Goal: Transaction & Acquisition: Purchase product/service

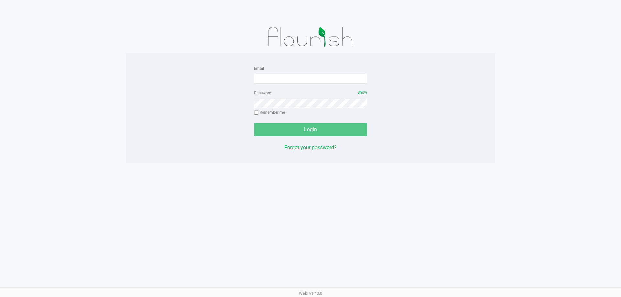
click at [320, 84] on form "Email Password Show Remember me Login" at bounding box center [310, 100] width 113 height 72
click at [320, 77] on input "Email" at bounding box center [310, 79] width 113 height 10
type input "[EMAIL_ADDRESS][DOMAIN_NAME]"
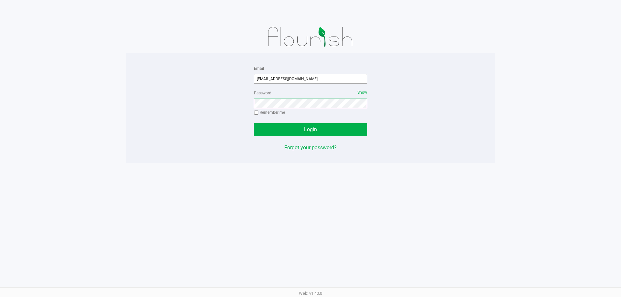
click at [254, 123] on button "Login" at bounding box center [310, 129] width 113 height 13
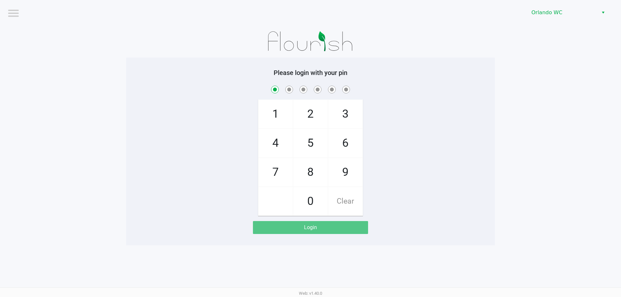
checkbox input "true"
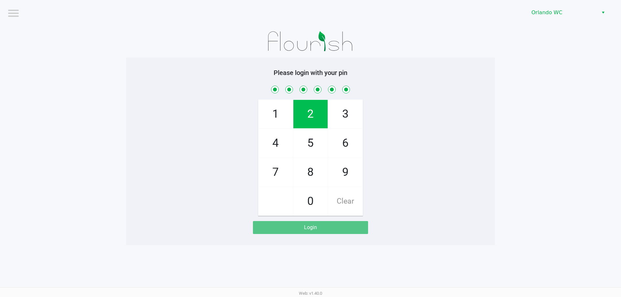
checkbox input "true"
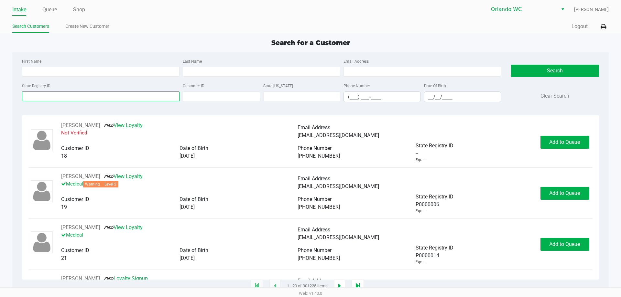
click at [92, 100] on input "State Registry ID" at bounding box center [100, 96] width 157 height 10
click at [71, 71] on input "First Name" at bounding box center [100, 72] width 157 height 10
type input "[PERSON_NAME]"
type input "w"
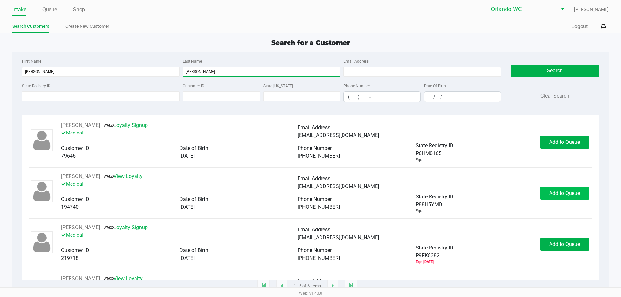
type input "[PERSON_NAME]"
click at [549, 195] on span "Add to Queue" at bounding box center [564, 193] width 31 height 6
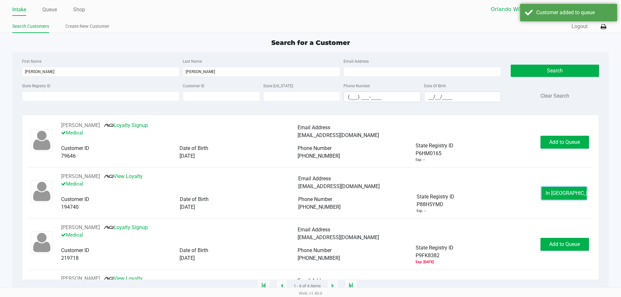
click at [545, 195] on button "In [GEOGRAPHIC_DATA]" at bounding box center [563, 193] width 45 height 13
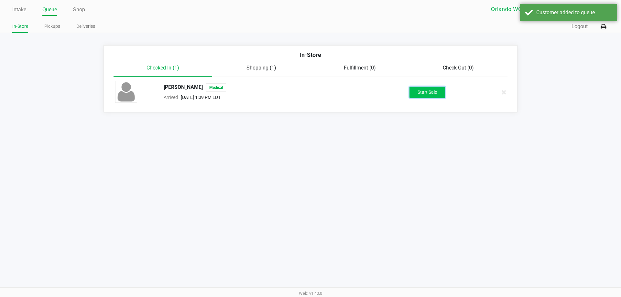
click at [414, 94] on button "Start Sale" at bounding box center [427, 92] width 36 height 11
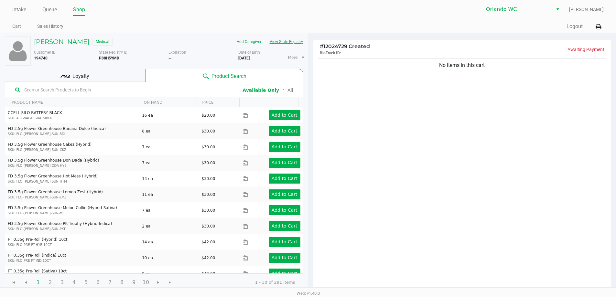
click at [282, 44] on button "View State Registry" at bounding box center [284, 42] width 38 height 10
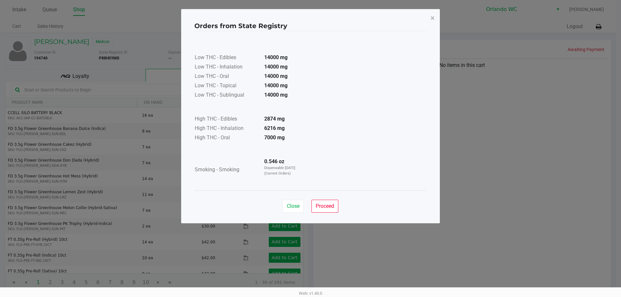
click at [269, 161] on strong "0.546 oz" at bounding box center [274, 161] width 20 height 6
click at [282, 204] on button "Close" at bounding box center [292, 206] width 21 height 13
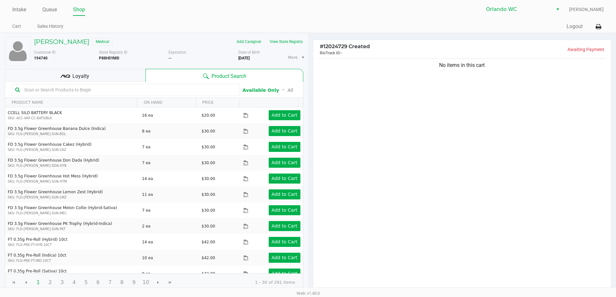
click at [176, 85] on input "text" at bounding box center [129, 90] width 214 height 10
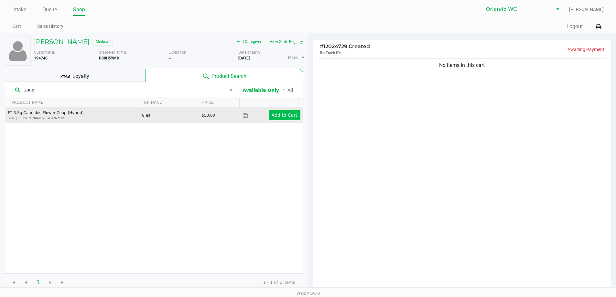
type input "zoap"
click at [289, 118] on app-button-loader "Add to Cart" at bounding box center [284, 114] width 26 height 5
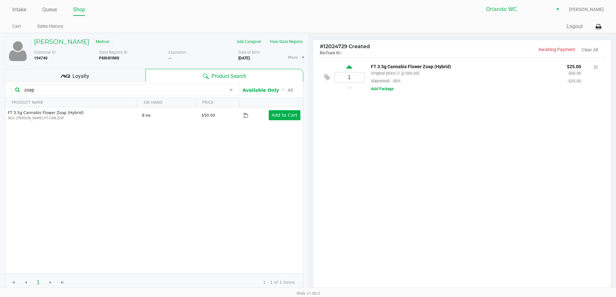
click at [349, 67] on icon at bounding box center [349, 68] width 6 height 8
type input "2"
click at [39, 88] on input "zoap" at bounding box center [124, 90] width 204 height 10
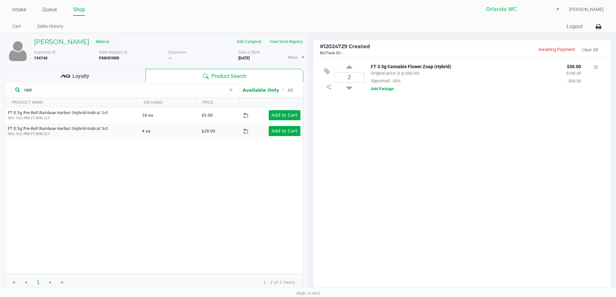
type input "rain"
click at [147, 90] on input "rain" at bounding box center [124, 90] width 204 height 10
click at [47, 93] on input "rain" at bounding box center [124, 90] width 204 height 10
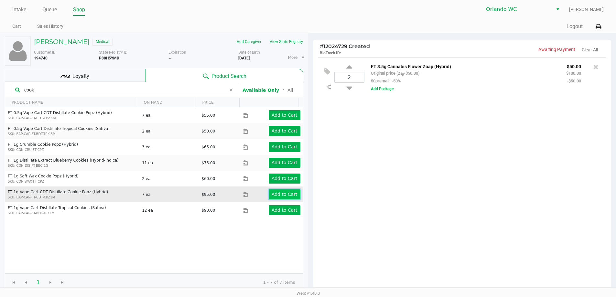
click at [289, 196] on app-button-loader "Add to Cart" at bounding box center [284, 194] width 26 height 5
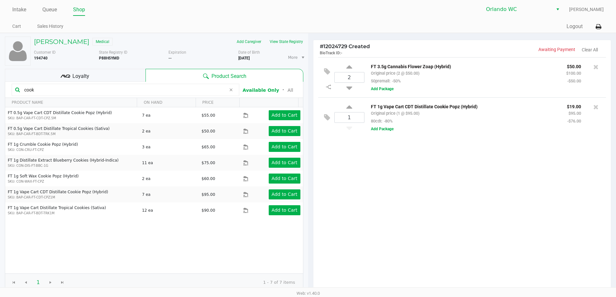
click at [49, 91] on input "cook" at bounding box center [124, 90] width 204 height 10
drag, startPoint x: 49, startPoint y: 91, endPoint x: 23, endPoint y: 90, distance: 26.5
click at [44, 91] on input "cook" at bounding box center [124, 90] width 204 height 10
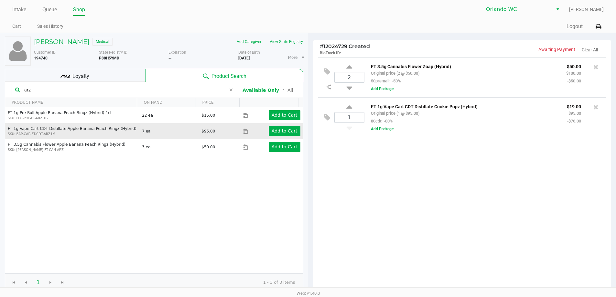
click at [285, 126] on td "Add to Cart" at bounding box center [272, 131] width 59 height 16
click at [284, 129] on app-button-loader "Add to Cart" at bounding box center [284, 130] width 26 height 5
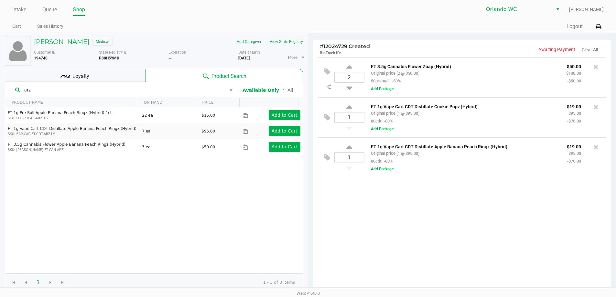
scroll to position [66, 0]
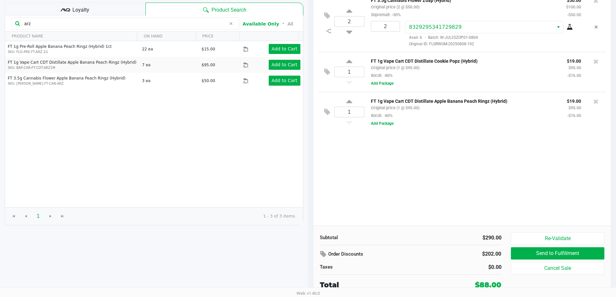
click at [37, 21] on input "arz" at bounding box center [124, 24] width 204 height 10
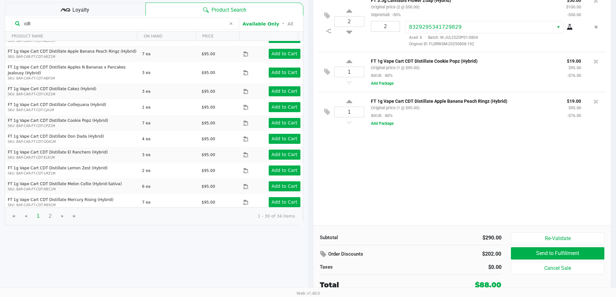
scroll to position [321, 0]
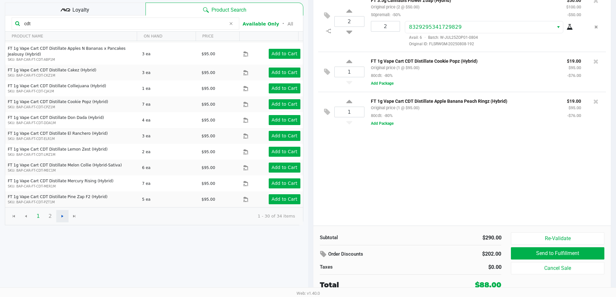
type input "cdt"
click at [62, 217] on span "Go to the next page" at bounding box center [62, 216] width 5 height 5
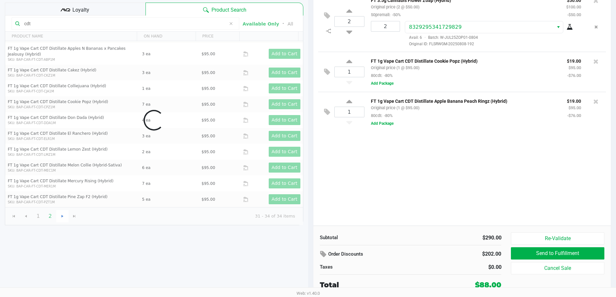
scroll to position [0, 0]
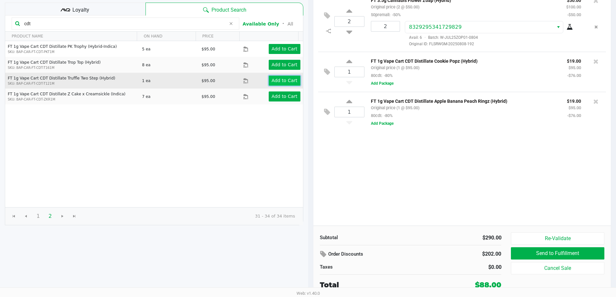
click at [286, 83] on app-button-loader "Add to Cart" at bounding box center [284, 80] width 26 height 5
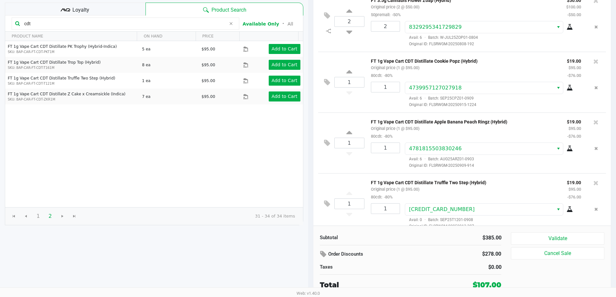
click at [112, 11] on div "Loyalty" at bounding box center [75, 9] width 141 height 13
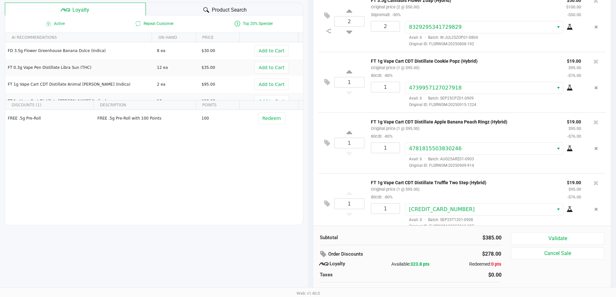
click at [423, 264] on span "323.8 pts" at bounding box center [419, 263] width 19 height 5
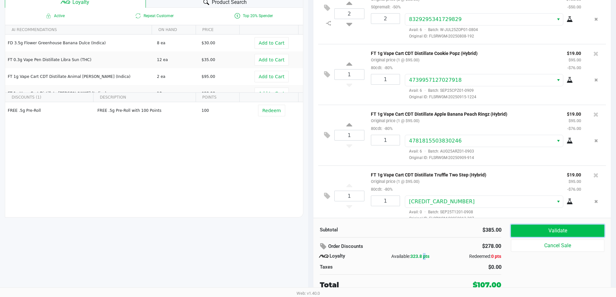
click at [548, 232] on button "Validate" at bounding box center [557, 231] width 93 height 12
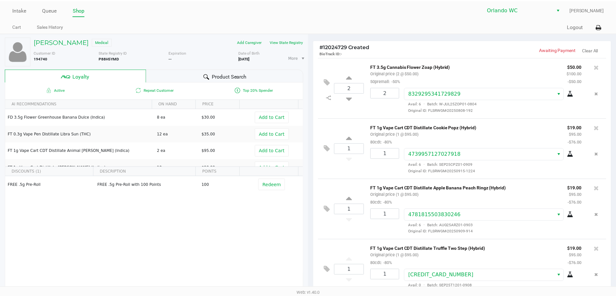
scroll to position [10, 0]
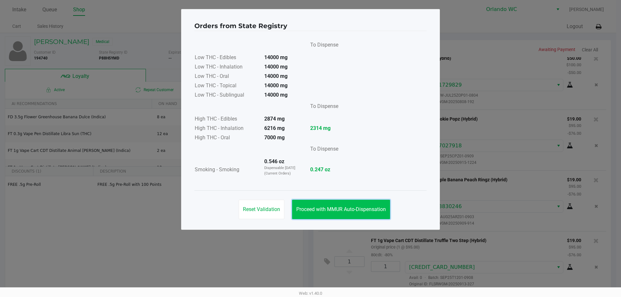
click at [355, 209] on span "Proceed with MMUR Auto-Dispensation" at bounding box center [341, 209] width 90 height 6
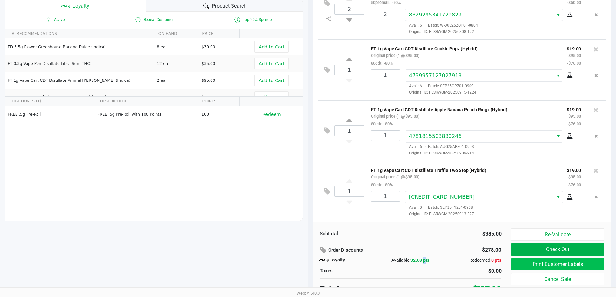
scroll to position [74, 0]
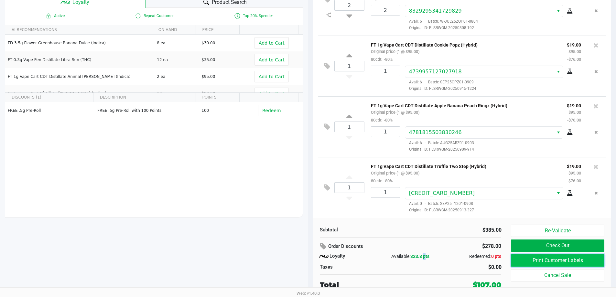
click at [565, 265] on button "Print Customer Labels" at bounding box center [557, 260] width 93 height 12
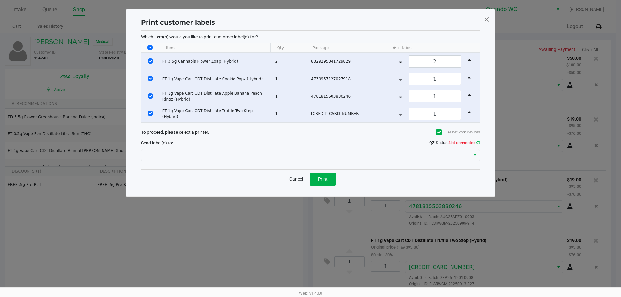
click at [476, 141] on icon at bounding box center [478, 143] width 4 height 4
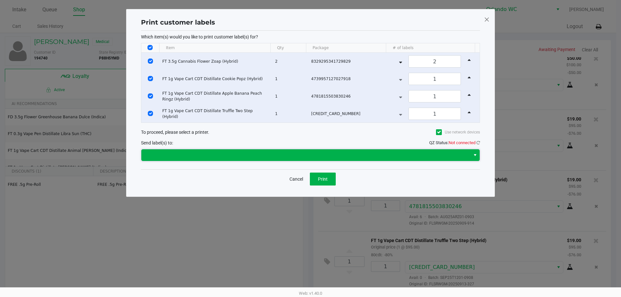
click at [460, 156] on span at bounding box center [305, 155] width 321 height 8
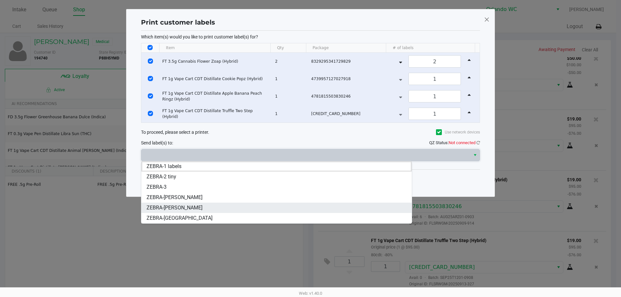
click at [206, 206] on li "ZEBRA-RODNEY-ATKINS" at bounding box center [276, 208] width 270 height 10
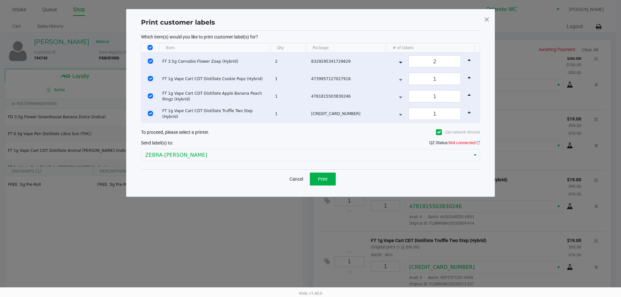
click at [475, 143] on span "QZ Status: Not connected" at bounding box center [454, 142] width 51 height 5
click at [476, 143] on icon at bounding box center [478, 143] width 4 height 4
click at [478, 141] on icon at bounding box center [478, 143] width 4 height 4
click at [317, 182] on button "Print" at bounding box center [323, 179] width 26 height 13
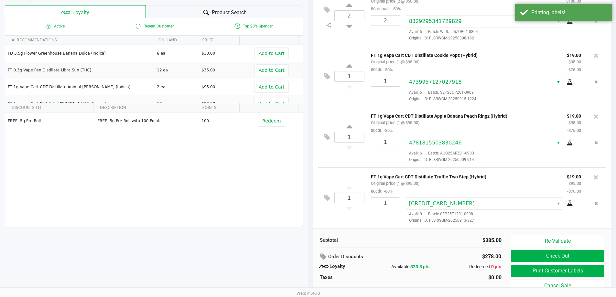
scroll to position [74, 0]
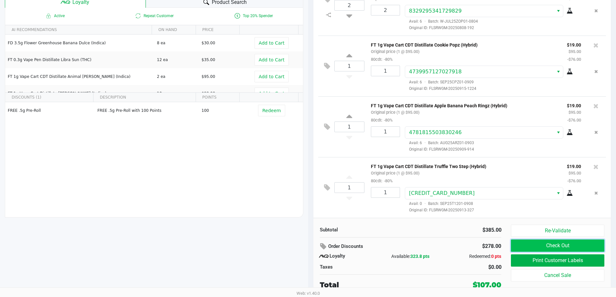
click at [520, 246] on button "Check Out" at bounding box center [557, 245] width 93 height 12
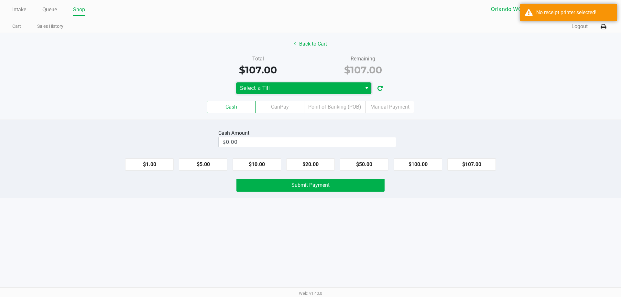
click at [293, 87] on span "Select a Till" at bounding box center [299, 88] width 118 height 8
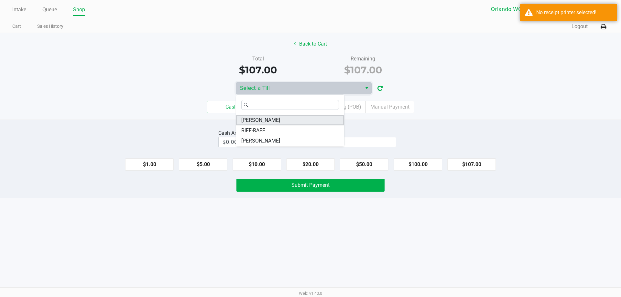
click at [256, 122] on span "RODNEY-ATKINS" at bounding box center [260, 120] width 39 height 8
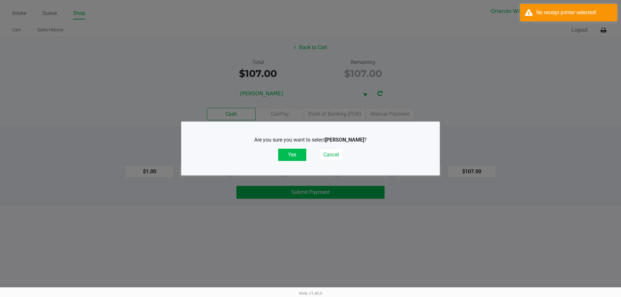
click at [301, 151] on button "Yes" at bounding box center [292, 155] width 28 height 12
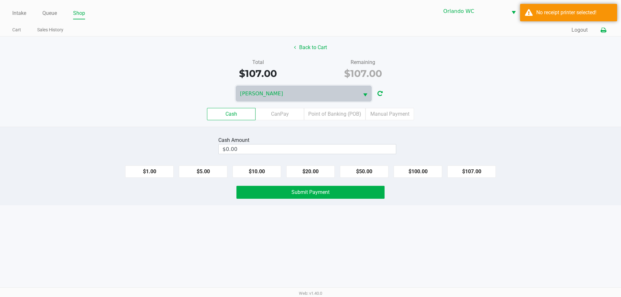
click at [604, 32] on icon at bounding box center [602, 30] width 5 height 5
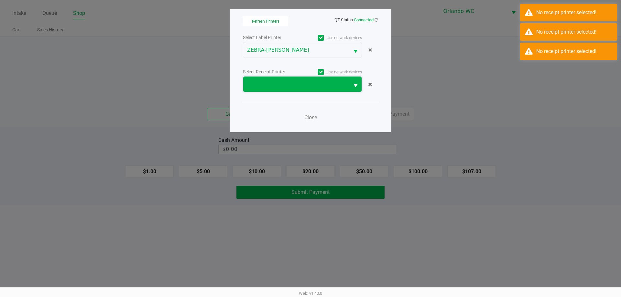
click at [301, 86] on span at bounding box center [296, 84] width 98 height 8
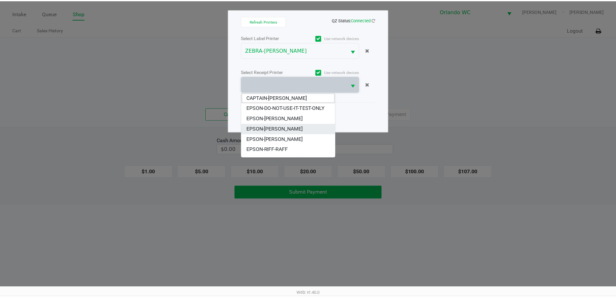
scroll to position [28, 0]
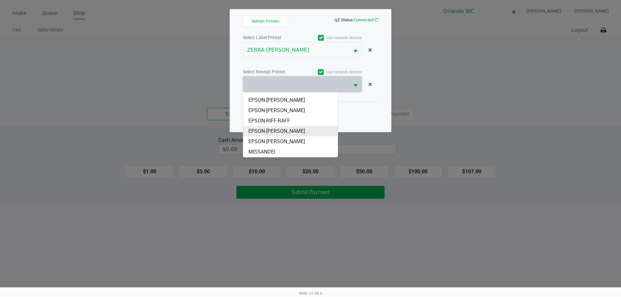
click at [290, 129] on span "EPSON-[PERSON_NAME]" at bounding box center [276, 131] width 57 height 8
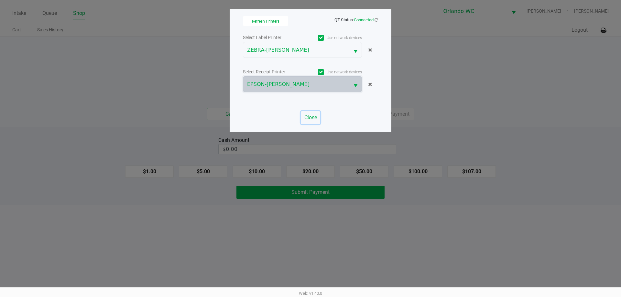
click at [311, 119] on span "Close" at bounding box center [310, 117] width 13 height 6
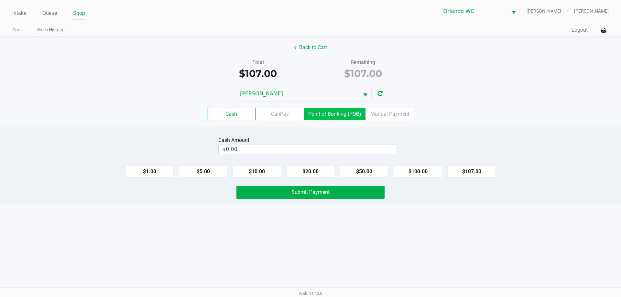
click at [331, 115] on label "Point of Banking (POB)" at bounding box center [334, 114] width 61 height 12
click at [0, 0] on 7 "Point of Banking (POB)" at bounding box center [0, 0] width 0 height 0
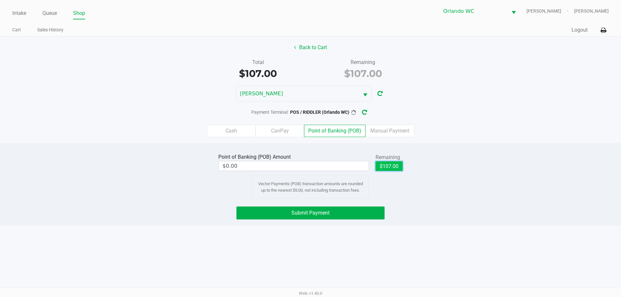
click at [385, 168] on button "$107.00" at bounding box center [388, 166] width 27 height 10
type input "$107.00"
click at [342, 209] on button "Submit Payment" at bounding box center [310, 213] width 148 height 13
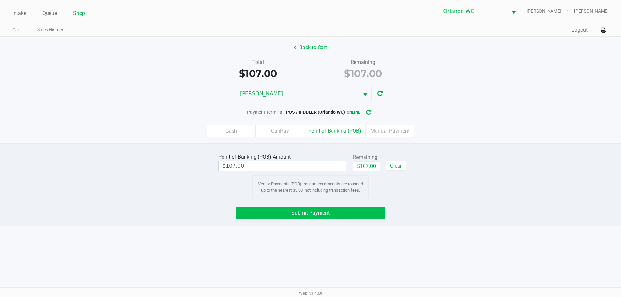
click at [304, 218] on button "Submit Payment" at bounding box center [310, 213] width 148 height 13
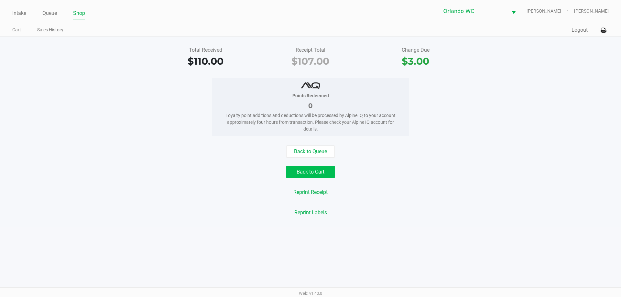
click at [311, 171] on button "Back to Cart" at bounding box center [310, 172] width 48 height 12
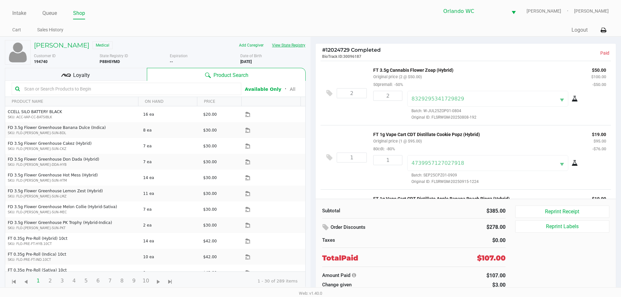
click at [288, 47] on button "View State Registry" at bounding box center [287, 45] width 38 height 10
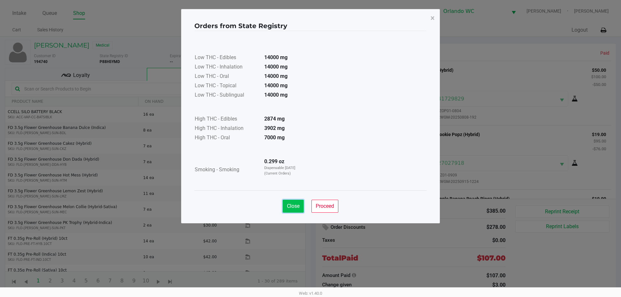
click at [288, 209] on button "Close" at bounding box center [292, 206] width 21 height 13
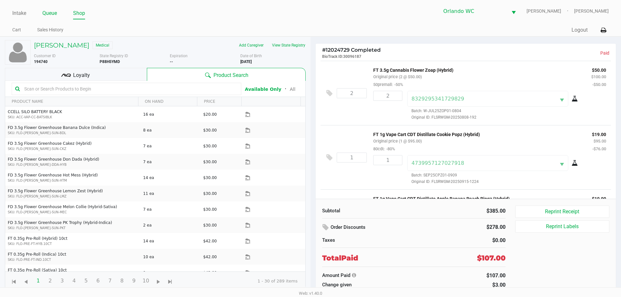
click at [48, 13] on link "Queue" at bounding box center [49, 13] width 15 height 9
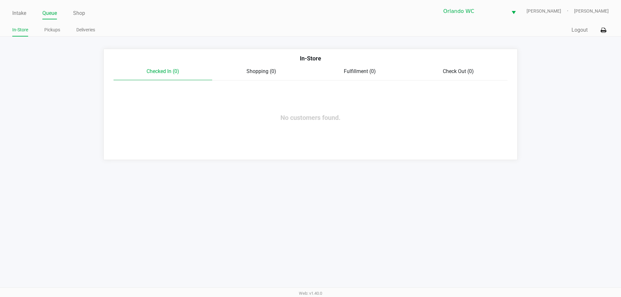
click at [222, 77] on div "Checked In (0) Shopping (0) Fulfillment (0) Check Out (0)" at bounding box center [310, 74] width 394 height 13
click at [19, 19] on li "Intake" at bounding box center [19, 13] width 14 height 11
click at [17, 16] on link "Intake" at bounding box center [19, 13] width 14 height 9
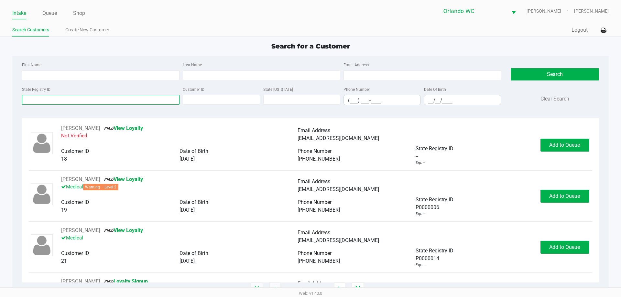
click at [90, 95] on input "State Registry ID" at bounding box center [100, 100] width 157 height 10
type input "sean"
click at [75, 78] on input "First Name" at bounding box center [100, 75] width 157 height 10
type input "e"
type input "sean"
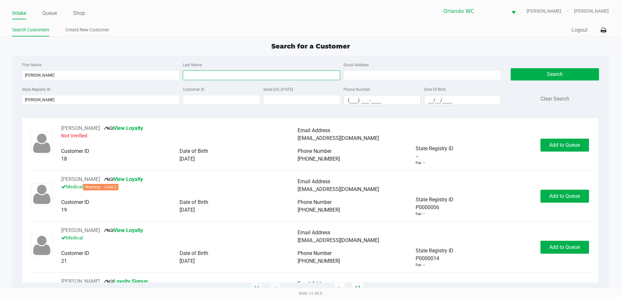
click at [189, 74] on input "Last Name" at bounding box center [261, 75] width 157 height 10
type input "cummings"
click at [171, 99] on div "State Registry ID sean" at bounding box center [100, 95] width 161 height 20
click at [22, 95] on div at bounding box center [22, 95] width 0 height 0
click at [74, 102] on input "sean" at bounding box center [100, 100] width 157 height 10
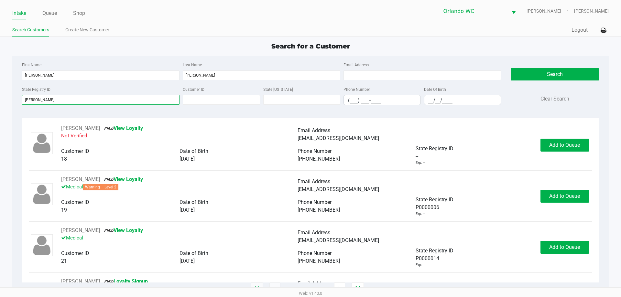
click at [74, 102] on input "sean" at bounding box center [100, 100] width 157 height 10
click at [426, 101] on input "__/__/____" at bounding box center [462, 100] width 77 height 10
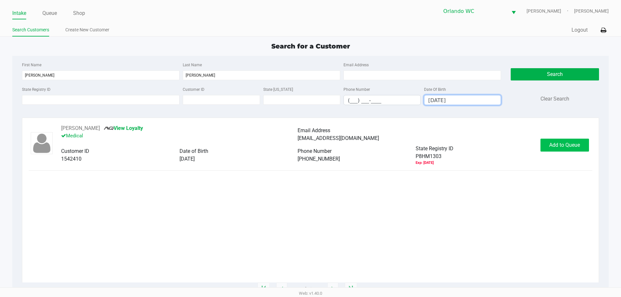
type input "05/31/2001"
click at [558, 144] on span "Add to Queue" at bounding box center [564, 145] width 31 height 6
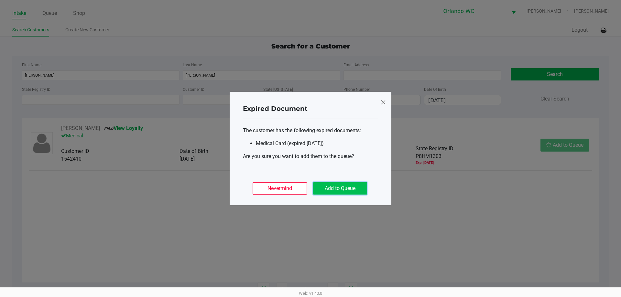
click at [338, 187] on button "Add to Queue" at bounding box center [340, 188] width 54 height 12
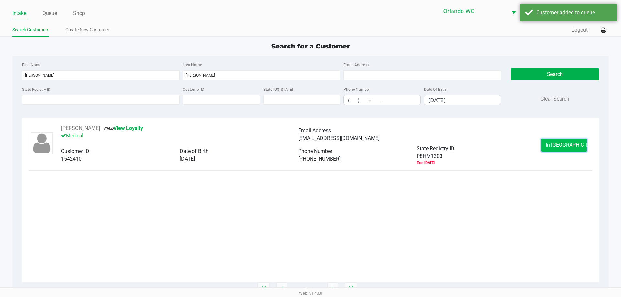
click at [572, 148] on span "In Queue" at bounding box center [572, 145] width 54 height 6
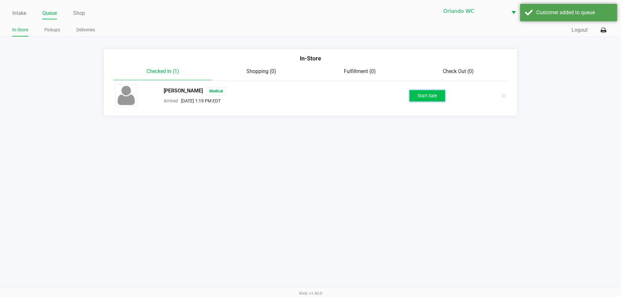
click at [443, 95] on button "Start Sale" at bounding box center [427, 95] width 36 height 11
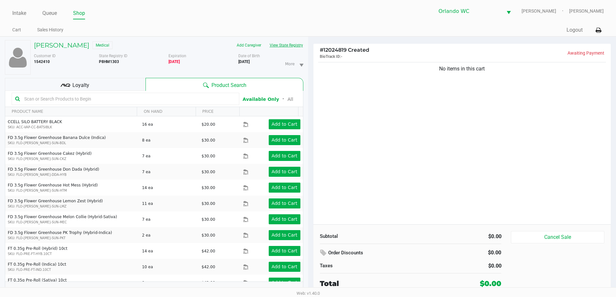
click at [294, 43] on button "View State Registry" at bounding box center [284, 45] width 38 height 10
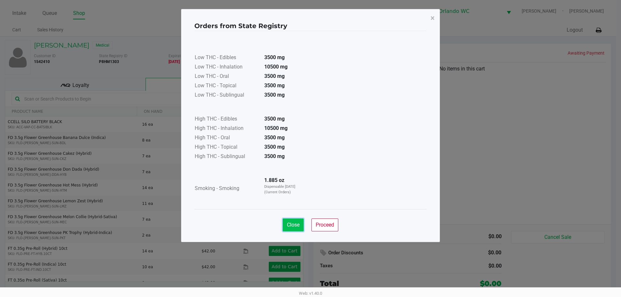
click at [292, 220] on button "Close" at bounding box center [292, 224] width 21 height 13
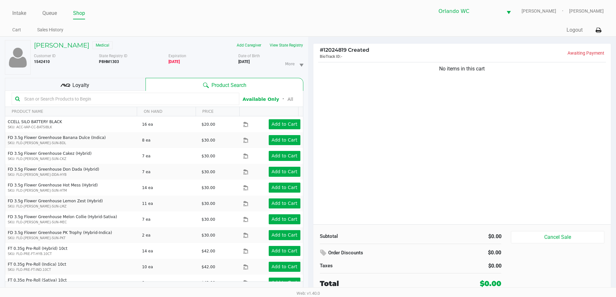
click at [98, 102] on input "text" at bounding box center [129, 99] width 214 height 10
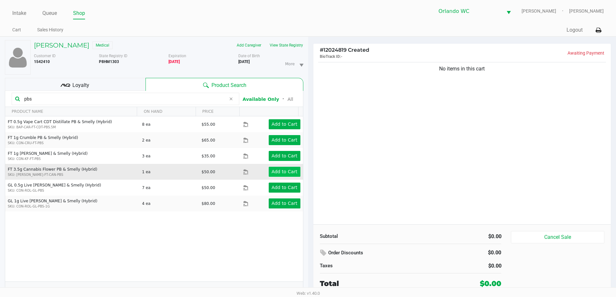
type input "pbs"
click at [285, 173] on app-button-loader "Add to Cart" at bounding box center [284, 171] width 26 height 5
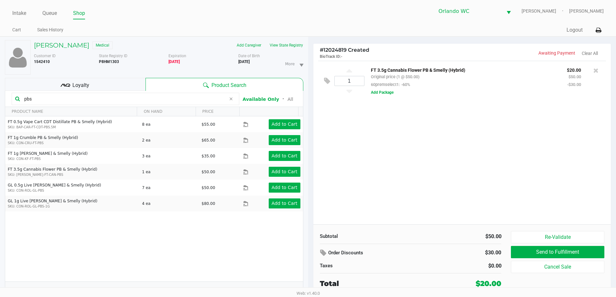
click at [405, 199] on div "1 FT 3.5g Cannabis Flower PB & Smelly (Hybrid) Original price (1 @ $50.00) 60pr…" at bounding box center [462, 143] width 298 height 164
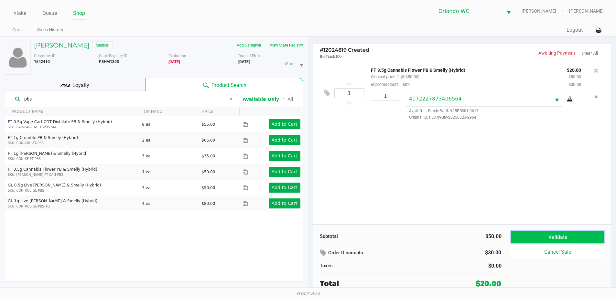
click at [569, 240] on button "Validate" at bounding box center [557, 237] width 93 height 12
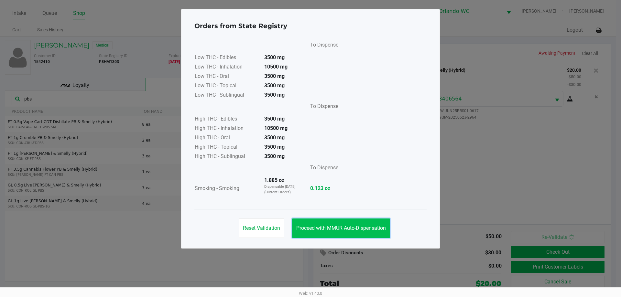
click at [361, 227] on span "Proceed with MMUR Auto-Dispensation" at bounding box center [341, 228] width 90 height 6
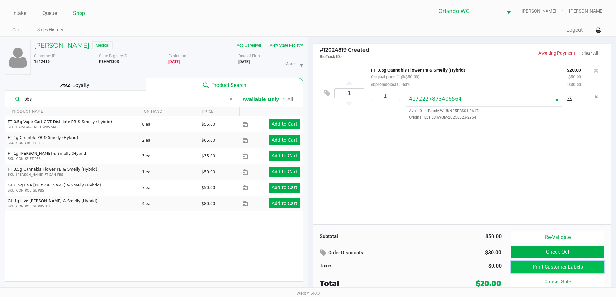
click at [574, 265] on button "Print Customer Labels" at bounding box center [557, 267] width 93 height 12
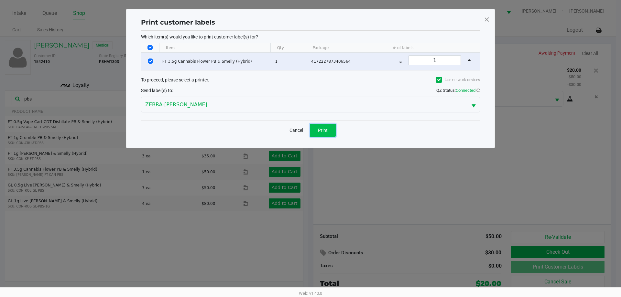
click at [329, 131] on button "Print" at bounding box center [323, 130] width 26 height 13
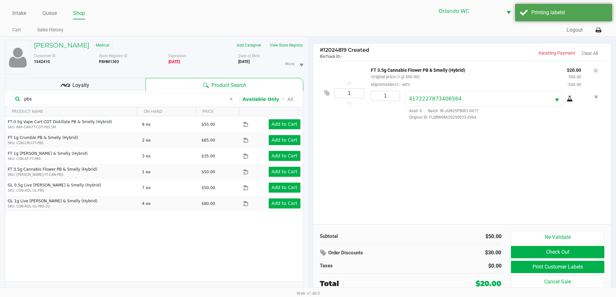
click at [51, 83] on div "Loyalty" at bounding box center [75, 84] width 141 height 13
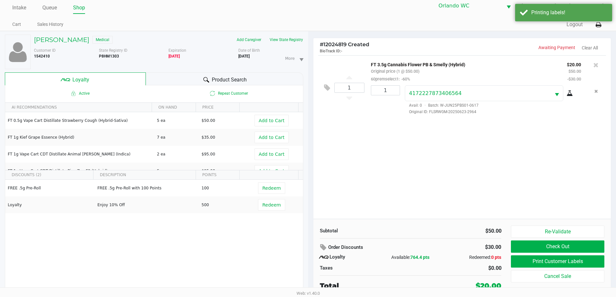
scroll to position [7, 0]
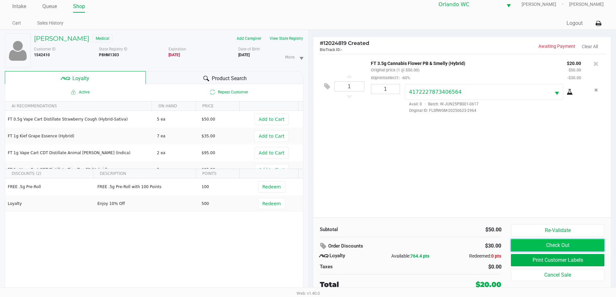
click at [574, 248] on button "Check Out" at bounding box center [557, 245] width 93 height 12
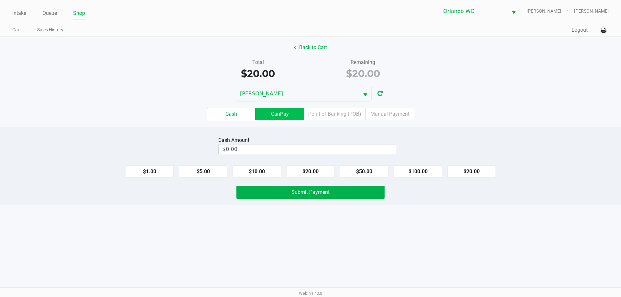
click at [277, 109] on label "CanPay" at bounding box center [279, 114] width 48 height 12
click at [0, 0] on 2 "CanPay" at bounding box center [0, 0] width 0 height 0
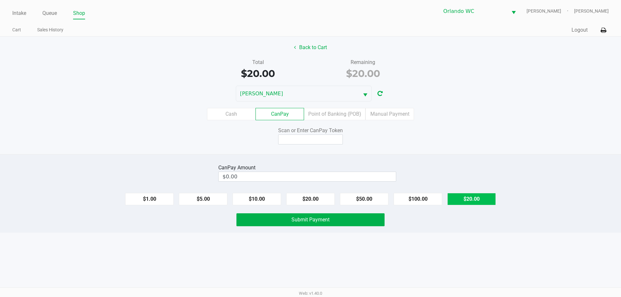
click at [463, 198] on button "$20.00" at bounding box center [471, 199] width 48 height 12
type input "$20.00"
click at [319, 142] on input at bounding box center [310, 139] width 65 height 10
type input "X6602805X"
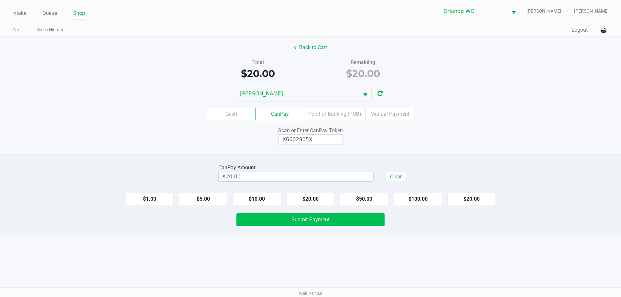
click at [319, 224] on button "Submit Payment" at bounding box center [310, 219] width 148 height 13
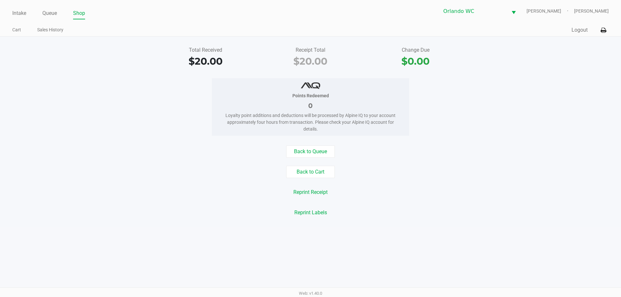
click at [434, 189] on div "Reprint Receipt" at bounding box center [310, 192] width 630 height 12
click at [313, 150] on button "Back to Queue" at bounding box center [310, 151] width 48 height 12
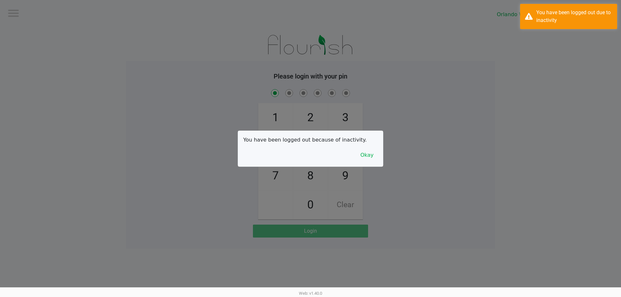
checkbox input "true"
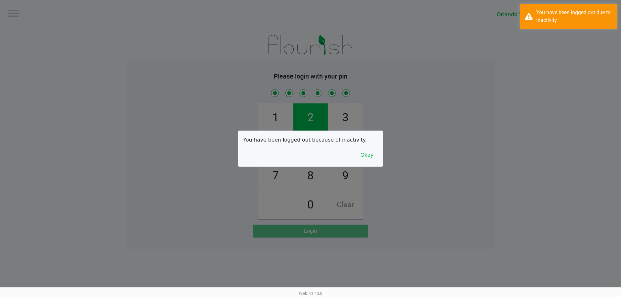
checkbox input "true"
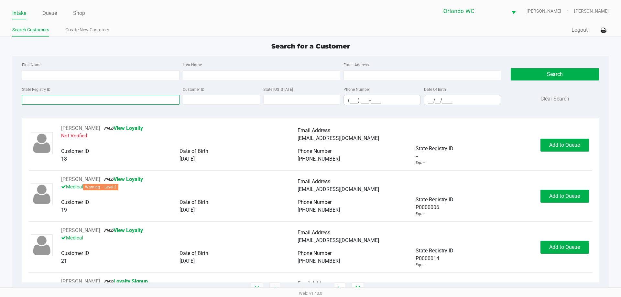
click at [124, 99] on input "State Registry ID" at bounding box center [100, 100] width 157 height 10
click at [124, 102] on input "State Registry ID" at bounding box center [100, 100] width 157 height 10
click at [53, 16] on link "Queue" at bounding box center [49, 13] width 15 height 9
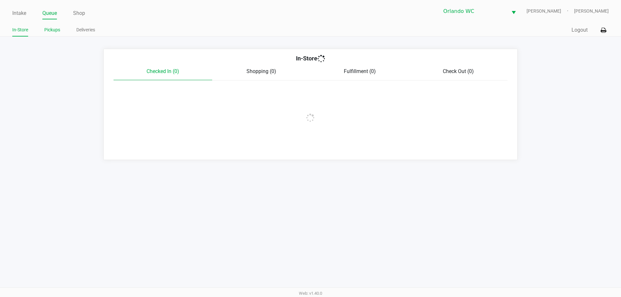
click at [55, 31] on link "Pickups" at bounding box center [52, 30] width 16 height 8
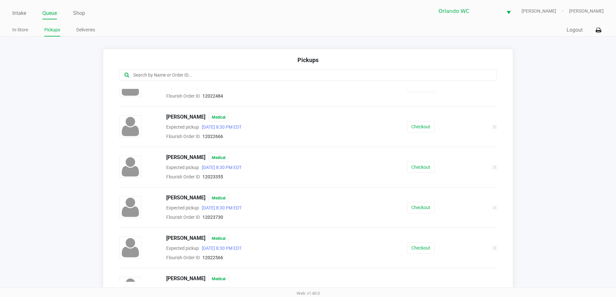
scroll to position [965, 0]
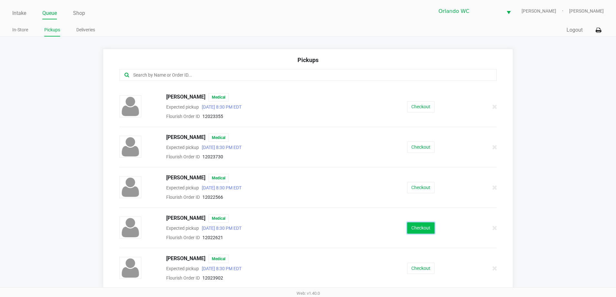
click at [417, 229] on button "Checkout" at bounding box center [420, 227] width 27 height 11
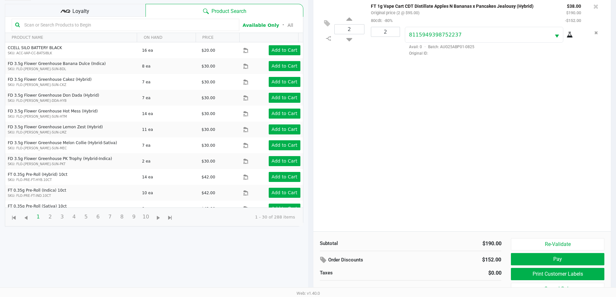
scroll to position [65, 0]
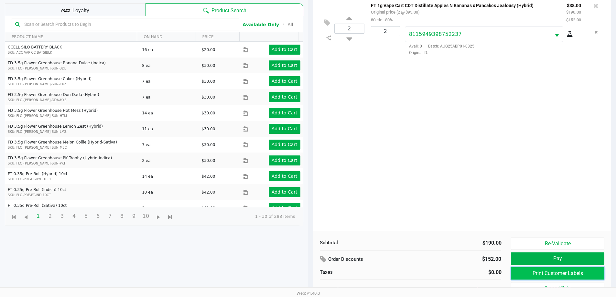
click at [569, 277] on button "Print Customer Labels" at bounding box center [557, 273] width 93 height 12
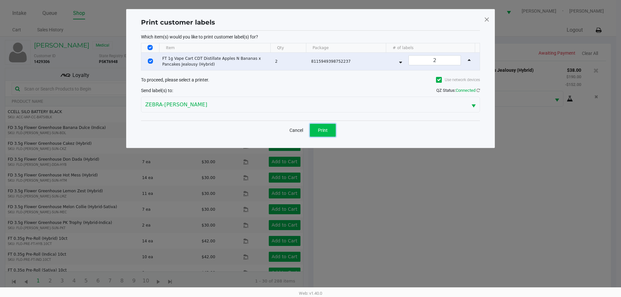
click at [327, 133] on span "Print" at bounding box center [323, 130] width 10 height 5
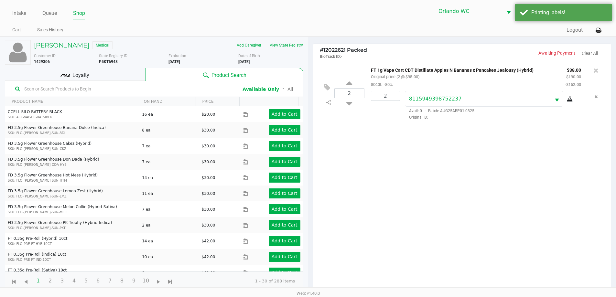
click at [59, 72] on div "Loyalty" at bounding box center [75, 74] width 141 height 13
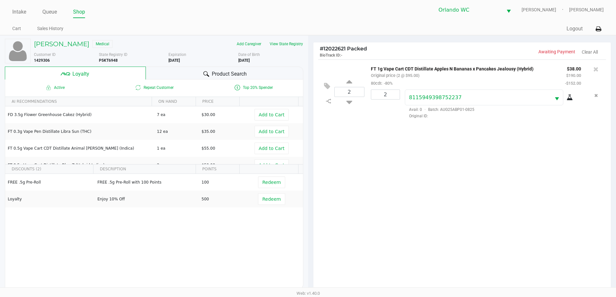
scroll to position [78, 0]
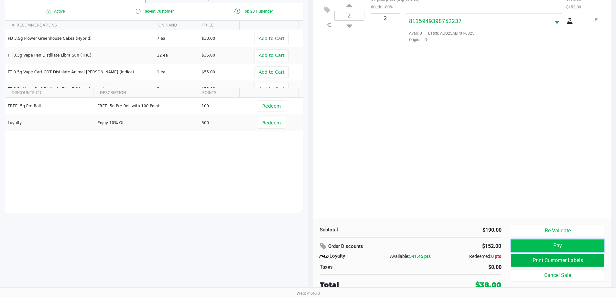
click at [553, 247] on button "Pay" at bounding box center [557, 245] width 93 height 12
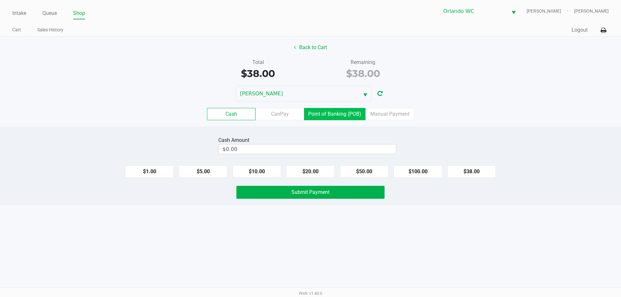
click at [336, 114] on label "Point of Banking (POB)" at bounding box center [334, 114] width 61 height 12
click at [0, 0] on 7 "Point of Banking (POB)" at bounding box center [0, 0] width 0 height 0
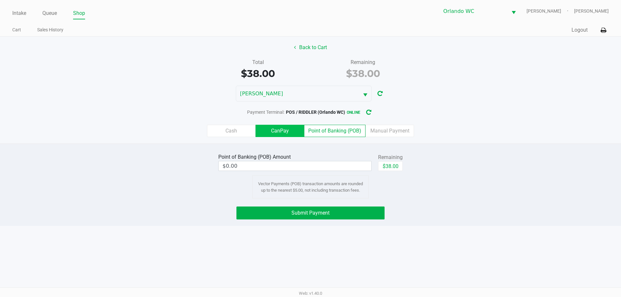
click at [290, 131] on label "CanPay" at bounding box center [279, 131] width 48 height 12
click at [0, 0] on 2 "CanPay" at bounding box center [0, 0] width 0 height 0
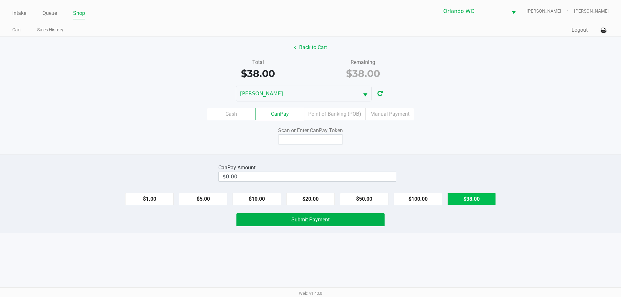
click at [480, 199] on button "$38.00" at bounding box center [471, 199] width 48 height 12
type input "$38.00"
click at [318, 136] on input at bounding box center [310, 139] width 65 height 10
type input "Q5704315X"
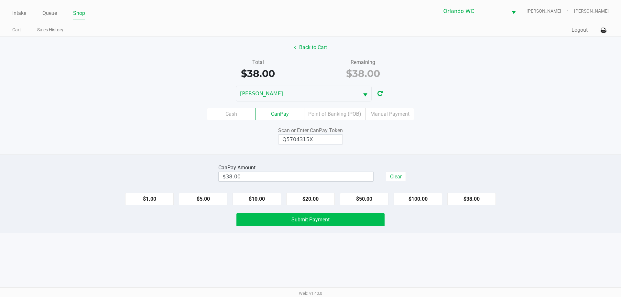
click at [308, 224] on button "Submit Payment" at bounding box center [310, 219] width 148 height 13
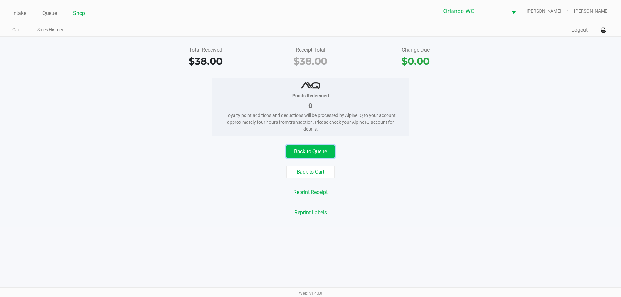
click at [326, 154] on button "Back to Queue" at bounding box center [310, 151] width 48 height 12
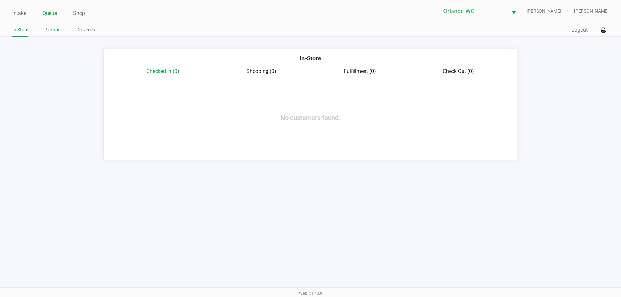
click at [45, 29] on link "Pickups" at bounding box center [52, 30] width 16 height 8
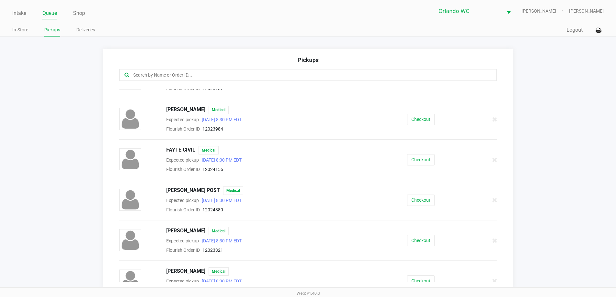
scroll to position [388, 0]
click at [425, 199] on button "Checkout" at bounding box center [420, 199] width 27 height 11
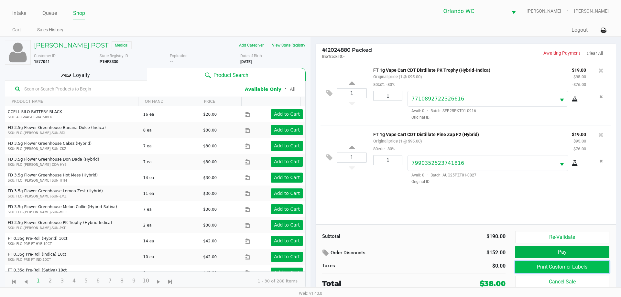
click at [584, 270] on button "Print Customer Labels" at bounding box center [562, 267] width 94 height 12
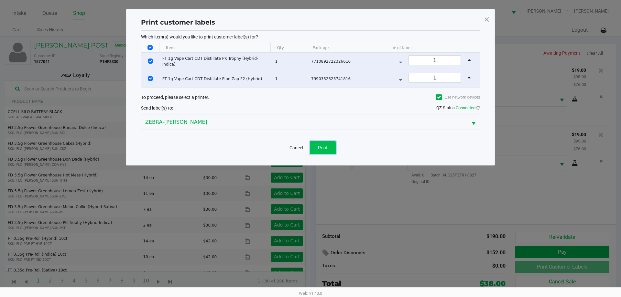
click at [332, 149] on button "Print" at bounding box center [323, 147] width 26 height 13
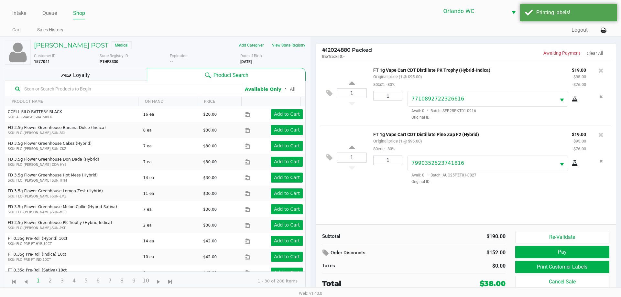
click at [79, 77] on span "Loyalty" at bounding box center [81, 75] width 17 height 8
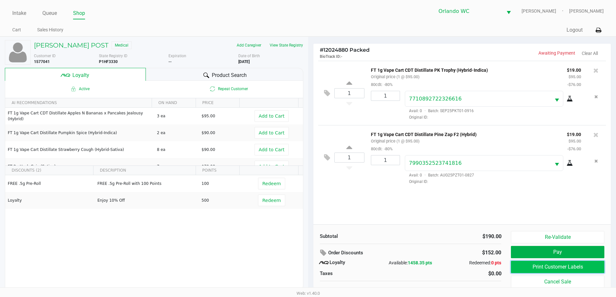
click at [553, 268] on button "Print Customer Labels" at bounding box center [557, 267] width 93 height 12
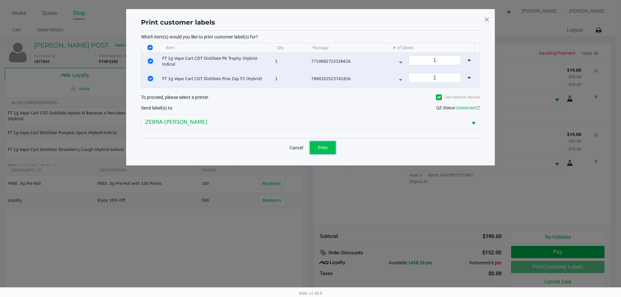
click at [324, 150] on span "Print" at bounding box center [323, 147] width 10 height 5
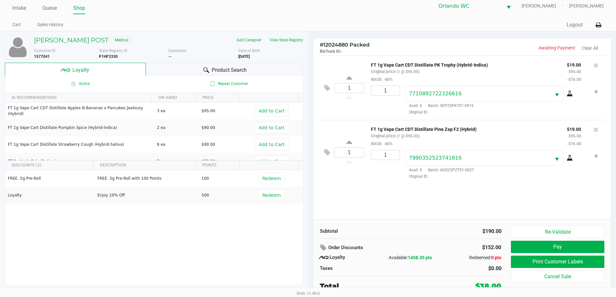
scroll to position [6, 0]
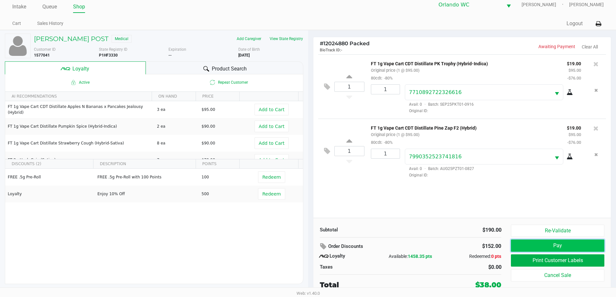
click at [554, 248] on button "Pay" at bounding box center [557, 245] width 93 height 12
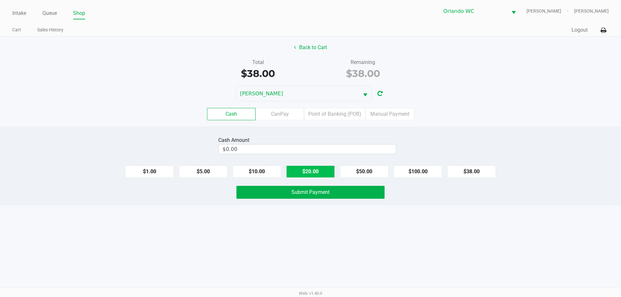
click at [309, 171] on button "$20.00" at bounding box center [310, 171] width 48 height 12
click at [309, 170] on button "$20.00" at bounding box center [310, 171] width 48 height 12
type input "$40.00"
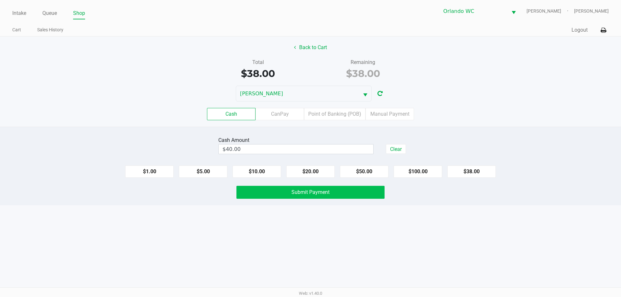
click at [317, 195] on span "Submit Payment" at bounding box center [310, 192] width 38 height 6
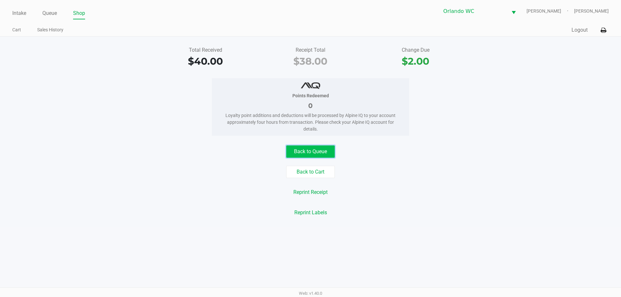
click at [320, 152] on button "Back to Queue" at bounding box center [310, 151] width 48 height 12
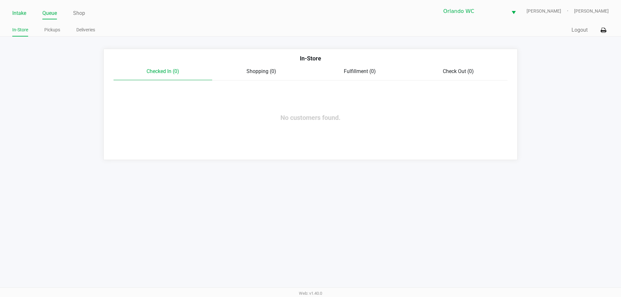
click at [14, 15] on link "Intake" at bounding box center [19, 13] width 14 height 9
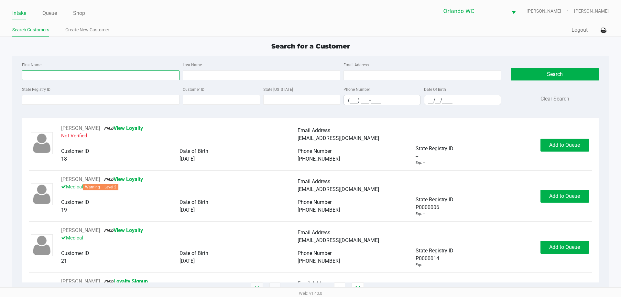
click at [87, 74] on input "First Name" at bounding box center [100, 75] width 157 height 10
type input "robert"
type input "kirkwood"
click at [428, 101] on input "__/__/____" at bounding box center [462, 100] width 77 height 10
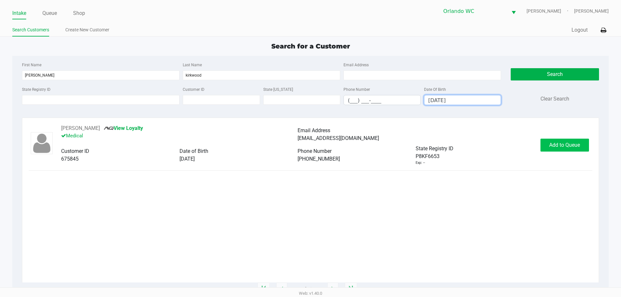
type input "07/03/1992"
click at [578, 148] on span "Add to Queue" at bounding box center [564, 145] width 31 height 6
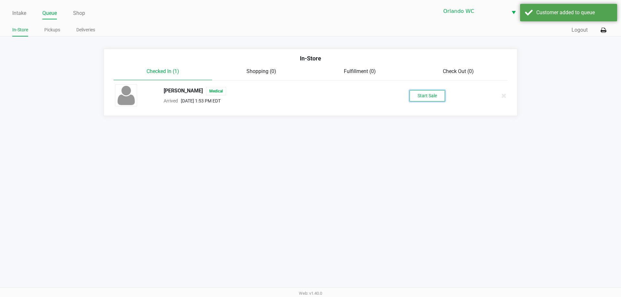
click at [438, 98] on button "Start Sale" at bounding box center [427, 95] width 36 height 11
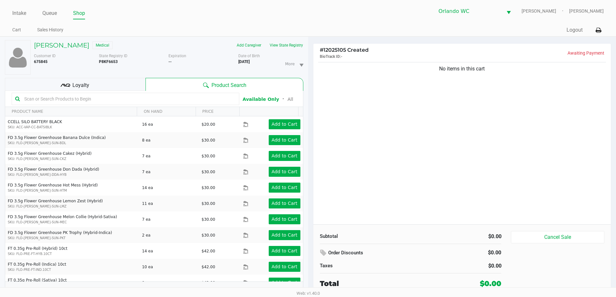
click at [32, 97] on input "text" at bounding box center [129, 99] width 214 height 10
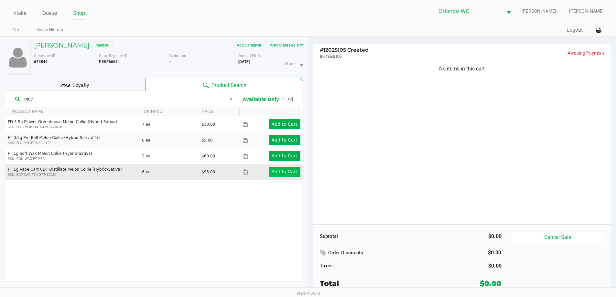
type input "mec"
click at [291, 174] on app-button-loader "Add to Cart" at bounding box center [284, 171] width 26 height 5
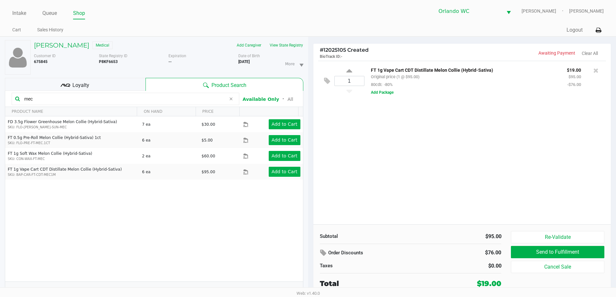
click at [352, 70] on div "1" at bounding box center [349, 81] width 30 height 26
click at [349, 70] on icon at bounding box center [349, 72] width 6 height 8
type input "2"
click at [382, 165] on div at bounding box center [308, 162] width 616 height 187
click at [233, 224] on div "FD 3.5g Flower Greenhouse Melon Collie (Hybrid-Sativa) SKU: FLO-BUD-FD-SUN-MEC …" at bounding box center [154, 198] width 298 height 165
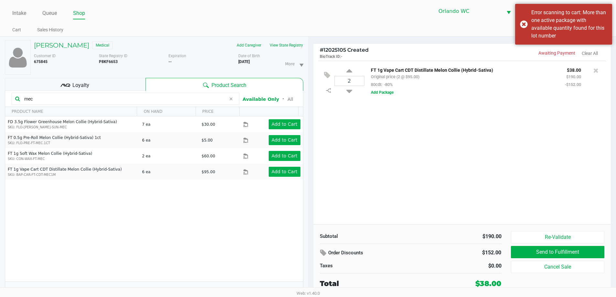
drag, startPoint x: 495, startPoint y: 158, endPoint x: 475, endPoint y: 172, distance: 24.1
click at [495, 157] on div "2 FT 1g Vape Cart CDT Distillate Melon Collie (Hybrid-Sativa) Original price (2…" at bounding box center [462, 143] width 298 height 164
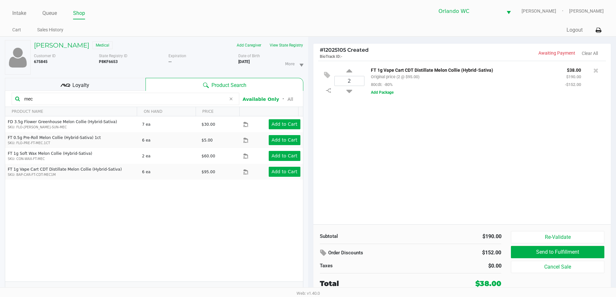
click at [414, 147] on div "2 FT 1g Vape Cart CDT Distillate Melon Collie (Hybrid-Sativa) Original price (2…" at bounding box center [462, 143] width 298 height 164
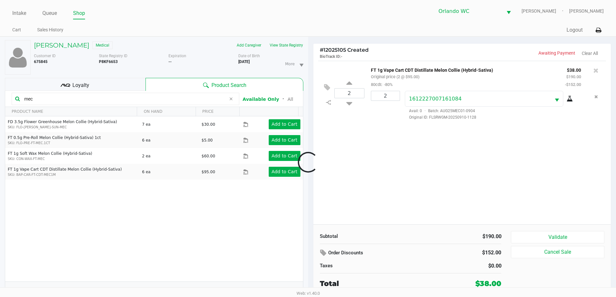
click at [534, 236] on div at bounding box center [308, 162] width 616 height 187
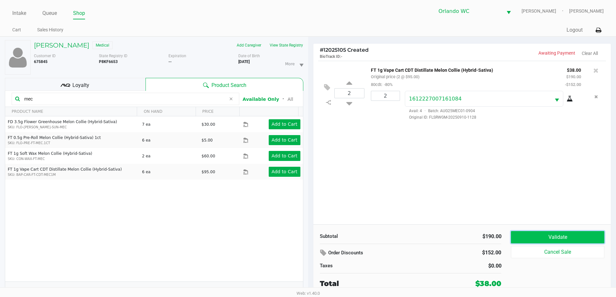
click at [529, 241] on button "Validate" at bounding box center [557, 237] width 93 height 12
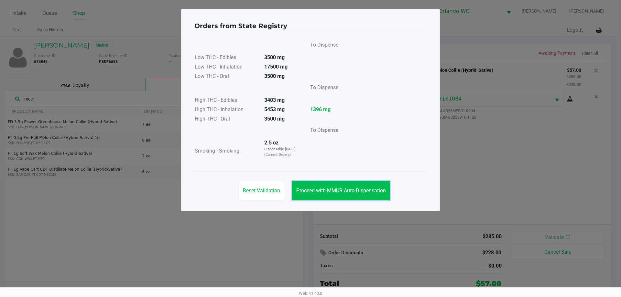
click at [367, 189] on span "Proceed with MMUR Auto-Dispensation" at bounding box center [341, 190] width 90 height 6
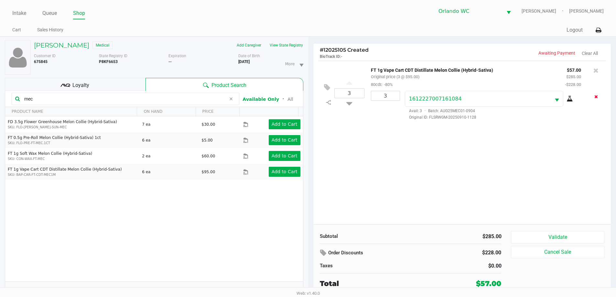
click at [593, 96] on button "Remove the package from the orderLine" at bounding box center [595, 97] width 9 height 12
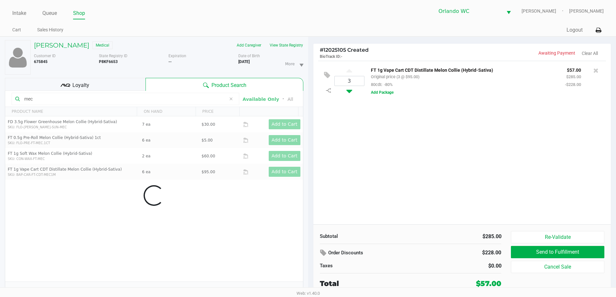
click at [348, 91] on icon at bounding box center [349, 90] width 6 height 8
type input "2"
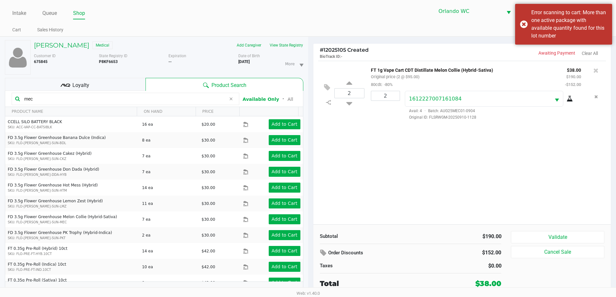
click at [480, 181] on div "2 FT 1g Vape Cart CDT Distillate Melon Collie (Hybrid-Sativa) Original price (2…" at bounding box center [462, 143] width 298 height 164
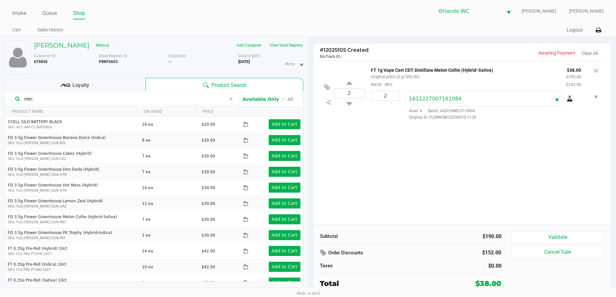
click at [103, 103] on input "mec" at bounding box center [124, 99] width 204 height 10
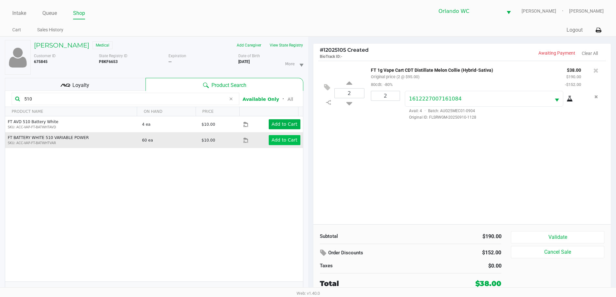
type input "510"
click at [284, 142] on app-button-loader "Add to Cart" at bounding box center [284, 139] width 26 height 5
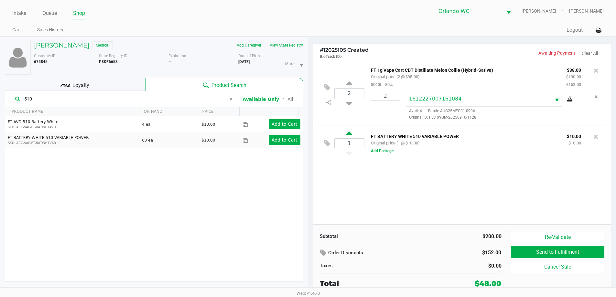
click at [350, 135] on icon at bounding box center [349, 134] width 6 height 8
type input "2"
click at [385, 154] on button "Add Package" at bounding box center [382, 152] width 23 height 6
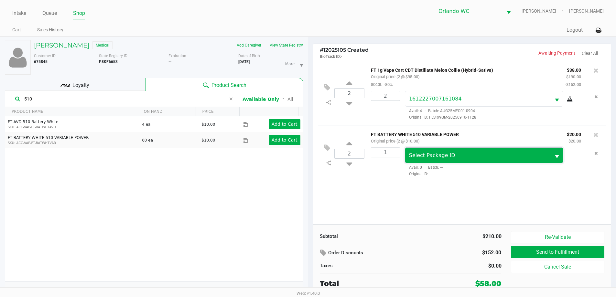
click at [443, 163] on span "Select Package ID" at bounding box center [478, 155] width 146 height 15
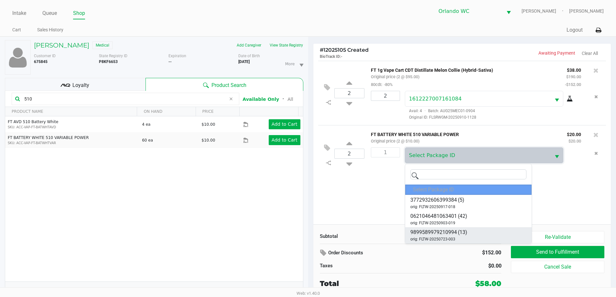
click at [476, 231] on li "9899589979210994 (13) orig: FLTW-20250723-003" at bounding box center [468, 235] width 126 height 16
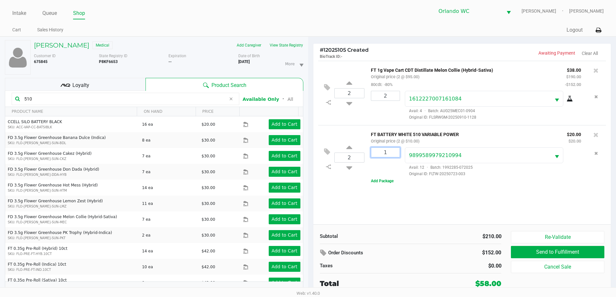
click at [393, 155] on input "1" at bounding box center [385, 152] width 28 height 9
type input "2"
click at [428, 206] on div "ROBERT KIRKWOOD IV Medical Add Caregiver View State Registry Customer ID 675845…" at bounding box center [308, 170] width 616 height 267
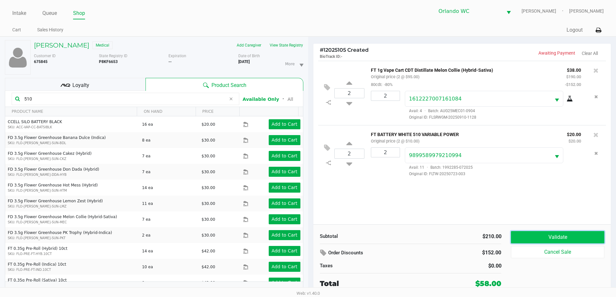
click at [559, 235] on button "Validate" at bounding box center [557, 237] width 93 height 12
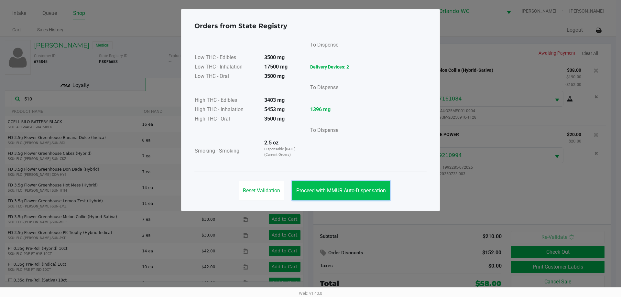
click at [378, 188] on span "Proceed with MMUR Auto-Dispensation" at bounding box center [341, 190] width 90 height 6
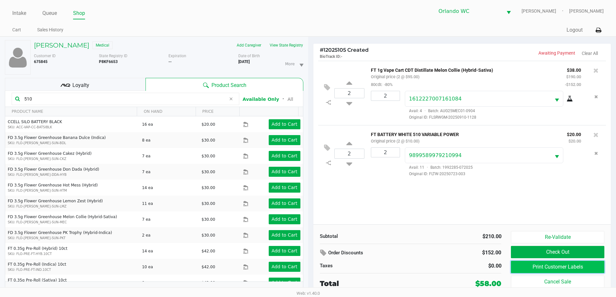
click at [525, 266] on button "Print Customer Labels" at bounding box center [557, 267] width 93 height 12
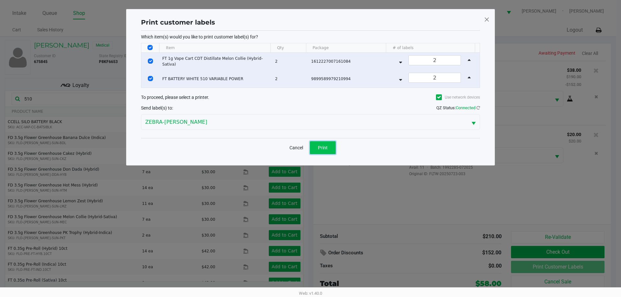
click at [324, 146] on span "Print" at bounding box center [323, 147] width 10 height 5
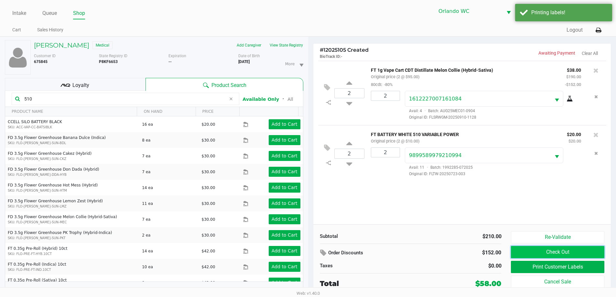
click at [525, 249] on button "Check Out" at bounding box center [557, 252] width 93 height 12
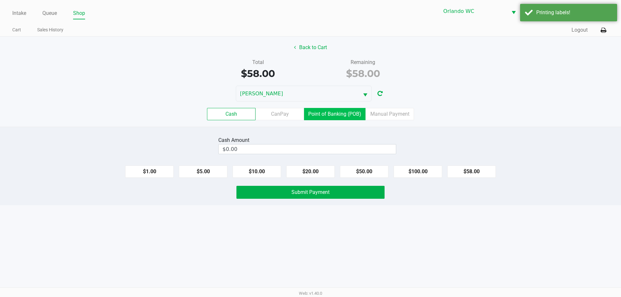
click at [321, 113] on label "Point of Banking (POB)" at bounding box center [334, 114] width 61 height 12
click at [0, 0] on 7 "Point of Banking (POB)" at bounding box center [0, 0] width 0 height 0
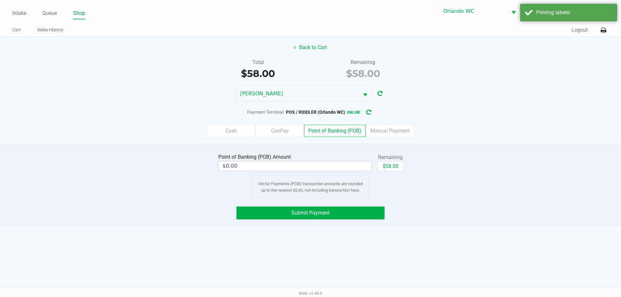
click at [404, 166] on div "Point of Banking (POB) Amount $0.00 Remaining $58.00 Vector Payments (POB) tran…" at bounding box center [310, 175] width 194 height 47
click at [399, 166] on button "$58.00" at bounding box center [390, 166] width 25 height 10
type input "$58.00"
click at [333, 217] on button "Submit Payment" at bounding box center [310, 213] width 148 height 13
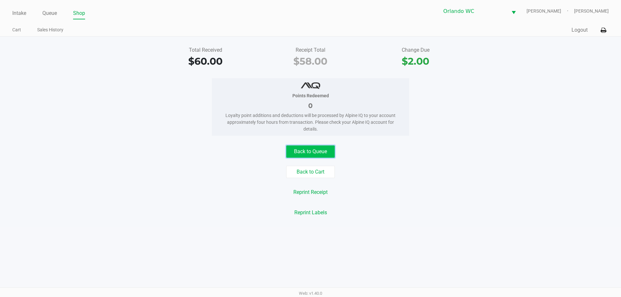
click at [311, 146] on button "Back to Queue" at bounding box center [310, 151] width 48 height 12
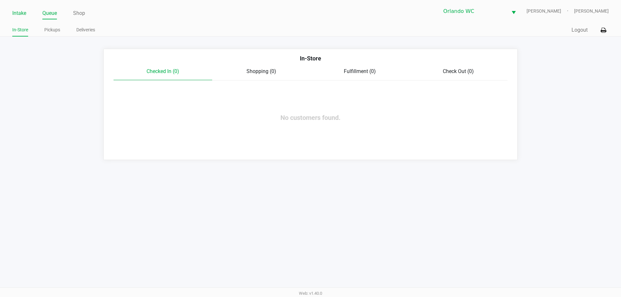
click at [24, 13] on link "Intake" at bounding box center [19, 13] width 14 height 9
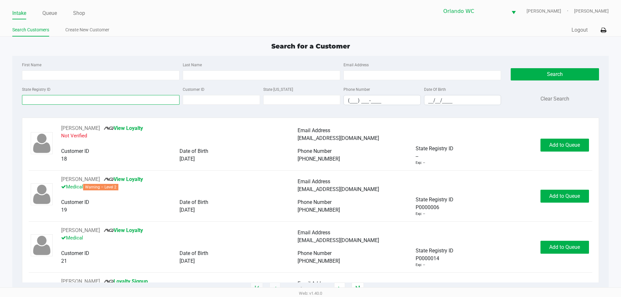
click at [74, 103] on input "State Registry ID" at bounding box center [100, 100] width 157 height 10
click at [38, 13] on ul "Intake Queue Shop" at bounding box center [161, 13] width 298 height 11
click at [46, 13] on link "Queue" at bounding box center [49, 13] width 15 height 9
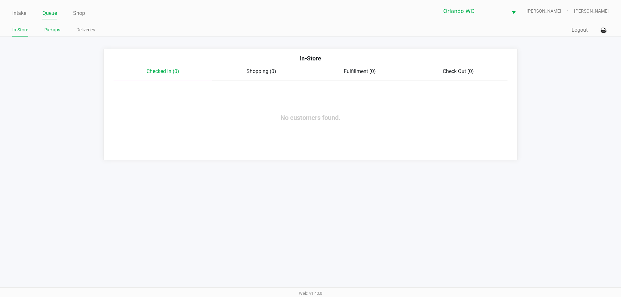
click at [54, 28] on link "Pickups" at bounding box center [52, 30] width 16 height 8
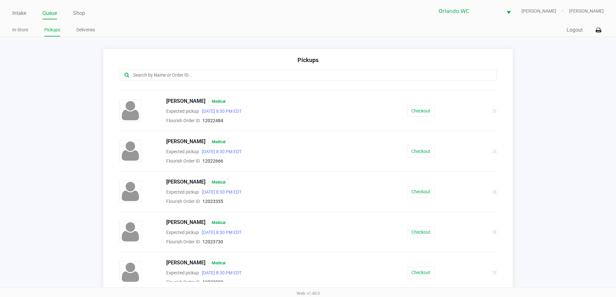
scroll to position [763, 0]
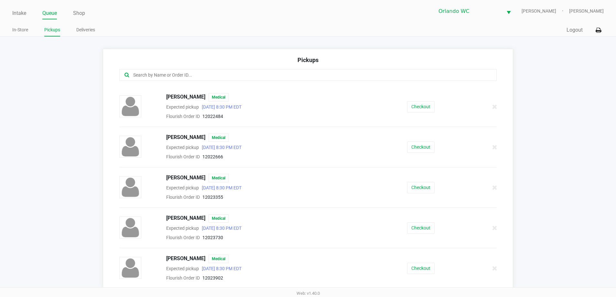
drag, startPoint x: 13, startPoint y: 12, endPoint x: 24, endPoint y: 45, distance: 34.8
click at [14, 12] on link "Intake" at bounding box center [19, 13] width 14 height 9
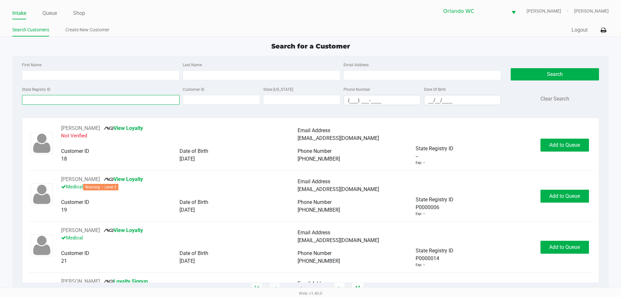
click at [69, 101] on input "State Registry ID" at bounding box center [100, 100] width 157 height 10
click at [65, 100] on input "leslie" at bounding box center [100, 100] width 157 height 10
type input "leslie"
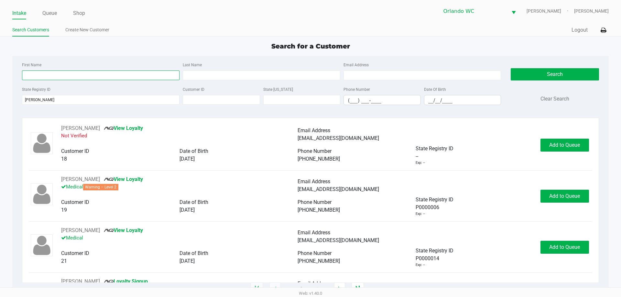
click at [60, 75] on input "First Name" at bounding box center [100, 75] width 157 height 10
paste input "leslie"
type input "leslie"
click at [51, 99] on input "leslie" at bounding box center [100, 100] width 157 height 10
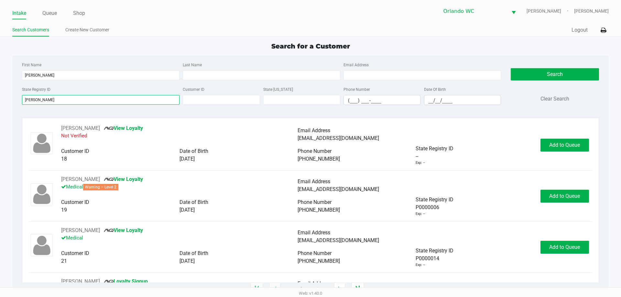
click at [51, 99] on input "leslie" at bounding box center [100, 100] width 157 height 10
click at [185, 71] on input "Last Name" at bounding box center [261, 75] width 157 height 10
type input "shoshan"
click at [426, 102] on input "__/__/____" at bounding box center [462, 100] width 77 height 10
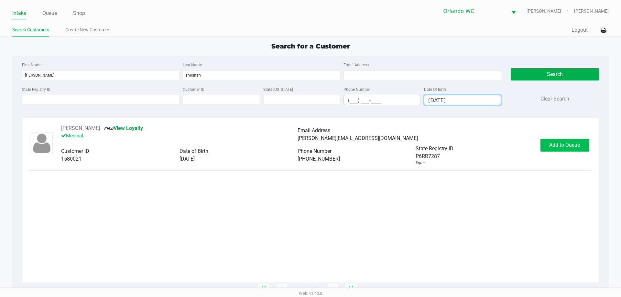
type input "11/20/1963"
click at [572, 147] on span "Add to Queue" at bounding box center [564, 145] width 31 height 6
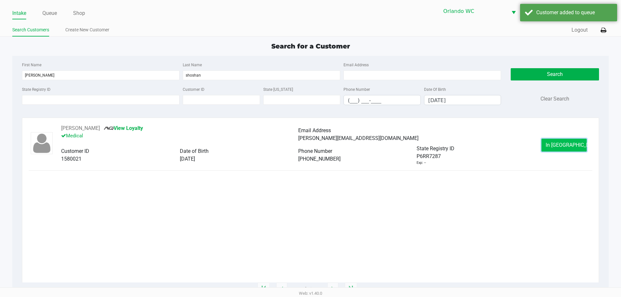
click at [573, 144] on span "In Queue" at bounding box center [572, 145] width 54 height 6
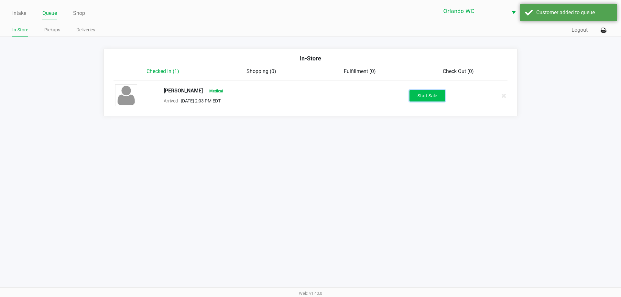
click at [434, 99] on button "Start Sale" at bounding box center [427, 95] width 36 height 11
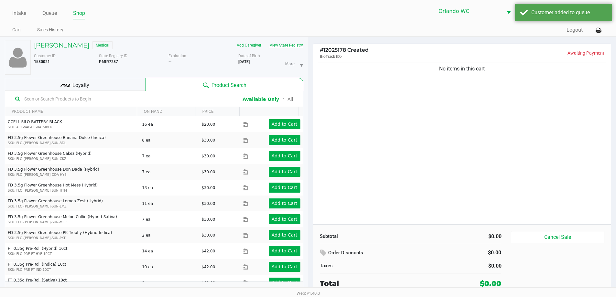
click at [283, 43] on button "View State Registry" at bounding box center [284, 45] width 38 height 10
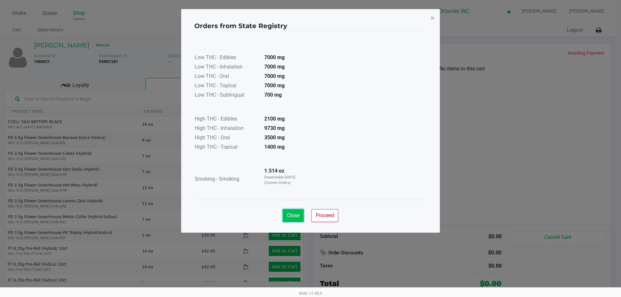
click at [293, 213] on span "Close" at bounding box center [293, 215] width 13 height 6
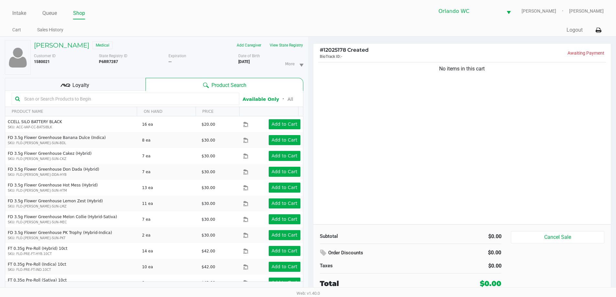
click at [177, 98] on input "text" at bounding box center [129, 99] width 214 height 10
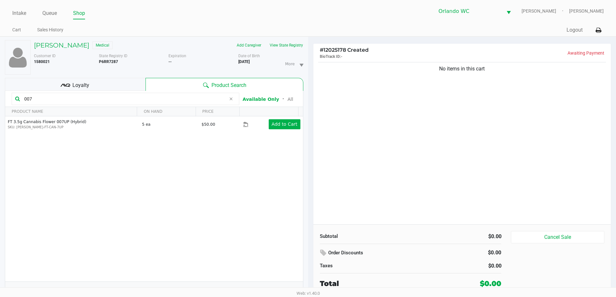
click at [145, 99] on input "007" at bounding box center [124, 99] width 204 height 10
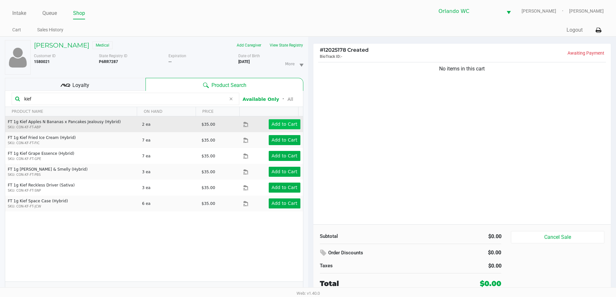
type input "kief"
click at [277, 123] on app-button-loader "Add to Cart" at bounding box center [284, 124] width 26 height 5
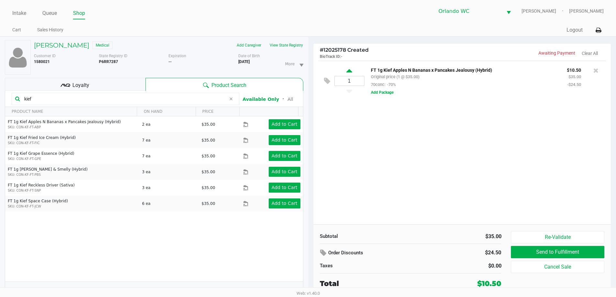
click at [351, 71] on icon at bounding box center [349, 72] width 6 height 8
type input "2"
click at [494, 285] on div "$21.00" at bounding box center [489, 283] width 24 height 11
click at [110, 85] on div "Loyalty" at bounding box center [75, 84] width 141 height 13
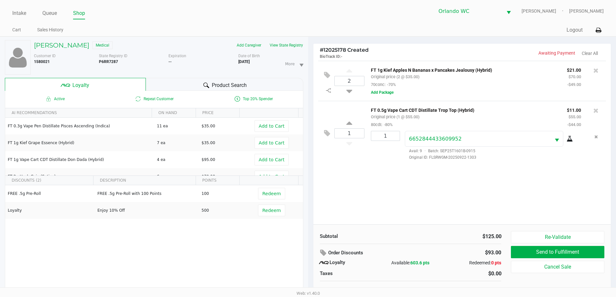
scroll to position [7, 0]
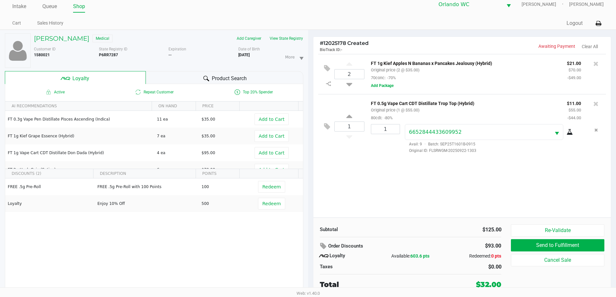
click at [436, 191] on div "2 FT 1g Kief Apples N Bananas x Pancakes Jealousy (Hybrid) Original price (2 @ …" at bounding box center [462, 136] width 298 height 164
click at [434, 209] on div "2 FT 1g Kief Apples N Bananas x Pancakes Jealousy (Hybrid) Original price (2 @ …" at bounding box center [462, 136] width 298 height 164
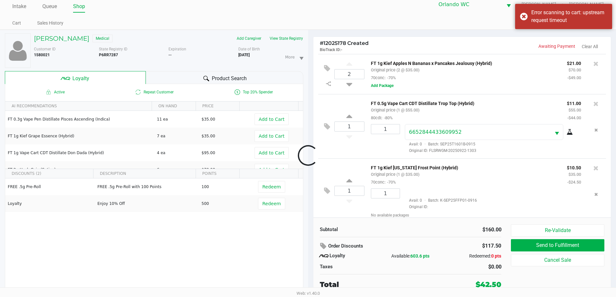
scroll to position [6, 0]
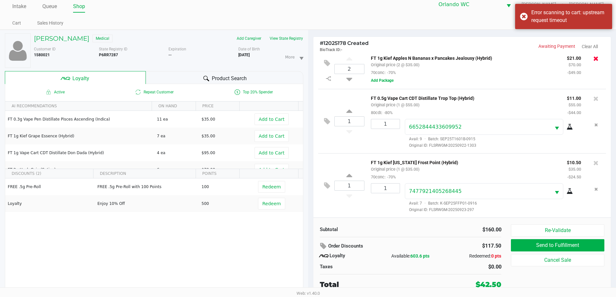
click at [593, 58] on icon at bounding box center [595, 58] width 5 height 6
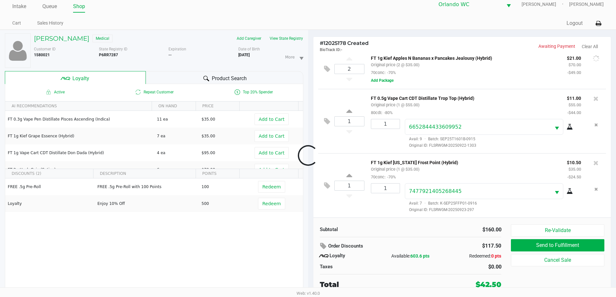
scroll to position [0, 0]
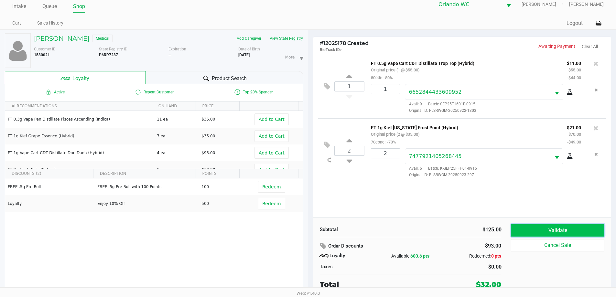
click at [577, 235] on button "Validate" at bounding box center [557, 230] width 93 height 12
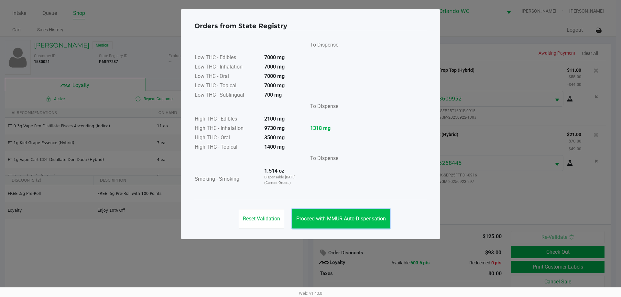
click at [349, 222] on button "Proceed with MMUR Auto-Dispensation" at bounding box center [341, 218] width 98 height 19
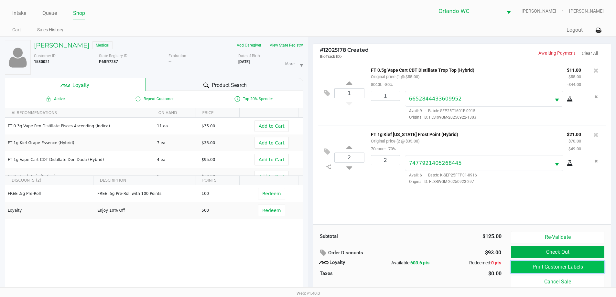
click at [564, 270] on button "Print Customer Labels" at bounding box center [557, 267] width 93 height 12
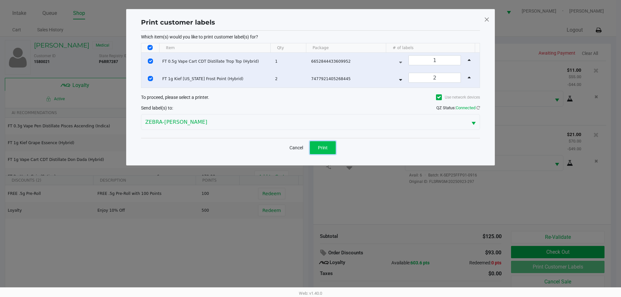
click at [331, 148] on button "Print" at bounding box center [323, 147] width 26 height 13
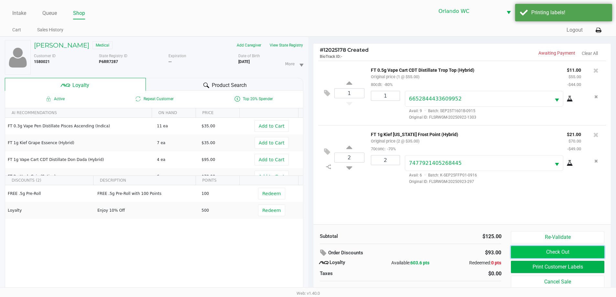
click at [524, 251] on button "Check Out" at bounding box center [557, 252] width 93 height 12
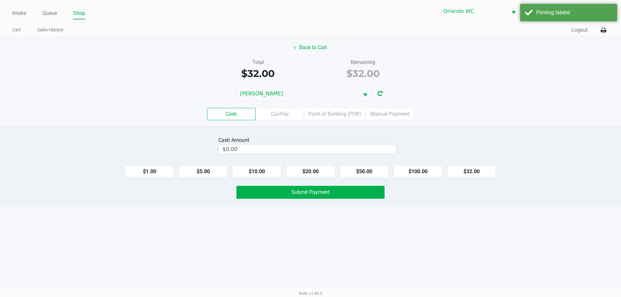
drag, startPoint x: 343, startPoint y: 119, endPoint x: 407, endPoint y: 160, distance: 75.8
click at [343, 119] on label "Point of Banking (POB)" at bounding box center [334, 114] width 61 height 12
click at [0, 0] on 7 "Point of Banking (POB)" at bounding box center [0, 0] width 0 height 0
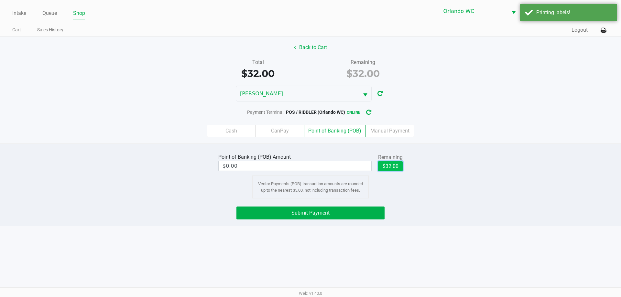
click at [393, 168] on button "$32.00" at bounding box center [390, 166] width 25 height 10
type input "$32.00"
click at [365, 212] on button "Submit Payment" at bounding box center [310, 213] width 148 height 13
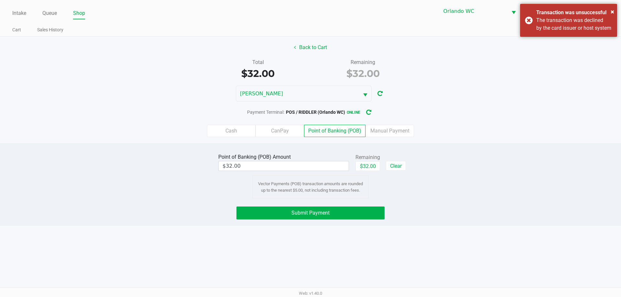
click at [559, 45] on div "Back to Cart" at bounding box center [310, 47] width 630 height 12
click at [557, 32] on div "The transaction was declined by the card issuer or host system" at bounding box center [574, 24] width 76 height 16
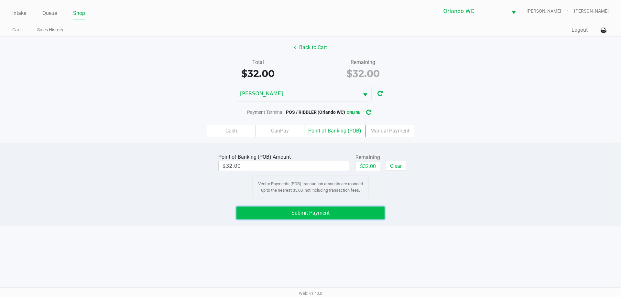
click at [325, 211] on span "Submit Payment" at bounding box center [310, 213] width 38 height 6
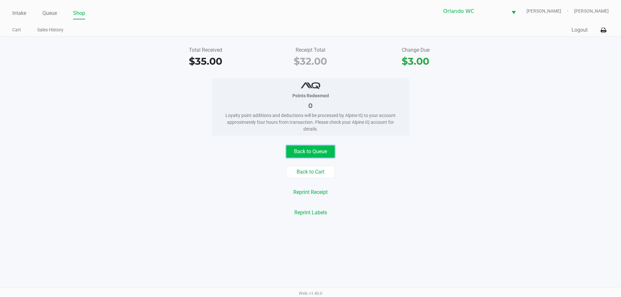
click at [318, 150] on button "Back to Queue" at bounding box center [310, 151] width 48 height 12
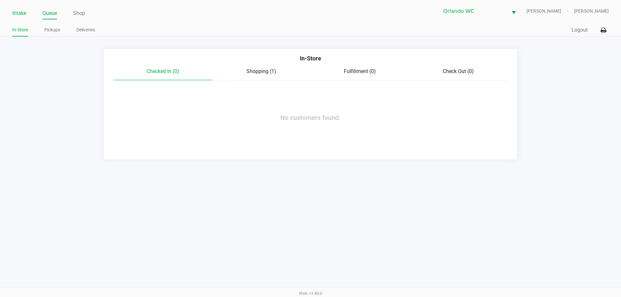
click at [25, 11] on link "Intake" at bounding box center [19, 13] width 14 height 9
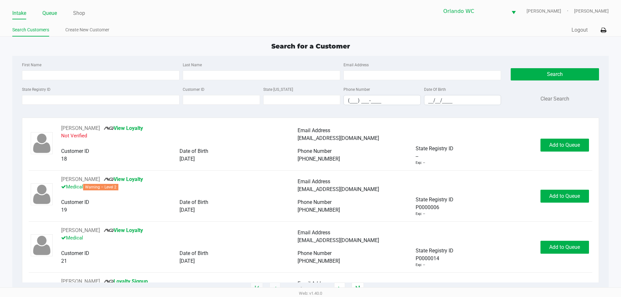
click at [56, 11] on link "Queue" at bounding box center [49, 13] width 15 height 9
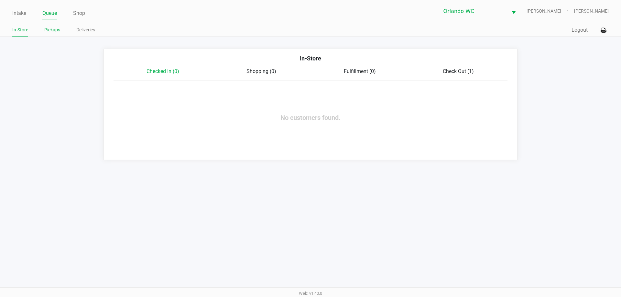
click at [52, 30] on link "Pickups" at bounding box center [52, 30] width 16 height 8
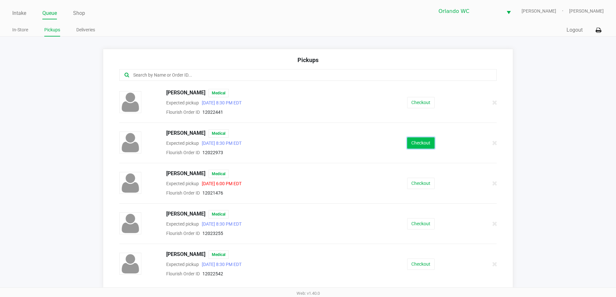
click at [411, 145] on button "Checkout" at bounding box center [420, 142] width 27 height 11
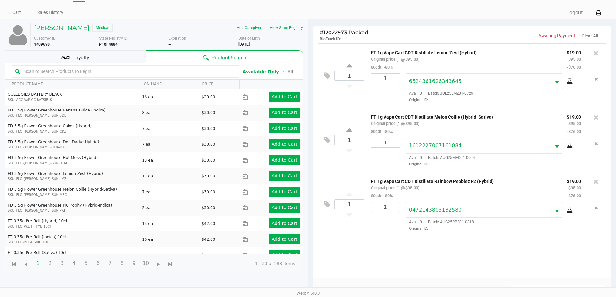
scroll to position [70, 0]
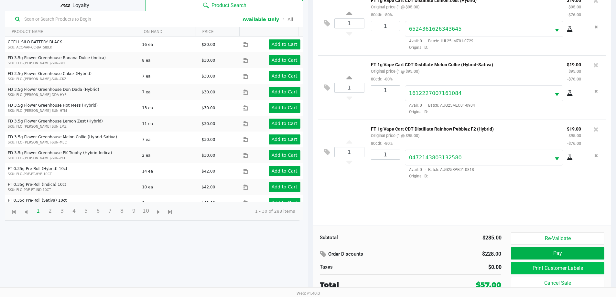
click at [534, 267] on button "Print Customer Labels" at bounding box center [557, 268] width 93 height 12
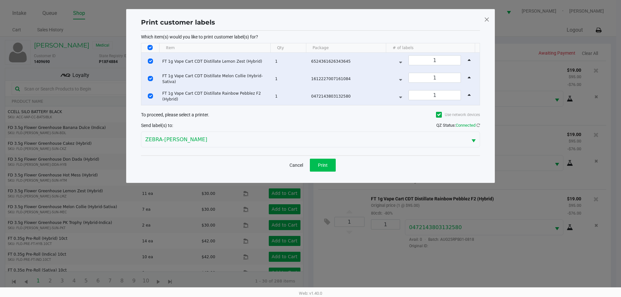
click at [319, 166] on span "Print" at bounding box center [323, 165] width 10 height 5
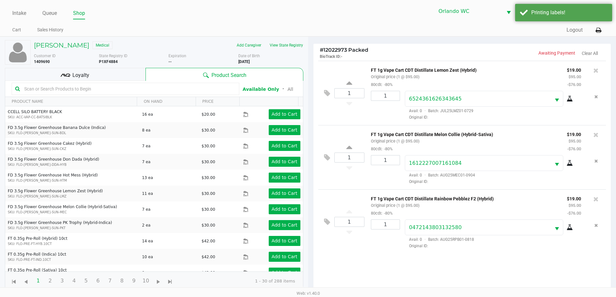
click at [90, 78] on div "Loyalty" at bounding box center [75, 74] width 141 height 13
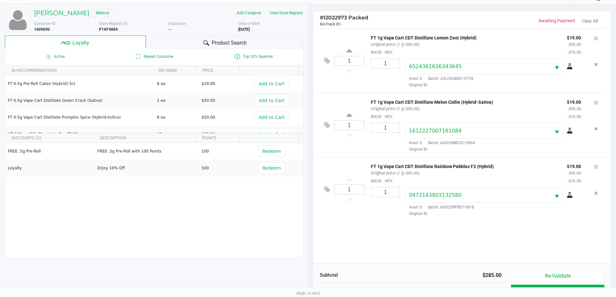
scroll to position [78, 0]
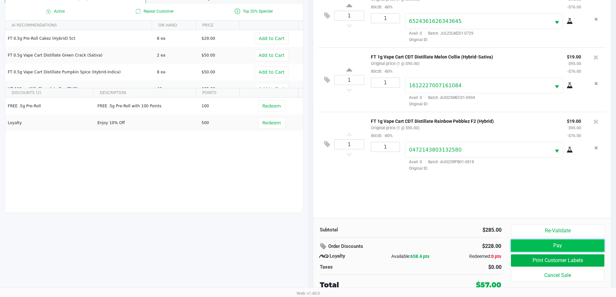
click at [567, 244] on button "Pay" at bounding box center [557, 245] width 93 height 12
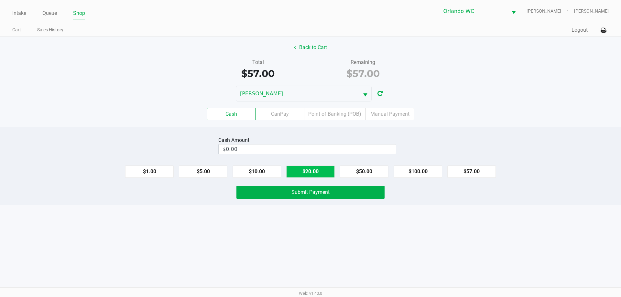
click at [313, 166] on button "$20.00" at bounding box center [310, 171] width 48 height 12
type input "$60.00"
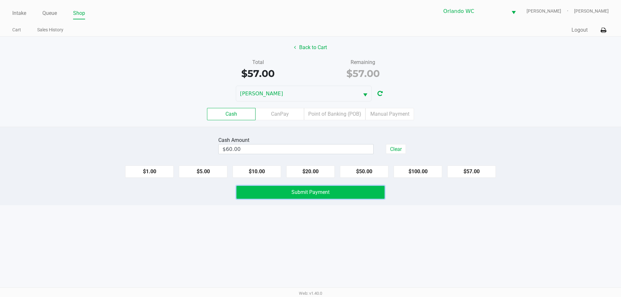
click at [312, 197] on button "Submit Payment" at bounding box center [310, 192] width 148 height 13
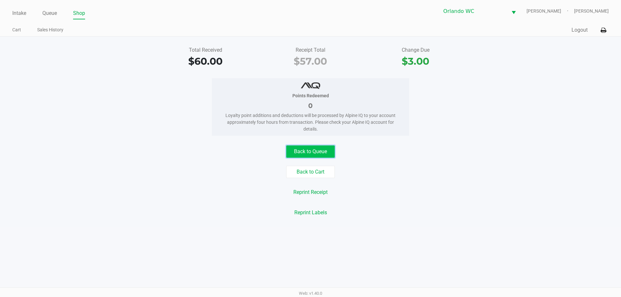
click at [320, 155] on button "Back to Queue" at bounding box center [310, 151] width 48 height 12
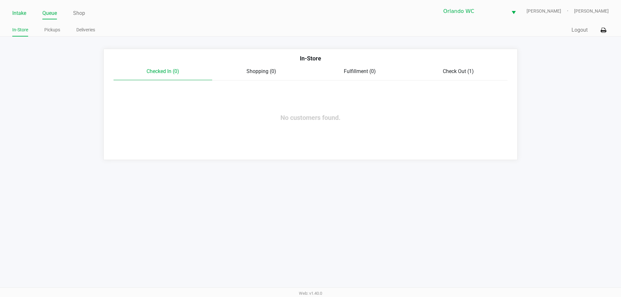
click at [16, 14] on link "Intake" at bounding box center [19, 13] width 14 height 9
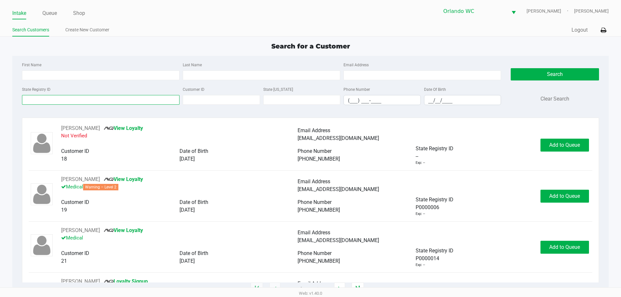
click at [88, 99] on input "State Registry ID" at bounding box center [100, 100] width 157 height 10
click at [113, 101] on input "State Registry ID" at bounding box center [100, 100] width 157 height 10
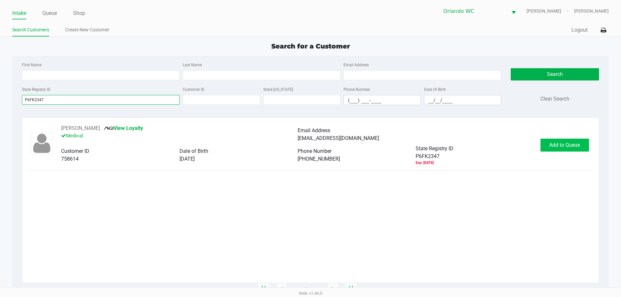
type input "P6FK2347"
click at [571, 144] on span "Add to Queue" at bounding box center [564, 145] width 31 height 6
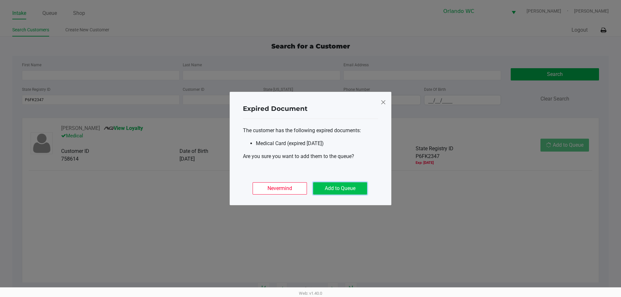
click at [357, 186] on button "Add to Queue" at bounding box center [340, 188] width 54 height 12
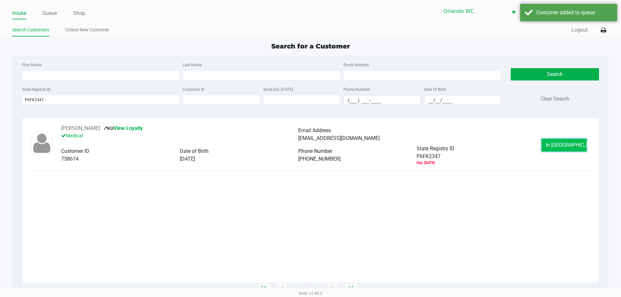
click at [569, 145] on span "In Queue" at bounding box center [572, 145] width 54 height 6
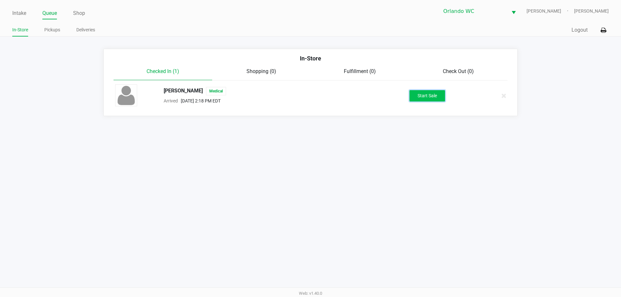
click at [439, 101] on button "Start Sale" at bounding box center [427, 95] width 36 height 11
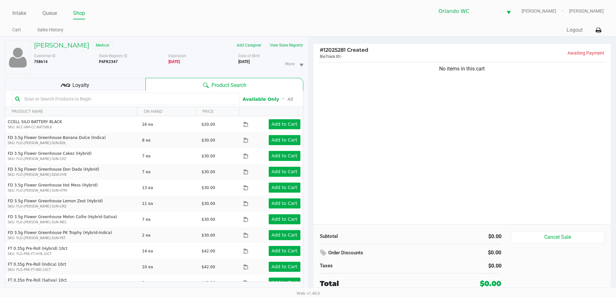
click at [199, 100] on input "text" at bounding box center [129, 99] width 214 height 10
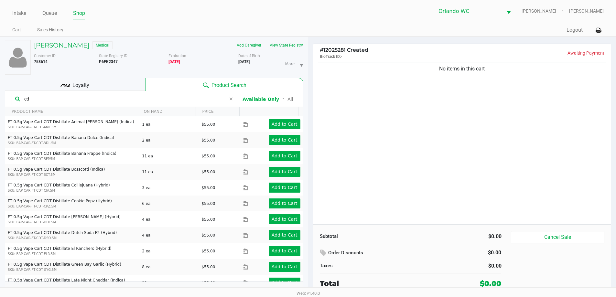
type input "c"
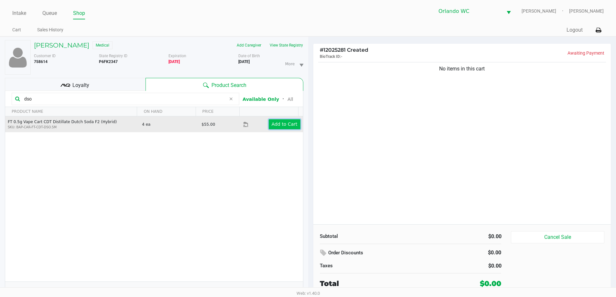
click at [283, 127] on app-button-loader "Add to Cart" at bounding box center [284, 124] width 26 height 5
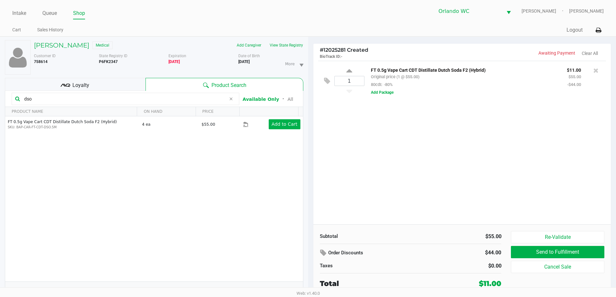
click at [90, 98] on input "dso" at bounding box center [124, 99] width 204 height 10
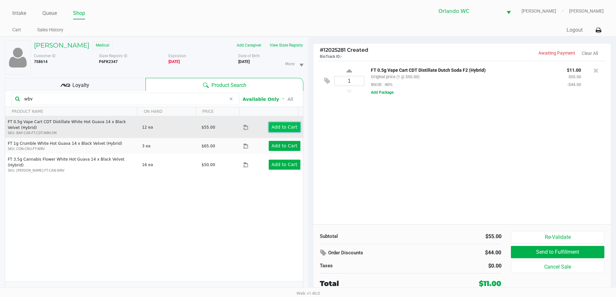
click at [280, 125] on app-button-loader "Add to Cart" at bounding box center [284, 126] width 26 height 5
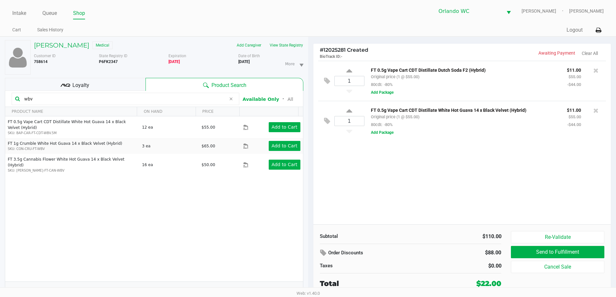
click at [120, 99] on input "wbv" at bounding box center [124, 99] width 204 height 10
click at [120, 98] on input "wbv" at bounding box center [124, 99] width 204 height 10
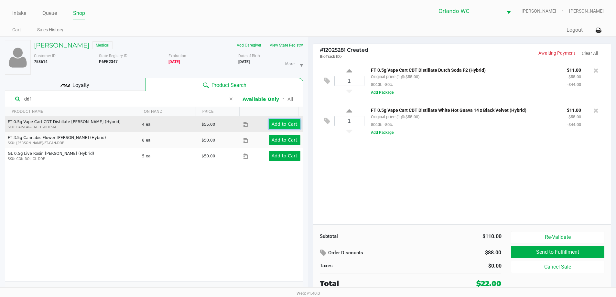
click at [279, 123] on app-button-loader "Add to Cart" at bounding box center [284, 124] width 26 height 5
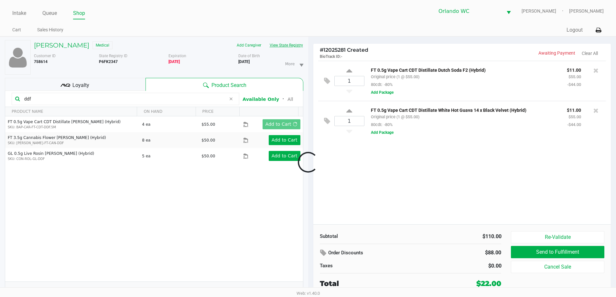
click at [298, 46] on button "View State Registry" at bounding box center [284, 45] width 38 height 10
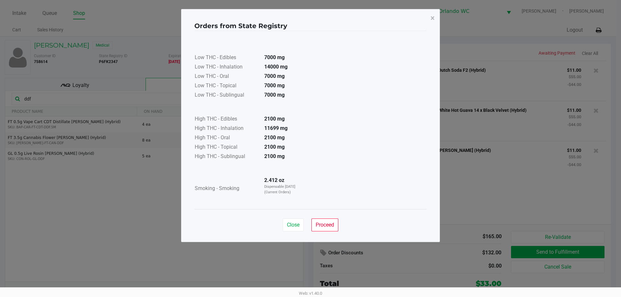
click at [296, 232] on div "Close Proceed" at bounding box center [310, 222] width 232 height 26
click at [295, 224] on span "Close" at bounding box center [293, 225] width 13 height 6
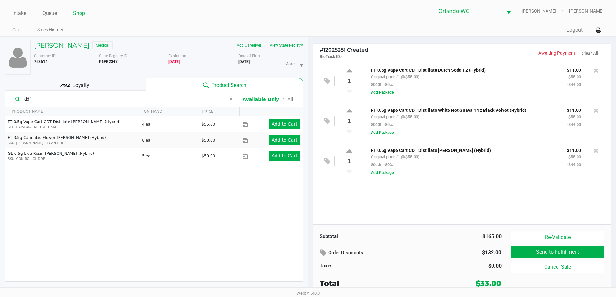
click at [148, 95] on input "ddf" at bounding box center [124, 99] width 204 height 10
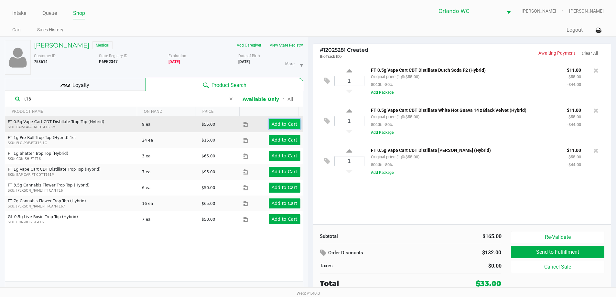
click at [273, 124] on app-button-loader "Add to Cart" at bounding box center [284, 124] width 26 height 5
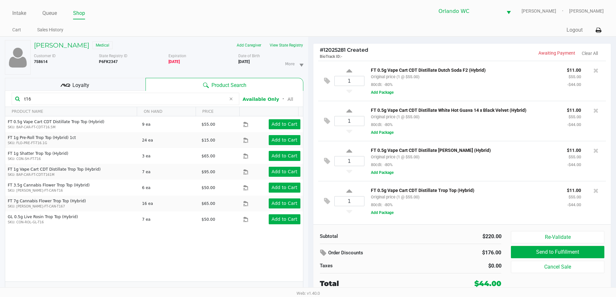
click at [108, 101] on input "t16" at bounding box center [124, 99] width 204 height 10
click at [107, 101] on input "t16" at bounding box center [124, 99] width 204 height 10
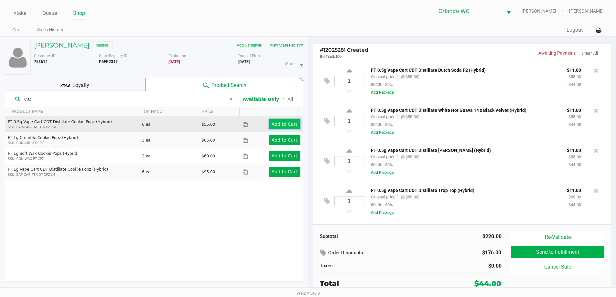
click at [285, 122] on app-button-loader "Add to Cart" at bounding box center [284, 124] width 26 height 5
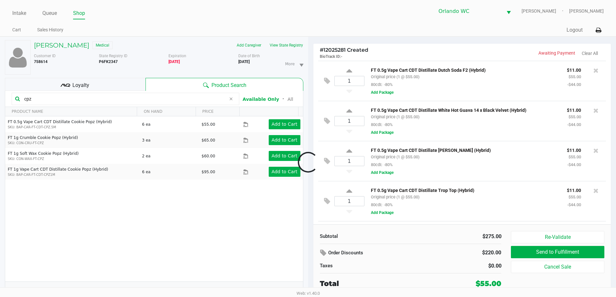
scroll to position [38, 0]
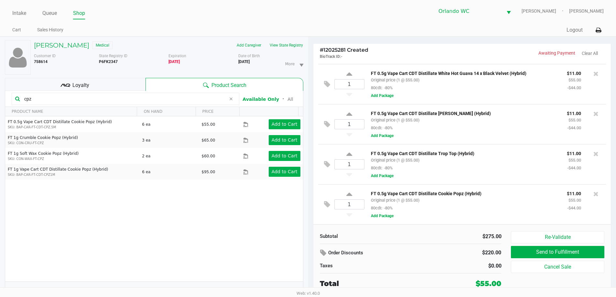
click at [135, 99] on input "cpz" at bounding box center [124, 99] width 204 height 10
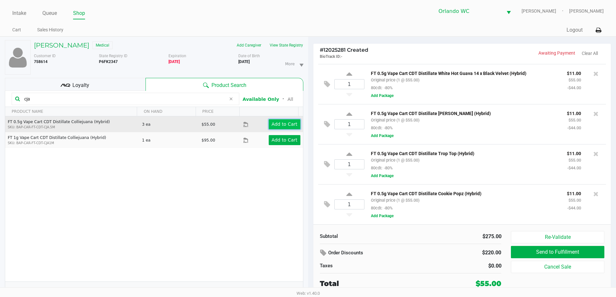
click at [291, 123] on app-button-loader "Add to Cart" at bounding box center [284, 124] width 26 height 5
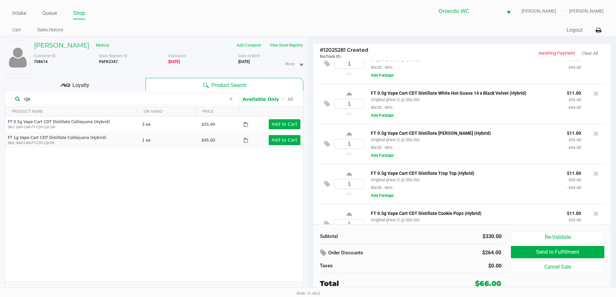
scroll to position [0, 0]
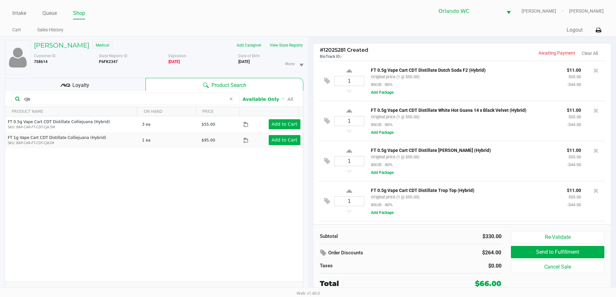
click at [92, 99] on input "cja" at bounding box center [124, 99] width 204 height 10
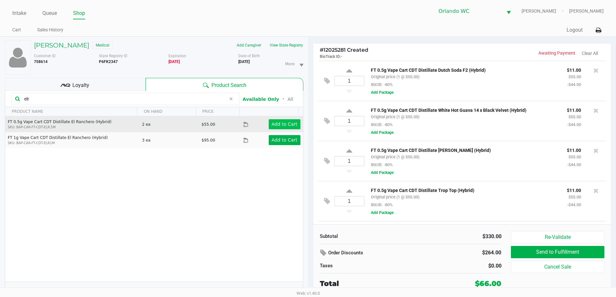
type input "elr"
click at [288, 124] on app-button-loader "Add to Cart" at bounding box center [284, 124] width 26 height 5
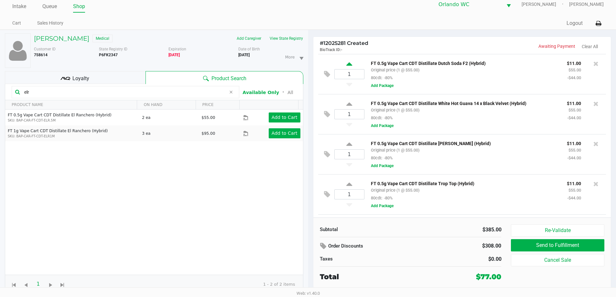
click at [350, 66] on icon at bounding box center [349, 65] width 6 height 8
type input "2"
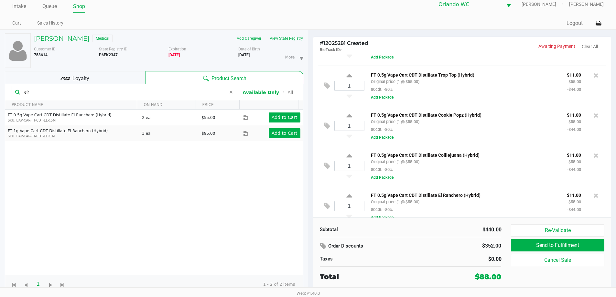
scroll to position [119, 0]
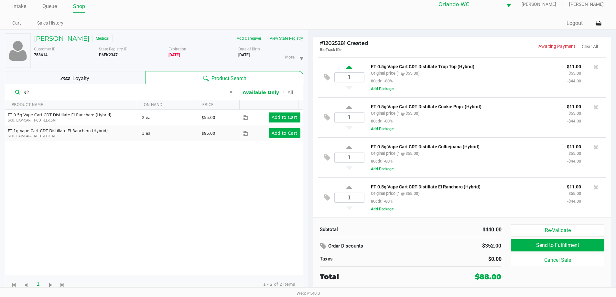
click at [347, 65] on icon at bounding box center [349, 68] width 6 height 8
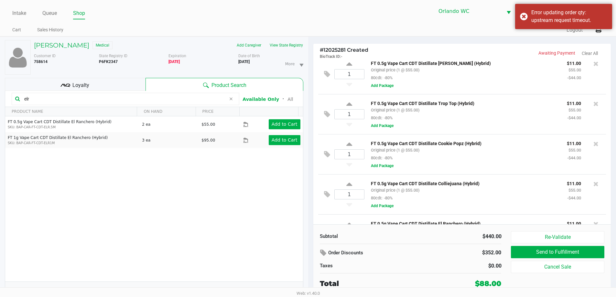
scroll to position [55, 0]
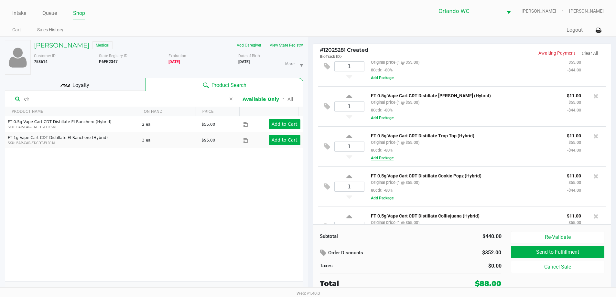
click at [389, 161] on button "Add Package" at bounding box center [382, 158] width 23 height 6
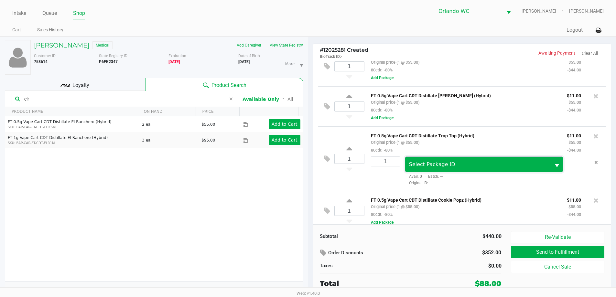
click at [420, 166] on span "Select Package ID" at bounding box center [432, 164] width 46 height 6
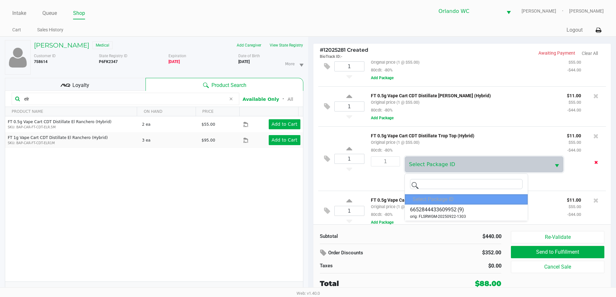
click at [594, 164] on icon "Remove the package from the orderLine" at bounding box center [596, 162] width 4 height 5
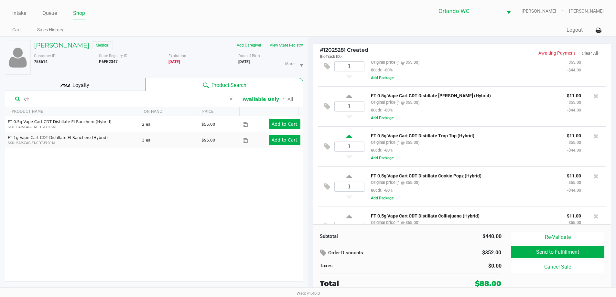
click at [347, 139] on icon at bounding box center [349, 137] width 6 height 8
type input "2"
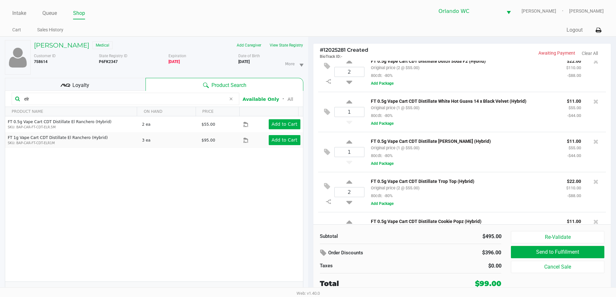
scroll to position [0, 0]
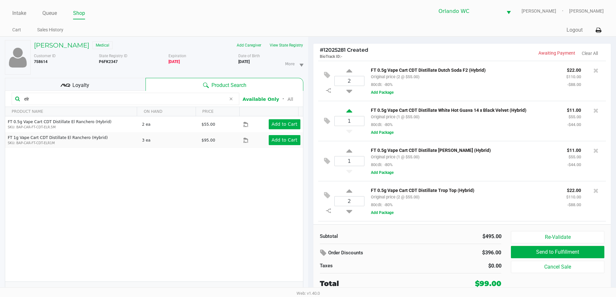
click at [351, 113] on icon at bounding box center [349, 112] width 6 height 8
type input "2"
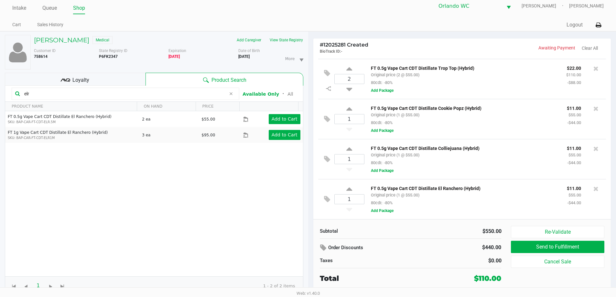
scroll to position [7, 0]
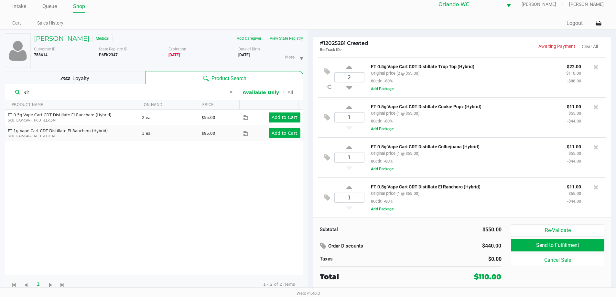
click at [106, 79] on div "Loyalty" at bounding box center [75, 77] width 141 height 13
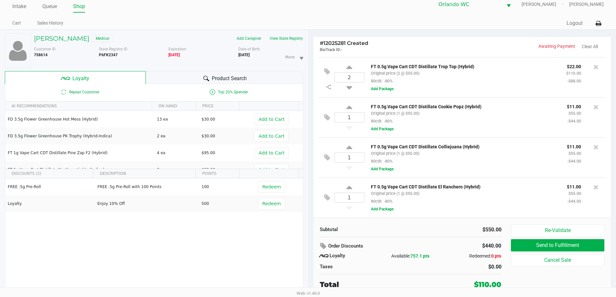
click at [440, 239] on div "Subtotal $550.00 Order Discounts $440.00 Loyalty Available: 757.1 pts Redeemed:…" at bounding box center [410, 257] width 191 height 66
click at [426, 237] on hr at bounding box center [411, 237] width 182 height 0
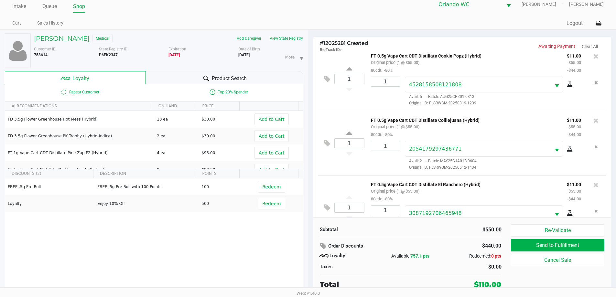
scroll to position [289, 0]
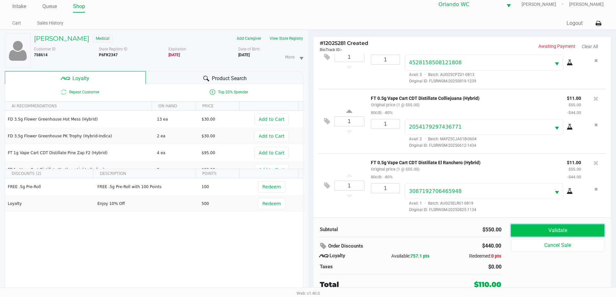
click at [558, 228] on button "Validate" at bounding box center [557, 230] width 93 height 12
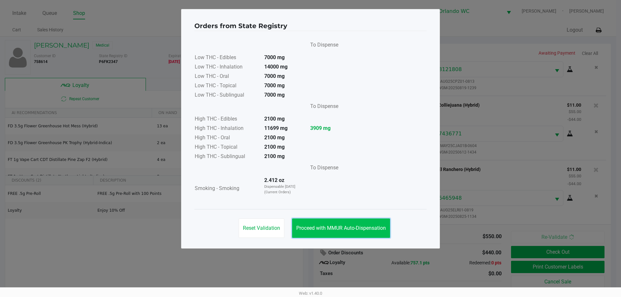
click at [341, 230] on span "Proceed with MMUR Auto-Dispensation" at bounding box center [341, 228] width 90 height 6
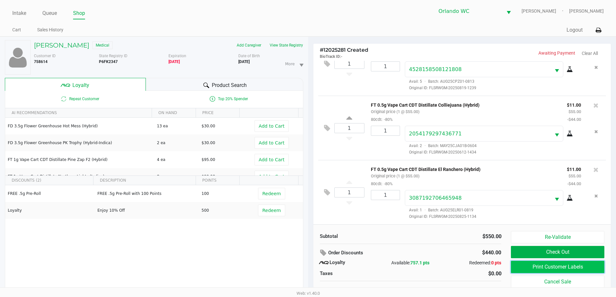
click at [546, 268] on button "Print Customer Labels" at bounding box center [557, 267] width 93 height 12
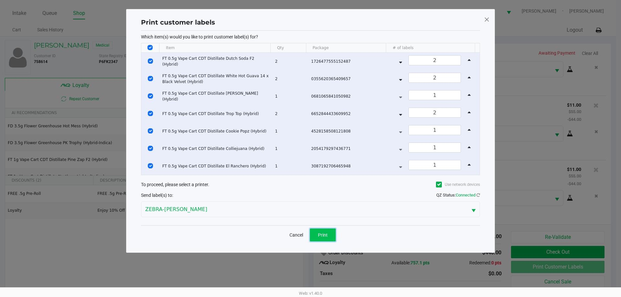
click at [327, 234] on span "Print" at bounding box center [323, 234] width 10 height 5
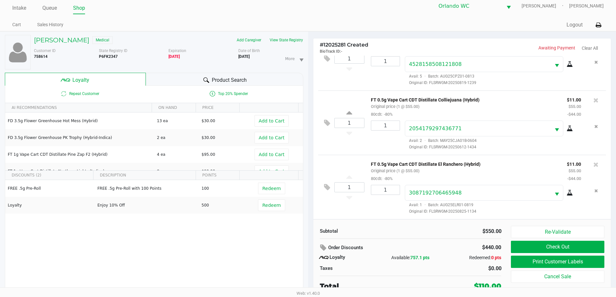
scroll to position [7, 0]
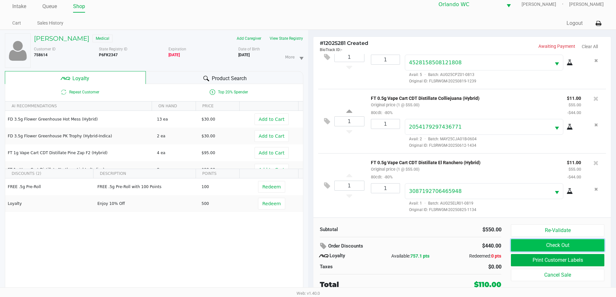
click at [595, 242] on button "Check Out" at bounding box center [557, 245] width 93 height 12
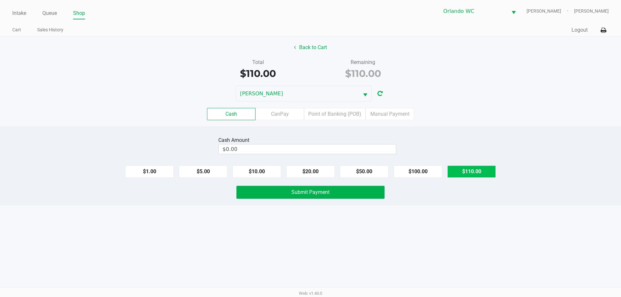
click at [477, 169] on button "$110.00" at bounding box center [471, 171] width 48 height 12
type input "$110.00"
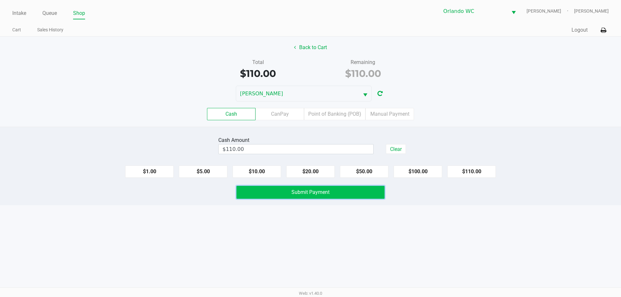
click at [357, 192] on button "Submit Payment" at bounding box center [310, 192] width 148 height 13
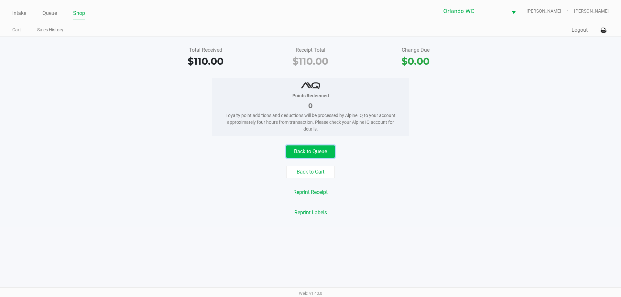
click at [322, 152] on button "Back to Queue" at bounding box center [310, 151] width 48 height 12
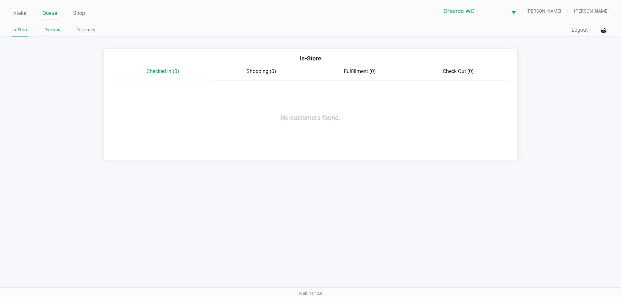
click at [51, 29] on link "Pickups" at bounding box center [52, 30] width 16 height 8
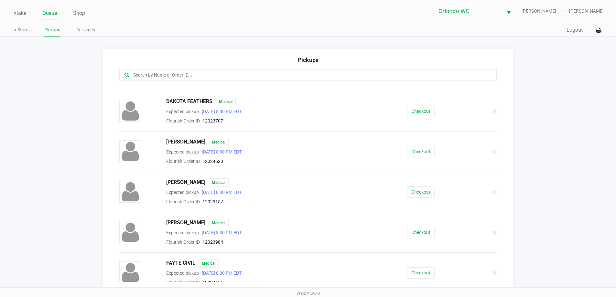
scroll to position [162, 0]
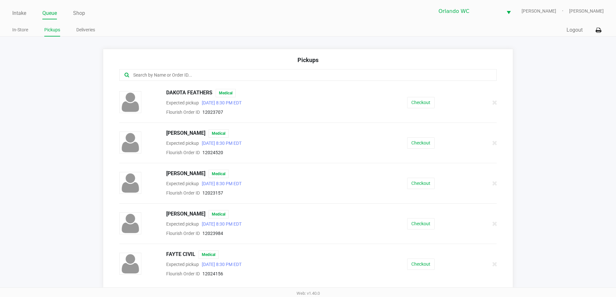
click at [422, 191] on div "DOMINIQUE HAMMONDS Medical Expected pickup Sep 29, 2025 8:30 PM EDT Flourish Or…" at bounding box center [307, 183] width 387 height 27
click at [422, 188] on button "Checkout" at bounding box center [420, 183] width 27 height 11
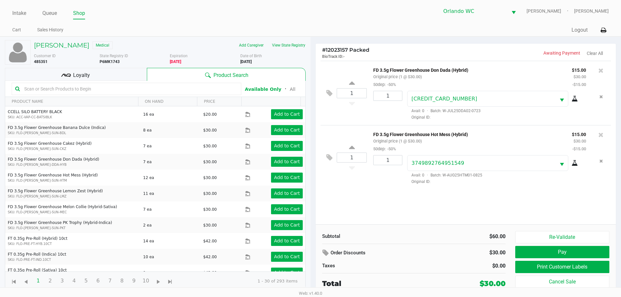
click at [100, 73] on div "Loyalty" at bounding box center [76, 74] width 142 height 13
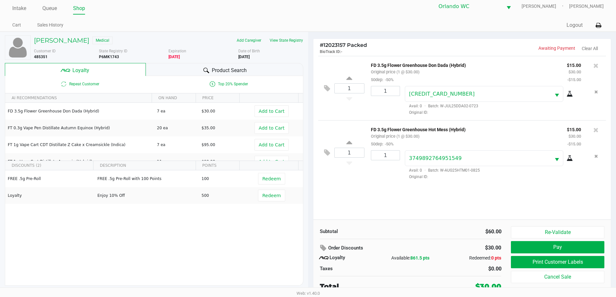
scroll to position [6, 0]
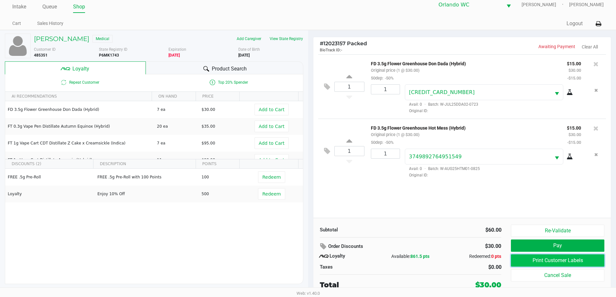
click at [539, 264] on button "Print Customer Labels" at bounding box center [557, 260] width 93 height 12
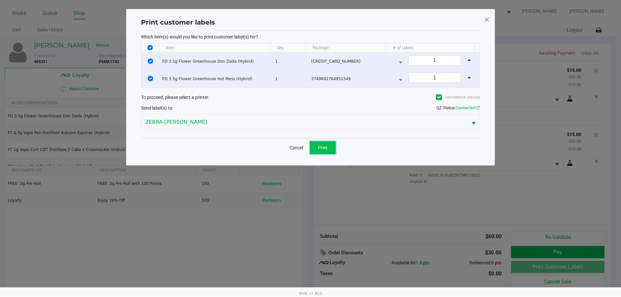
click at [331, 149] on button "Print" at bounding box center [323, 147] width 26 height 13
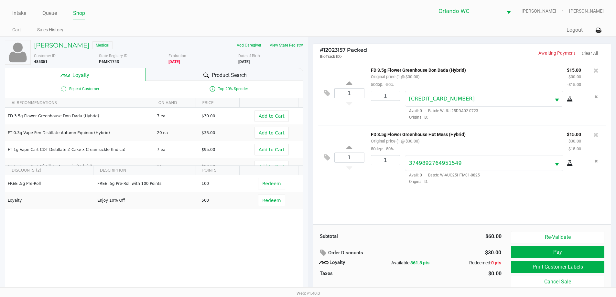
scroll to position [6, 0]
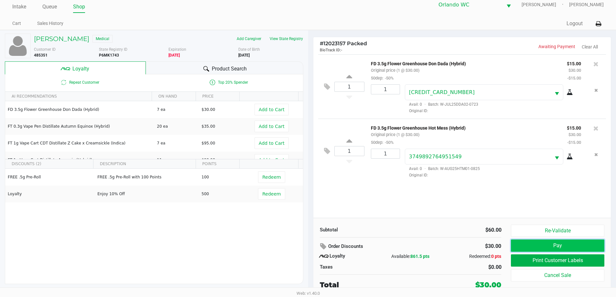
click at [582, 248] on button "Pay" at bounding box center [557, 245] width 93 height 12
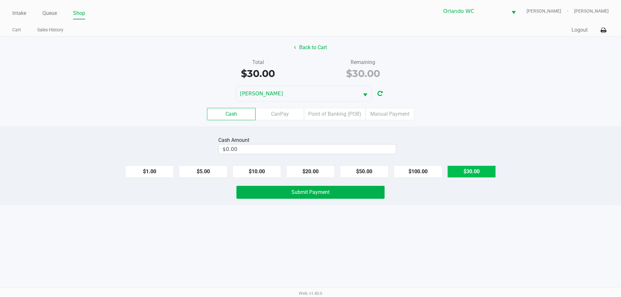
click at [483, 171] on button "$30.00" at bounding box center [471, 171] width 48 height 12
type input "$30.00"
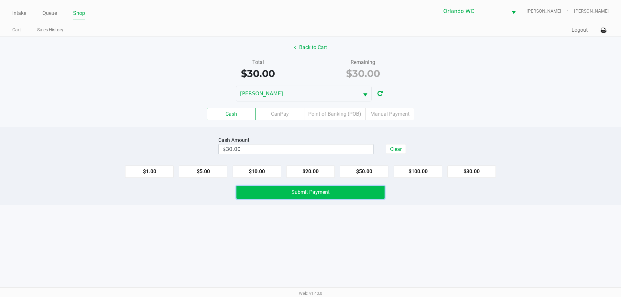
click at [314, 188] on button "Submit Payment" at bounding box center [310, 192] width 148 height 13
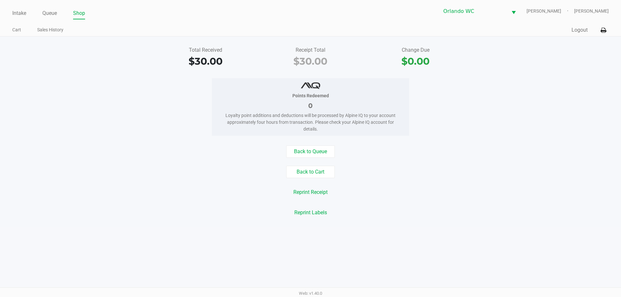
drag, startPoint x: 218, startPoint y: 252, endPoint x: 220, endPoint y: 255, distance: 3.8
click at [218, 251] on div "Intake Queue Shop Orlando WC RODNEY-ATKINS Cheyenne Doelle Cart Sales History Q…" at bounding box center [310, 148] width 621 height 297
click at [319, 150] on button "Back to Queue" at bounding box center [310, 151] width 48 height 12
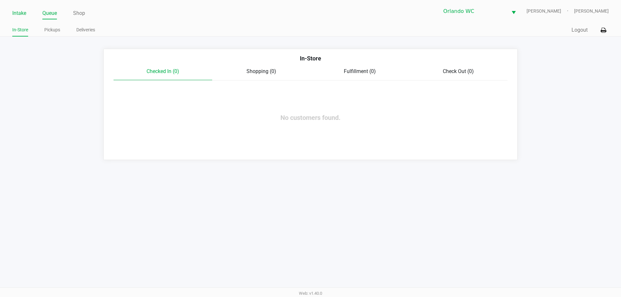
click at [19, 12] on link "Intake" at bounding box center [19, 13] width 14 height 9
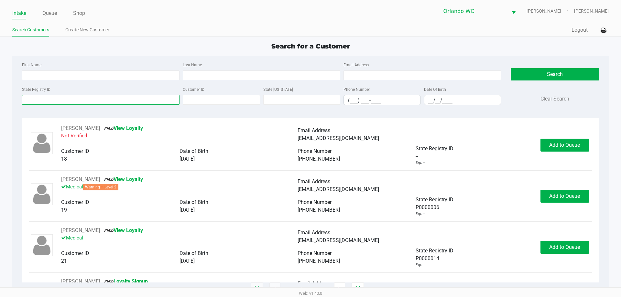
click at [82, 101] on input "State Registry ID" at bounding box center [100, 100] width 157 height 10
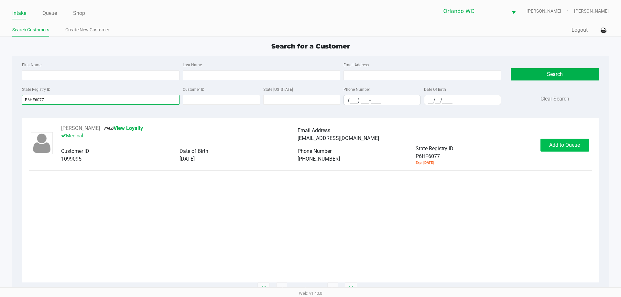
type input "P6HF6077"
click at [571, 144] on span "Add to Queue" at bounding box center [564, 145] width 31 height 6
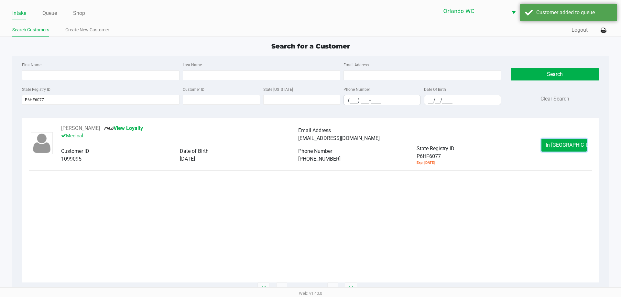
click at [573, 142] on span "In Queue" at bounding box center [572, 145] width 54 height 6
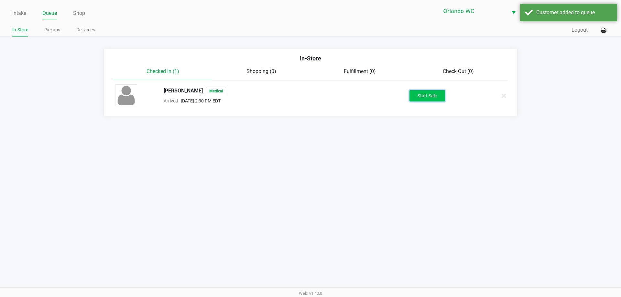
click at [429, 97] on button "Start Sale" at bounding box center [427, 95] width 36 height 11
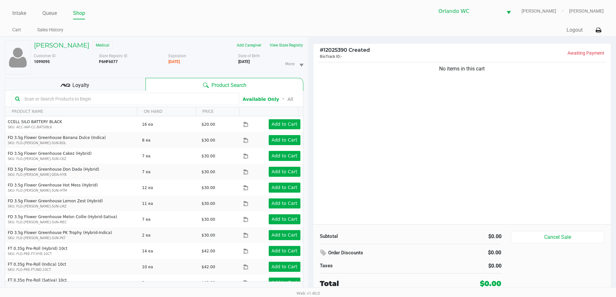
click at [125, 98] on input "text" at bounding box center [129, 99] width 214 height 10
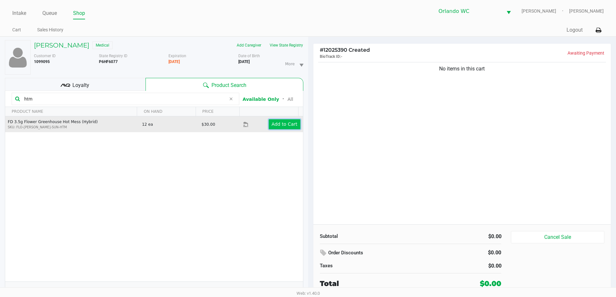
click at [280, 125] on app-button-loader "Add to Cart" at bounding box center [284, 124] width 26 height 5
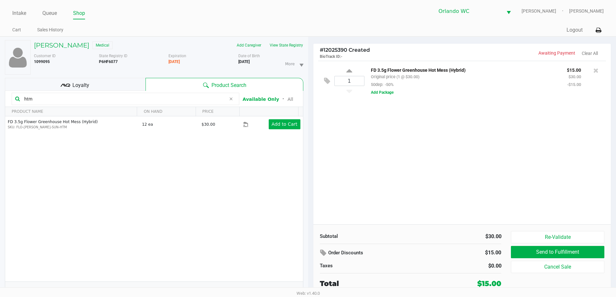
click at [111, 96] on input "htm" at bounding box center [124, 99] width 204 height 10
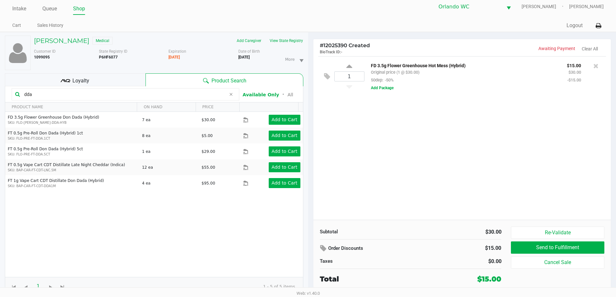
scroll to position [7, 0]
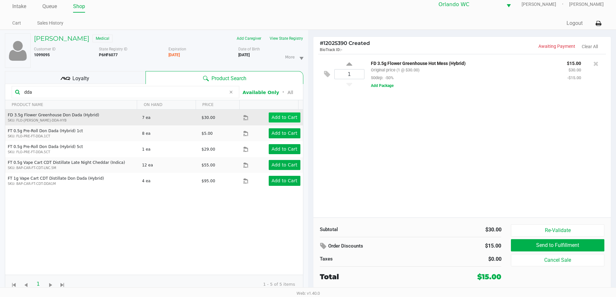
type input "dda"
click at [276, 115] on app-button-loader "Add to Cart" at bounding box center [284, 117] width 26 height 5
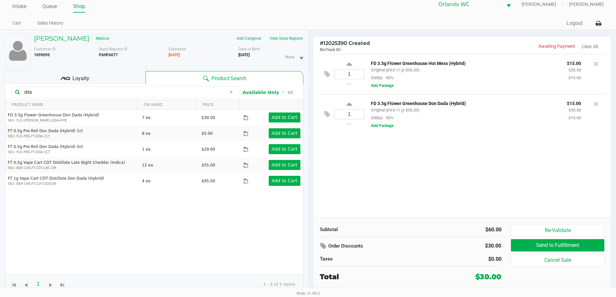
click at [115, 78] on div "Loyalty" at bounding box center [75, 77] width 141 height 13
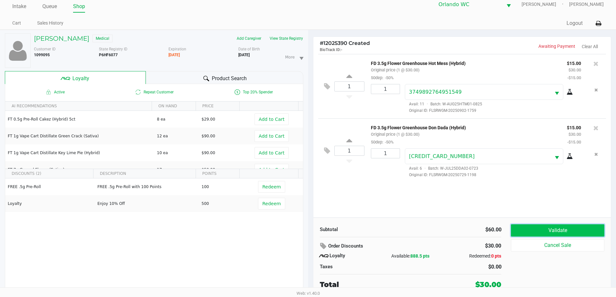
click at [570, 226] on button "Validate" at bounding box center [557, 230] width 93 height 12
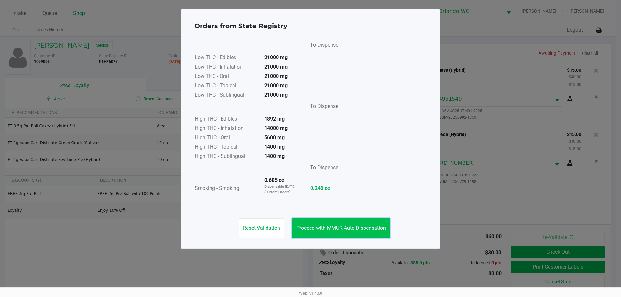
click at [356, 223] on button "Proceed with MMUR Auto-Dispensation" at bounding box center [341, 227] width 98 height 19
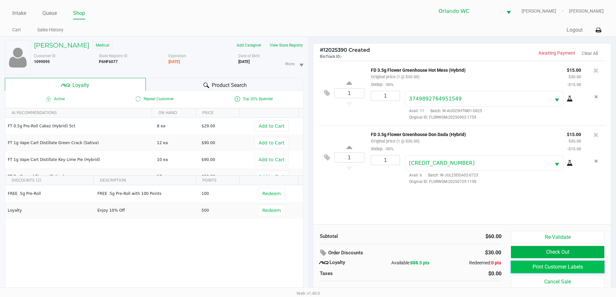
click at [539, 270] on button "Print Customer Labels" at bounding box center [557, 267] width 93 height 12
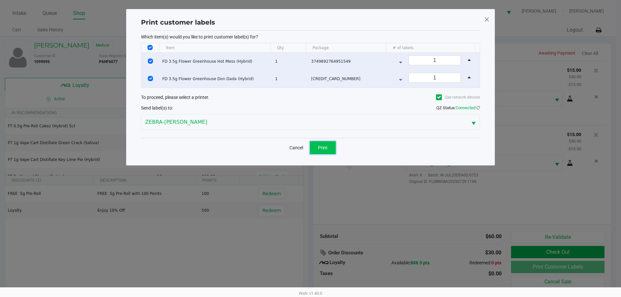
click at [322, 148] on span "Print" at bounding box center [323, 147] width 10 height 5
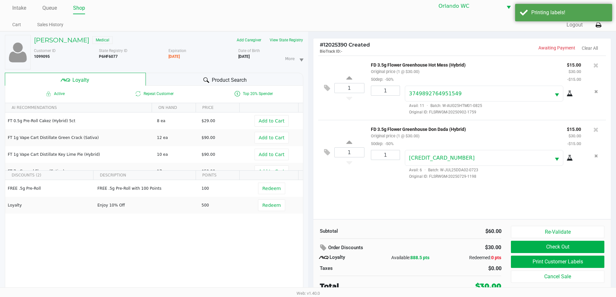
scroll to position [7, 0]
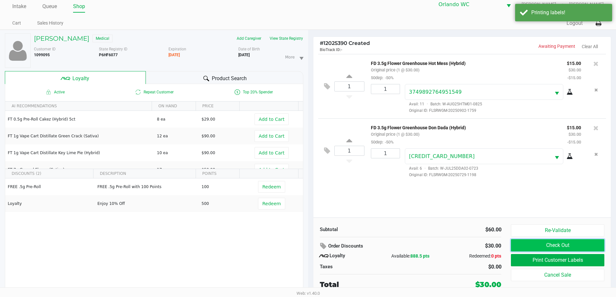
click at [532, 250] on button "Check Out" at bounding box center [557, 245] width 93 height 12
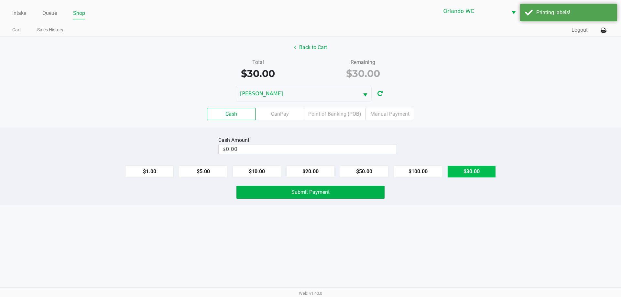
click at [480, 169] on button "$30.00" at bounding box center [471, 171] width 48 height 12
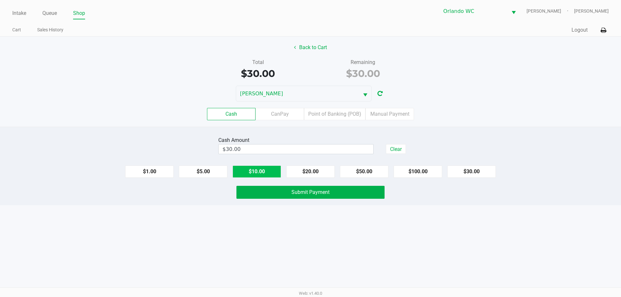
click at [261, 173] on button "$10.00" at bounding box center [256, 171] width 48 height 12
type input "$40.00"
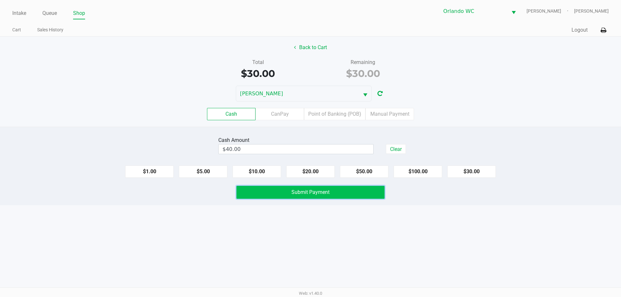
click at [309, 197] on button "Submit Payment" at bounding box center [310, 192] width 148 height 13
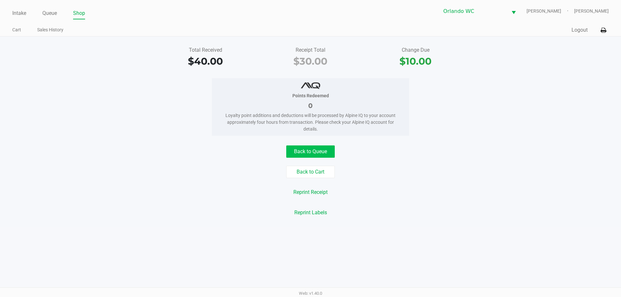
click at [302, 151] on button "Back to Queue" at bounding box center [310, 151] width 48 height 12
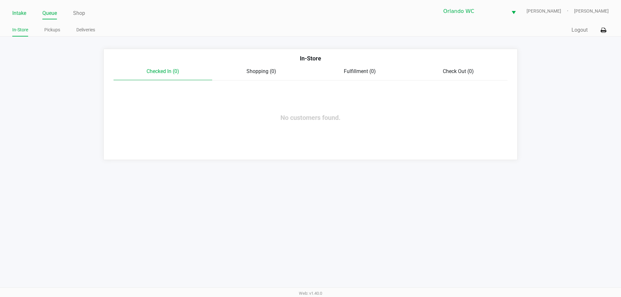
click at [19, 10] on link "Intake" at bounding box center [19, 13] width 14 height 9
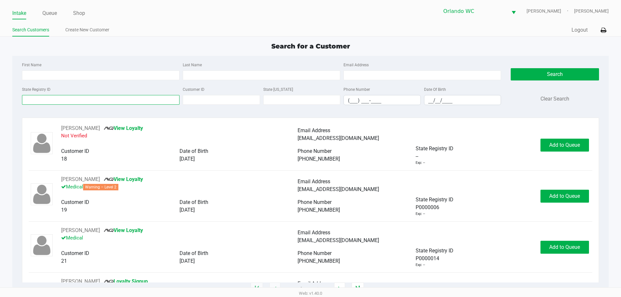
click at [47, 100] on input "State Registry ID" at bounding box center [100, 100] width 157 height 10
click at [53, 74] on input "First Name" at bounding box center [100, 75] width 157 height 10
type input "evan"
type input "caulfield"
click at [429, 100] on input "__/__/____" at bounding box center [462, 100] width 77 height 10
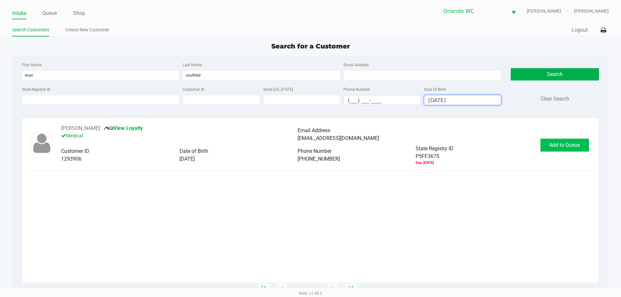
type input "09/28/1993"
click at [569, 149] on button "Add to Queue" at bounding box center [564, 145] width 48 height 13
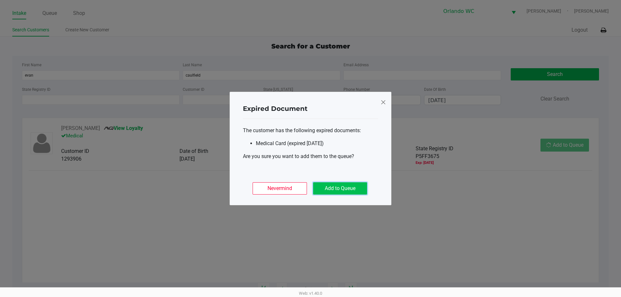
click at [326, 187] on button "Add to Queue" at bounding box center [340, 188] width 54 height 12
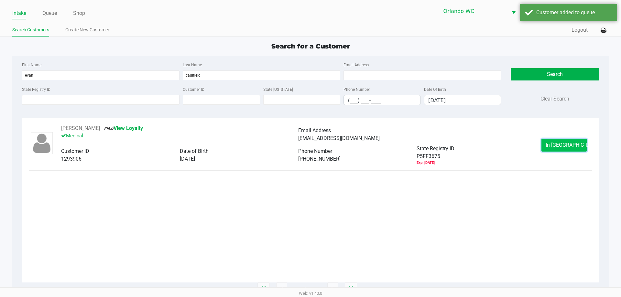
click at [548, 146] on button "In Queue" at bounding box center [563, 145] width 45 height 13
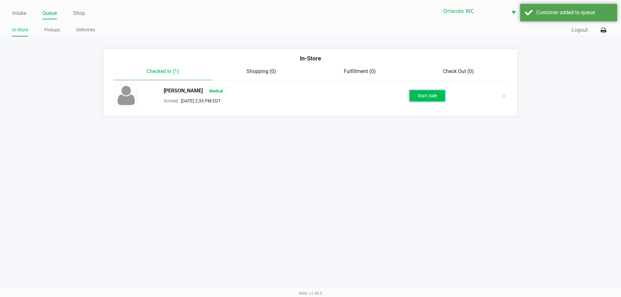
click at [416, 98] on button "Start Sale" at bounding box center [427, 95] width 36 height 11
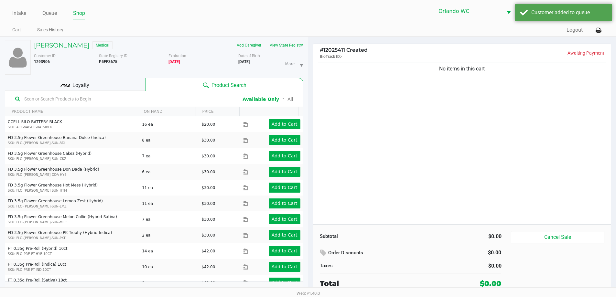
click at [280, 48] on button "View State Registry" at bounding box center [284, 45] width 38 height 10
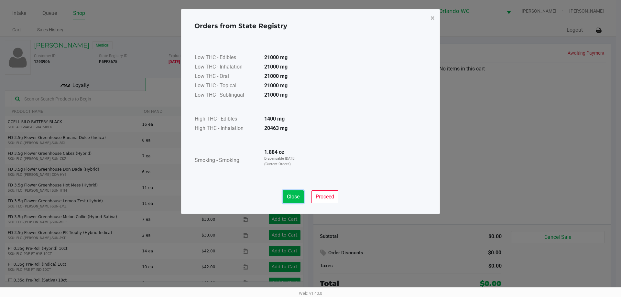
click at [294, 201] on button "Close" at bounding box center [292, 196] width 21 height 13
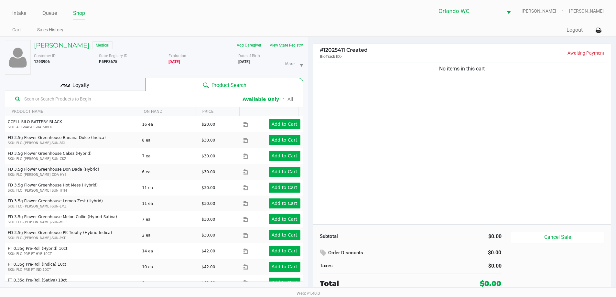
click at [131, 100] on input "text" at bounding box center [129, 99] width 214 height 10
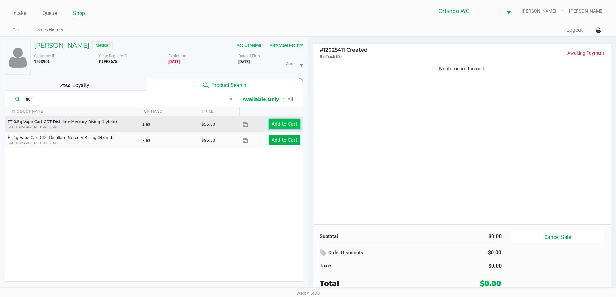
click at [271, 123] on app-button-loader "Add to Cart" at bounding box center [284, 124] width 26 height 5
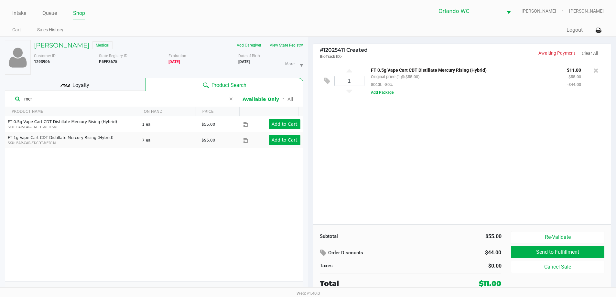
click at [69, 99] on input "mer" at bounding box center [124, 99] width 204 height 10
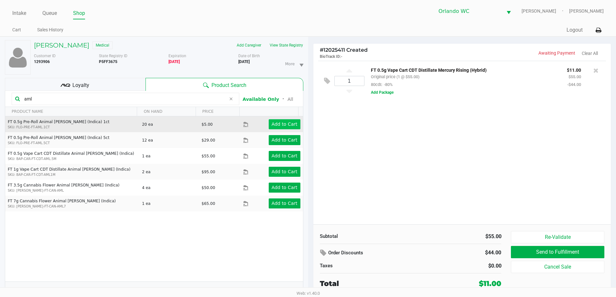
type input "aml"
click at [291, 122] on app-button-loader "Add to Cart" at bounding box center [284, 124] width 26 height 5
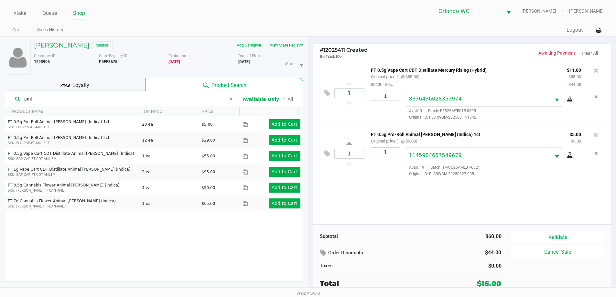
click at [69, 80] on div "Loyalty" at bounding box center [75, 84] width 141 height 13
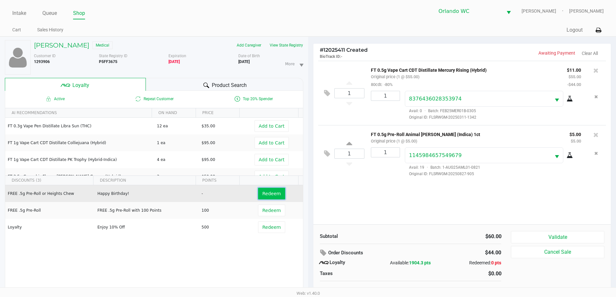
click at [273, 194] on span "Redeem" at bounding box center [271, 193] width 18 height 5
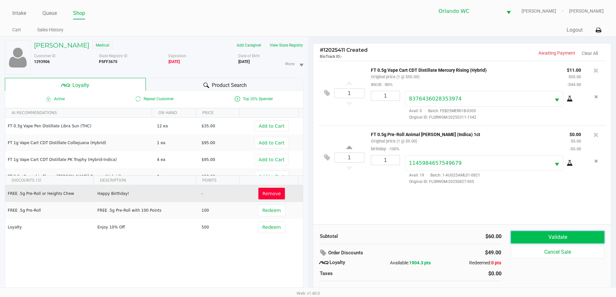
click at [541, 234] on button "Validate" at bounding box center [557, 237] width 93 height 12
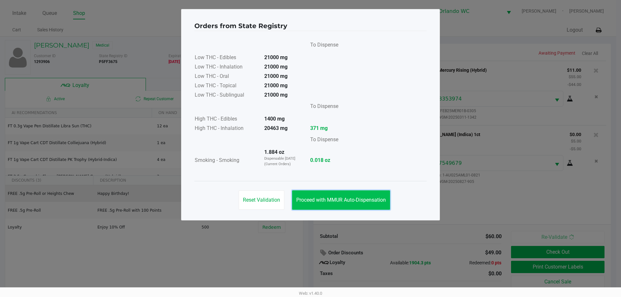
click at [356, 198] on span "Proceed with MMUR Auto-Dispensation" at bounding box center [341, 200] width 90 height 6
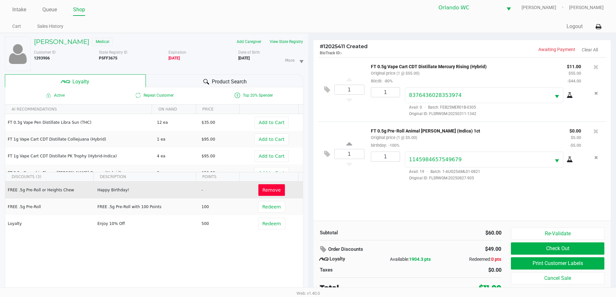
scroll to position [7, 0]
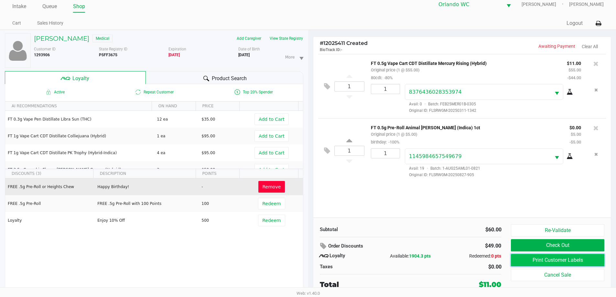
click at [555, 260] on button "Print Customer Labels" at bounding box center [557, 260] width 93 height 12
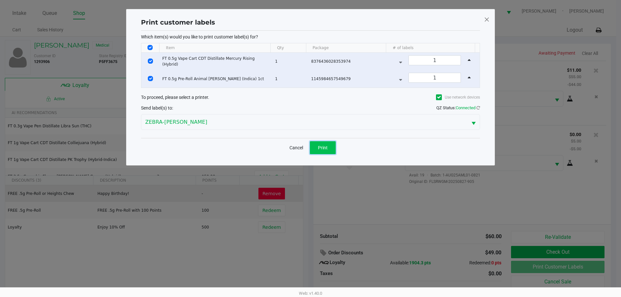
click at [322, 147] on span "Print" at bounding box center [323, 147] width 10 height 5
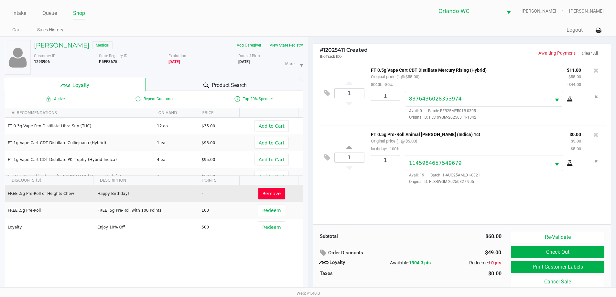
click at [562, 254] on button "Check Out" at bounding box center [557, 252] width 93 height 12
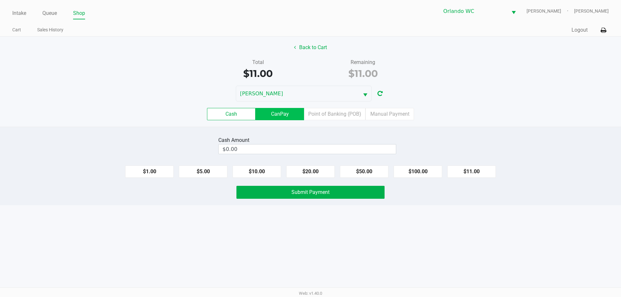
click at [269, 114] on label "CanPay" at bounding box center [279, 114] width 48 height 12
click at [0, 0] on 2 "CanPay" at bounding box center [0, 0] width 0 height 0
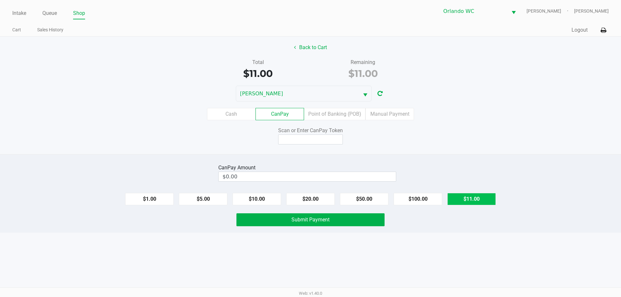
click at [475, 196] on button "$11.00" at bounding box center [471, 199] width 48 height 12
type input "$11.00"
click at [298, 141] on input at bounding box center [310, 139] width 65 height 10
type input "X7745050X"
click at [537, 141] on div "Scan or Enter CanPay Token X7745050X" at bounding box center [310, 136] width 630 height 18
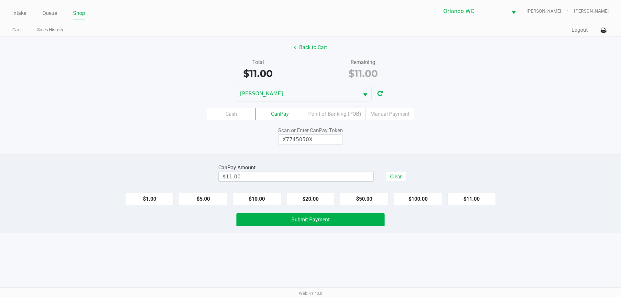
click at [342, 219] on button "Submit Payment" at bounding box center [310, 219] width 148 height 13
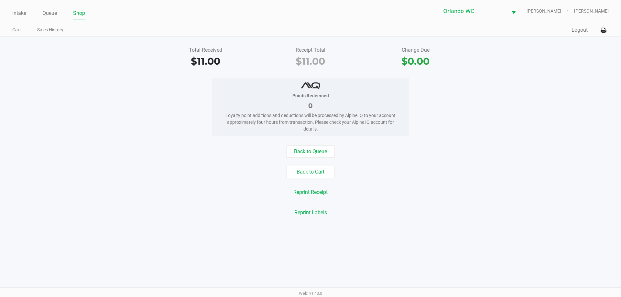
click at [296, 152] on button "Back to Queue" at bounding box center [310, 151] width 48 height 12
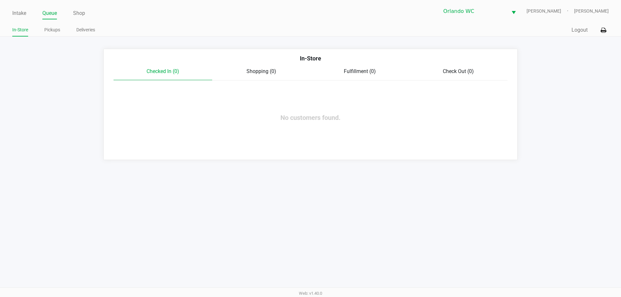
click at [22, 13] on link "Intake" at bounding box center [19, 13] width 14 height 9
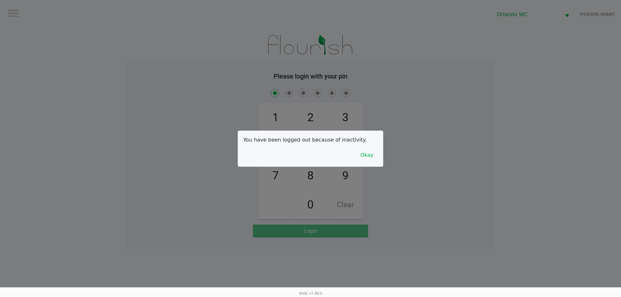
checkbox input "true"
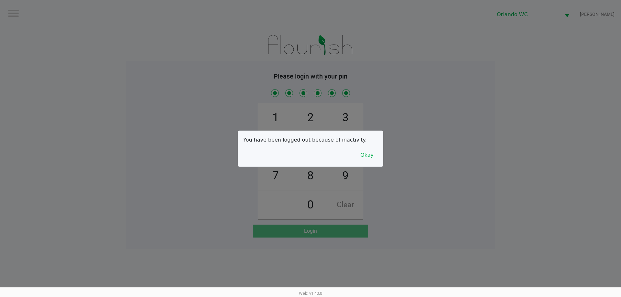
checkbox input "true"
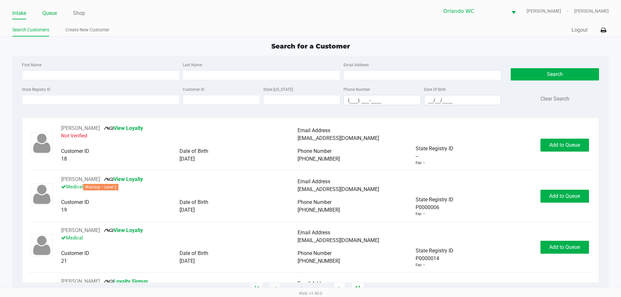
click at [49, 13] on link "Queue" at bounding box center [49, 13] width 15 height 9
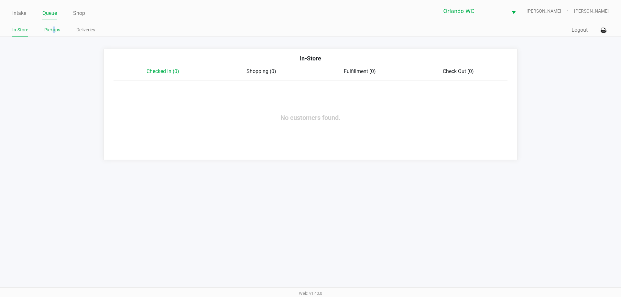
click at [55, 31] on link "Pickups" at bounding box center [52, 30] width 16 height 8
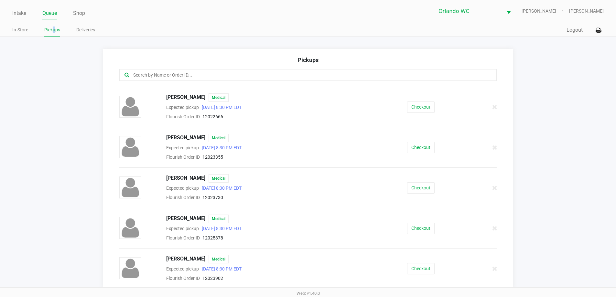
scroll to position [683, 0]
click at [414, 225] on button "Checkout" at bounding box center [420, 227] width 27 height 11
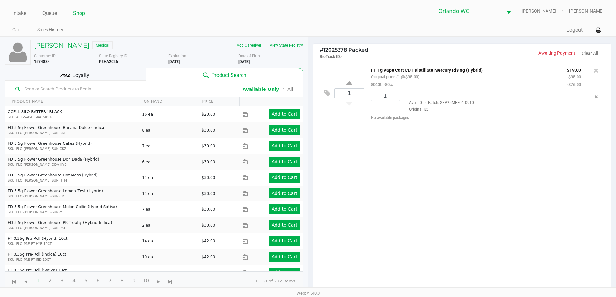
click at [83, 79] on div "Loyalty" at bounding box center [75, 74] width 141 height 13
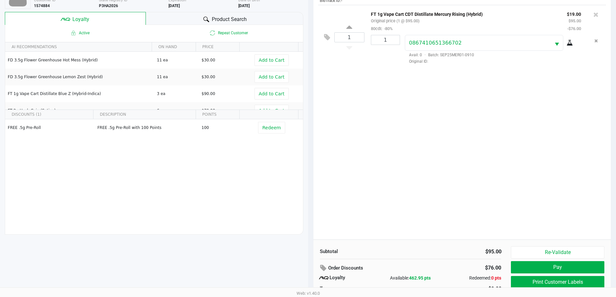
scroll to position [78, 0]
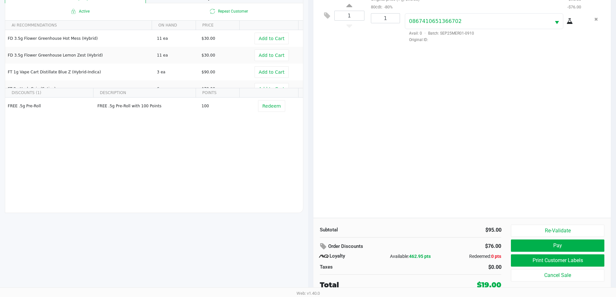
click at [426, 256] on span "462.95 pts" at bounding box center [420, 256] width 22 height 5
click at [547, 246] on button "Pay" at bounding box center [557, 245] width 93 height 12
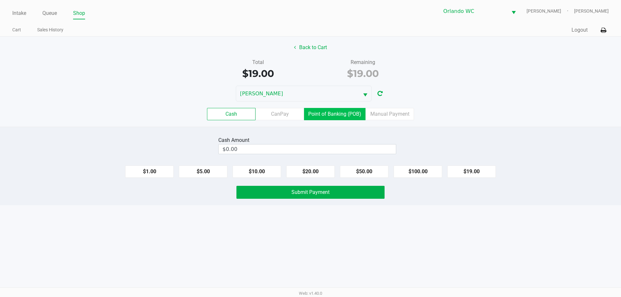
click at [335, 117] on label "Point of Banking (POB)" at bounding box center [334, 114] width 61 height 12
click at [0, 0] on 7 "Point of Banking (POB)" at bounding box center [0, 0] width 0 height 0
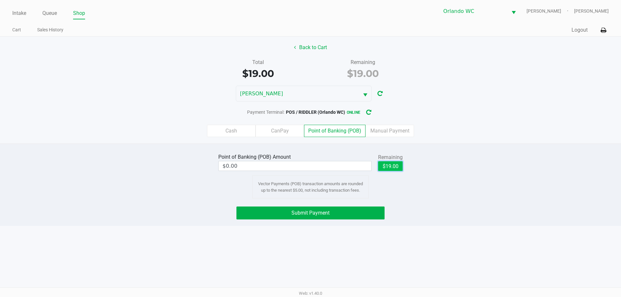
click at [389, 169] on button "$19.00" at bounding box center [390, 166] width 25 height 10
type input "$19.00"
click at [329, 218] on button "Submit Payment" at bounding box center [310, 213] width 148 height 13
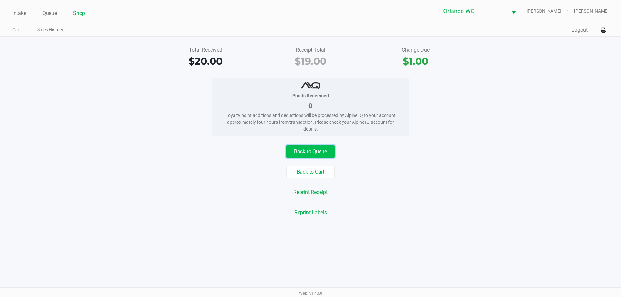
click at [310, 145] on button "Back to Queue" at bounding box center [310, 151] width 48 height 12
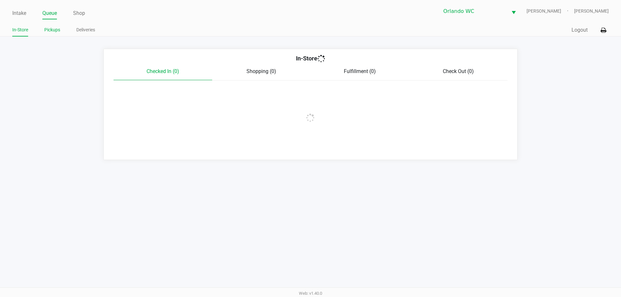
click at [55, 29] on link "Pickups" at bounding box center [52, 30] width 16 height 8
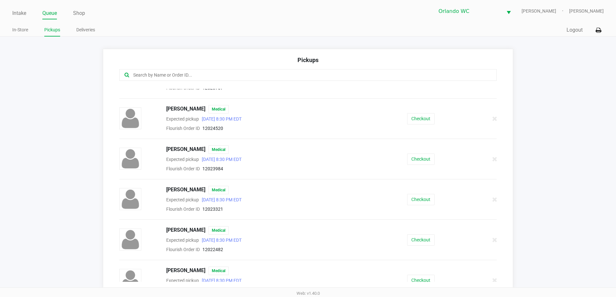
scroll to position [259, 0]
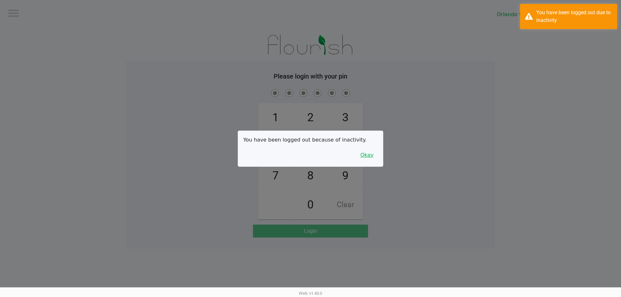
click at [368, 156] on button "Okay" at bounding box center [367, 155] width 22 height 12
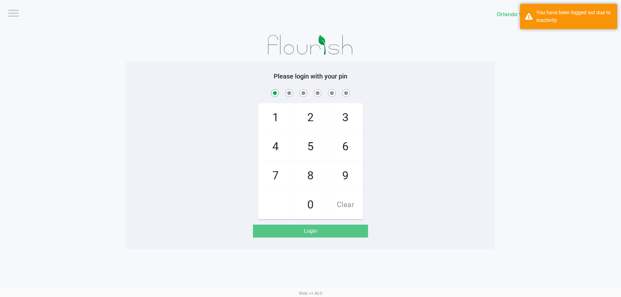
checkbox input "true"
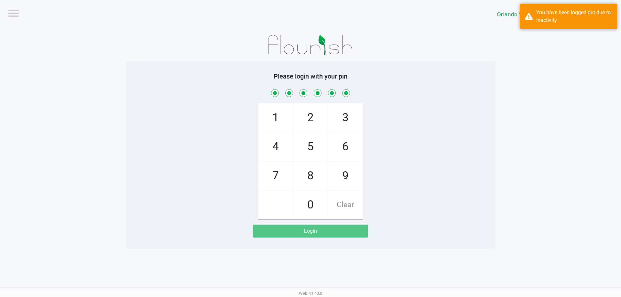
checkbox input "true"
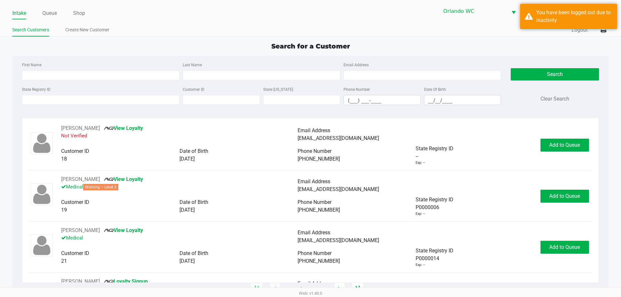
click at [59, 9] on ul "Intake Queue Shop" at bounding box center [161, 13] width 298 height 11
click at [50, 14] on link "Queue" at bounding box center [49, 13] width 15 height 9
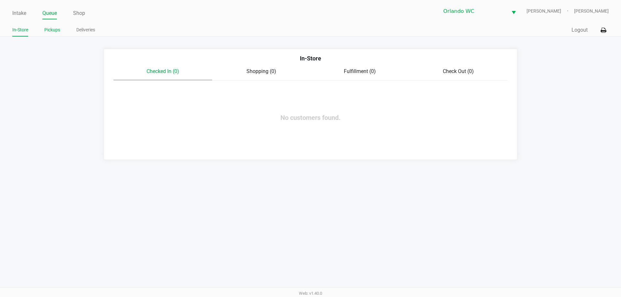
click at [56, 36] on li "Pickups" at bounding box center [52, 30] width 16 height 11
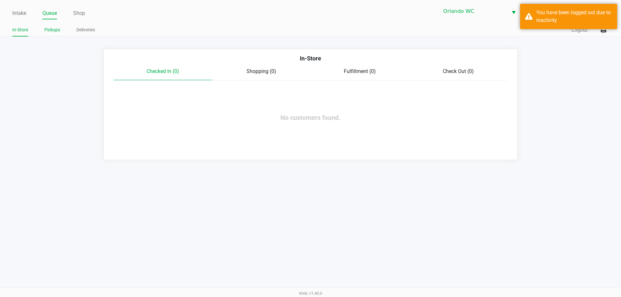
click at [55, 32] on link "Pickups" at bounding box center [52, 30] width 16 height 8
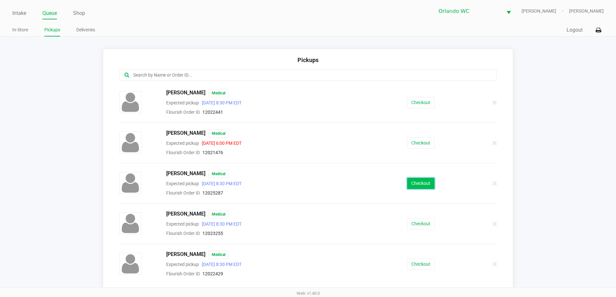
click at [424, 182] on button "Checkout" at bounding box center [420, 183] width 27 height 11
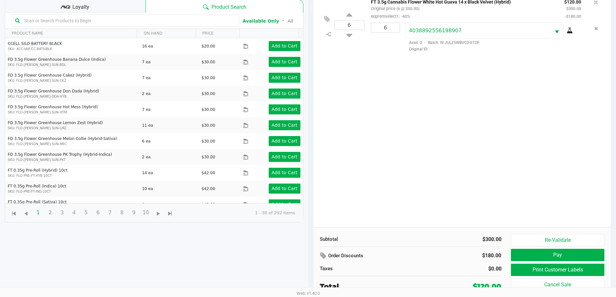
scroll to position [70, 0]
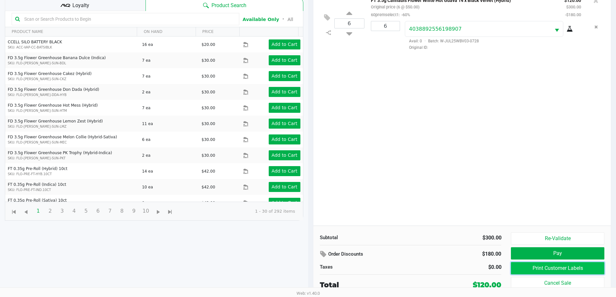
click at [552, 268] on button "Print Customer Labels" at bounding box center [557, 268] width 93 height 12
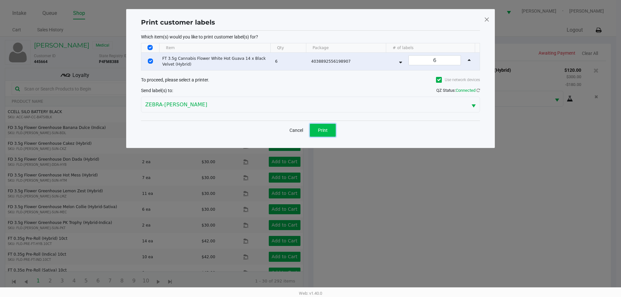
click at [329, 134] on button "Print" at bounding box center [323, 130] width 26 height 13
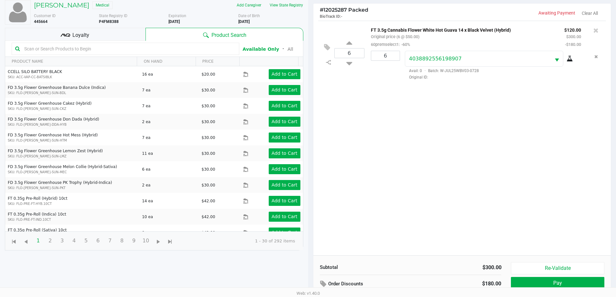
scroll to position [32, 0]
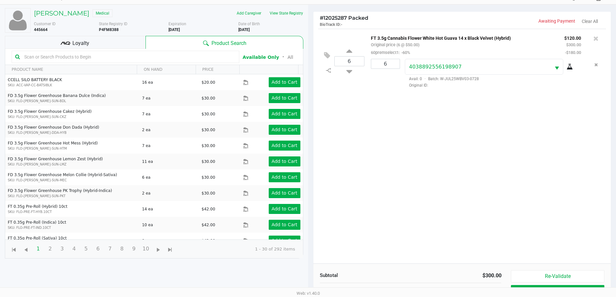
click at [92, 47] on div "Loyalty" at bounding box center [75, 42] width 141 height 13
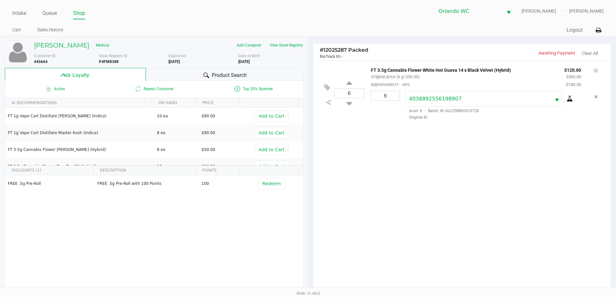
scroll to position [78, 0]
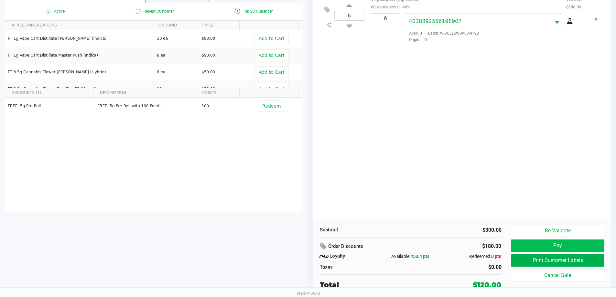
click at [566, 246] on button "Pay" at bounding box center [557, 245] width 93 height 12
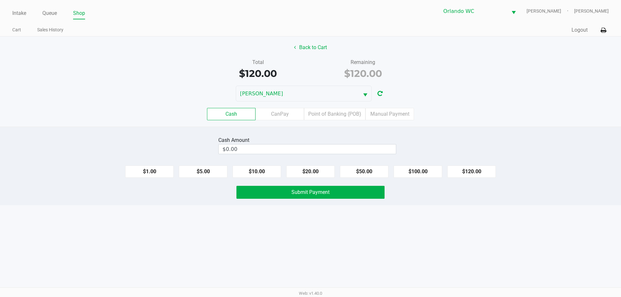
click at [464, 173] on button "$120.00" at bounding box center [471, 171] width 48 height 12
type input "$120.00"
click at [334, 192] on button "Submit Payment" at bounding box center [310, 192] width 148 height 13
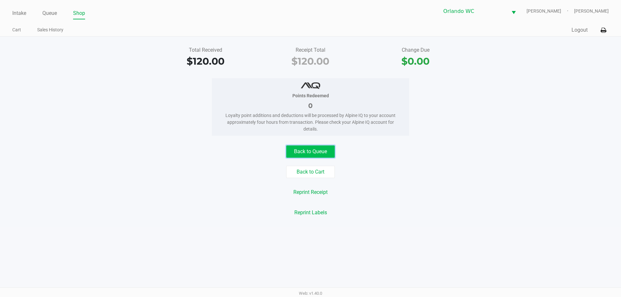
click at [305, 151] on button "Back to Queue" at bounding box center [310, 151] width 48 height 12
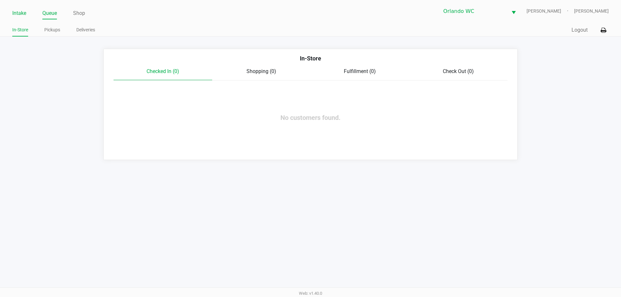
click at [16, 15] on link "Intake" at bounding box center [19, 13] width 14 height 9
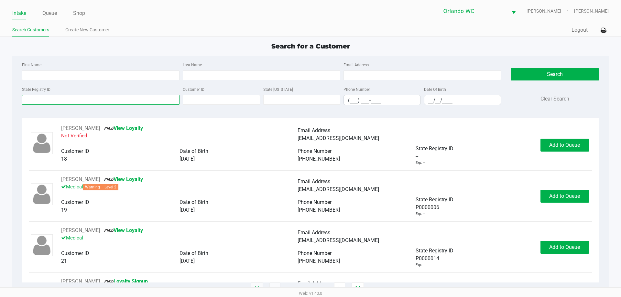
click at [43, 98] on input "State Registry ID" at bounding box center [100, 100] width 157 height 10
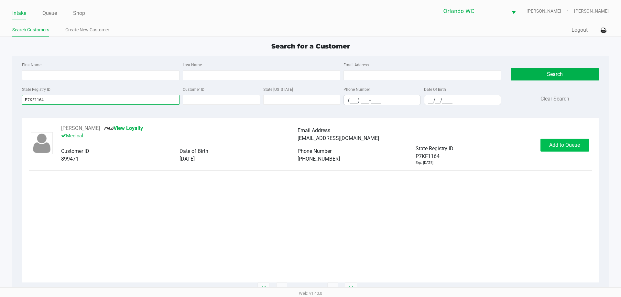
type input "P7KF1164"
click at [565, 144] on span "Add to Queue" at bounding box center [564, 145] width 31 height 6
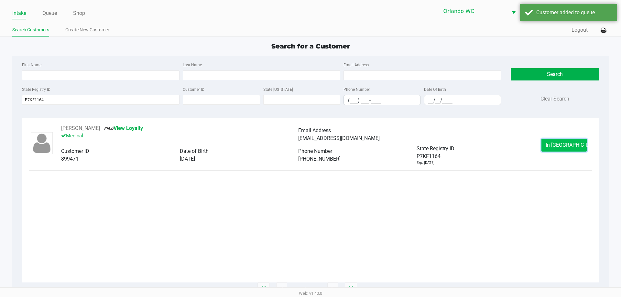
click at [571, 148] on span "In Queue" at bounding box center [572, 145] width 54 height 6
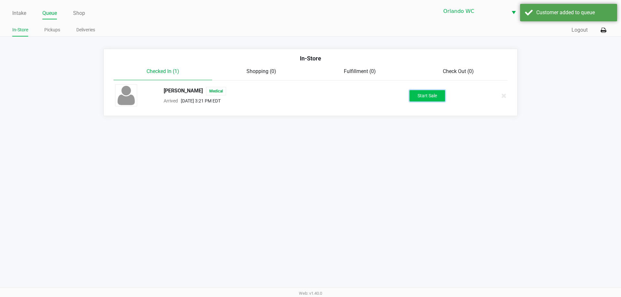
click at [419, 99] on button "Start Sale" at bounding box center [427, 95] width 36 height 11
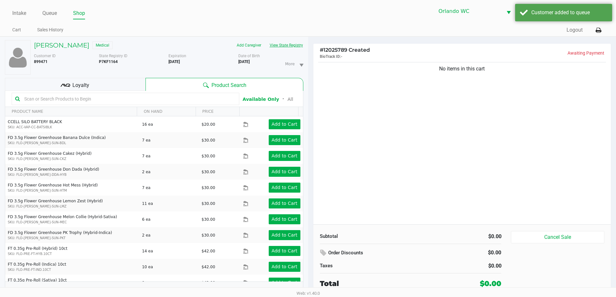
click at [287, 47] on button "View State Registry" at bounding box center [284, 45] width 38 height 10
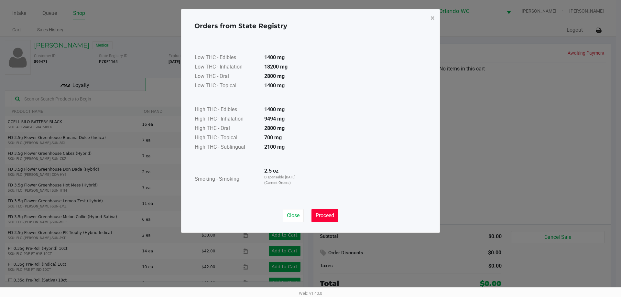
click at [323, 215] on span "Proceed" at bounding box center [324, 215] width 18 height 6
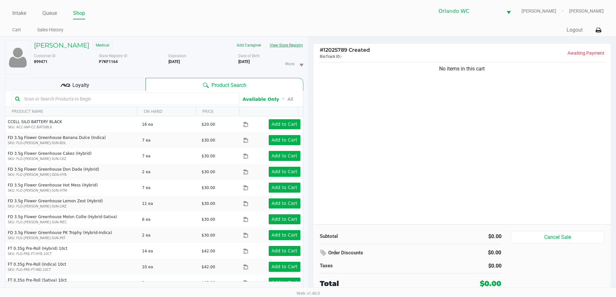
click at [292, 45] on button "View State Registry" at bounding box center [284, 45] width 38 height 10
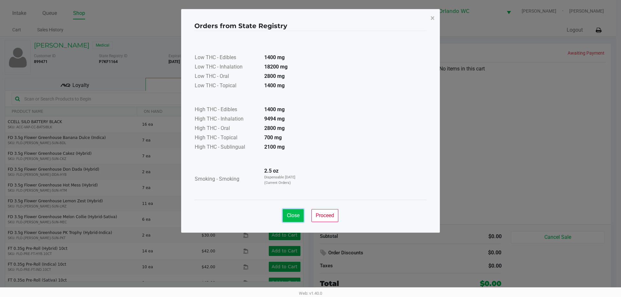
click at [299, 213] on button "Close" at bounding box center [292, 215] width 21 height 13
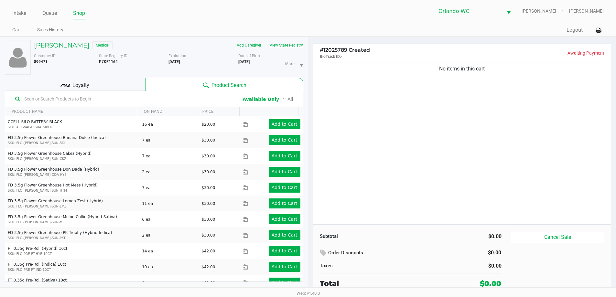
click at [34, 97] on input "text" at bounding box center [129, 99] width 214 height 10
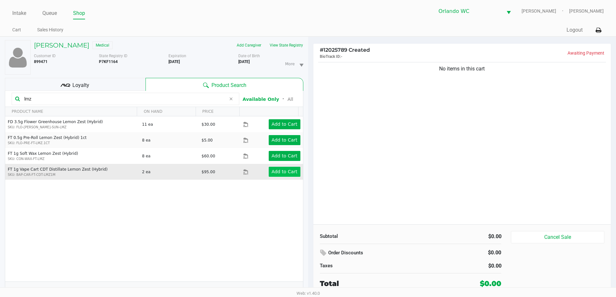
type input "lmz"
click at [289, 174] on app-button-loader "Add to Cart" at bounding box center [284, 171] width 26 height 5
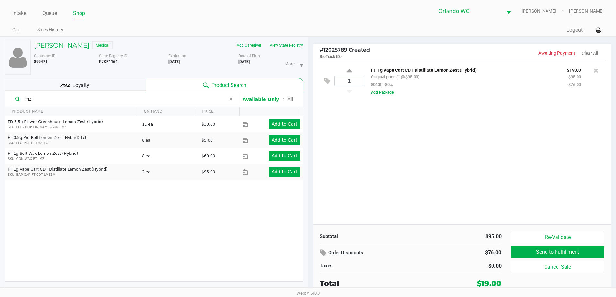
scroll to position [7, 0]
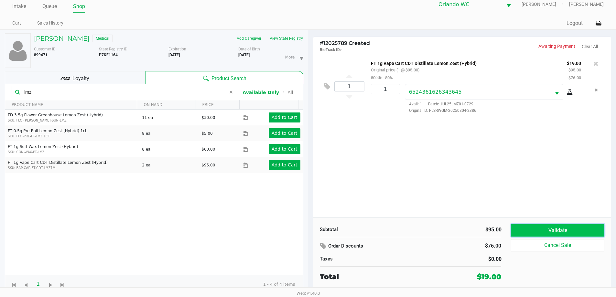
click at [522, 234] on button "Validate" at bounding box center [557, 230] width 93 height 12
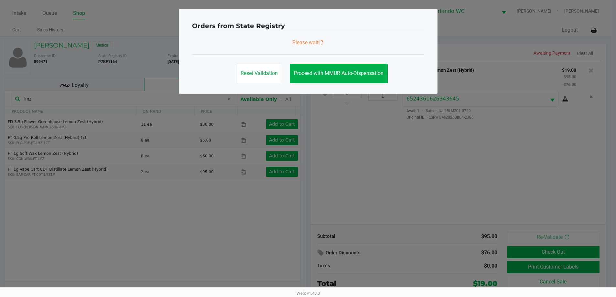
scroll to position [0, 0]
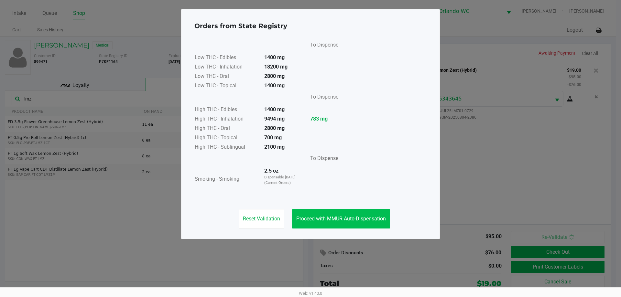
click at [338, 211] on button "Proceed with MMUR Auto-Dispensation" at bounding box center [341, 218] width 98 height 19
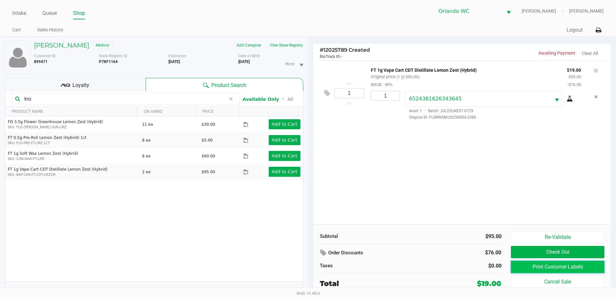
click at [516, 266] on button "Print Customer Labels" at bounding box center [557, 267] width 93 height 12
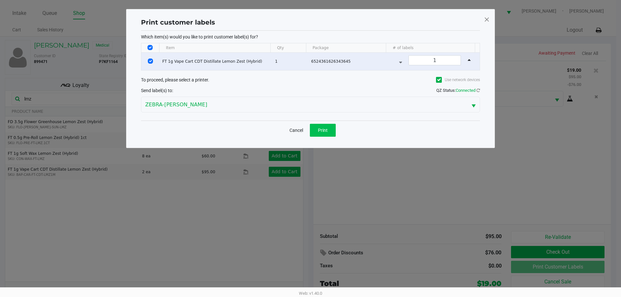
click at [318, 131] on span "Print" at bounding box center [323, 130] width 10 height 5
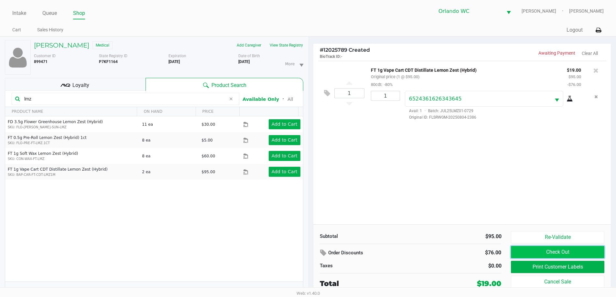
click at [544, 252] on button "Check Out" at bounding box center [557, 252] width 93 height 12
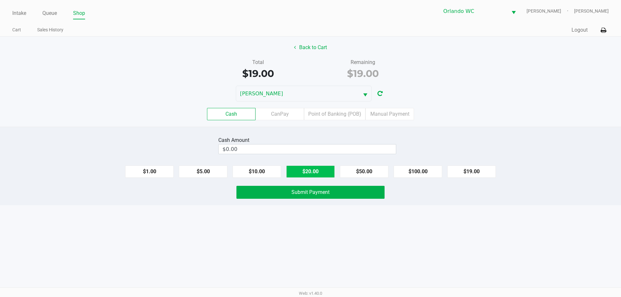
click at [316, 173] on button "$20.00" at bounding box center [310, 171] width 48 height 12
type input "$20.00"
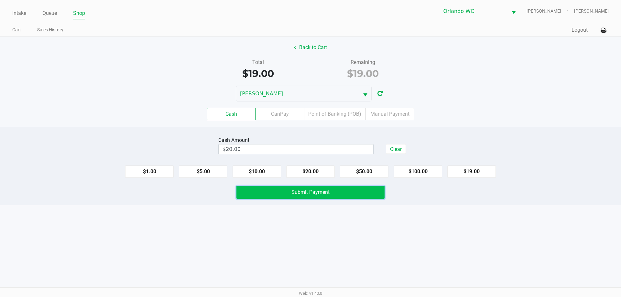
click at [317, 196] on button "Submit Payment" at bounding box center [310, 192] width 148 height 13
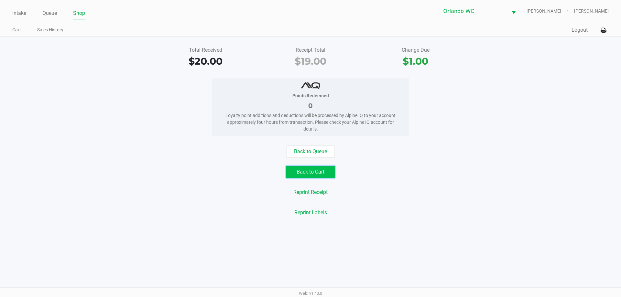
click at [306, 171] on button "Back to Cart" at bounding box center [310, 172] width 48 height 12
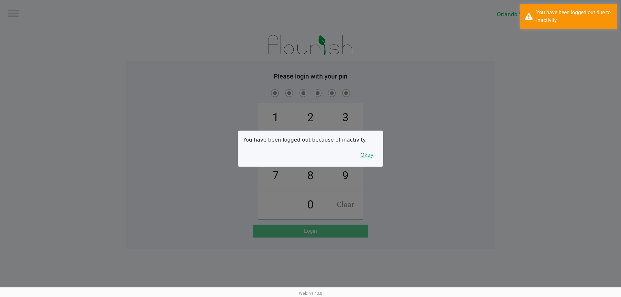
click at [374, 160] on button "Okay" at bounding box center [367, 155] width 22 height 12
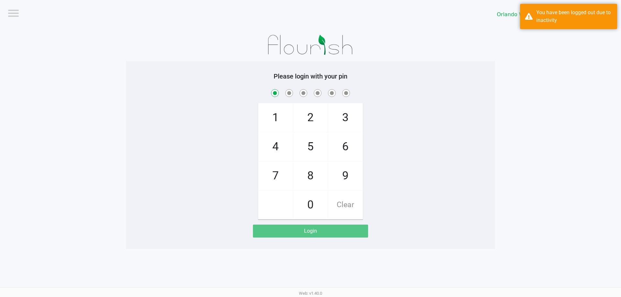
checkbox input "true"
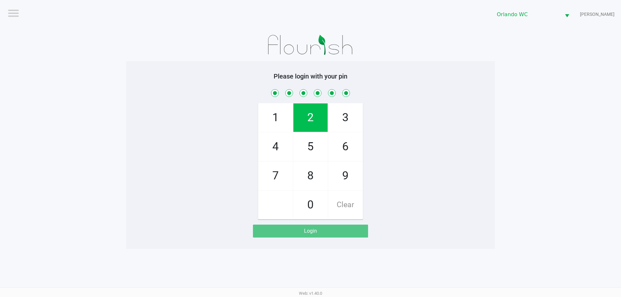
checkbox input "true"
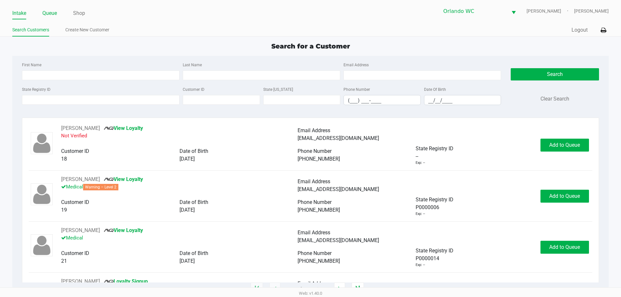
click at [48, 13] on link "Queue" at bounding box center [49, 13] width 15 height 9
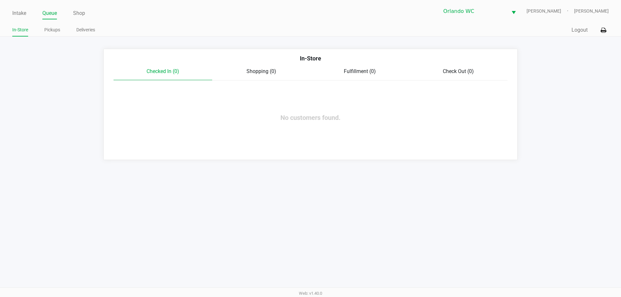
drag, startPoint x: 52, startPoint y: 28, endPoint x: 63, endPoint y: 34, distance: 12.0
click at [52, 28] on link "Pickups" at bounding box center [52, 30] width 16 height 8
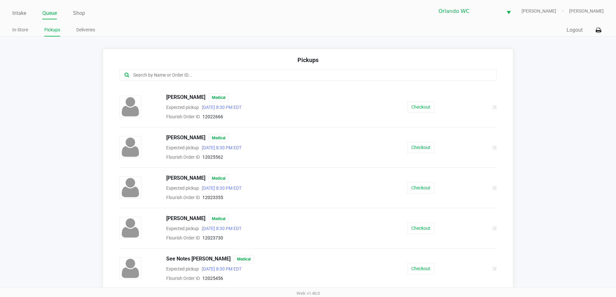
scroll to position [646, 0]
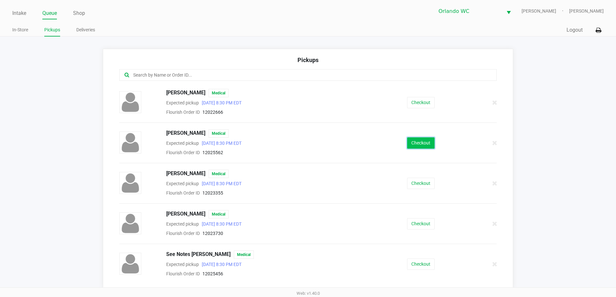
click at [424, 143] on button "Checkout" at bounding box center [420, 142] width 27 height 11
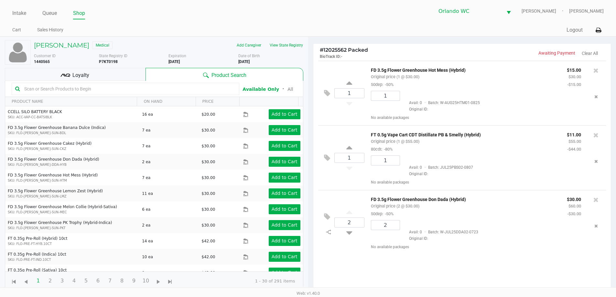
click at [476, 205] on div "FD 3.5g Flower Greenhouse Don Dada (Hybrid) Original price (2 @ $30.00) 50dep: …" at bounding box center [464, 206] width 196 height 22
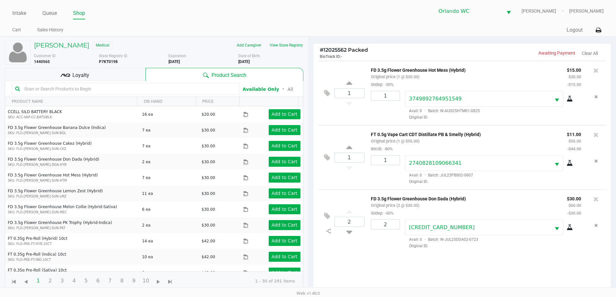
click at [439, 69] on p "FD 3.5g Flower Greenhouse Hot Mess (Hybrid)" at bounding box center [464, 69] width 186 height 7
click at [440, 133] on p "FT 0.5g Vape Cart CDT Distillate PB & Smelly (Hybrid)" at bounding box center [464, 133] width 186 height 7
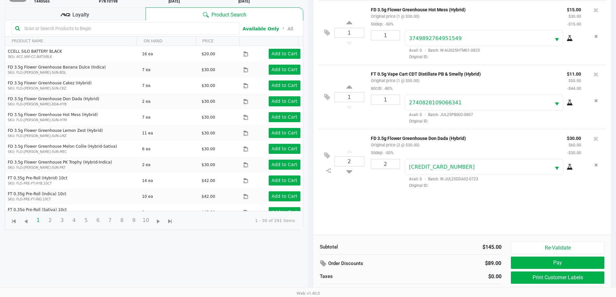
scroll to position [70, 0]
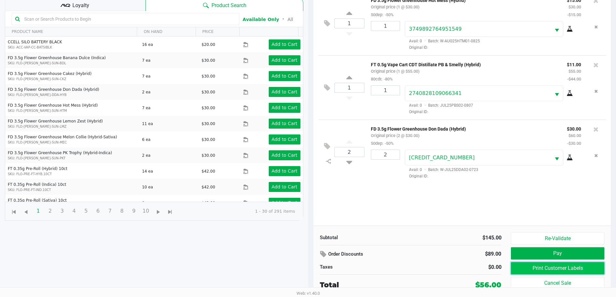
click at [551, 268] on button "Print Customer Labels" at bounding box center [557, 268] width 93 height 12
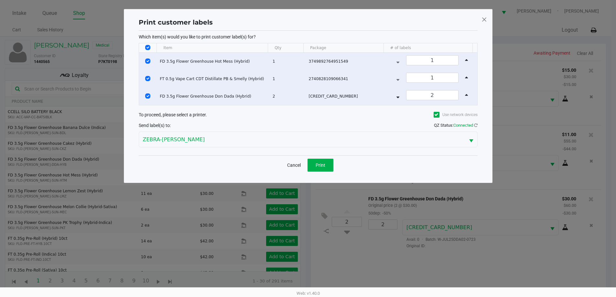
scroll to position [0, 0]
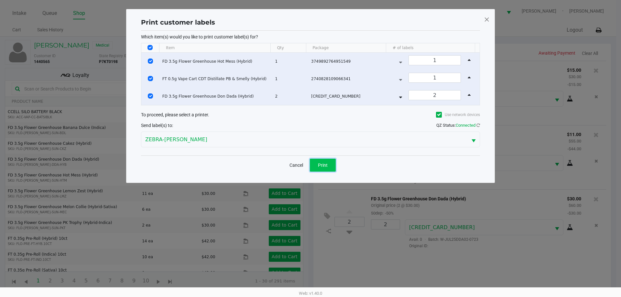
click at [326, 165] on span "Print" at bounding box center [323, 165] width 10 height 5
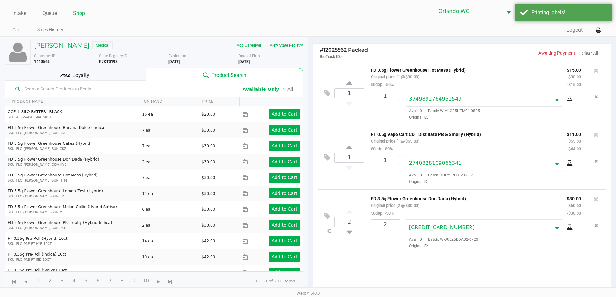
click at [73, 76] on span "Loyalty" at bounding box center [80, 75] width 17 height 8
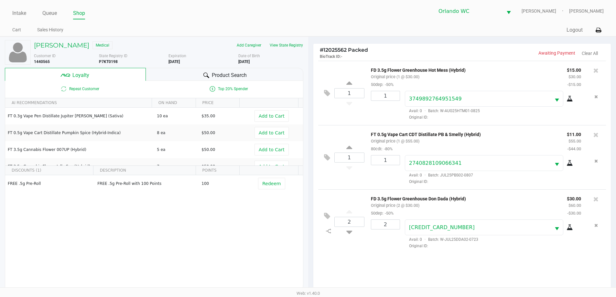
scroll to position [78, 0]
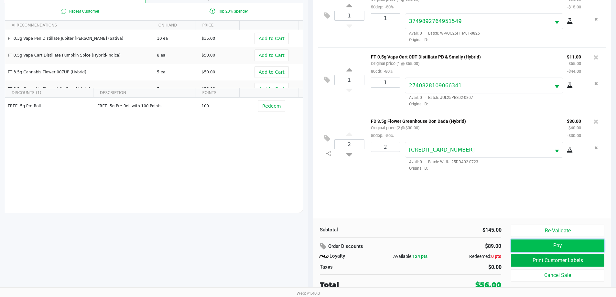
click at [568, 247] on button "Pay" at bounding box center [557, 245] width 93 height 12
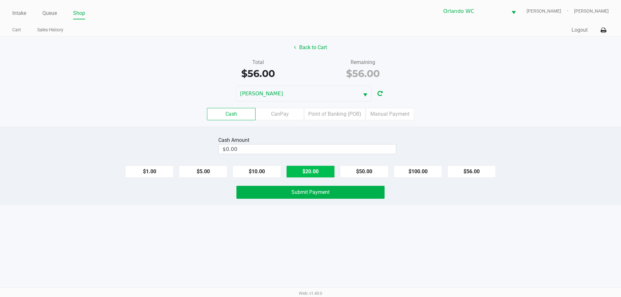
click at [304, 171] on button "$20.00" at bounding box center [310, 171] width 48 height 12
type input "$60.00"
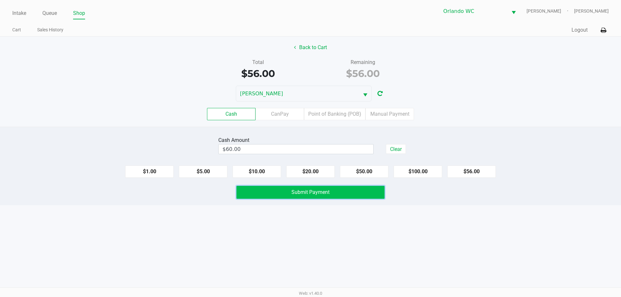
click at [311, 188] on button "Submit Payment" at bounding box center [310, 192] width 148 height 13
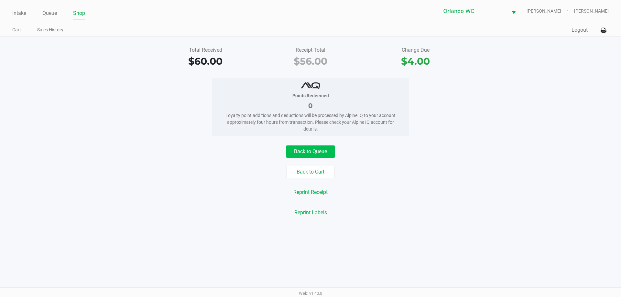
click at [300, 146] on button "Back to Queue" at bounding box center [310, 151] width 48 height 12
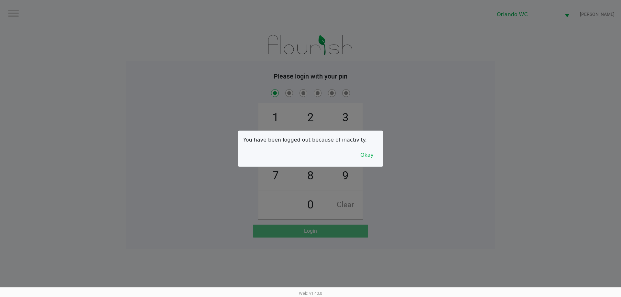
checkbox input "true"
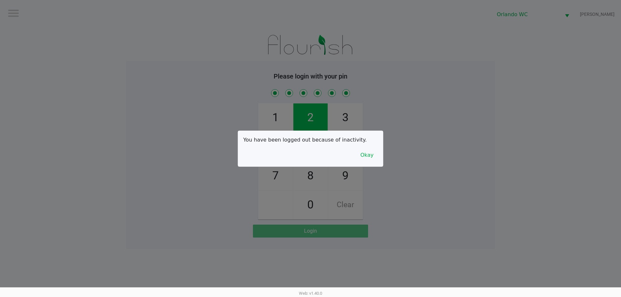
checkbox input "true"
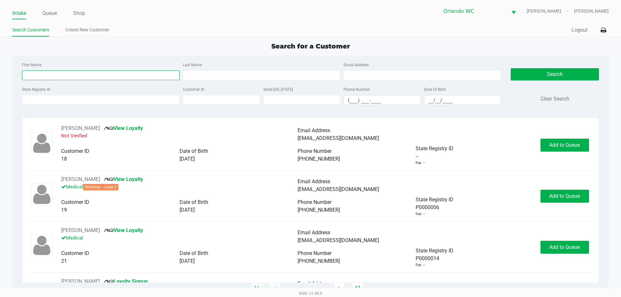
click at [103, 73] on input "First Name" at bounding box center [100, 75] width 157 height 10
type input "tim"
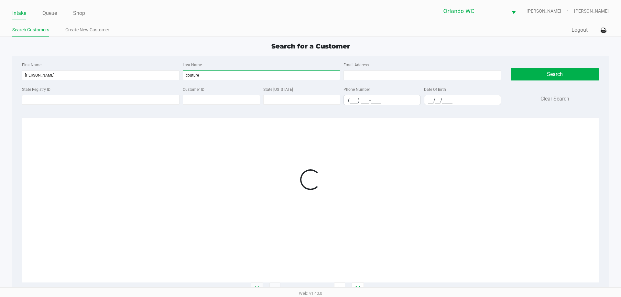
type input "couture"
click at [427, 98] on input "__/__/____" at bounding box center [462, 100] width 77 height 10
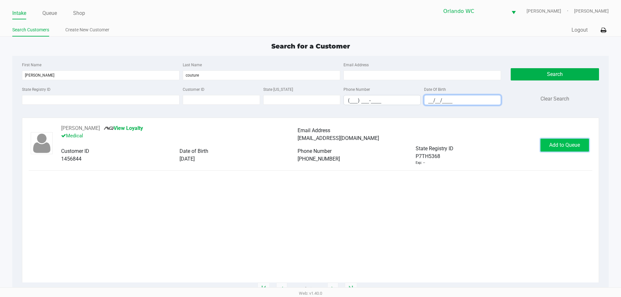
click at [571, 148] on span "Add to Queue" at bounding box center [564, 145] width 31 height 6
click at [563, 148] on button "In Queue" at bounding box center [563, 145] width 45 height 13
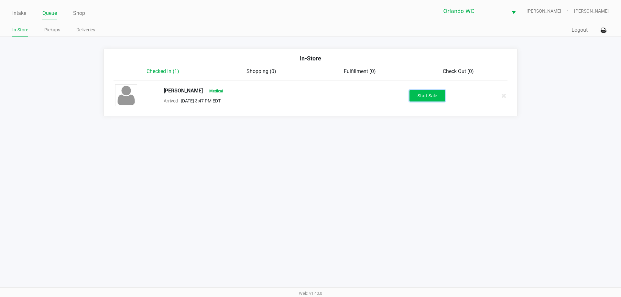
click at [437, 99] on button "Start Sale" at bounding box center [427, 95] width 36 height 11
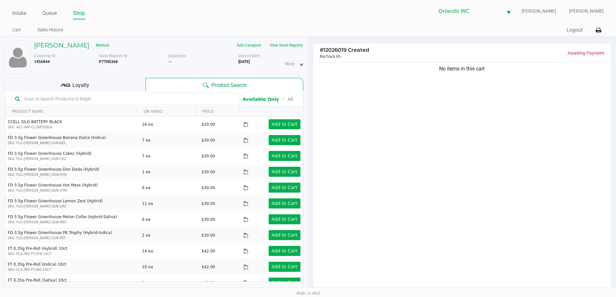
click at [186, 96] on input "text" at bounding box center [129, 99] width 214 height 10
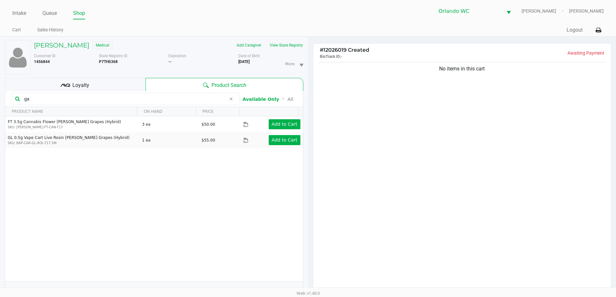
type input "g"
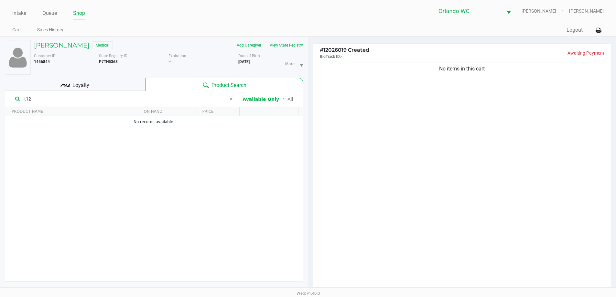
click at [75, 96] on input "t12" at bounding box center [124, 99] width 204 height 10
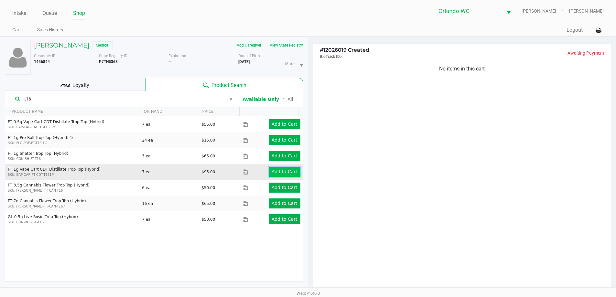
click at [289, 171] on app-button-loader "Add to Cart" at bounding box center [284, 171] width 26 height 5
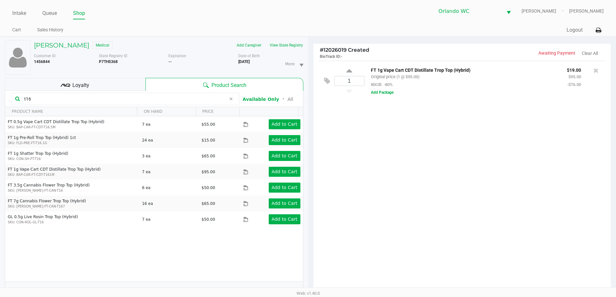
click at [61, 97] on input "t16" at bounding box center [124, 99] width 204 height 10
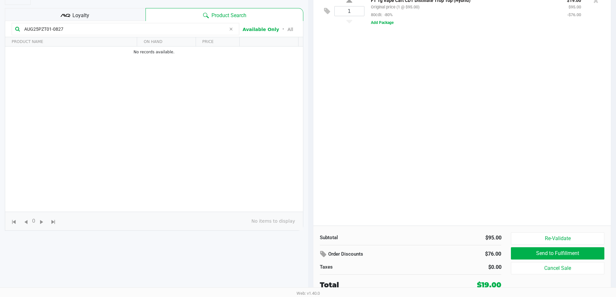
type input "AUG25PZT01-0827"
click at [352, 147] on div "1 FT 1g Vape Cart CDT Distillate Trop Top (Hybrid) Original price (1 @ $95.00) …" at bounding box center [462, 108] width 298 height 235
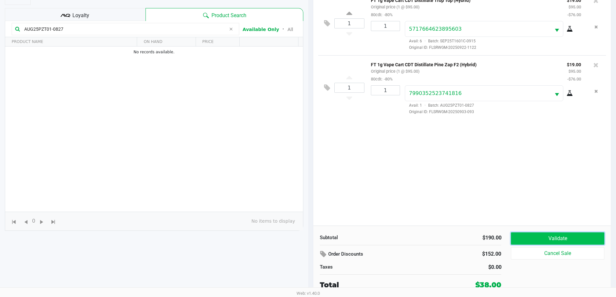
click at [540, 241] on button "Validate" at bounding box center [557, 238] width 93 height 12
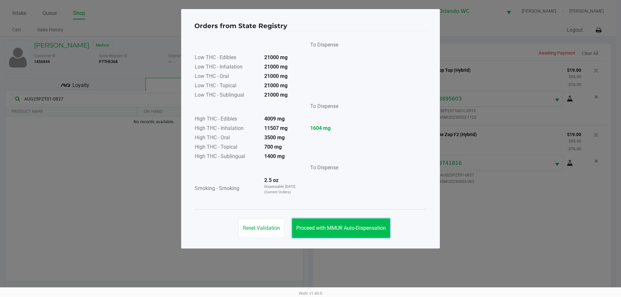
click at [367, 232] on button "Proceed with MMUR Auto-Dispensation" at bounding box center [341, 227] width 98 height 19
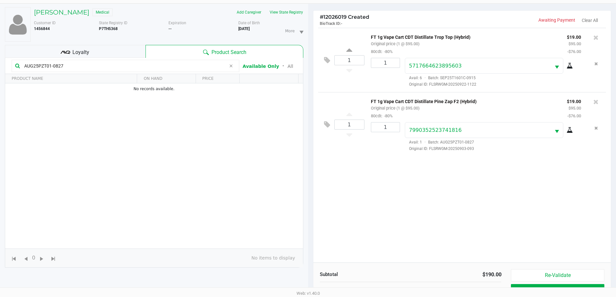
scroll to position [70, 0]
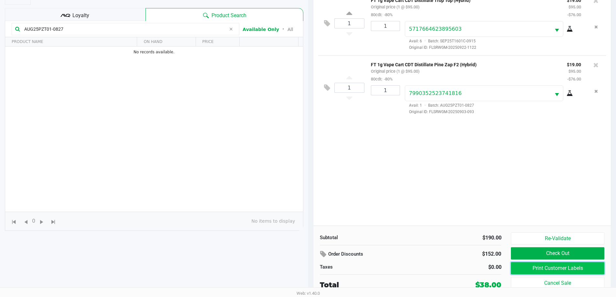
click at [569, 273] on button "Print Customer Labels" at bounding box center [557, 268] width 93 height 12
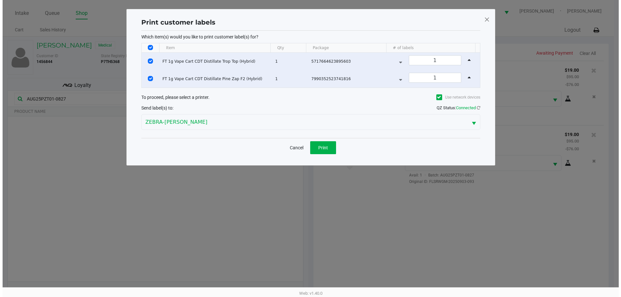
scroll to position [0, 0]
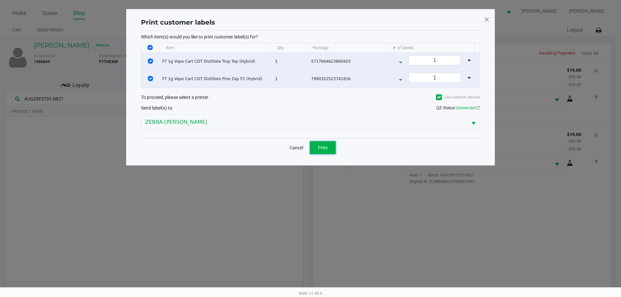
click at [325, 147] on span "Print" at bounding box center [323, 147] width 10 height 5
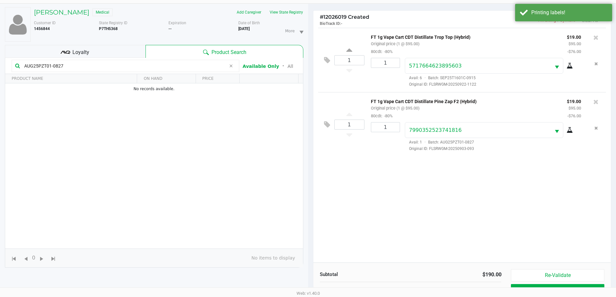
scroll to position [70, 0]
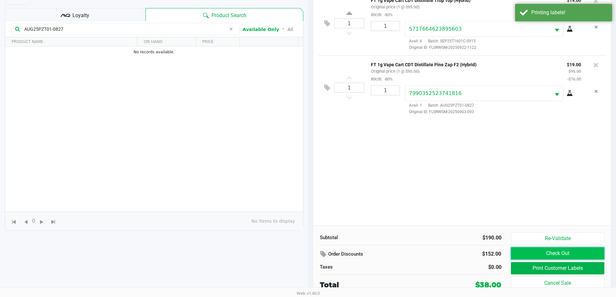
click at [559, 251] on button "Check Out" at bounding box center [557, 253] width 93 height 12
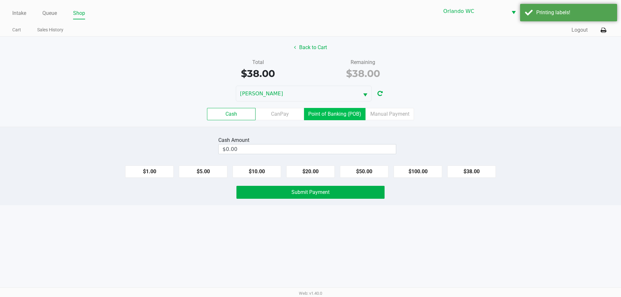
click at [344, 118] on label "Point of Banking (POB)" at bounding box center [334, 114] width 61 height 12
click at [0, 0] on 7 "Point of Banking (POB)" at bounding box center [0, 0] width 0 height 0
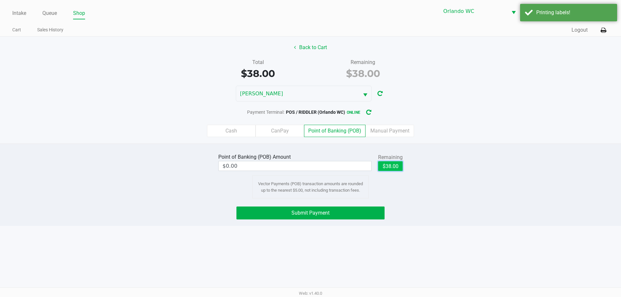
click at [388, 168] on button "$38.00" at bounding box center [390, 166] width 25 height 10
type input "$38.00"
click at [347, 207] on button "Submit Payment" at bounding box center [310, 213] width 148 height 13
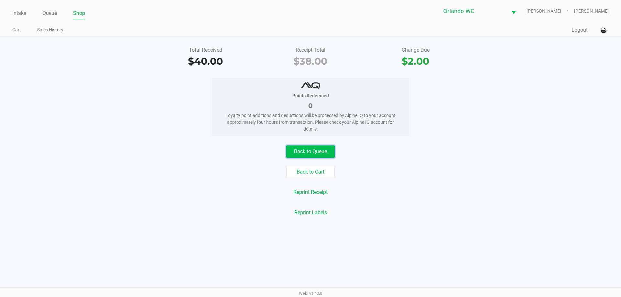
click at [316, 147] on button "Back to Queue" at bounding box center [310, 151] width 48 height 12
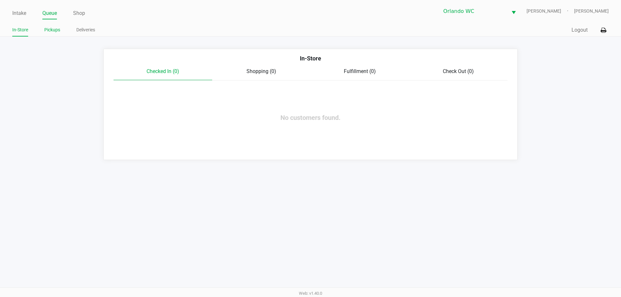
click at [58, 31] on link "Pickups" at bounding box center [52, 30] width 16 height 8
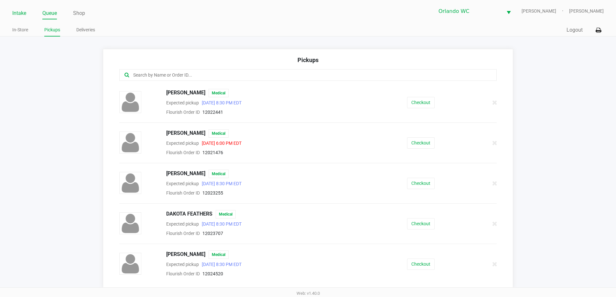
click at [21, 14] on link "Intake" at bounding box center [19, 13] width 14 height 9
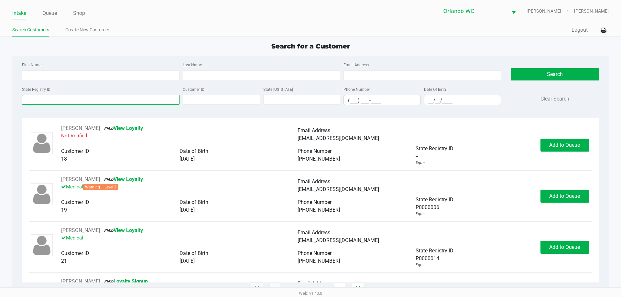
click at [50, 101] on input "State Registry ID" at bounding box center [100, 100] width 157 height 10
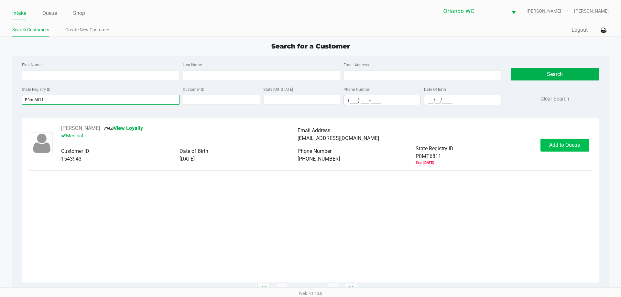
type input "P0mt6811"
click at [576, 148] on span "Add to Queue" at bounding box center [564, 145] width 31 height 6
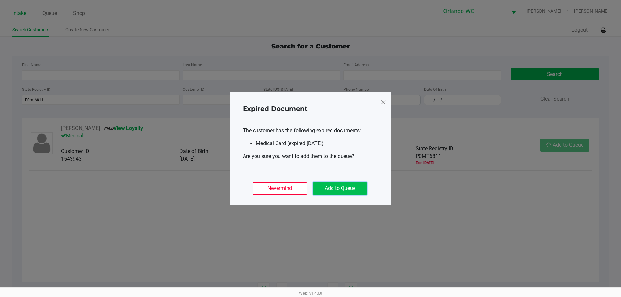
click at [349, 184] on button "Add to Queue" at bounding box center [340, 188] width 54 height 12
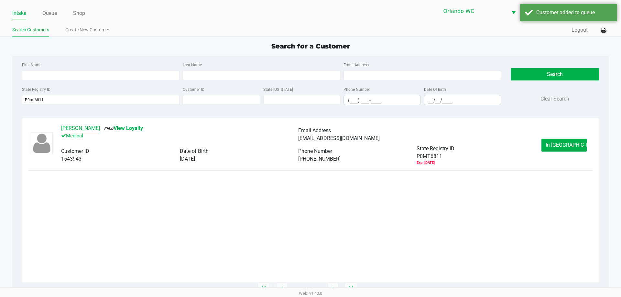
click at [70, 127] on button "Abby Brown" at bounding box center [80, 128] width 39 height 8
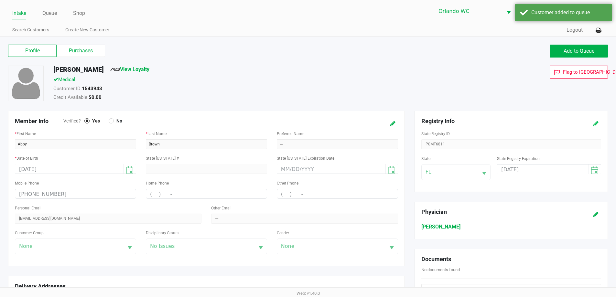
click at [595, 122] on icon at bounding box center [595, 124] width 5 height 5
click at [552, 166] on input "03/10/2025" at bounding box center [537, 170] width 81 height 10
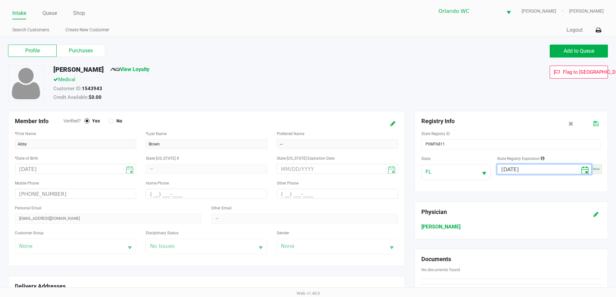
type input "03/10/2026"
click at [597, 125] on icon at bounding box center [595, 124] width 5 height 5
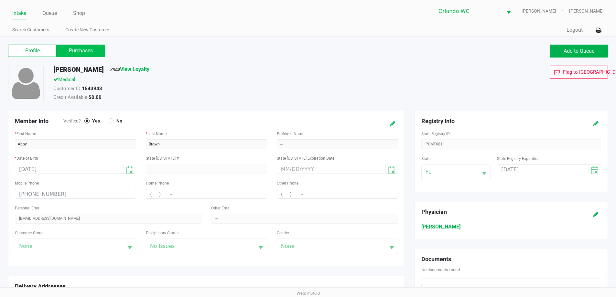
click at [87, 53] on label "Purchases" at bounding box center [81, 51] width 48 height 12
click at [0, 0] on 1 "Purchases" at bounding box center [0, 0] width 0 height 0
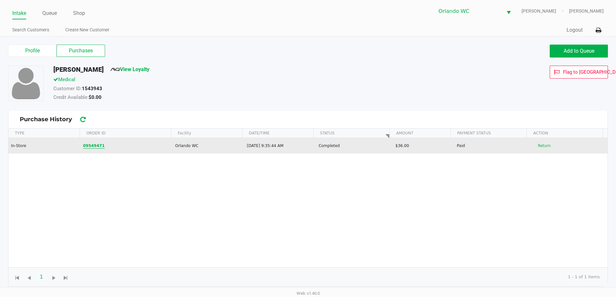
click at [88, 145] on button "09549471" at bounding box center [94, 146] width 22 height 6
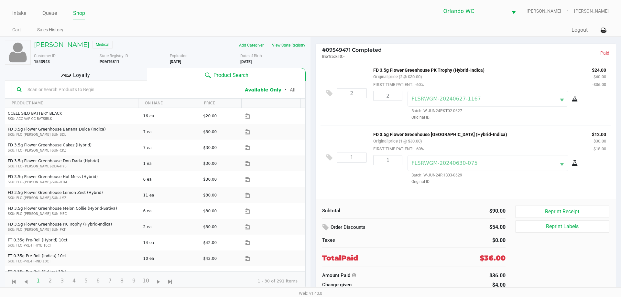
click at [75, 90] on input "text" at bounding box center [130, 90] width 211 height 10
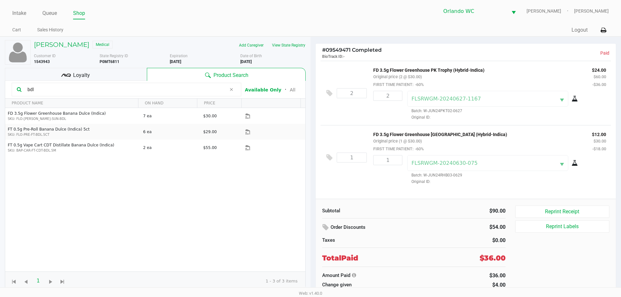
type input "bdl"
click at [261, 21] on div "Intake Queue Shop Orlando WC RODNEY-ATKINS Cheyenne Doelle Cart Sales History Q…" at bounding box center [310, 18] width 621 height 37
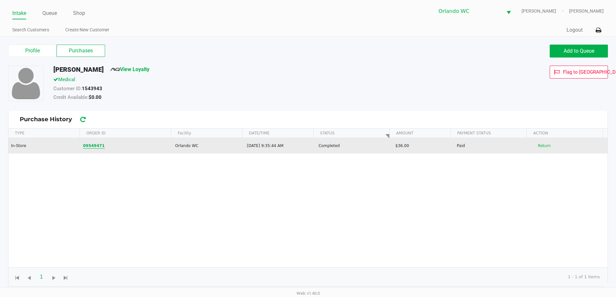
click at [93, 148] on button "09549471" at bounding box center [94, 146] width 22 height 6
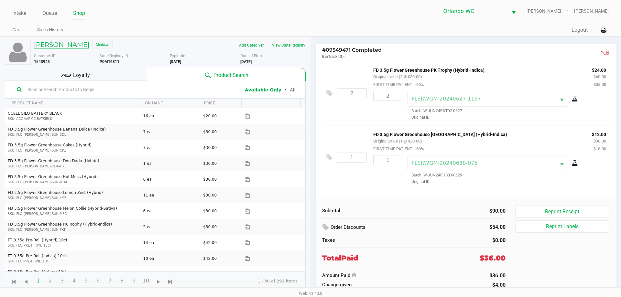
click at [51, 43] on h5 "Abby Brown" at bounding box center [61, 45] width 55 height 8
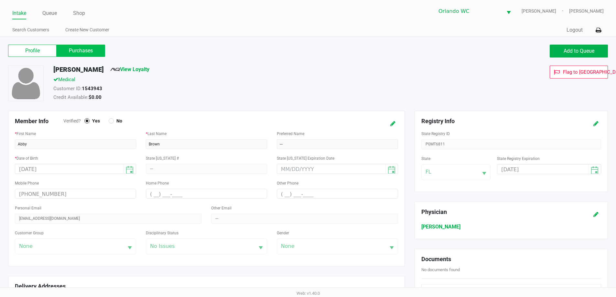
click at [97, 50] on label "Purchases" at bounding box center [81, 51] width 48 height 12
click at [0, 0] on 1 "Purchases" at bounding box center [0, 0] width 0 height 0
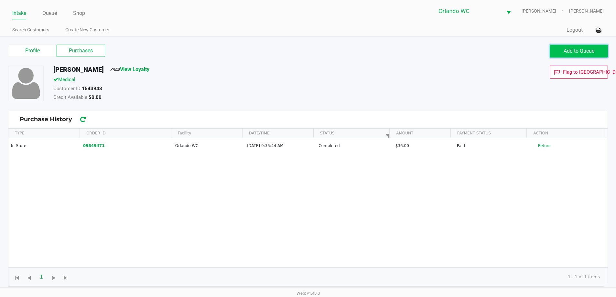
click at [590, 50] on span "Add to Queue" at bounding box center [578, 51] width 31 height 6
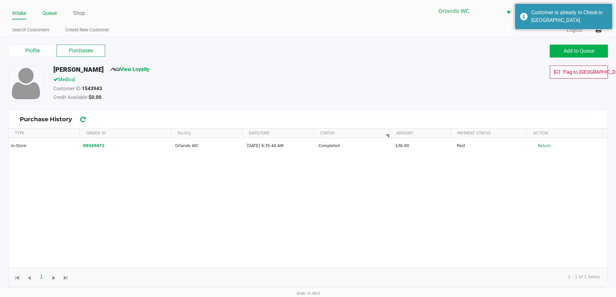
click at [51, 12] on link "Queue" at bounding box center [49, 13] width 15 height 9
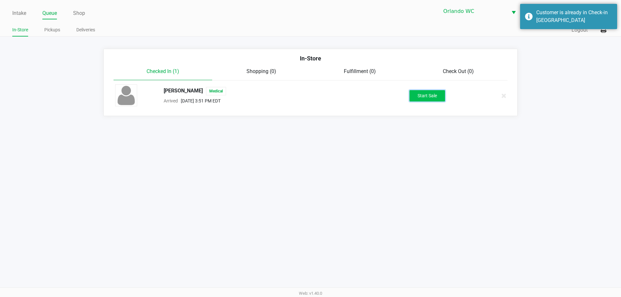
click at [429, 98] on button "Start Sale" at bounding box center [427, 95] width 36 height 11
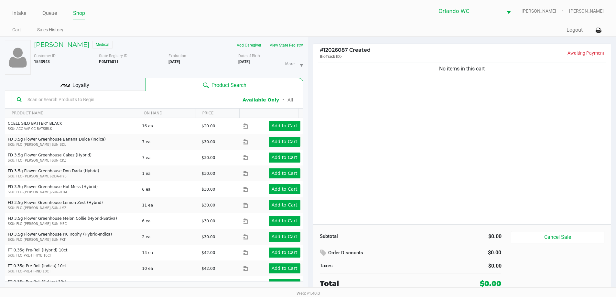
click at [94, 98] on input "text" at bounding box center [129, 100] width 209 height 10
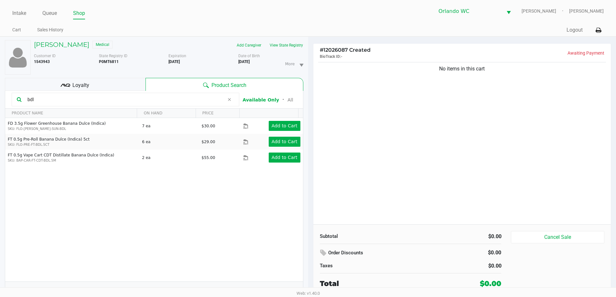
type input "bdl"
click at [214, 93] on div "bdl" at bounding box center [126, 100] width 228 height 14
click at [208, 99] on input "bdl" at bounding box center [124, 100] width 199 height 10
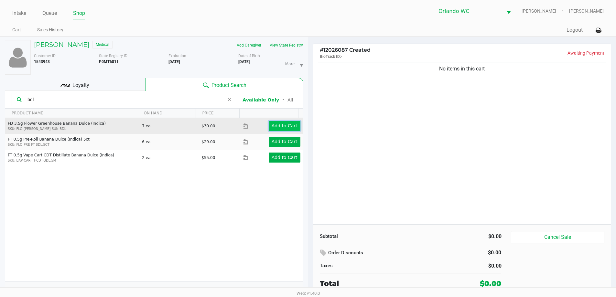
click at [281, 129] on button "Add to Cart" at bounding box center [285, 126] width 32 height 10
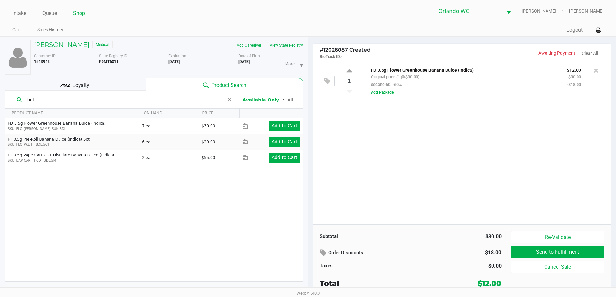
click at [53, 98] on input "bdl" at bounding box center [124, 100] width 199 height 10
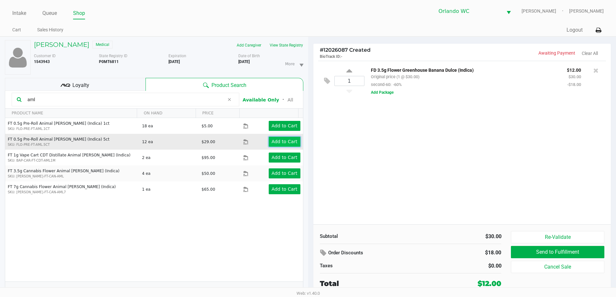
click at [287, 144] on app-button-loader "Add to Cart" at bounding box center [284, 141] width 26 height 5
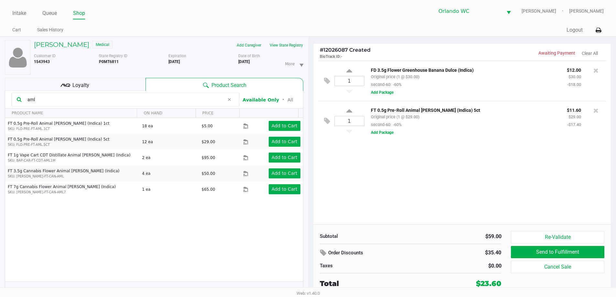
click at [572, 112] on p "$11.60" at bounding box center [574, 109] width 14 height 7
click at [495, 283] on div "$23.60" at bounding box center [488, 283] width 25 height 11
click at [457, 229] on div "Subtotal $59.00 Order Discounts $35.40 Taxes $0.00 Total $23.60 Re-Validate Sen…" at bounding box center [462, 259] width 298 height 71
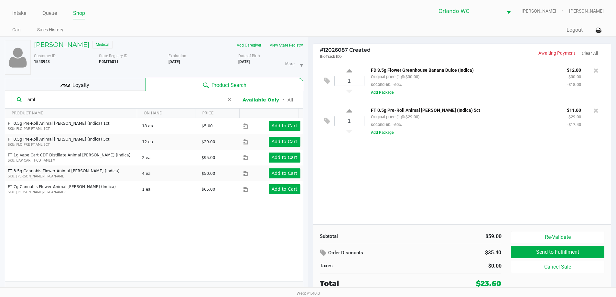
click at [167, 98] on input "aml" at bounding box center [124, 100] width 199 height 10
type input "a"
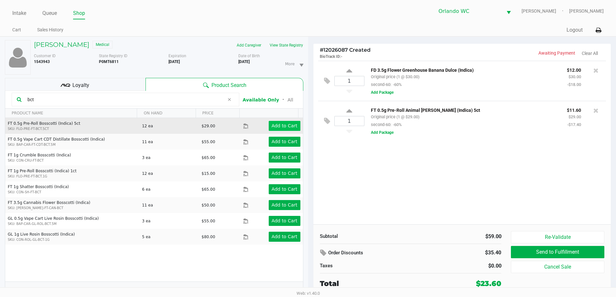
type input "bct"
click at [280, 127] on app-button-loader "Add to Cart" at bounding box center [284, 125] width 26 height 5
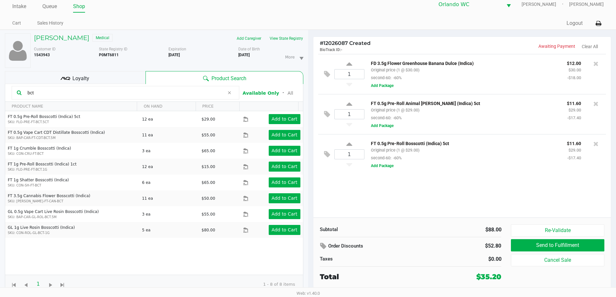
click at [113, 75] on div "Loyalty" at bounding box center [75, 77] width 141 height 13
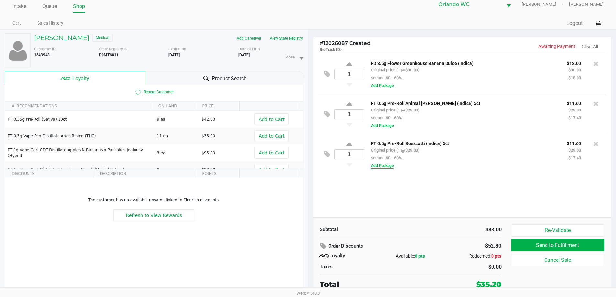
click at [384, 166] on button "Add Package" at bounding box center [382, 166] width 23 height 6
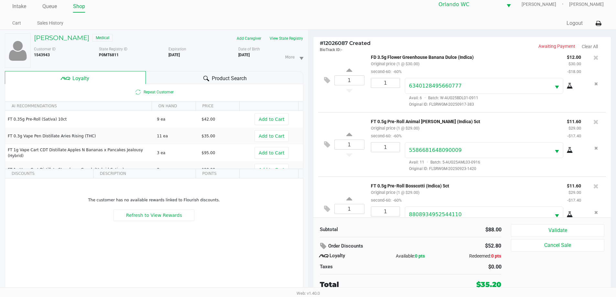
scroll to position [30, 0]
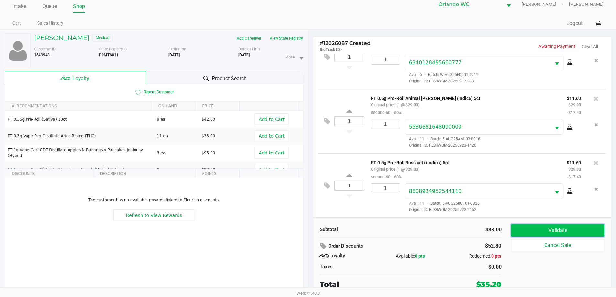
click at [564, 231] on button "Validate" at bounding box center [557, 230] width 93 height 12
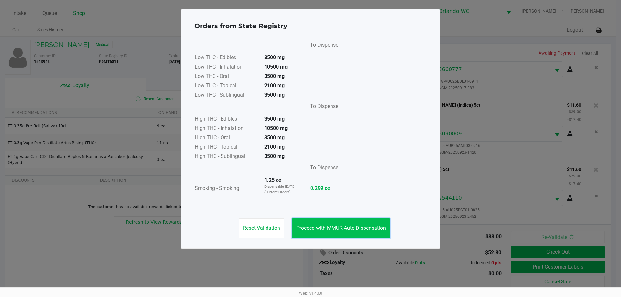
click at [333, 230] on span "Proceed with MMUR Auto-Dispensation" at bounding box center [341, 228] width 90 height 6
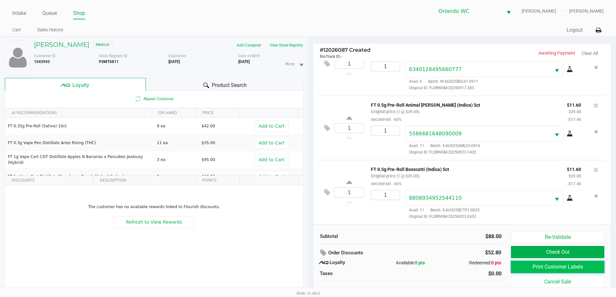
click at [550, 269] on button "Print Customer Labels" at bounding box center [557, 267] width 93 height 12
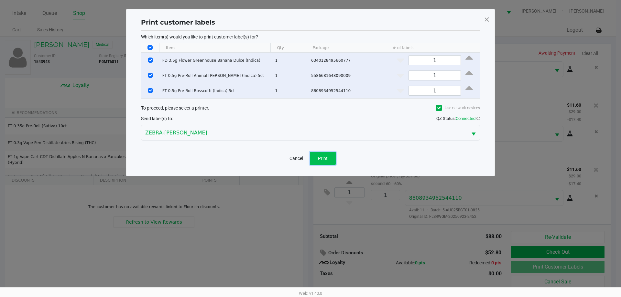
click at [329, 159] on button "Print" at bounding box center [323, 158] width 26 height 13
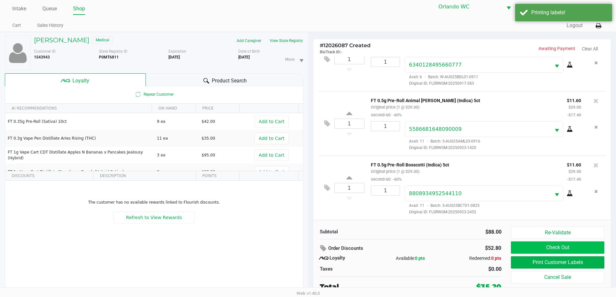
scroll to position [7, 0]
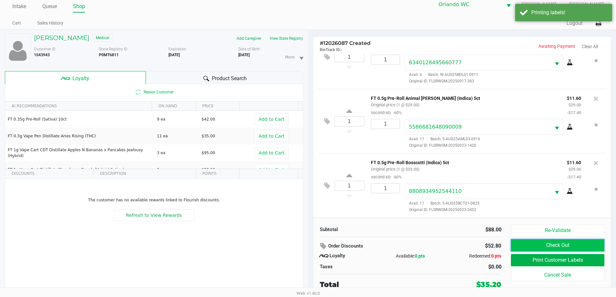
click at [542, 246] on button "Check Out" at bounding box center [557, 245] width 93 height 12
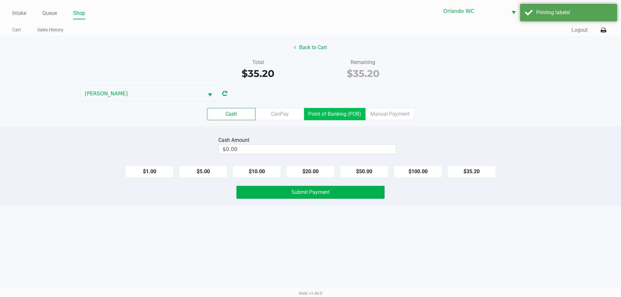
click at [338, 116] on label "Point of Banking (POB)" at bounding box center [334, 114] width 61 height 12
click at [0, 0] on 7 "Point of Banking (POB)" at bounding box center [0, 0] width 0 height 0
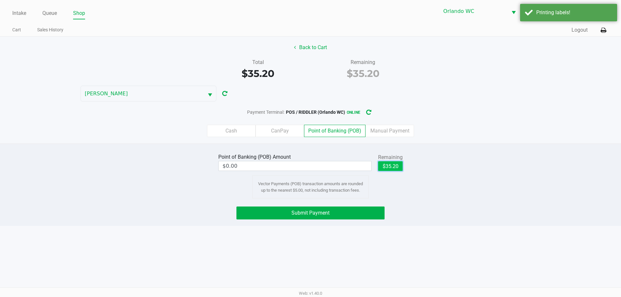
click at [388, 165] on button "$35.20" at bounding box center [390, 166] width 25 height 10
type input "$35.20"
click at [351, 217] on button "Submit Payment" at bounding box center [310, 213] width 148 height 13
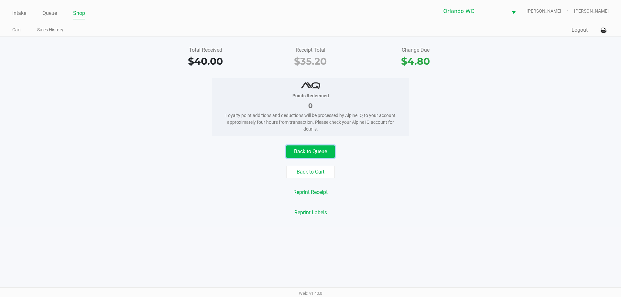
click at [328, 155] on button "Back to Queue" at bounding box center [310, 151] width 48 height 12
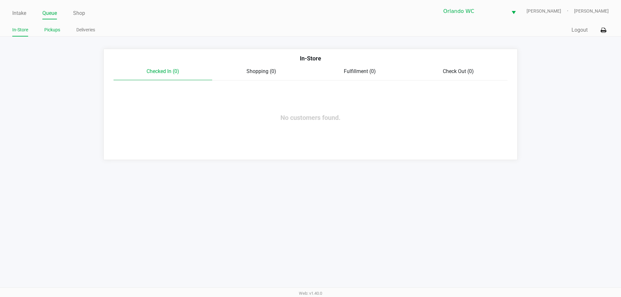
click at [54, 32] on link "Pickups" at bounding box center [52, 30] width 16 height 8
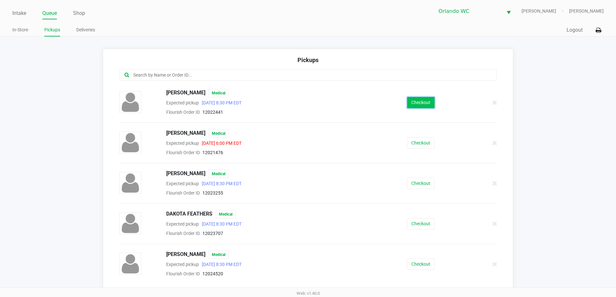
click at [421, 103] on button "Checkout" at bounding box center [420, 102] width 27 height 11
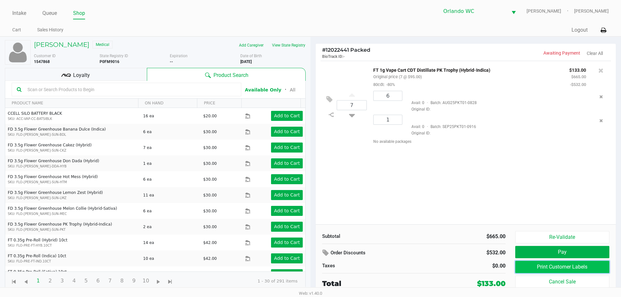
click at [561, 267] on button "Print Customer Labels" at bounding box center [562, 267] width 94 height 12
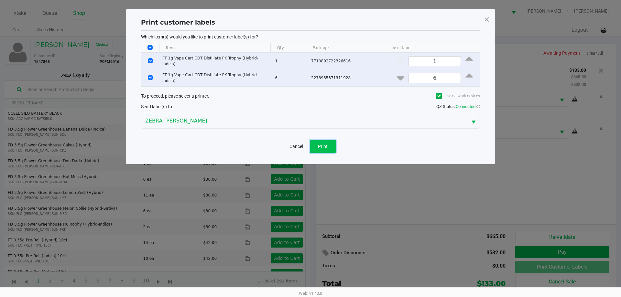
click at [327, 145] on button "Print" at bounding box center [323, 146] width 26 height 13
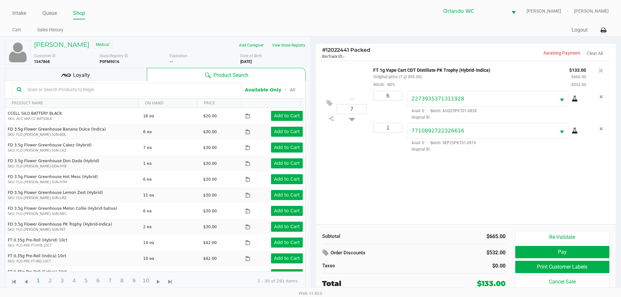
click at [69, 75] on icon at bounding box center [66, 75] width 10 height 10
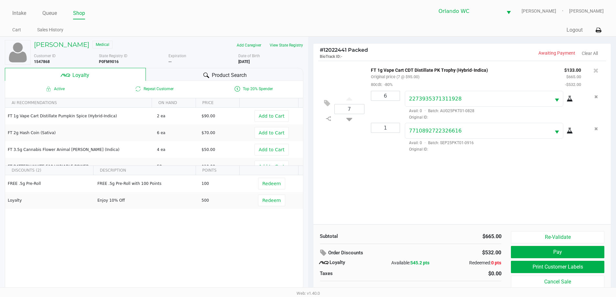
scroll to position [6, 0]
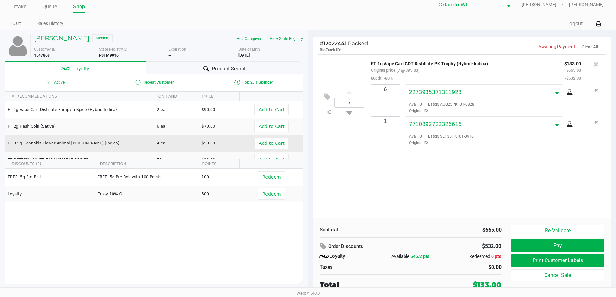
click at [569, 247] on button "Pay" at bounding box center [557, 245] width 93 height 12
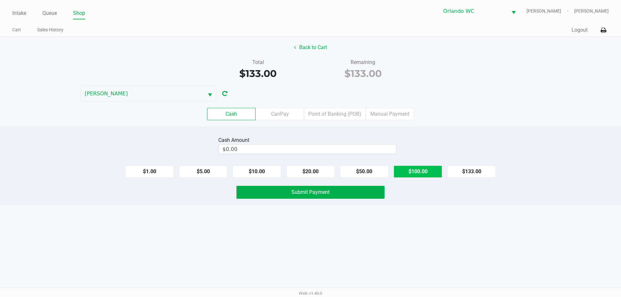
click at [430, 172] on button "$100.00" at bounding box center [417, 171] width 48 height 12
type input "$200.00"
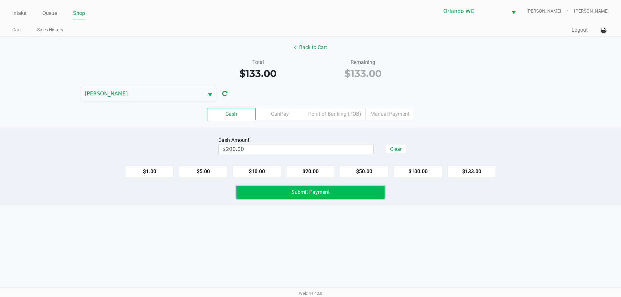
click at [339, 195] on button "Submit Payment" at bounding box center [310, 192] width 148 height 13
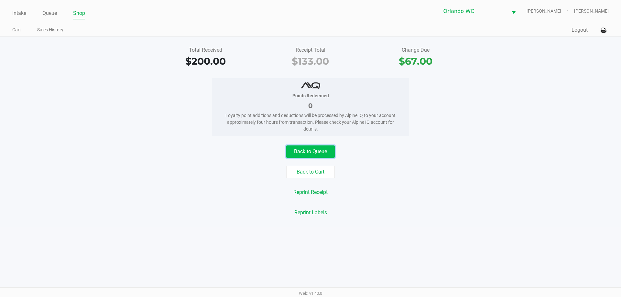
click at [319, 154] on button "Back to Queue" at bounding box center [310, 151] width 48 height 12
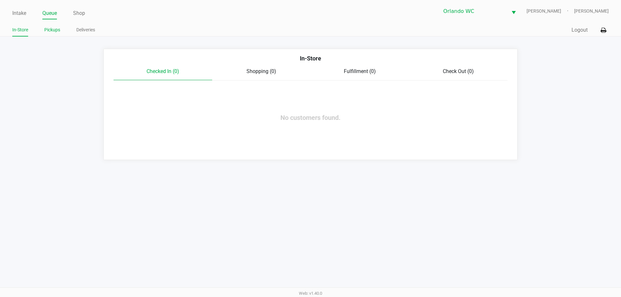
click at [51, 28] on link "Pickups" at bounding box center [52, 30] width 16 height 8
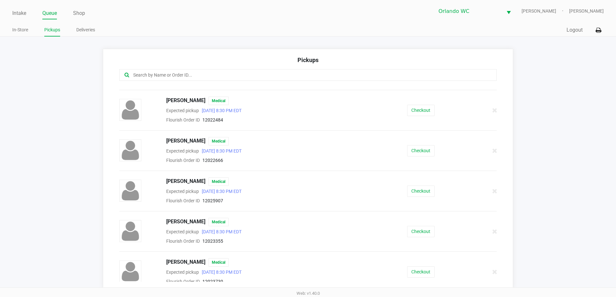
scroll to position [485, 0]
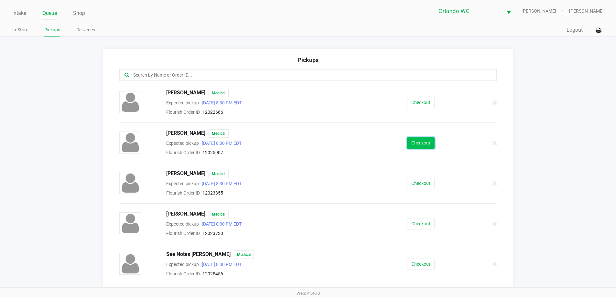
click at [407, 148] on button "Checkout" at bounding box center [420, 142] width 27 height 11
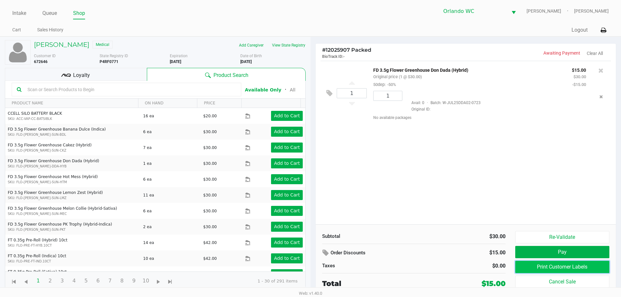
click at [536, 267] on button "Print Customer Labels" at bounding box center [562, 267] width 94 height 12
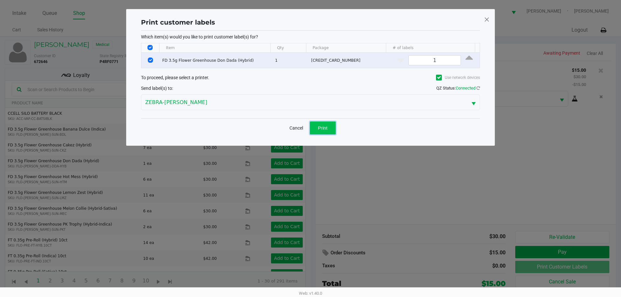
click at [332, 128] on button "Print" at bounding box center [323, 128] width 26 height 13
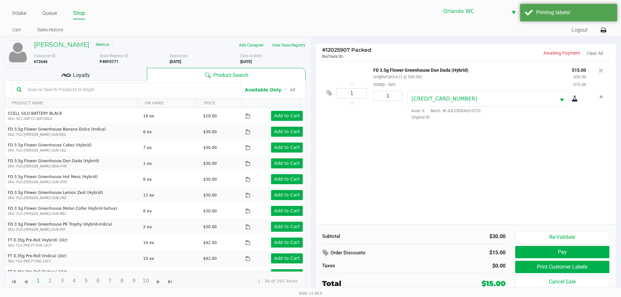
click at [74, 78] on span "Loyalty" at bounding box center [81, 75] width 17 height 8
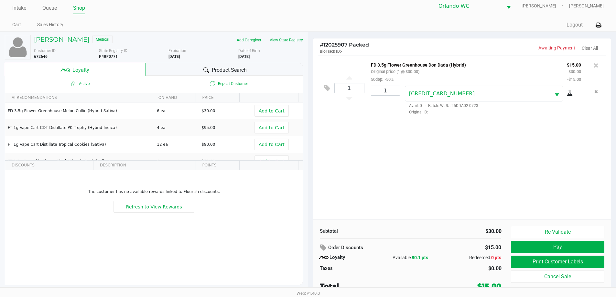
scroll to position [6, 0]
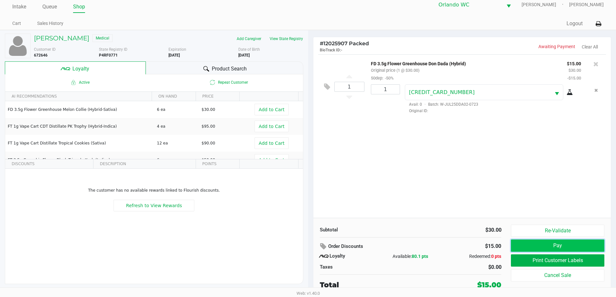
click at [537, 242] on button "Pay" at bounding box center [557, 245] width 93 height 12
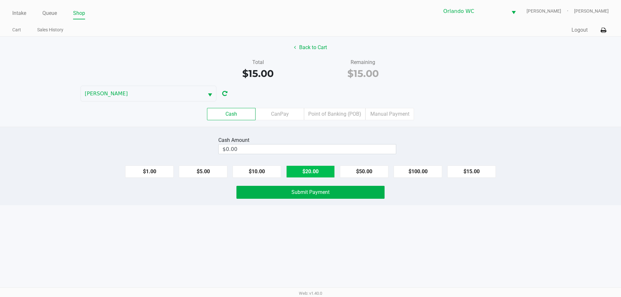
click at [326, 173] on button "$20.00" at bounding box center [310, 171] width 48 height 12
type input "$20.00"
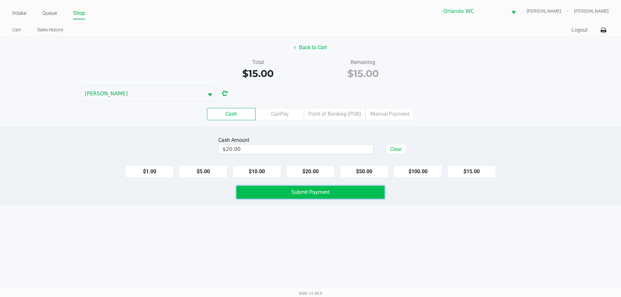
click at [317, 189] on button "Submit Payment" at bounding box center [310, 192] width 148 height 13
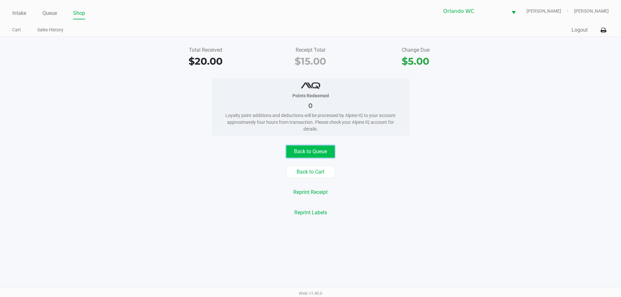
click at [302, 152] on button "Back to Queue" at bounding box center [310, 151] width 48 height 12
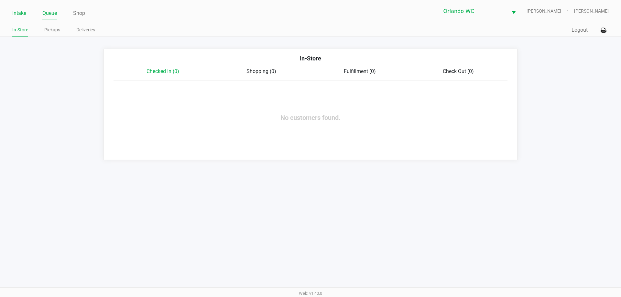
click at [20, 17] on link "Intake" at bounding box center [19, 13] width 14 height 9
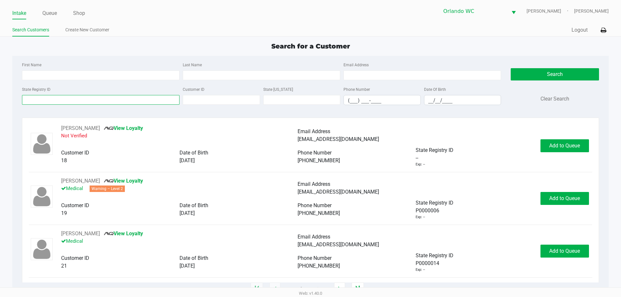
click at [49, 100] on input "State Registry ID" at bounding box center [100, 100] width 157 height 10
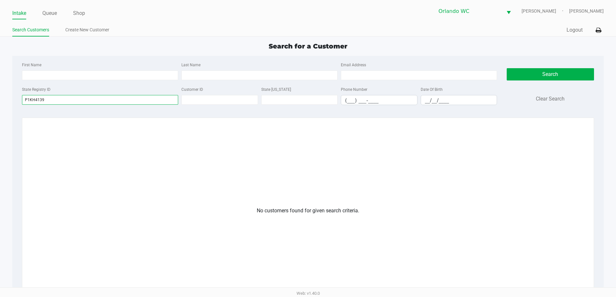
type input "P1KH4139"
click at [68, 100] on input "P1KH4139" at bounding box center [100, 100] width 156 height 10
click at [96, 30] on link "Create New Customer" at bounding box center [87, 30] width 44 height 8
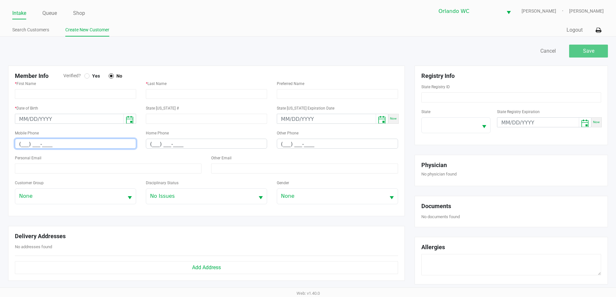
click at [24, 145] on input "(___) ___-____" at bounding box center [75, 144] width 121 height 10
paste input "631) 816-4966"
type input "(631) 816-4966"
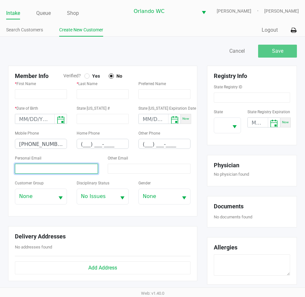
click at [50, 174] on input at bounding box center [56, 169] width 83 height 10
paste input "Connollykayla123@gmail.com"
type input "Connollykayla123@gmail.com"
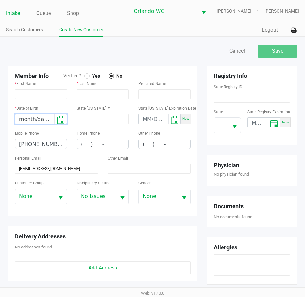
click at [23, 124] on input "month/day/year" at bounding box center [34, 119] width 39 height 10
paste input
click at [16, 123] on input "month/day/year" at bounding box center [34, 119] width 39 height 10
type input "10/04/1994"
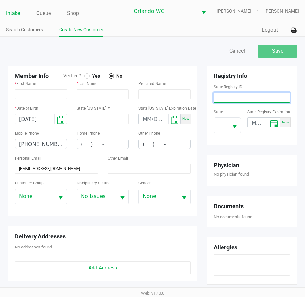
click at [223, 102] on input at bounding box center [252, 97] width 76 height 10
click at [220, 101] on input at bounding box center [252, 97] width 76 height 10
paste input "P1KH4139"
click at [234, 123] on button "Select" at bounding box center [234, 125] width 12 height 15
type input "P1KH4139"
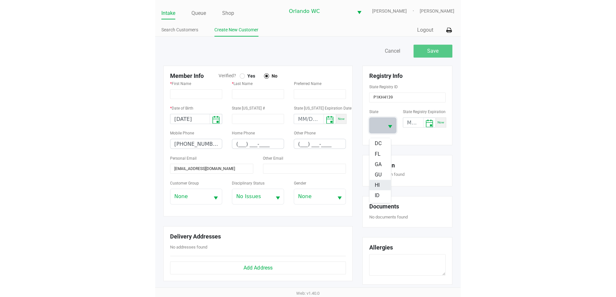
scroll to position [97, 0]
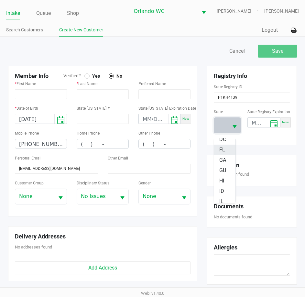
click at [225, 150] on span "FL" at bounding box center [222, 150] width 6 height 8
click at [255, 128] on input "month/day/year" at bounding box center [258, 123] width 20 height 10
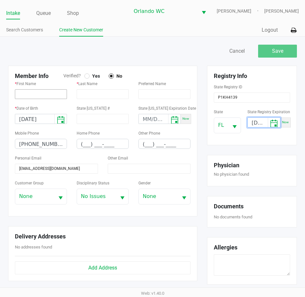
type input "04/07/2026"
click at [27, 99] on input "text" at bounding box center [41, 94] width 52 height 10
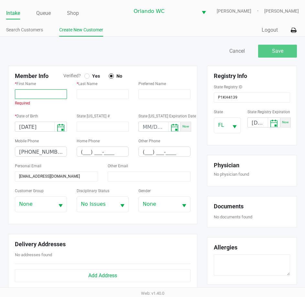
click at [35, 99] on input "text" at bounding box center [41, 94] width 52 height 10
paste input "KAYLA"
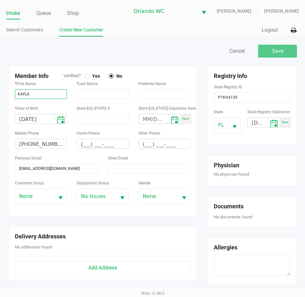
type input "KAYLA"
click at [85, 98] on input "text" at bounding box center [103, 94] width 52 height 10
paste input "CONNOLLY"
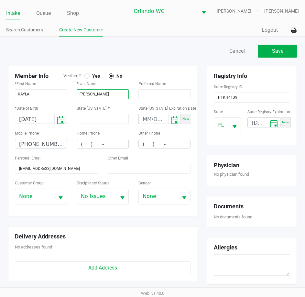
type input "CONNOLLY"
click at [85, 79] on div at bounding box center [86, 75] width 5 height 5
click at [190, 73] on div "Member Info Verified? Yes No * First Name KAYLA * Last Name CONNOLLY Preferred …" at bounding box center [102, 141] width 189 height 151
click at [185, 78] on div "Member Info Verified? Yes No" at bounding box center [102, 75] width 185 height 7
click at [282, 58] on button "Save" at bounding box center [277, 51] width 39 height 13
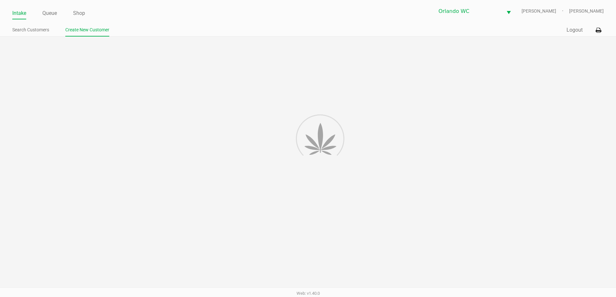
type input "---"
type input "( __) ___-____"
type input "---"
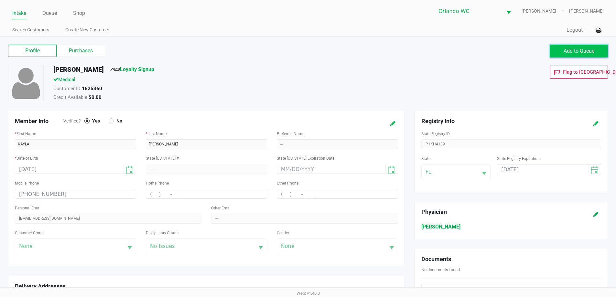
click at [590, 55] on button "Add to Queue" at bounding box center [578, 51] width 58 height 13
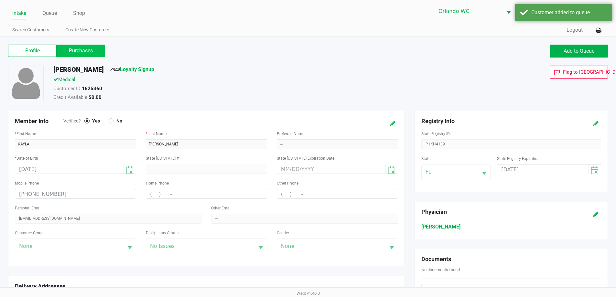
click at [78, 54] on label "Purchases" at bounding box center [81, 51] width 48 height 12
click at [0, 0] on 1 "Purchases" at bounding box center [0, 0] width 0 height 0
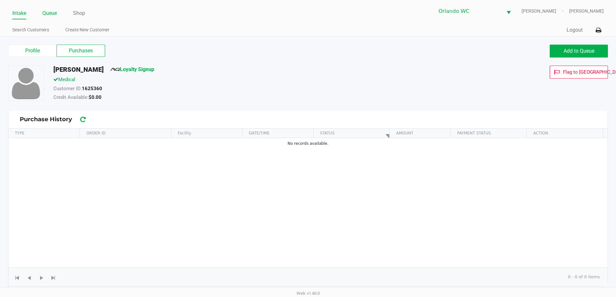
click at [44, 14] on link "Queue" at bounding box center [49, 13] width 15 height 9
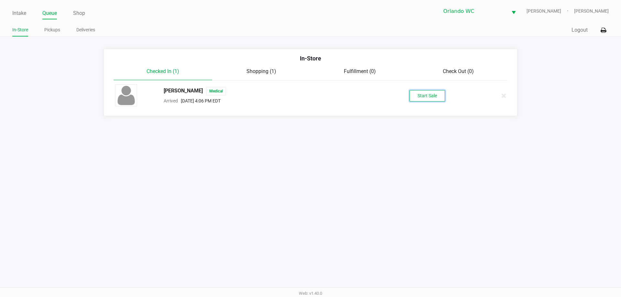
drag, startPoint x: 420, startPoint y: 96, endPoint x: 413, endPoint y: 97, distance: 7.2
click at [421, 96] on button "Start Sale" at bounding box center [427, 95] width 36 height 11
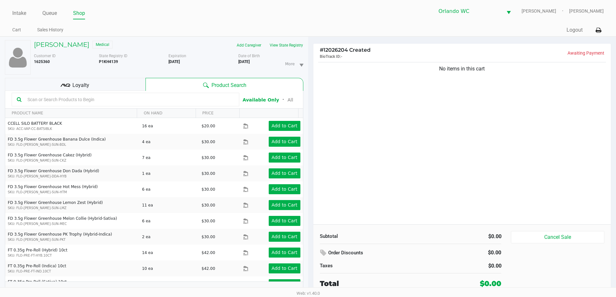
click at [195, 99] on input "text" at bounding box center [129, 100] width 209 height 10
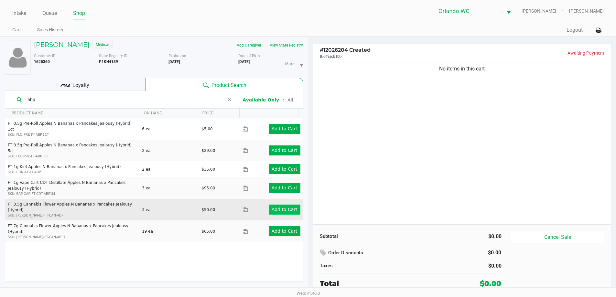
type input "abp"
click at [280, 207] on app-button-loader "Add to Cart" at bounding box center [284, 209] width 26 height 5
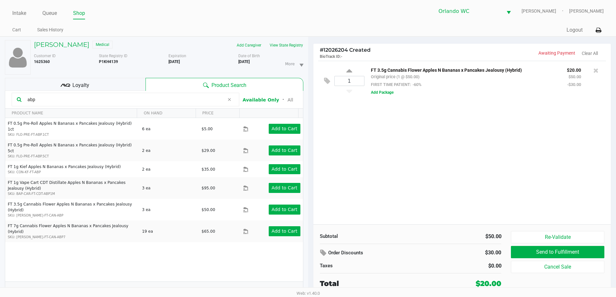
click at [45, 98] on input "abp" at bounding box center [124, 100] width 199 height 10
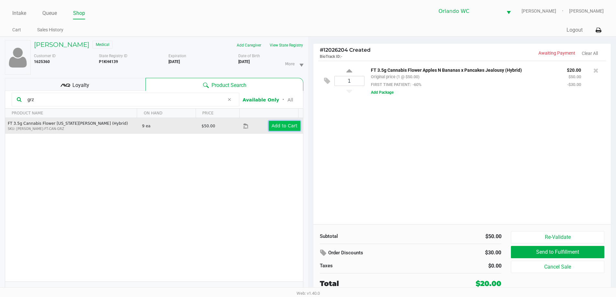
click at [282, 128] on app-button-loader "Add to Cart" at bounding box center [284, 125] width 26 height 5
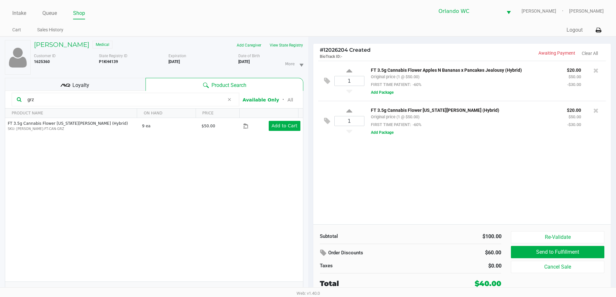
click at [48, 103] on input "grz" at bounding box center [124, 100] width 199 height 10
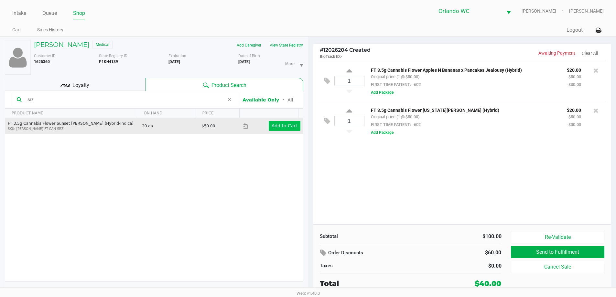
type input "srz"
click at [286, 124] on app-button-loader "Add to Cart" at bounding box center [284, 125] width 26 height 5
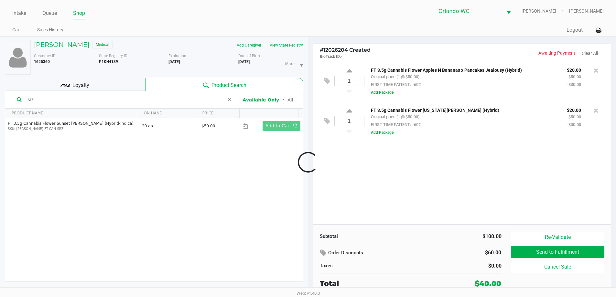
click at [80, 85] on div at bounding box center [308, 162] width 616 height 187
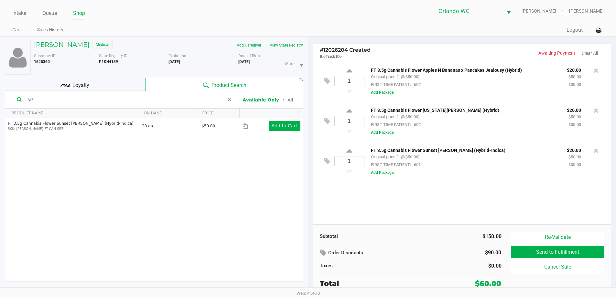
click at [81, 86] on span "Loyalty" at bounding box center [80, 85] width 17 height 8
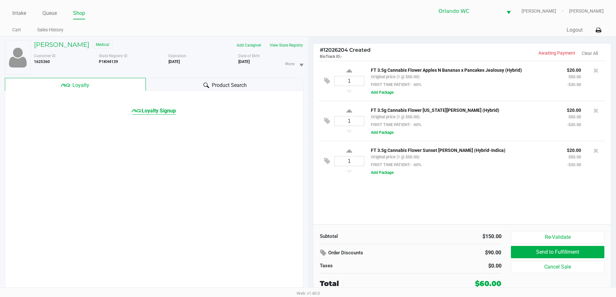
click at [155, 108] on span "Loyalty Signup" at bounding box center [159, 111] width 34 height 8
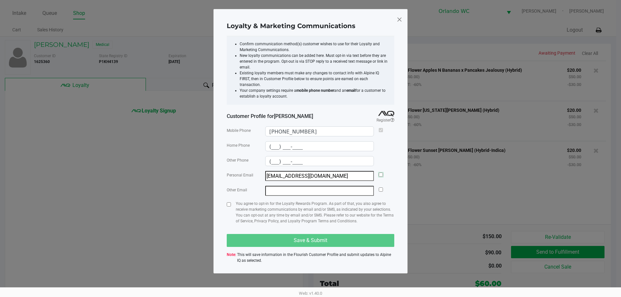
drag, startPoint x: 382, startPoint y: 170, endPoint x: 376, endPoint y: 172, distance: 6.4
click at [381, 173] on input "checkbox" at bounding box center [380, 175] width 4 height 4
checkbox input "true"
click at [229, 202] on input "checkbox" at bounding box center [229, 204] width 4 height 4
checkbox input "true"
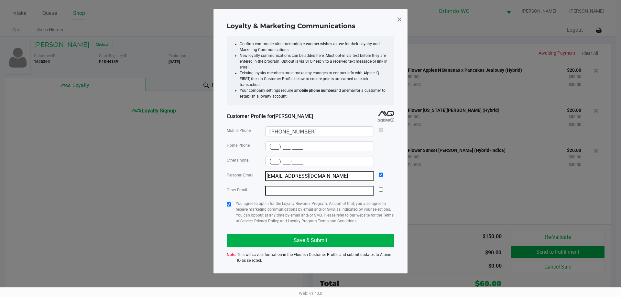
click at [319, 243] on div "Mobile Phone (631) 816-4966 Home Phone (___) ___-____ Other Phone (___) ___-___…" at bounding box center [310, 195] width 167 height 144
click at [317, 237] on span "Save & Submit" at bounding box center [310, 240] width 34 height 6
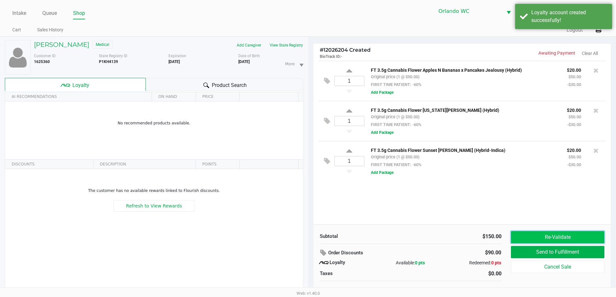
click at [538, 234] on button "Re-Validate" at bounding box center [557, 237] width 93 height 12
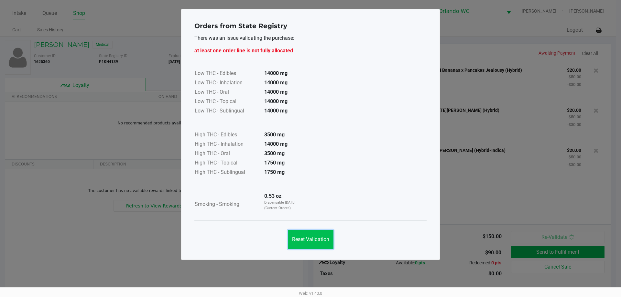
click at [318, 241] on span "Reset Validation" at bounding box center [310, 239] width 37 height 6
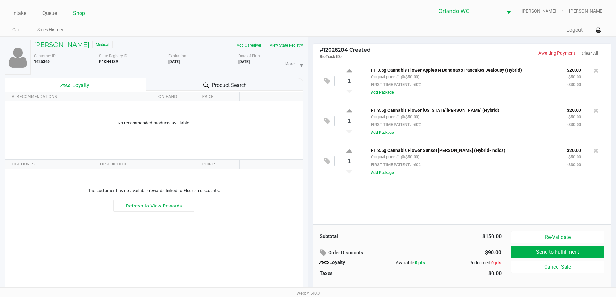
click at [450, 208] on div "1 FT 3.5g Cannabis Flower Apples N Bananas x Pancakes Jealousy (Hybrid) Origina…" at bounding box center [462, 143] width 298 height 164
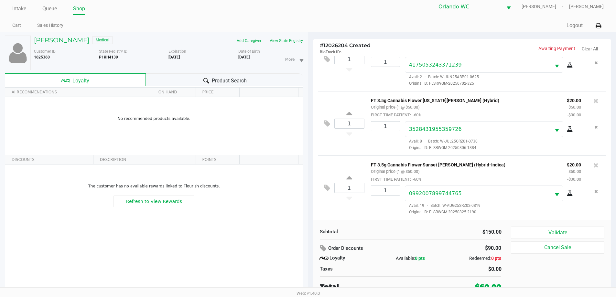
scroll to position [7, 0]
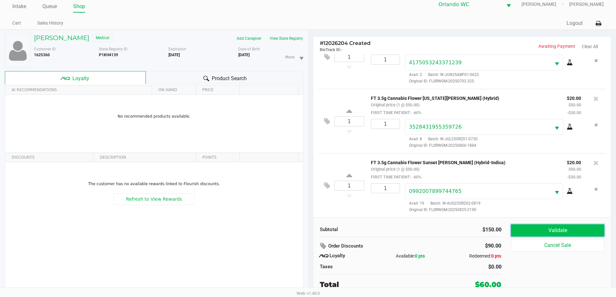
click at [548, 233] on button "Validate" at bounding box center [557, 230] width 93 height 12
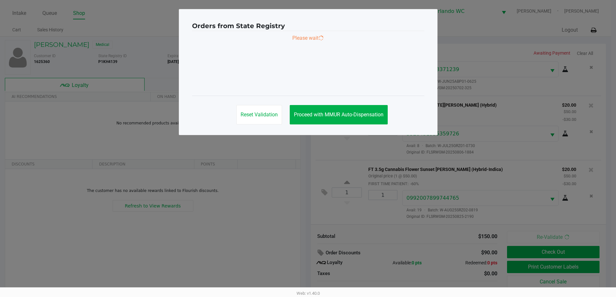
scroll to position [0, 0]
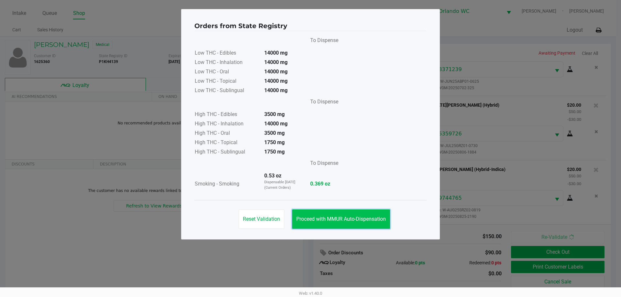
drag, startPoint x: 336, startPoint y: 219, endPoint x: 378, endPoint y: 226, distance: 42.2
click at [337, 219] on span "Proceed with MMUR Auto-Dispensation" at bounding box center [341, 219] width 90 height 6
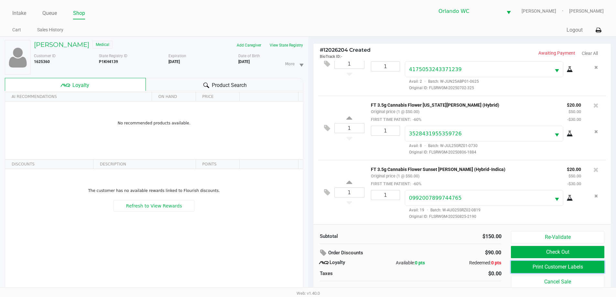
click at [572, 269] on button "Print Customer Labels" at bounding box center [557, 267] width 93 height 12
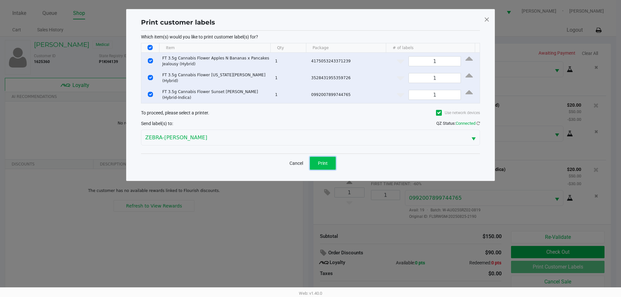
click at [321, 161] on span "Print" at bounding box center [323, 163] width 10 height 5
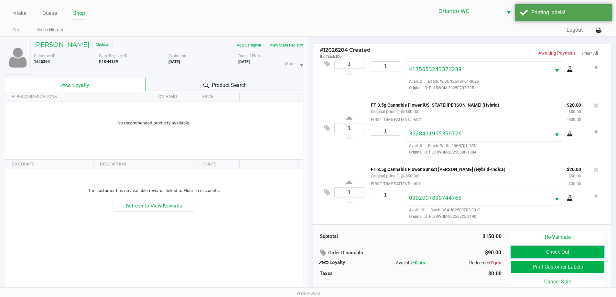
click at [569, 251] on button "Check Out" at bounding box center [557, 252] width 93 height 12
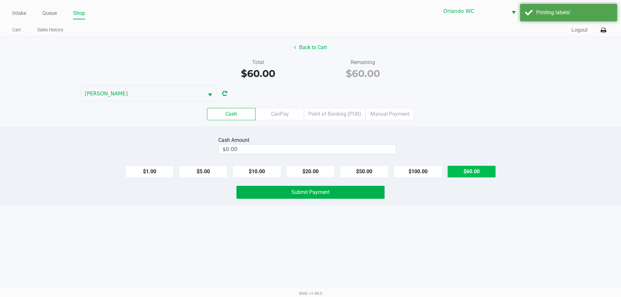
click at [472, 175] on button "$60.00" at bounding box center [471, 171] width 48 height 12
type input "$60.00"
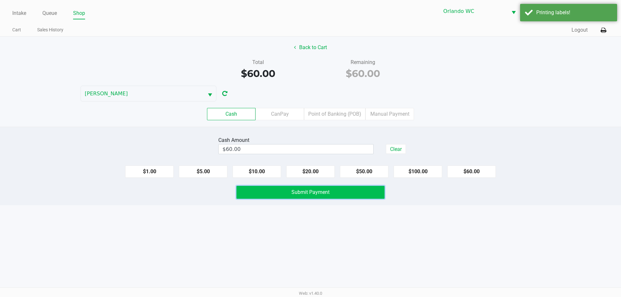
click at [323, 191] on span "Submit Payment" at bounding box center [310, 192] width 38 height 6
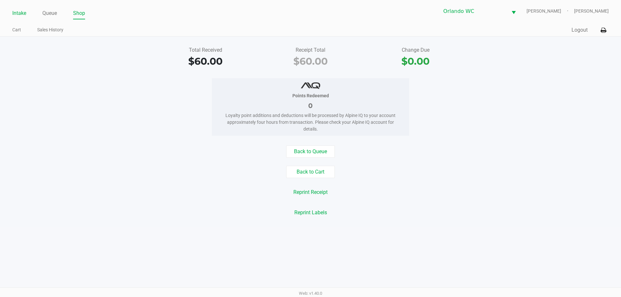
click at [22, 11] on link "Intake" at bounding box center [19, 13] width 14 height 9
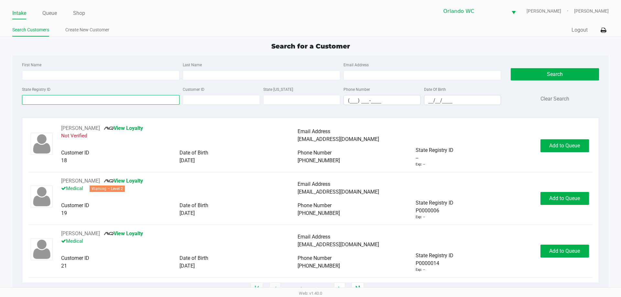
click at [58, 97] on input "State Registry ID" at bounding box center [100, 100] width 157 height 10
click at [52, 76] on input "First Name" at bounding box center [100, 75] width 157 height 10
type input "devo"
type input "molina"
click at [52, 76] on input "devo" at bounding box center [100, 75] width 157 height 10
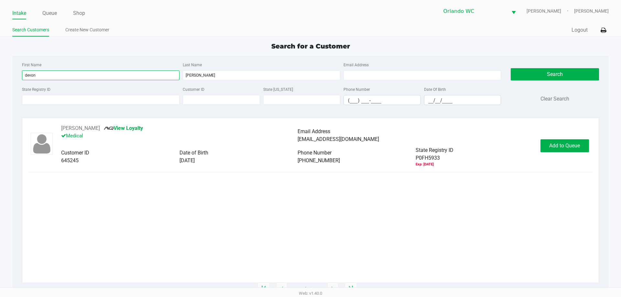
type input "devon"
click at [557, 149] on button "Add to Queue" at bounding box center [564, 145] width 48 height 13
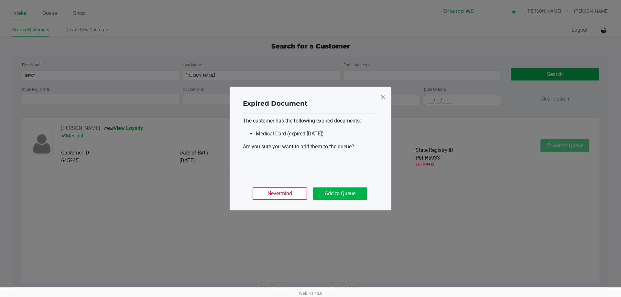
click at [346, 197] on button "Add to Queue" at bounding box center [340, 193] width 54 height 12
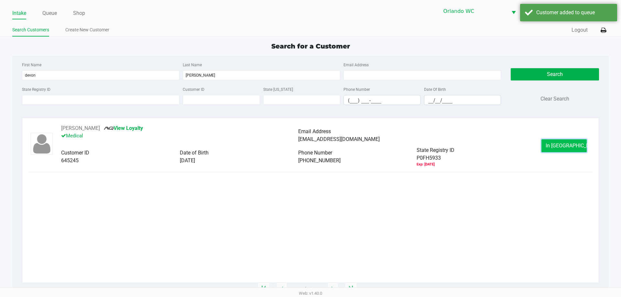
click at [564, 148] on span "In Queue" at bounding box center [572, 146] width 54 height 6
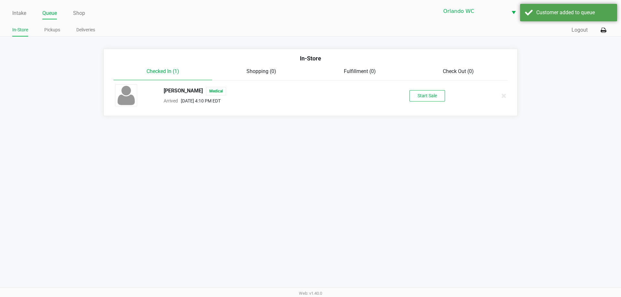
click at [418, 98] on button "Start Sale" at bounding box center [427, 95] width 36 height 11
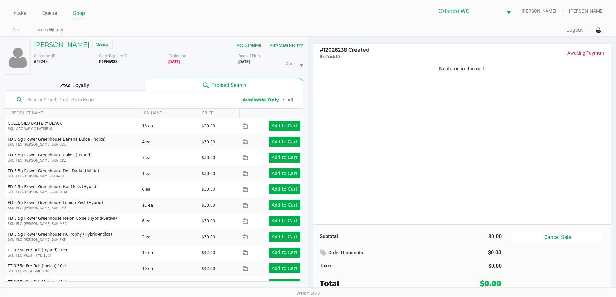
click at [88, 102] on input "text" at bounding box center [129, 100] width 209 height 10
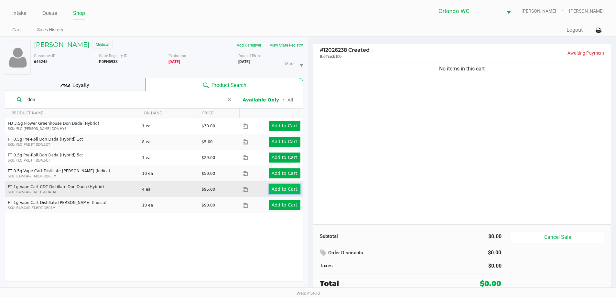
click at [284, 188] on app-button-loader "Add to Cart" at bounding box center [284, 188] width 26 height 5
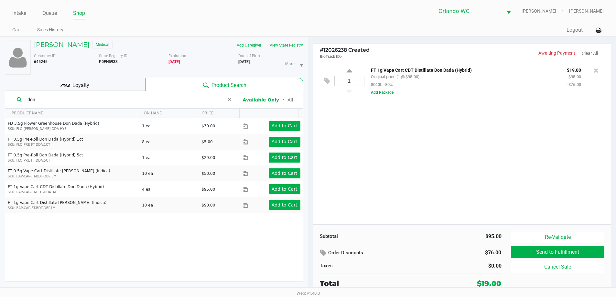
click at [390, 93] on button "Add Package" at bounding box center [382, 93] width 23 height 6
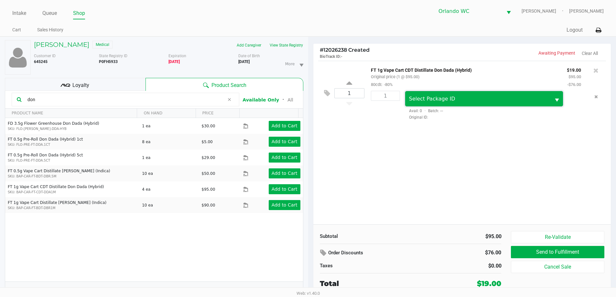
click at [445, 102] on span "Select Package ID" at bounding box center [432, 99] width 46 height 6
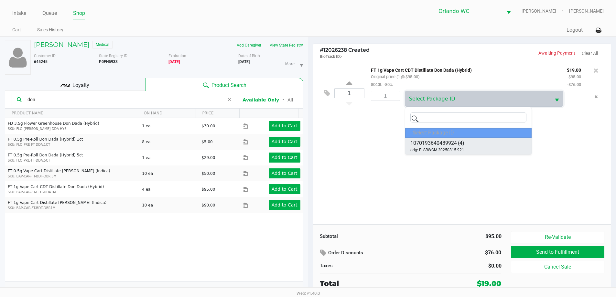
click at [468, 141] on li "1070193640489924 (4) orig: FLSRWGM-20250815-921" at bounding box center [468, 146] width 126 height 16
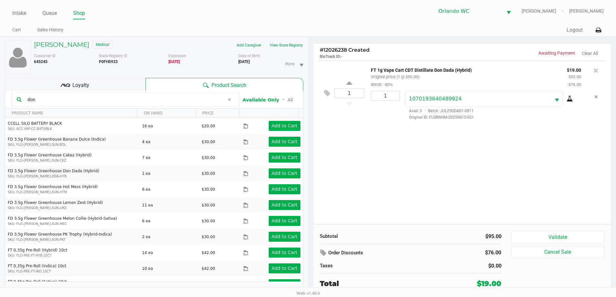
click at [568, 101] on icon at bounding box center [569, 98] width 6 height 5
click at [403, 175] on div "1 FT 1g Vape Cart CDT Distillate Don Dada (Hybrid) Original price (1 @ $95.00) …" at bounding box center [462, 143] width 298 height 164
click at [597, 99] on button "Remove the package from the orderLine" at bounding box center [595, 97] width 9 height 12
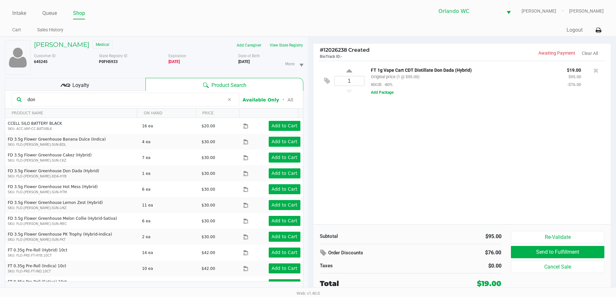
click at [192, 101] on input "don" at bounding box center [124, 100] width 199 height 10
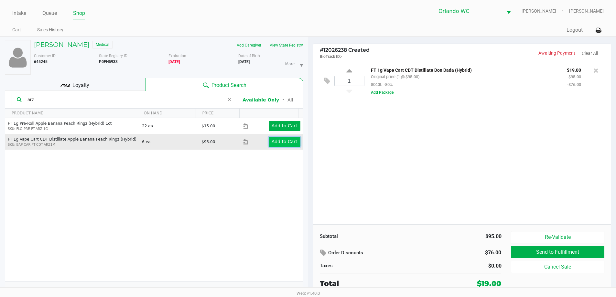
click at [274, 143] on app-button-loader "Add to Cart" at bounding box center [284, 141] width 26 height 5
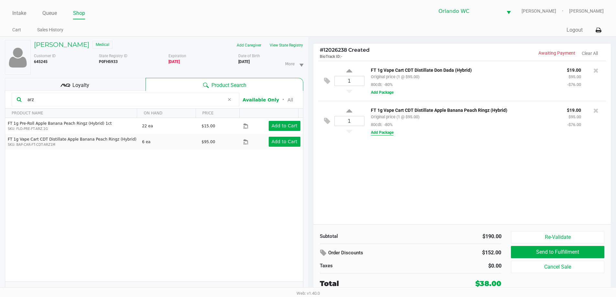
click at [388, 133] on button "Add Package" at bounding box center [382, 133] width 23 height 6
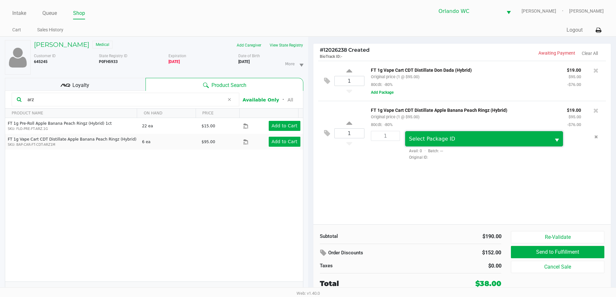
click at [544, 142] on span "Select Package ID" at bounding box center [478, 139] width 138 height 8
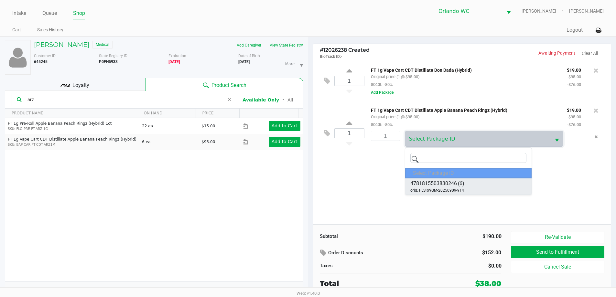
click at [464, 179] on li "4781815503830246 (6) orig: FLSRWGM-20250909-914" at bounding box center [468, 186] width 126 height 16
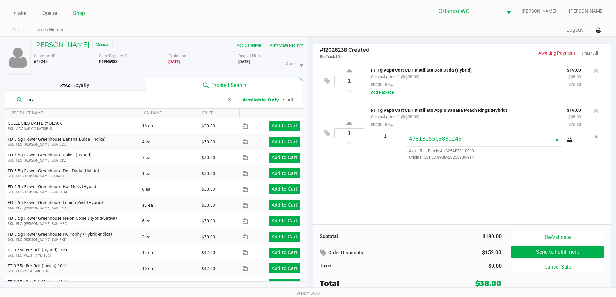
click at [570, 139] on icon at bounding box center [569, 138] width 6 height 5
click at [103, 100] on input "arz" at bounding box center [124, 100] width 199 height 10
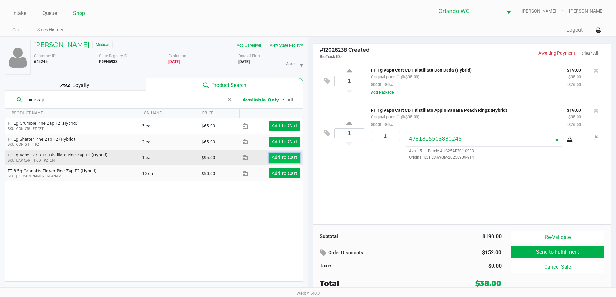
click at [290, 155] on app-button-loader "Add to Cart" at bounding box center [284, 157] width 26 height 5
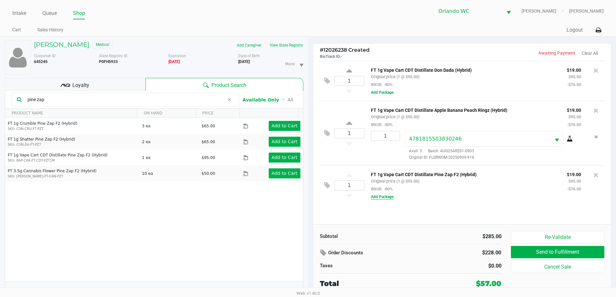
click at [386, 198] on button "Add Package" at bounding box center [382, 197] width 23 height 6
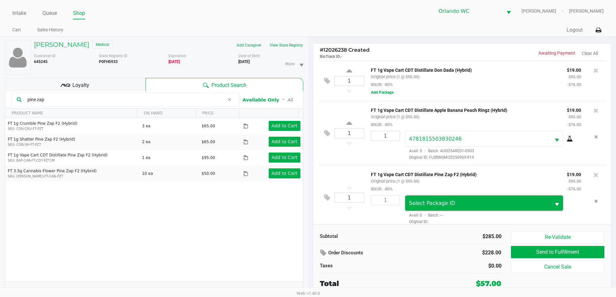
click at [442, 202] on span "Select Package ID" at bounding box center [432, 203] width 46 height 6
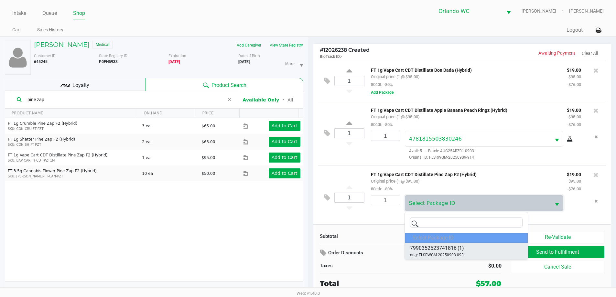
click at [473, 251] on li "7990352523741816 (1) orig: FLSRWGM-20250903-093" at bounding box center [466, 251] width 123 height 16
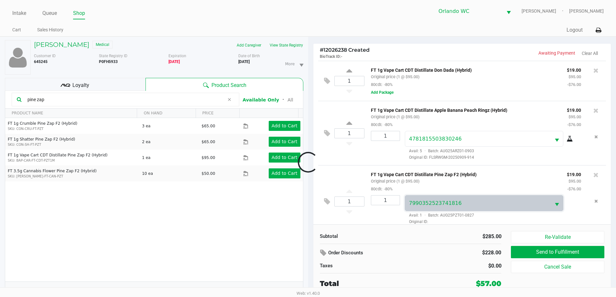
scroll to position [6, 0]
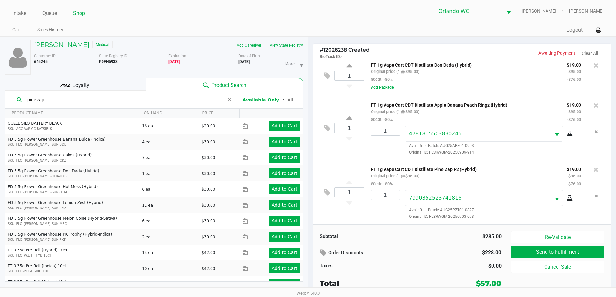
click at [566, 197] on icon at bounding box center [569, 198] width 6 height 5
click at [593, 104] on icon at bounding box center [595, 105] width 5 height 6
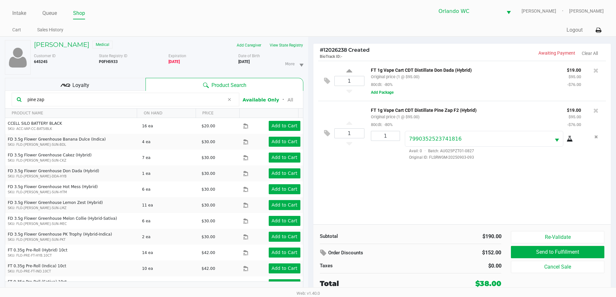
click at [81, 100] on input "pine zap" at bounding box center [124, 100] width 199 height 10
type input "p"
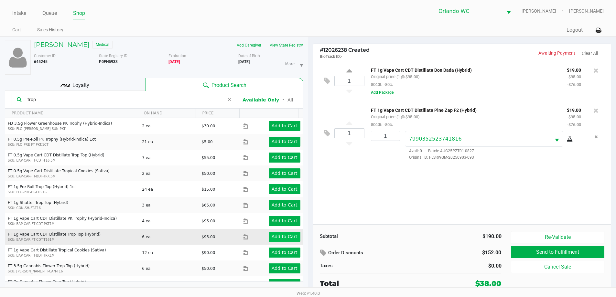
type input "trop"
click at [286, 239] on app-button-loader "Add to Cart" at bounding box center [284, 236] width 26 height 5
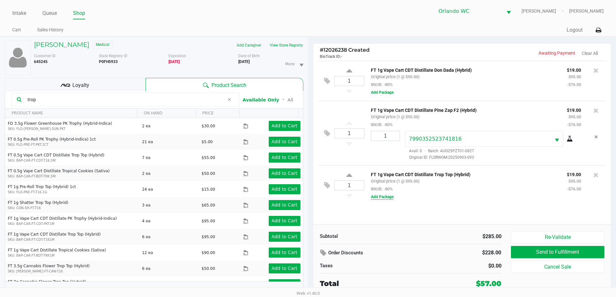
click at [385, 198] on button "Add Package" at bounding box center [382, 197] width 23 height 6
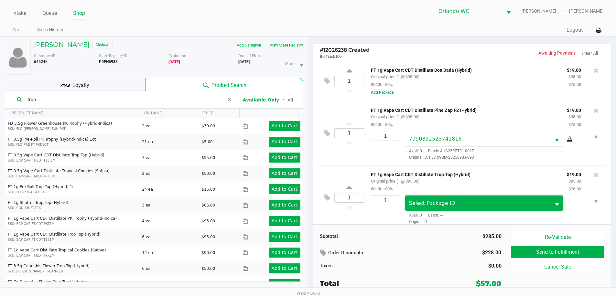
click at [411, 199] on span "Select Package ID" at bounding box center [478, 203] width 146 height 15
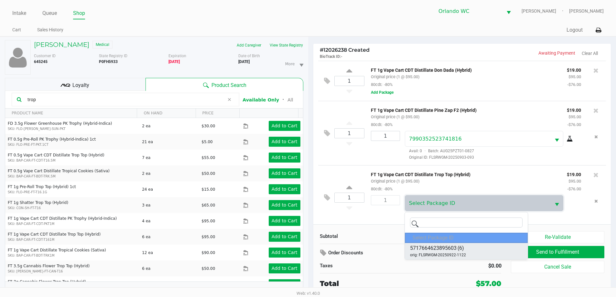
click at [451, 247] on span "5717664623895603" at bounding box center [433, 248] width 47 height 8
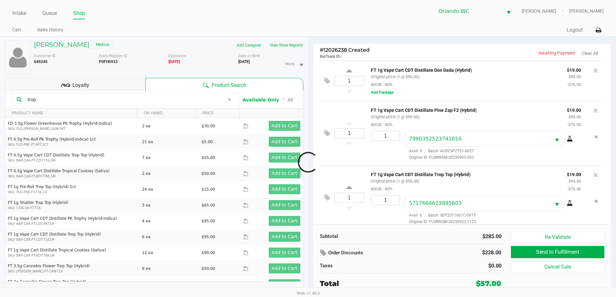
scroll to position [6, 0]
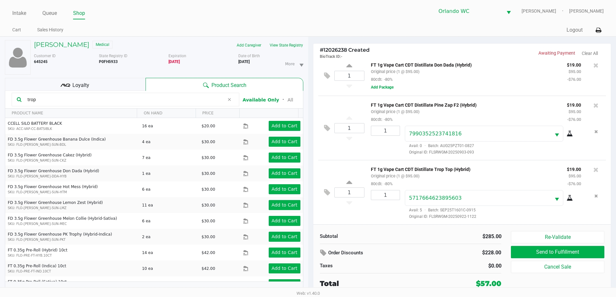
click at [567, 199] on icon at bounding box center [569, 198] width 6 height 5
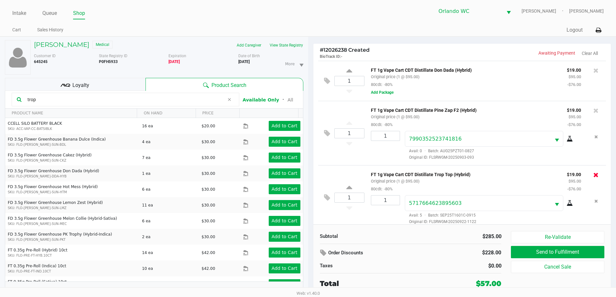
click at [593, 178] on icon at bounding box center [595, 175] width 5 height 6
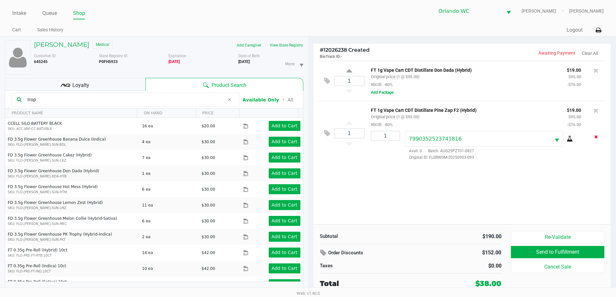
click at [596, 137] on icon "Remove the package from the orderLine" at bounding box center [596, 136] width 4 height 5
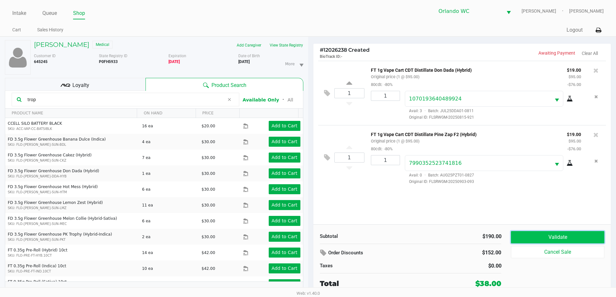
click at [555, 233] on button "Validate" at bounding box center [557, 237] width 93 height 12
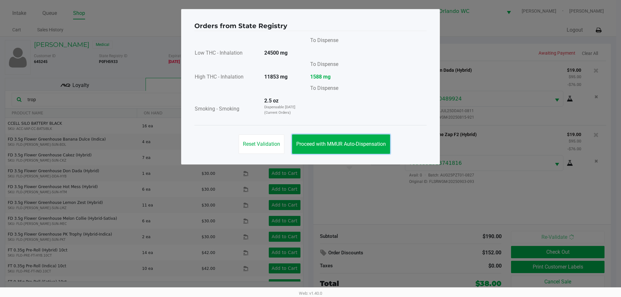
click at [345, 144] on span "Proceed with MMUR Auto-Dispensation" at bounding box center [341, 144] width 90 height 6
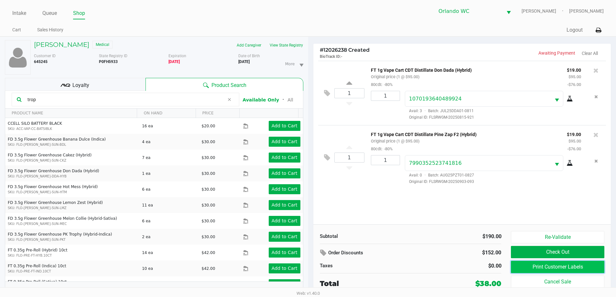
click at [551, 263] on button "Print Customer Labels" at bounding box center [557, 267] width 93 height 12
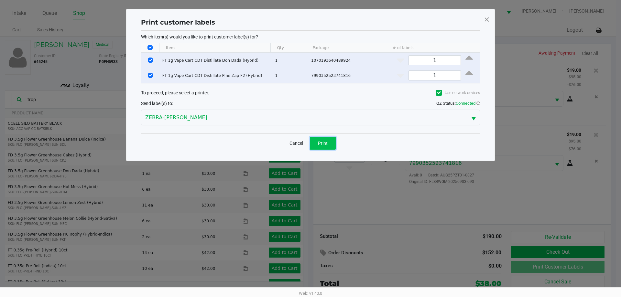
click at [322, 144] on span "Print" at bounding box center [323, 143] width 10 height 5
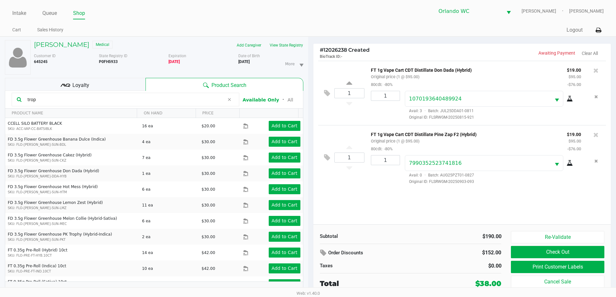
click at [104, 79] on div "Loyalty" at bounding box center [75, 84] width 141 height 13
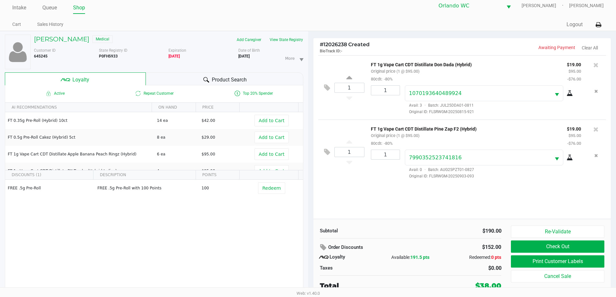
scroll to position [7, 0]
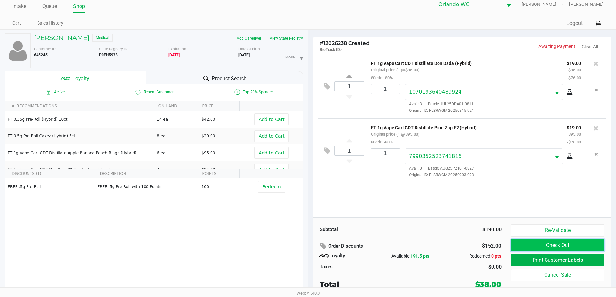
click at [549, 246] on button "Check Out" at bounding box center [557, 245] width 93 height 12
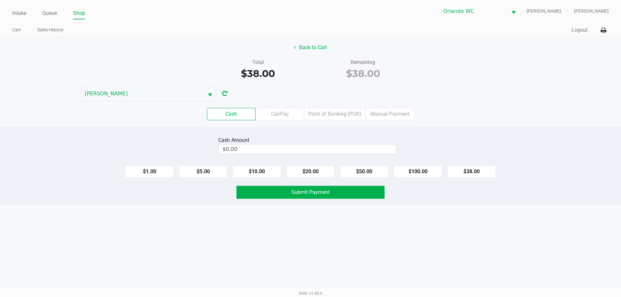
click at [281, 121] on div "Cash CanPay Point of Banking (POB) Manual Payment" at bounding box center [310, 113] width 630 height 25
click at [283, 118] on label "CanPay" at bounding box center [279, 114] width 48 height 12
click at [0, 0] on 2 "CanPay" at bounding box center [0, 0] width 0 height 0
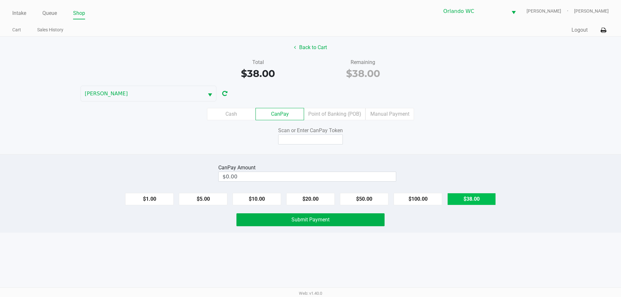
click at [476, 201] on button "$38.00" at bounding box center [471, 199] width 48 height 12
type input "$38.00"
click at [308, 139] on input at bounding box center [310, 139] width 65 height 10
type input "Q0660619X"
click at [317, 216] on button "Submit Payment" at bounding box center [310, 219] width 148 height 13
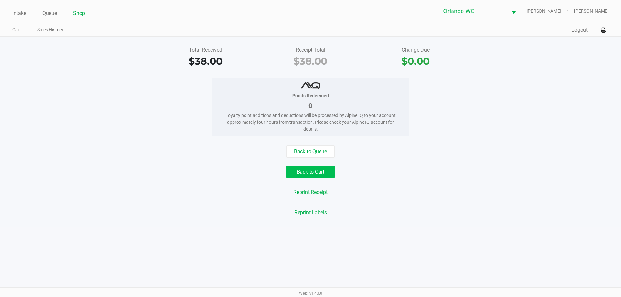
click at [300, 175] on button "Back to Cart" at bounding box center [310, 172] width 48 height 12
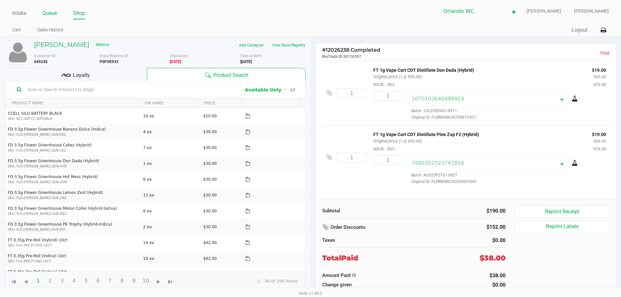
click at [48, 15] on link "Queue" at bounding box center [49, 13] width 15 height 9
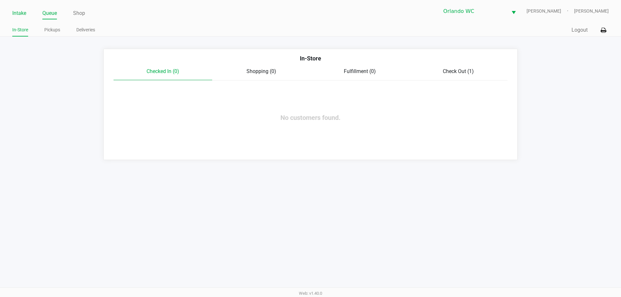
click at [23, 15] on link "Intake" at bounding box center [19, 13] width 14 height 9
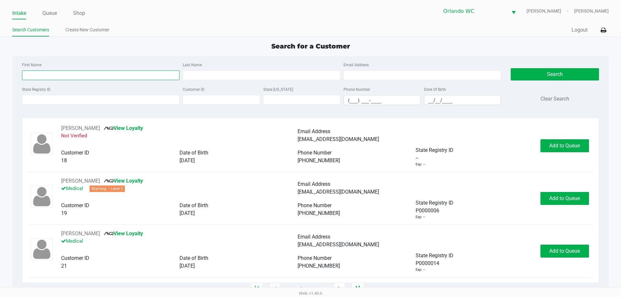
click at [58, 78] on input "First Name" at bounding box center [100, 75] width 157 height 10
type input "rosa"
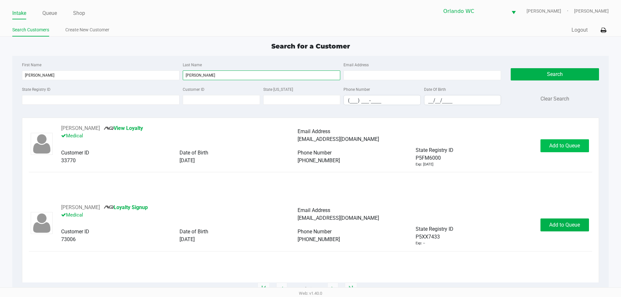
type input "matos"
click at [571, 144] on span "Add to Queue" at bounding box center [564, 146] width 31 height 6
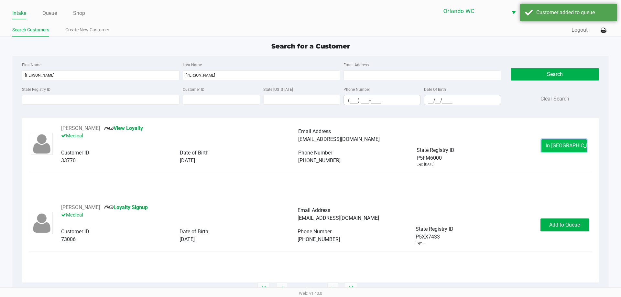
click at [565, 147] on span "In Queue" at bounding box center [572, 146] width 54 height 6
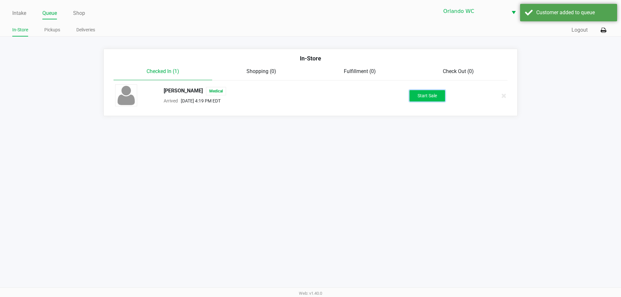
click at [434, 95] on button "Start Sale" at bounding box center [427, 95] width 36 height 11
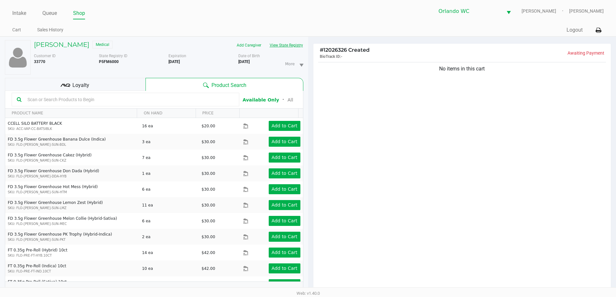
click at [275, 43] on button "View State Registry" at bounding box center [284, 45] width 38 height 10
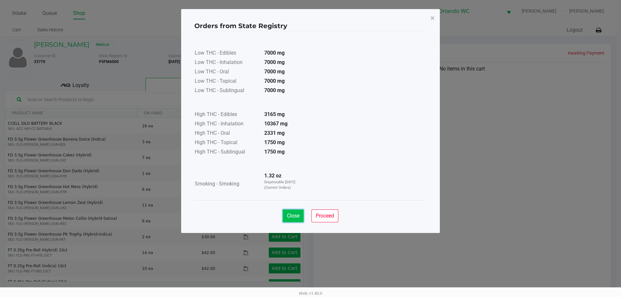
click at [284, 215] on button "Close" at bounding box center [292, 215] width 21 height 13
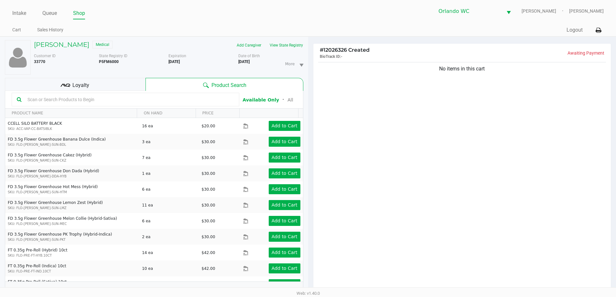
click at [77, 99] on input "text" at bounding box center [129, 100] width 209 height 10
click at [122, 100] on input "text" at bounding box center [129, 100] width 209 height 10
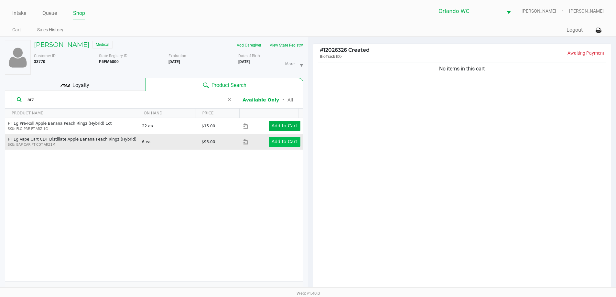
type input "arz"
click at [291, 143] on app-button-loader "Add to Cart" at bounding box center [284, 141] width 26 height 5
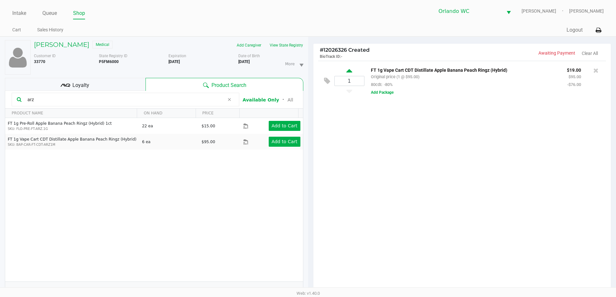
click at [351, 72] on icon at bounding box center [349, 72] width 6 height 8
type input "2"
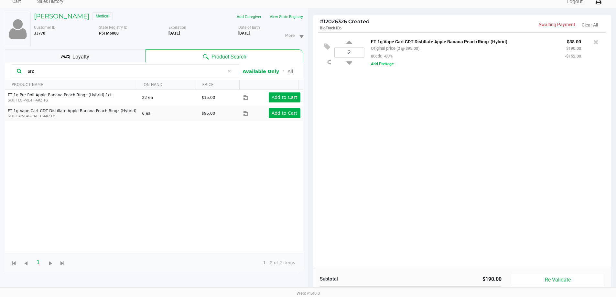
scroll to position [70, 0]
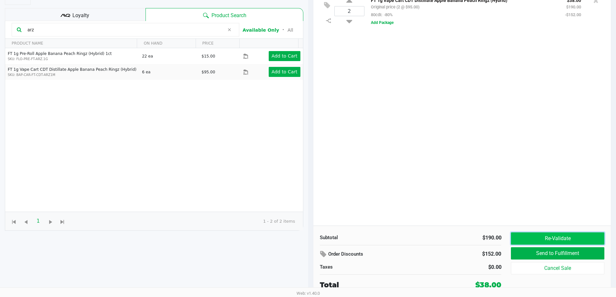
click at [546, 238] on button "Re-Validate" at bounding box center [557, 238] width 93 height 12
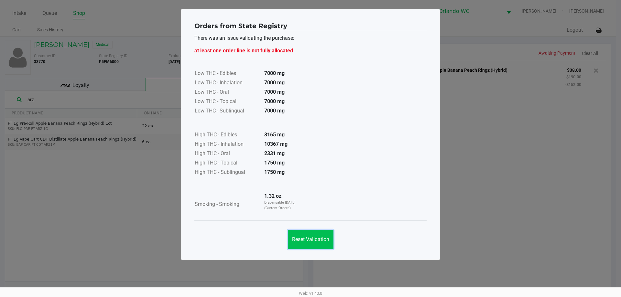
click at [302, 242] on span "Reset Validation" at bounding box center [310, 239] width 37 height 6
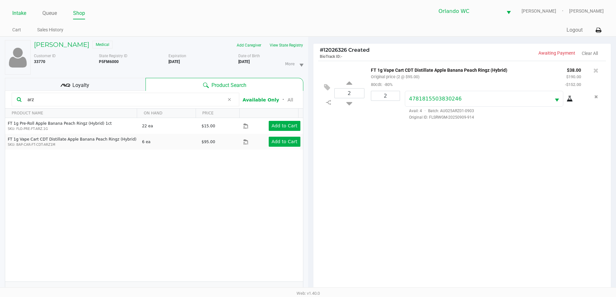
click at [13, 14] on link "Intake" at bounding box center [19, 13] width 14 height 9
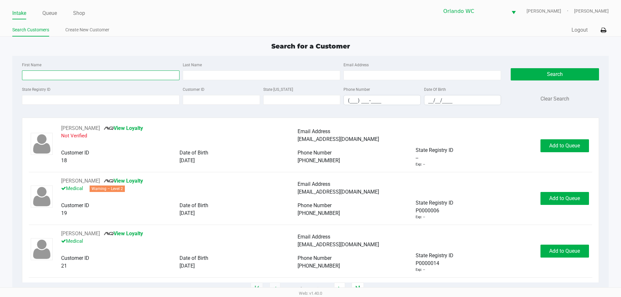
click at [101, 73] on input "First Name" at bounding box center [100, 75] width 157 height 10
type input "melissa"
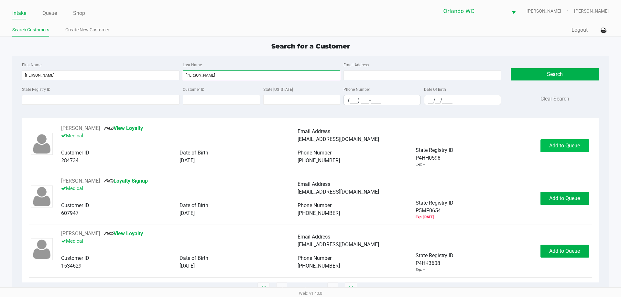
type input "ashley"
click at [562, 149] on button "Add to Queue" at bounding box center [564, 145] width 48 height 13
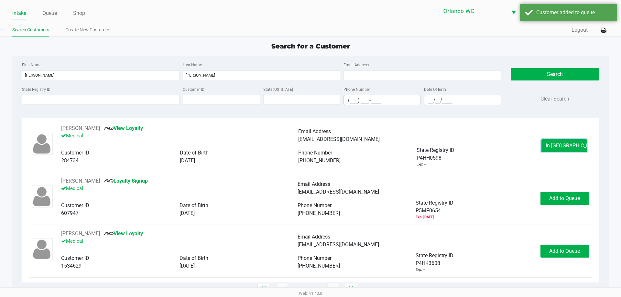
click at [562, 149] on button "In Queue" at bounding box center [563, 145] width 45 height 13
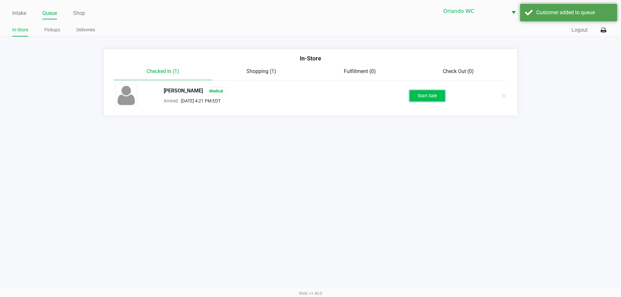
click at [430, 101] on button "Start Sale" at bounding box center [427, 95] width 36 height 11
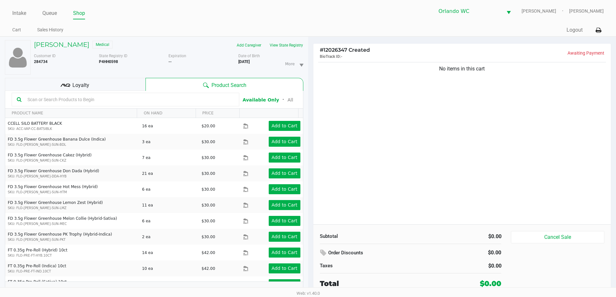
click at [151, 104] on input "text" at bounding box center [129, 100] width 209 height 10
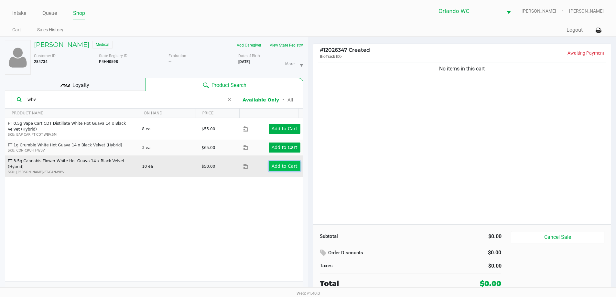
click at [280, 164] on app-button-loader "Add to Cart" at bounding box center [284, 166] width 26 height 5
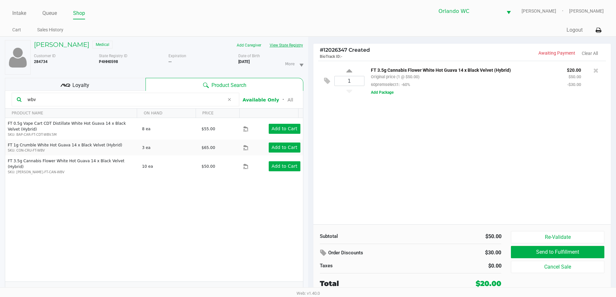
click at [300, 46] on button "View State Registry" at bounding box center [284, 45] width 38 height 10
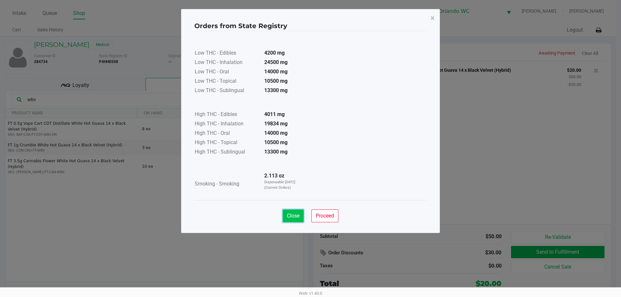
click at [300, 211] on button "Close" at bounding box center [292, 215] width 21 height 13
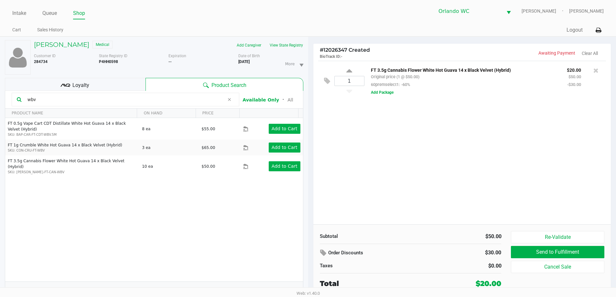
click at [41, 100] on input "wbv" at bounding box center [124, 100] width 199 height 10
type input "w"
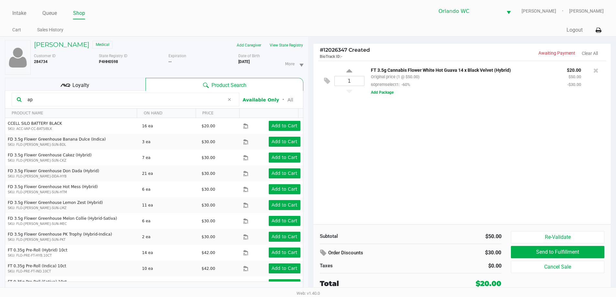
type input "a"
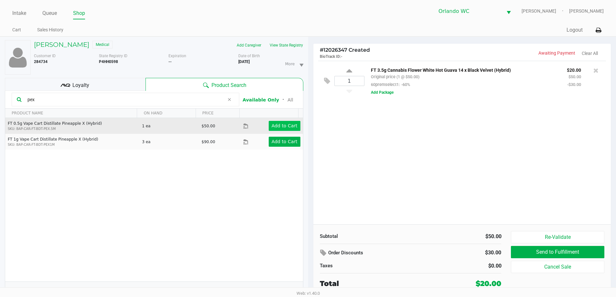
type input "pex"
click at [284, 125] on app-button-loader "Add to Cart" at bounding box center [284, 125] width 26 height 5
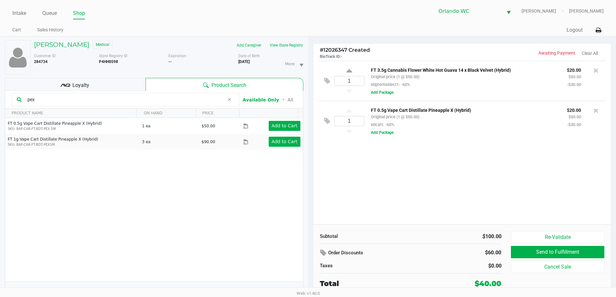
click at [95, 81] on div "Loyalty" at bounding box center [75, 84] width 141 height 13
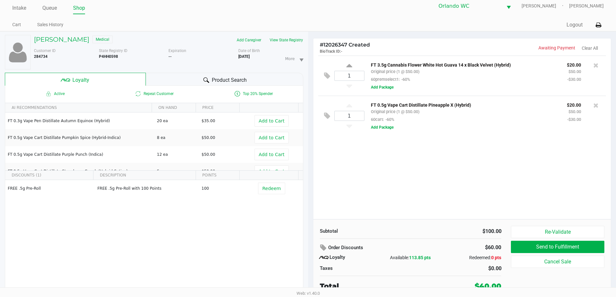
scroll to position [7, 0]
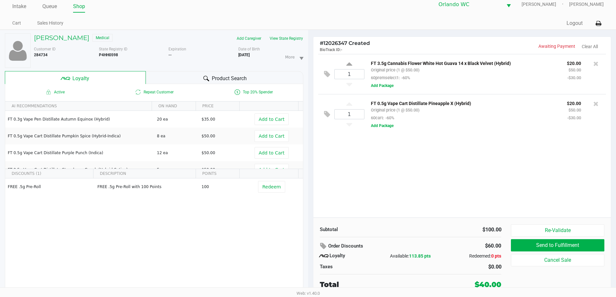
click at [414, 258] on span "113.85 pts" at bounding box center [420, 255] width 22 height 5
click at [288, 205] on div "FREE .5g Pre-Roll FREE .5g Pre-Roll with 100 Points 100 Redeem" at bounding box center [154, 226] width 298 height 97
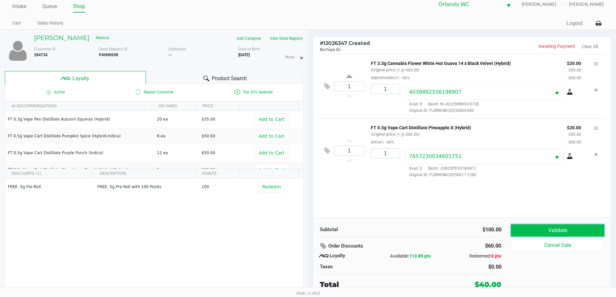
click at [531, 231] on button "Validate" at bounding box center [557, 230] width 93 height 12
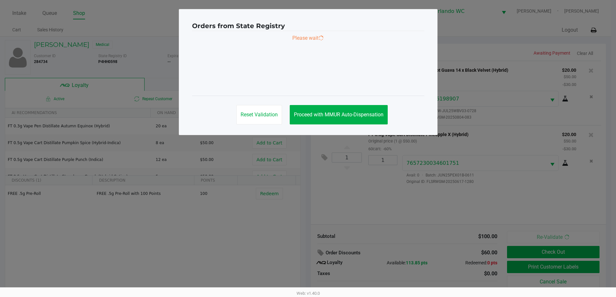
scroll to position [0, 0]
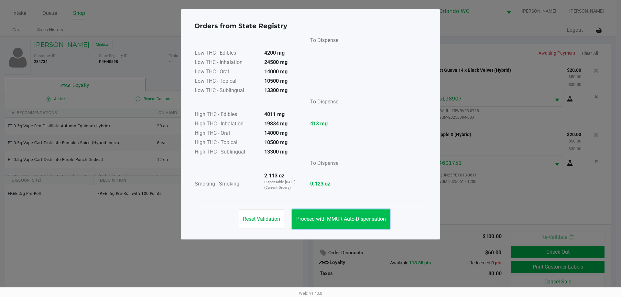
click at [345, 220] on span "Proceed with MMUR Auto-Dispensation" at bounding box center [341, 219] width 90 height 6
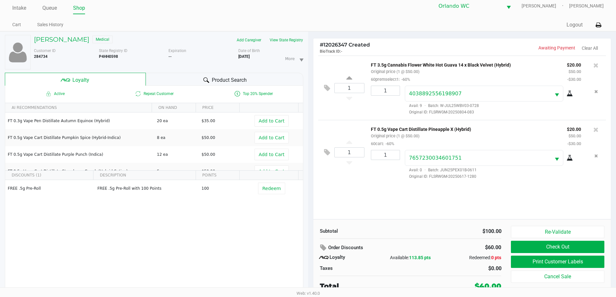
scroll to position [7, 0]
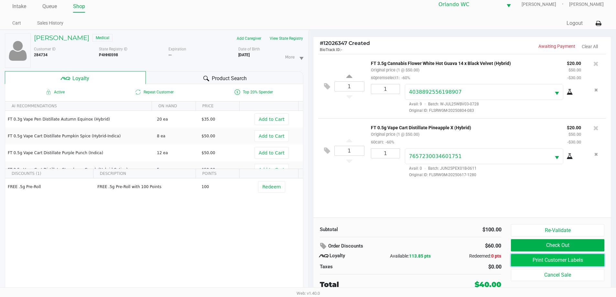
click at [555, 258] on button "Print Customer Labels" at bounding box center [557, 260] width 93 height 12
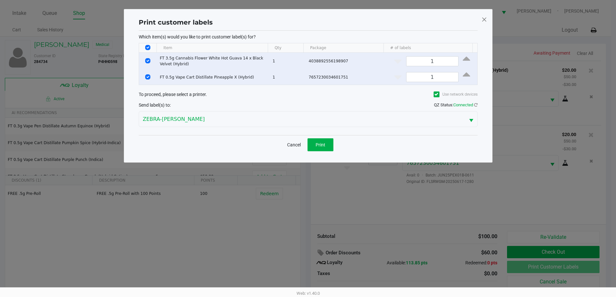
scroll to position [0, 0]
click at [315, 142] on button "Print" at bounding box center [323, 144] width 26 height 13
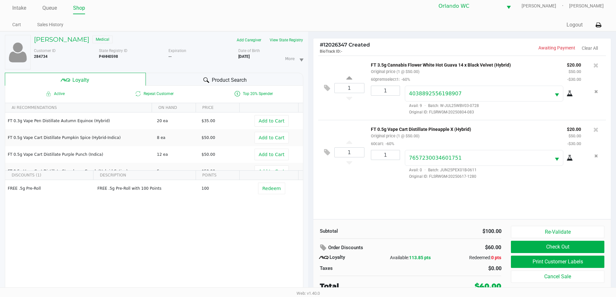
scroll to position [7, 0]
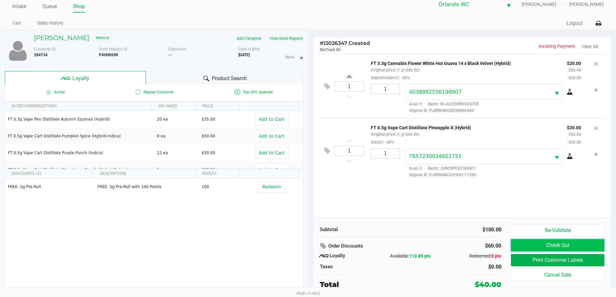
click at [560, 247] on button "Check Out" at bounding box center [557, 245] width 93 height 12
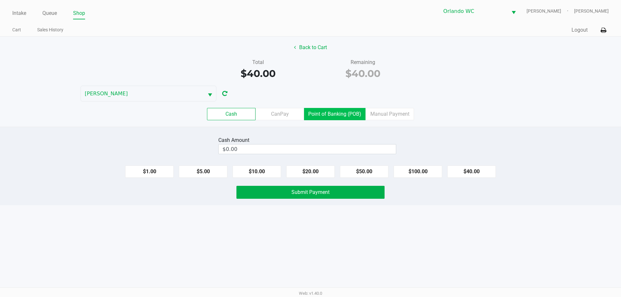
click at [335, 115] on label "Point of Banking (POB)" at bounding box center [334, 114] width 61 height 12
click at [0, 0] on 7 "Point of Banking (POB)" at bounding box center [0, 0] width 0 height 0
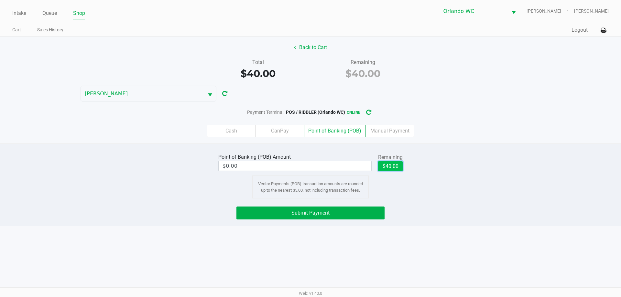
click at [388, 166] on button "$40.00" at bounding box center [390, 166] width 25 height 10
type input "$40.00"
click at [357, 212] on button "Submit Payment" at bounding box center [310, 213] width 148 height 13
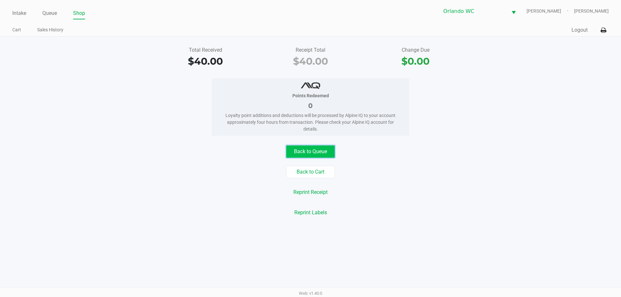
click at [295, 150] on button "Back to Queue" at bounding box center [310, 151] width 48 height 12
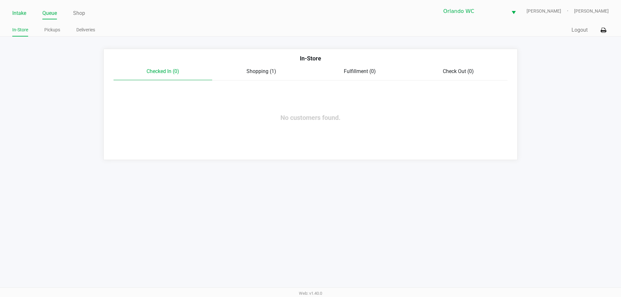
click at [15, 16] on link "Intake" at bounding box center [19, 13] width 14 height 9
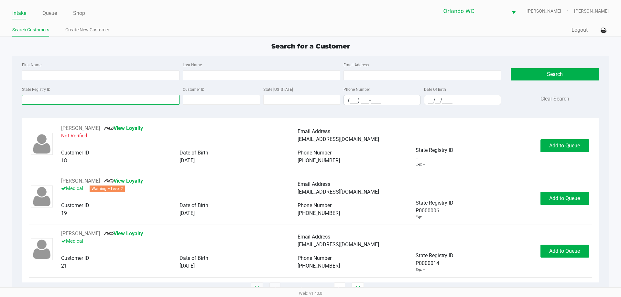
click at [46, 101] on input "State Registry ID" at bounding box center [100, 100] width 157 height 10
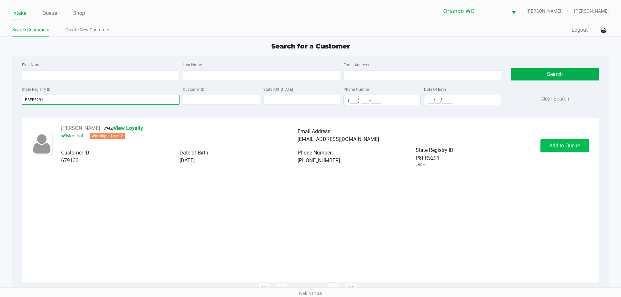
type input "P8FR5291"
click at [580, 142] on button "Add to Queue" at bounding box center [564, 145] width 48 height 13
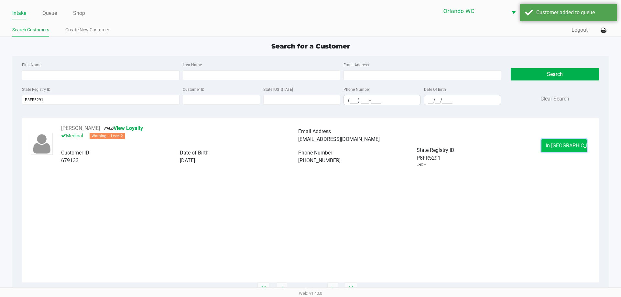
click at [572, 148] on span "In Queue" at bounding box center [572, 146] width 54 height 6
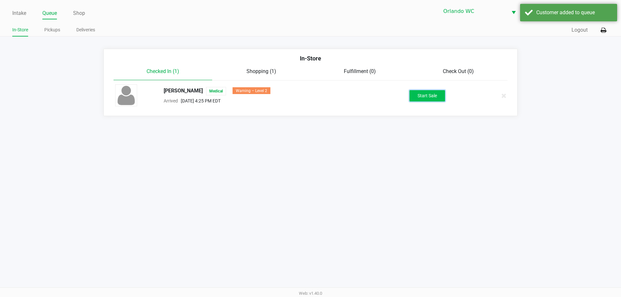
click at [425, 98] on button "Start Sale" at bounding box center [427, 95] width 36 height 11
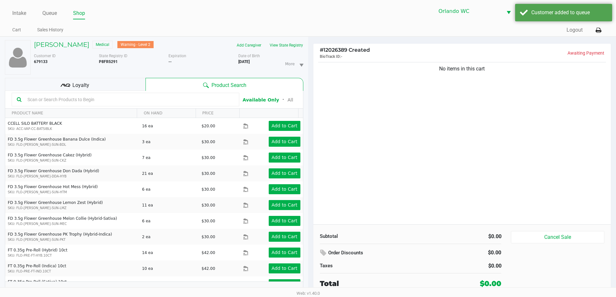
click at [134, 103] on input "text" at bounding box center [129, 100] width 209 height 10
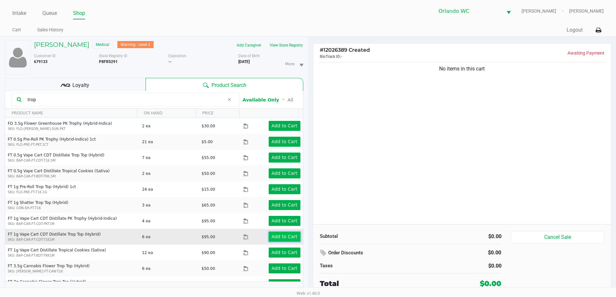
click at [288, 239] on app-button-loader "Add to Cart" at bounding box center [284, 236] width 26 height 5
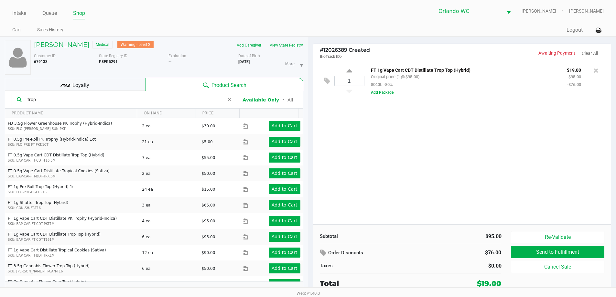
click at [79, 100] on input "trop" at bounding box center [124, 100] width 199 height 10
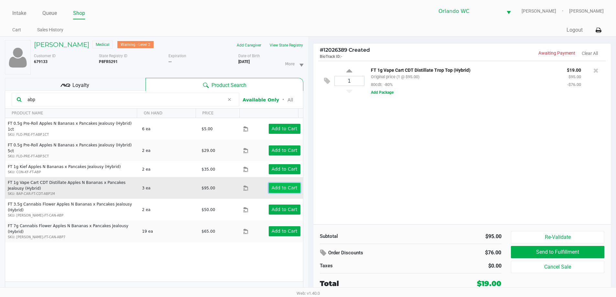
click at [290, 185] on app-button-loader "Add to Cart" at bounding box center [284, 187] width 26 height 5
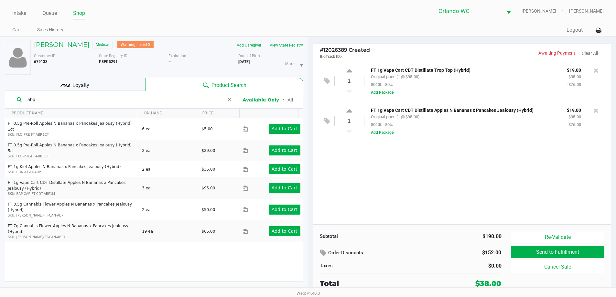
click at [74, 102] on input "abp" at bounding box center [124, 100] width 199 height 10
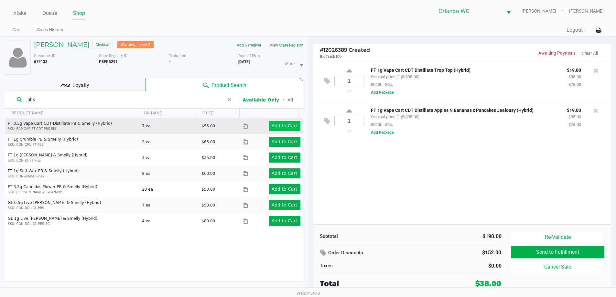
type input "pbs"
click at [277, 126] on app-button-loader "Add to Cart" at bounding box center [284, 125] width 26 height 5
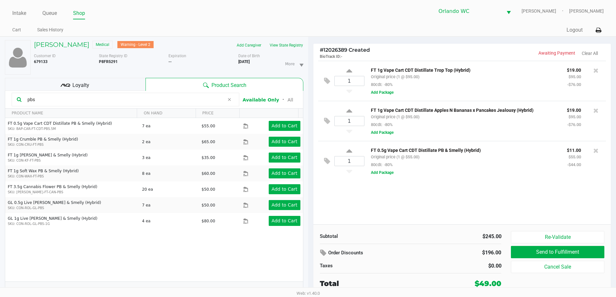
click at [386, 170] on div "FT 0.5g Vape Cart CDT Distillate PB & Smelly (Hybrid) Original price (1 @ $55.0…" at bounding box center [482, 161] width 237 height 30
click at [374, 172] on button "Add Package" at bounding box center [382, 173] width 23 height 6
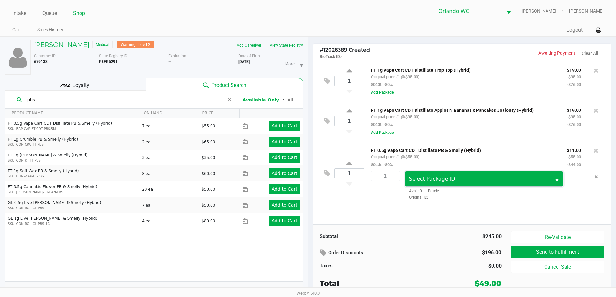
click at [441, 174] on span "Select Package ID" at bounding box center [478, 178] width 146 height 15
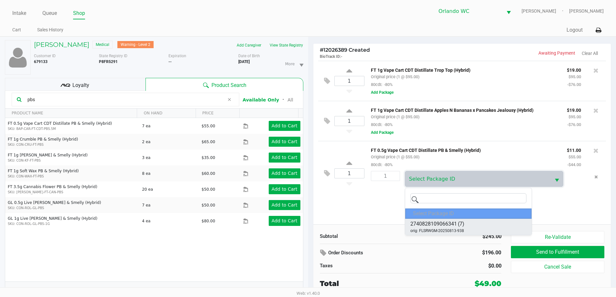
click at [513, 225] on li "2740828109066341 (7) orig: FLSRWGM-20250813-938" at bounding box center [468, 227] width 126 height 16
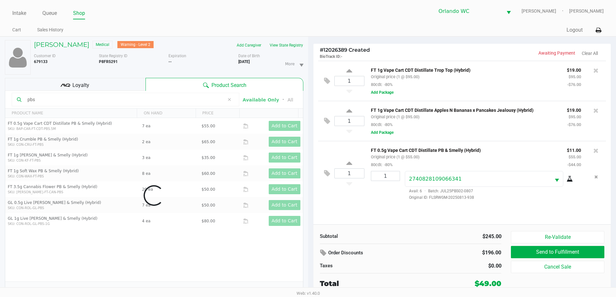
click at [569, 182] on icon at bounding box center [569, 178] width 6 height 5
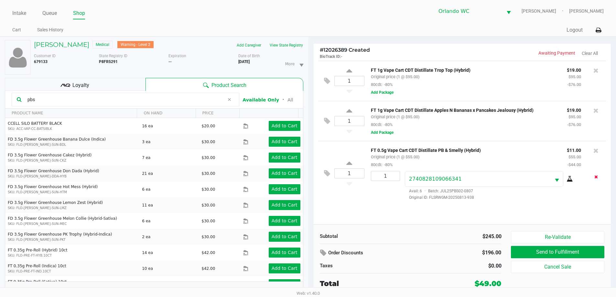
click at [597, 179] on icon "Remove the package from the orderLine" at bounding box center [596, 177] width 4 height 5
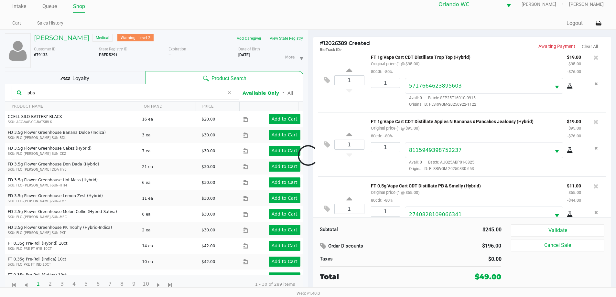
scroll to position [30, 0]
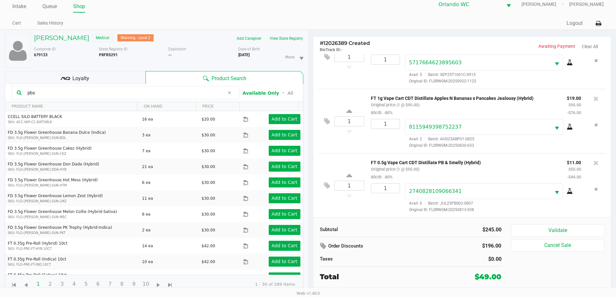
click at [117, 82] on div "Loyalty" at bounding box center [75, 77] width 141 height 13
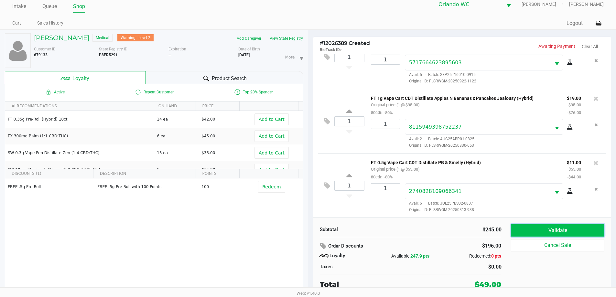
click at [537, 229] on button "Validate" at bounding box center [557, 230] width 93 height 12
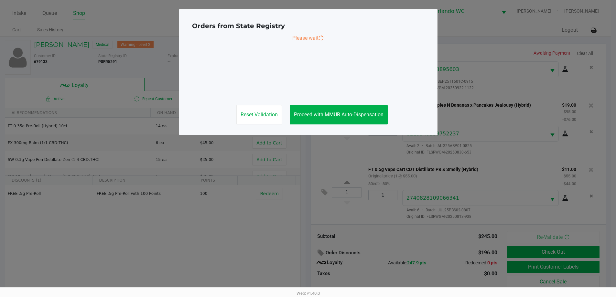
scroll to position [0, 0]
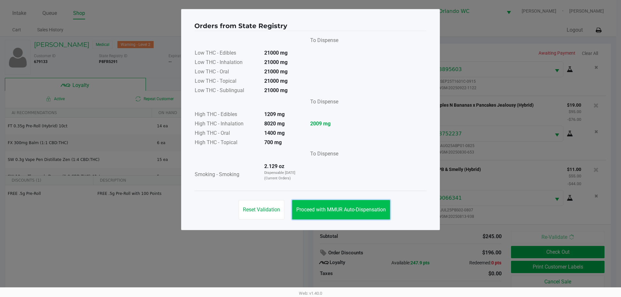
click at [338, 208] on span "Proceed with MMUR Auto-Dispensation" at bounding box center [341, 210] width 90 height 6
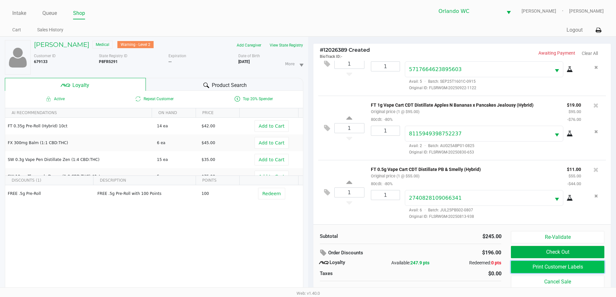
click at [542, 265] on button "Print Customer Labels" at bounding box center [557, 267] width 93 height 12
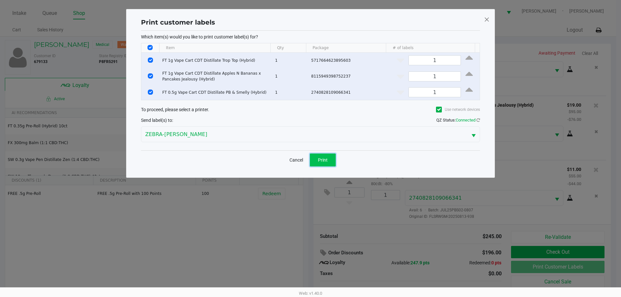
click at [328, 157] on button "Print" at bounding box center [323, 160] width 26 height 13
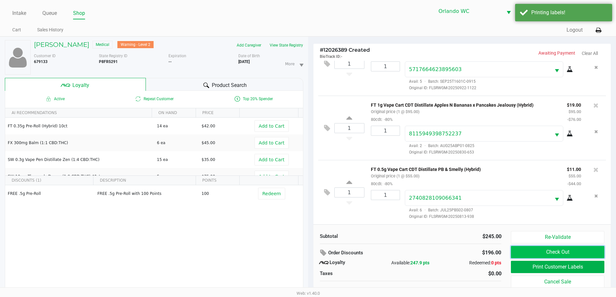
click at [561, 255] on button "Check Out" at bounding box center [557, 252] width 93 height 12
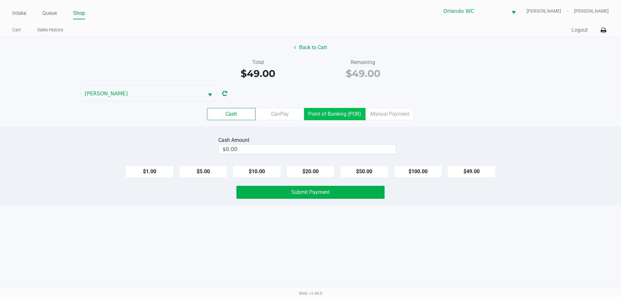
click at [337, 116] on label "Point of Banking (POB)" at bounding box center [334, 114] width 61 height 12
click at [0, 0] on 7 "Point of Banking (POB)" at bounding box center [0, 0] width 0 height 0
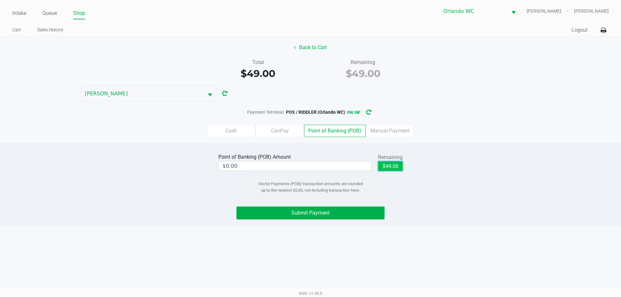
click at [388, 169] on button "$49.00" at bounding box center [390, 166] width 25 height 10
type input "$49.00"
click at [335, 213] on button "Submit Payment" at bounding box center [310, 213] width 148 height 13
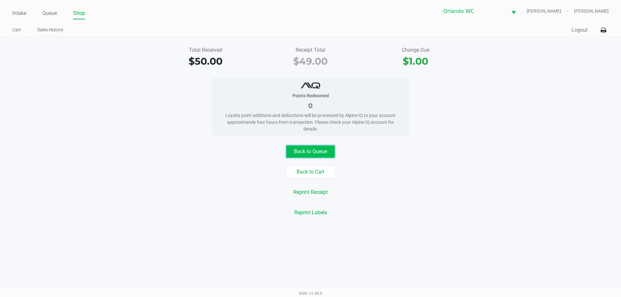
click at [324, 148] on button "Back to Queue" at bounding box center [310, 151] width 48 height 12
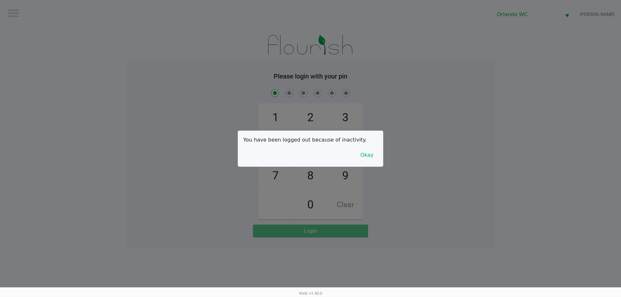
checkbox input "true"
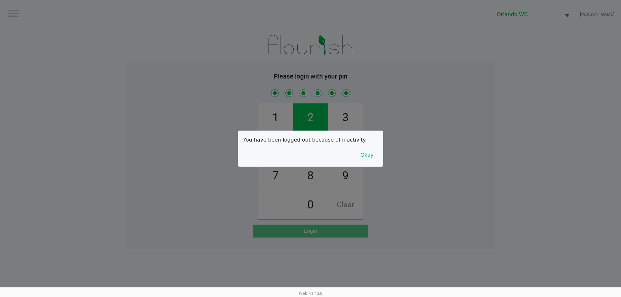
checkbox input "true"
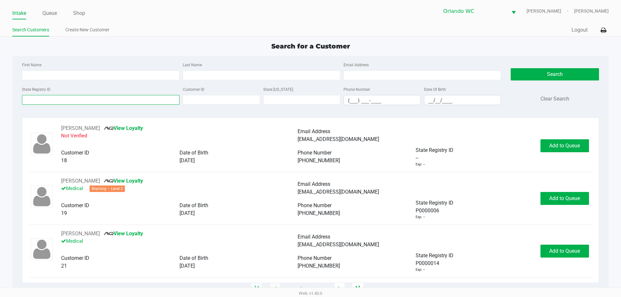
click at [41, 100] on input "State Registry ID" at bounding box center [100, 100] width 157 height 10
type input "cassandra"
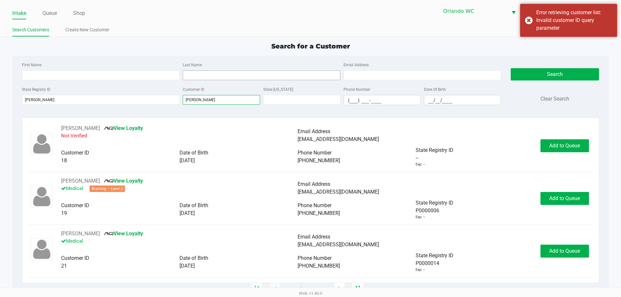
type input "richards"
click at [202, 77] on input "Last Name" at bounding box center [261, 75] width 157 height 10
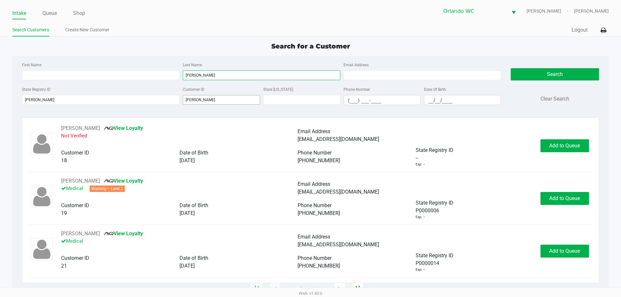
type input "richards"
click at [197, 100] on input "richards" at bounding box center [221, 100] width 77 height 10
click at [108, 75] on input "First Name" at bounding box center [100, 75] width 157 height 10
type input "cassandra"
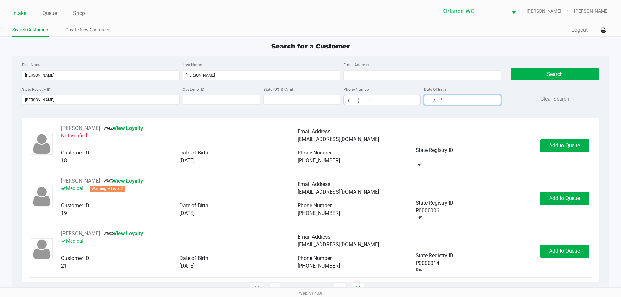
click at [437, 102] on input "__/__/____" at bounding box center [462, 100] width 77 height 10
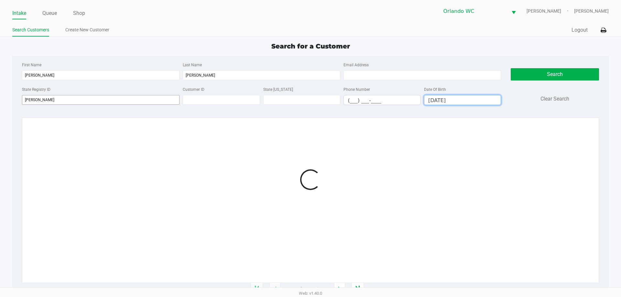
type input "07/11/1980"
click at [51, 100] on input "cassandra" at bounding box center [100, 100] width 157 height 10
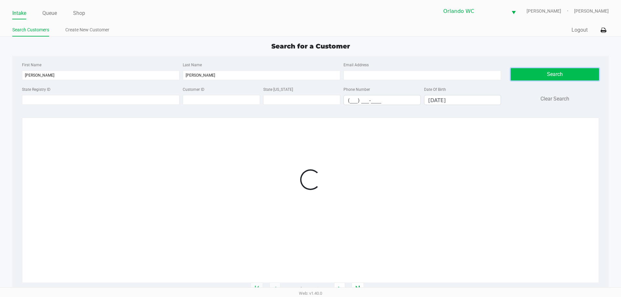
click at [553, 73] on button "Search" at bounding box center [554, 74] width 88 height 12
click at [545, 78] on button "Search" at bounding box center [549, 74] width 87 height 12
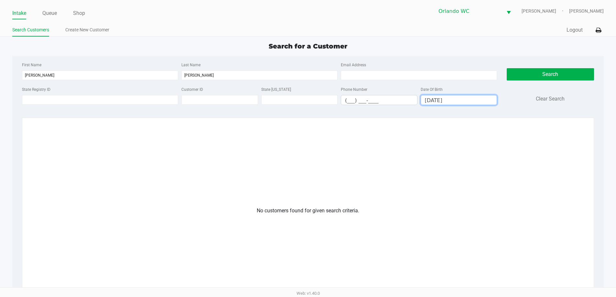
click at [449, 101] on input "07/11/1980" at bounding box center [459, 100] width 76 height 10
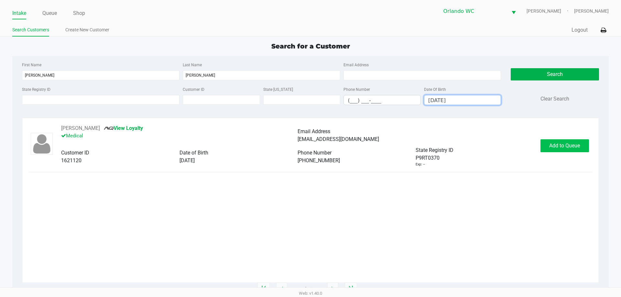
type input "07/11/1990"
click at [549, 144] on span "Add to Queue" at bounding box center [564, 146] width 31 height 6
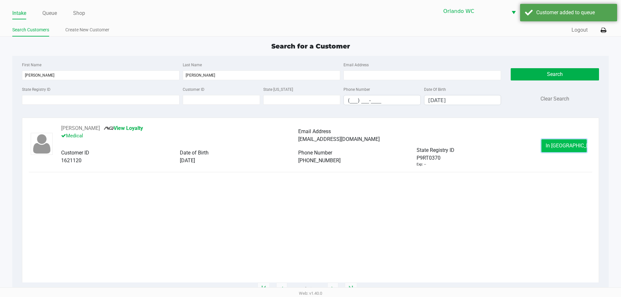
click at [554, 142] on button "In Queue" at bounding box center [563, 145] width 45 height 13
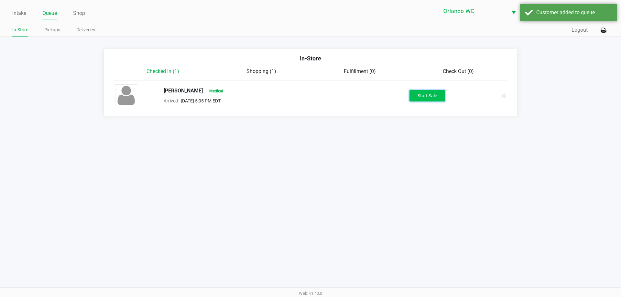
click at [427, 93] on button "Start Sale" at bounding box center [427, 95] width 36 height 11
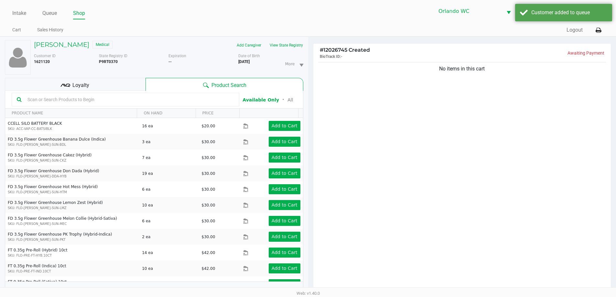
click at [178, 99] on input "text" at bounding box center [129, 100] width 209 height 10
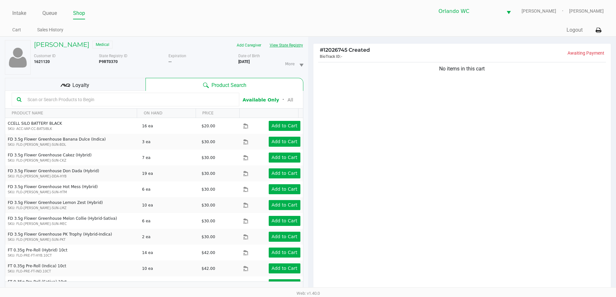
click at [289, 45] on button "View State Registry" at bounding box center [284, 45] width 38 height 10
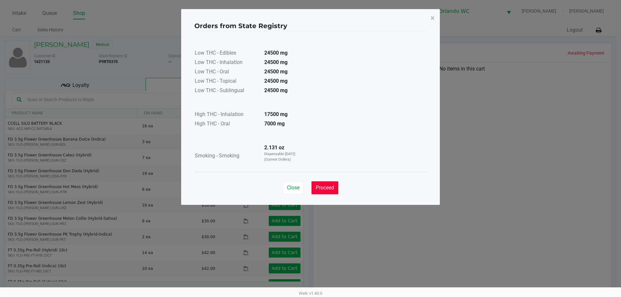
click at [325, 186] on span "Proceed" at bounding box center [324, 188] width 18 height 6
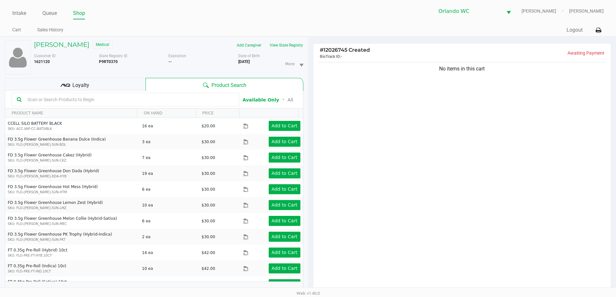
click at [134, 99] on input "text" at bounding box center [129, 100] width 209 height 10
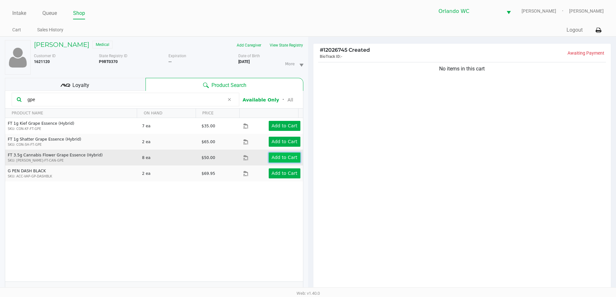
click at [278, 160] on app-button-loader "Add to Cart" at bounding box center [284, 157] width 26 height 5
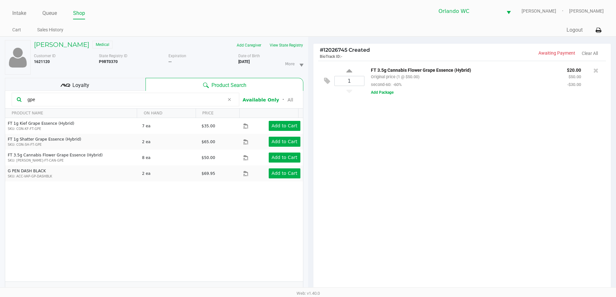
click at [76, 101] on input "gpe" at bounding box center [124, 100] width 199 height 10
click at [76, 100] on input "gpe" at bounding box center [124, 100] width 199 height 10
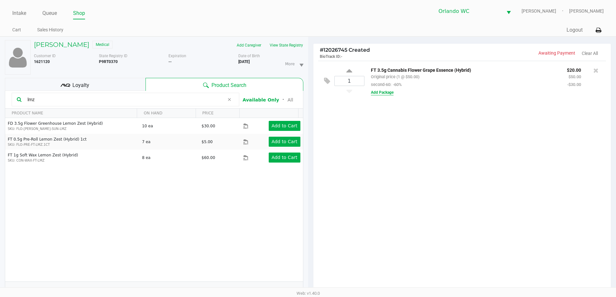
type input "lmz"
click at [385, 92] on button "Add Package" at bounding box center [382, 93] width 23 height 6
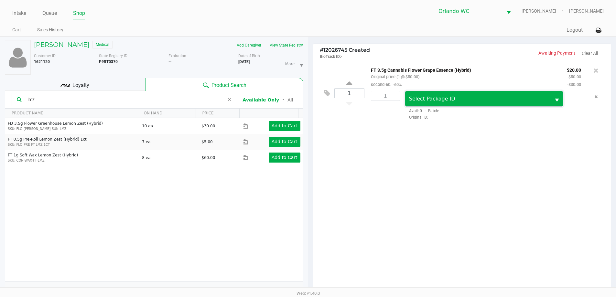
click at [431, 99] on span "Select Package ID" at bounding box center [432, 99] width 46 height 6
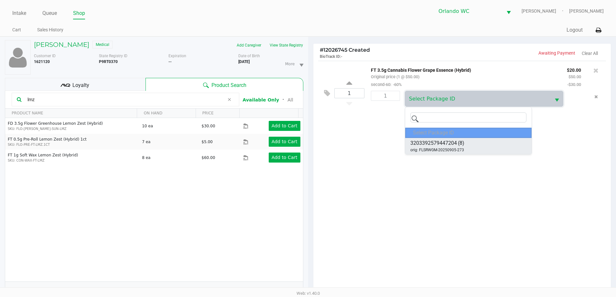
click at [449, 144] on span "3203392579447204" at bounding box center [433, 143] width 47 height 8
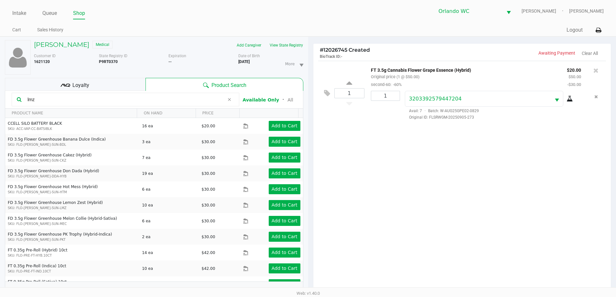
click at [571, 101] on icon at bounding box center [569, 98] width 6 height 5
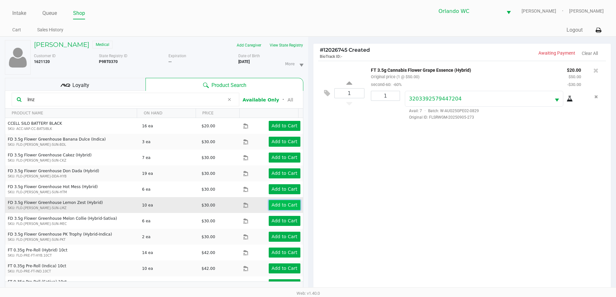
click at [286, 206] on app-button-loader "Add to Cart" at bounding box center [284, 204] width 26 height 5
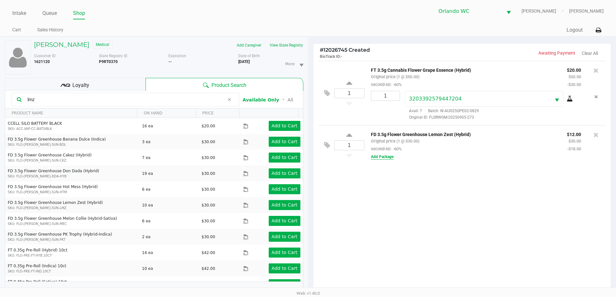
click at [390, 157] on button "Add Package" at bounding box center [382, 157] width 23 height 6
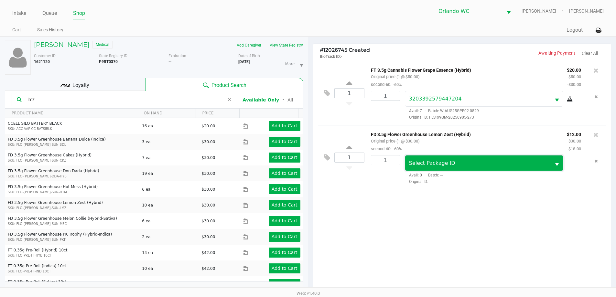
click at [462, 164] on span "Select Package ID" at bounding box center [478, 163] width 138 height 8
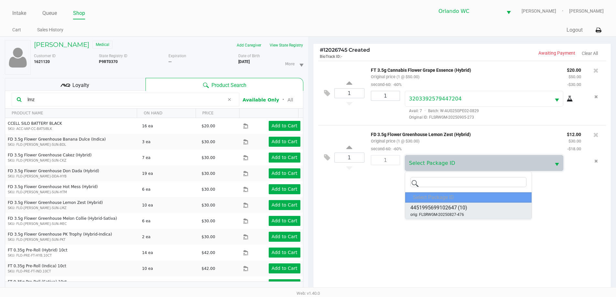
click at [467, 206] on li "4451995699102647 (10) orig: FLSRWGM-20250827-476" at bounding box center [468, 211] width 126 height 16
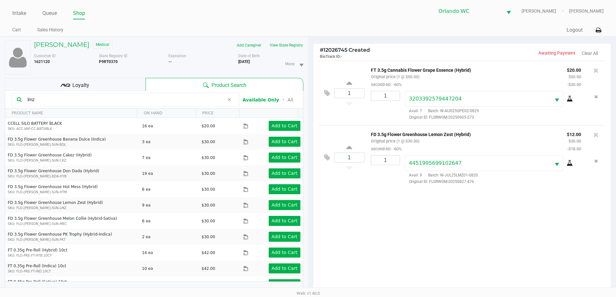
click at [569, 162] on icon at bounding box center [569, 163] width 6 height 5
click at [460, 222] on div "1 FT 3.5g Cannabis Flower Grape Essence (Hybrid) Original price (1 @ $50.00) se…" at bounding box center [462, 178] width 298 height 235
click at [597, 135] on icon at bounding box center [595, 135] width 5 height 6
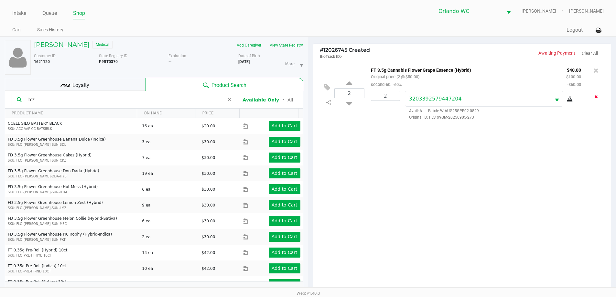
click at [594, 97] on icon "Remove the package from the orderLine" at bounding box center [596, 96] width 4 height 5
click at [349, 91] on icon at bounding box center [349, 90] width 6 height 8
type input "1"
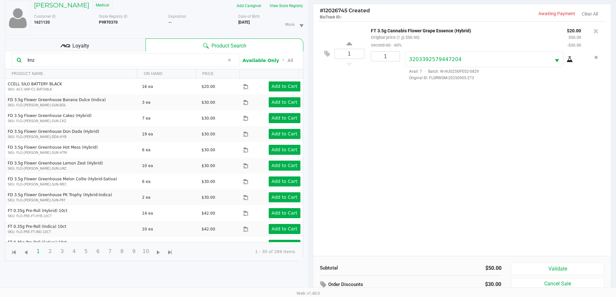
scroll to position [70, 0]
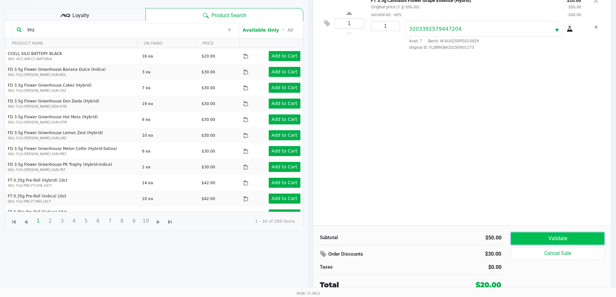
click at [549, 237] on button "Validate" at bounding box center [557, 238] width 93 height 12
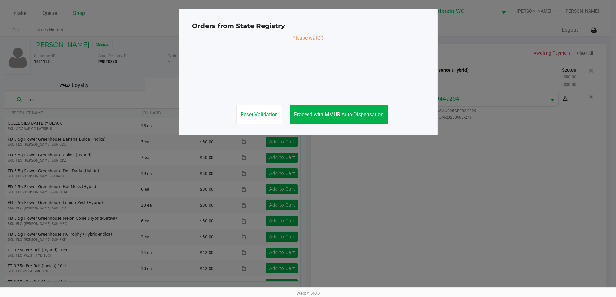
scroll to position [0, 0]
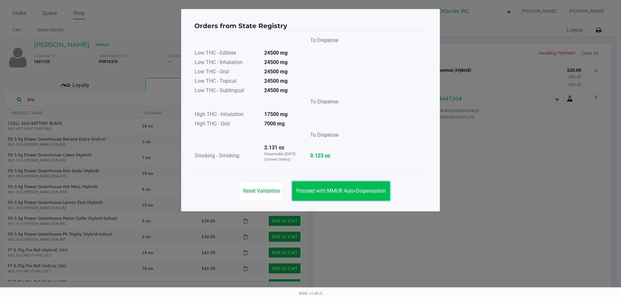
click at [327, 186] on button "Proceed with MMUR Auto-Dispensation" at bounding box center [341, 190] width 98 height 19
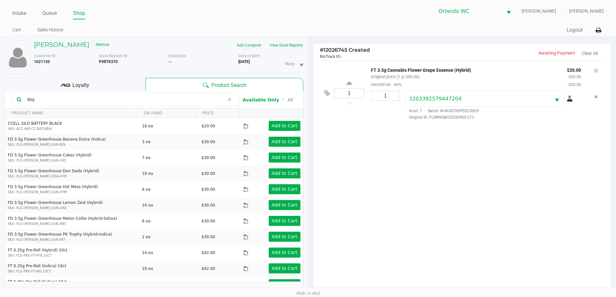
click at [99, 90] on div "Loyalty" at bounding box center [75, 84] width 141 height 13
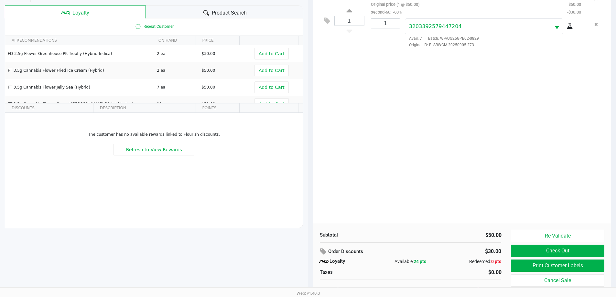
scroll to position [78, 0]
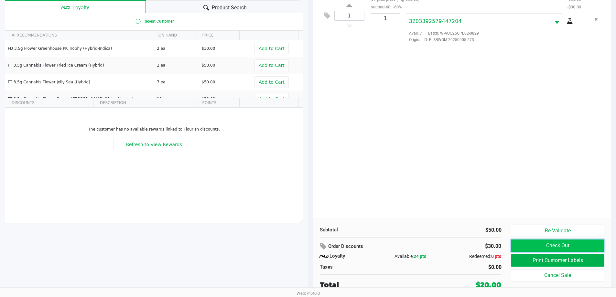
click at [537, 243] on button "Check Out" at bounding box center [557, 245] width 93 height 12
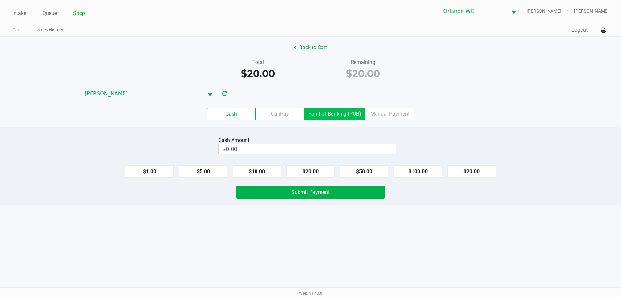
click at [332, 111] on label "Point of Banking (POB)" at bounding box center [334, 114] width 61 height 12
click at [0, 0] on 7 "Point of Banking (POB)" at bounding box center [0, 0] width 0 height 0
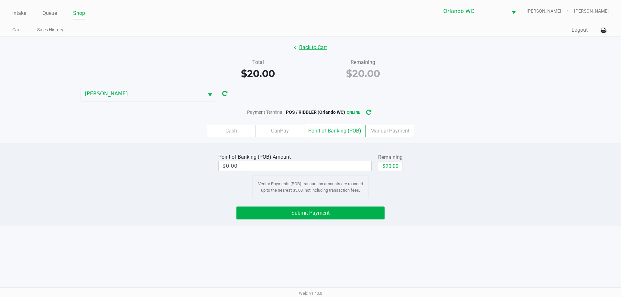
click at [306, 48] on button "Back to Cart" at bounding box center [310, 47] width 41 height 12
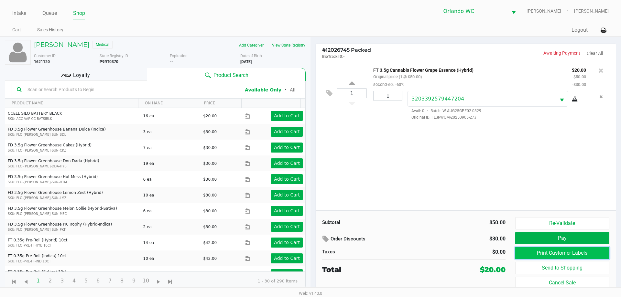
click at [562, 253] on button "Print Customer Labels" at bounding box center [562, 253] width 94 height 12
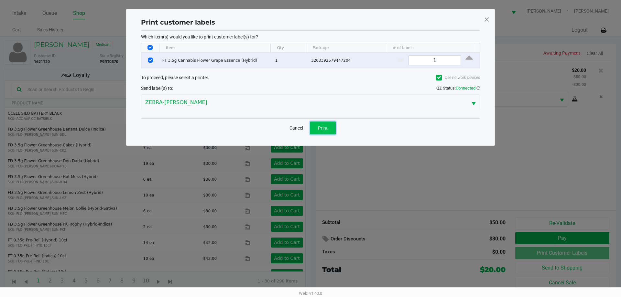
click at [328, 127] on button "Print" at bounding box center [323, 128] width 26 height 13
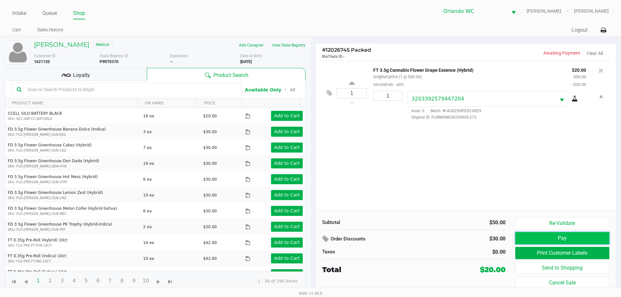
click at [574, 241] on button "Pay" at bounding box center [562, 238] width 94 height 12
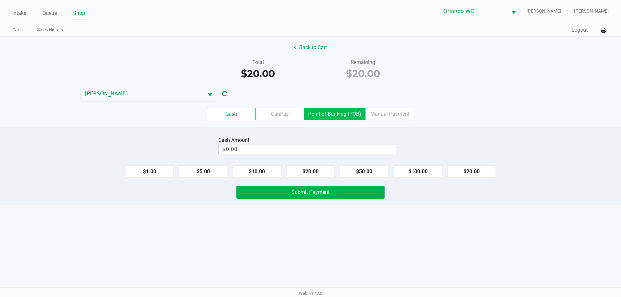
click at [329, 114] on label "Point of Banking (POB)" at bounding box center [334, 114] width 61 height 12
click at [0, 0] on 7 "Point of Banking (POB)" at bounding box center [0, 0] width 0 height 0
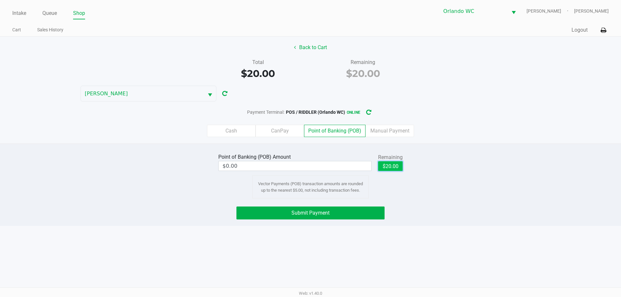
click at [387, 162] on button "$20.00" at bounding box center [390, 166] width 25 height 10
type input "$20.00"
click at [333, 210] on button "Submit Payment" at bounding box center [310, 213] width 148 height 13
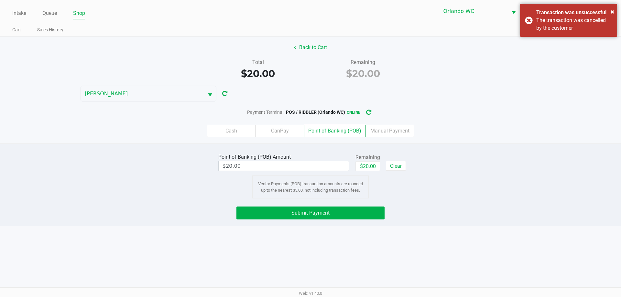
click at [546, 30] on div "The transaction was cancelled by the customer" at bounding box center [574, 24] width 76 height 16
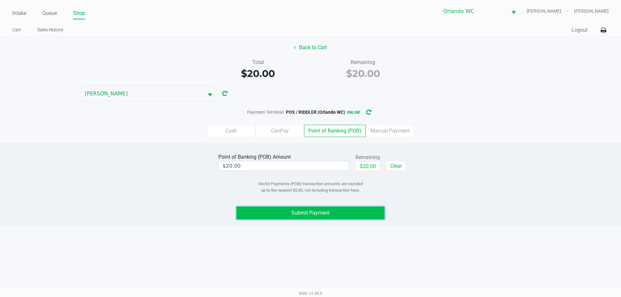
click at [340, 210] on button "Submit Payment" at bounding box center [310, 213] width 148 height 13
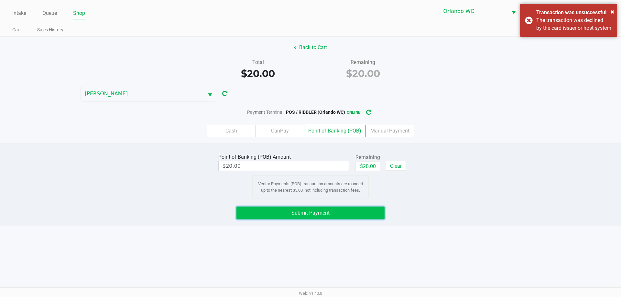
click at [351, 210] on button "Submit Payment" at bounding box center [310, 213] width 148 height 13
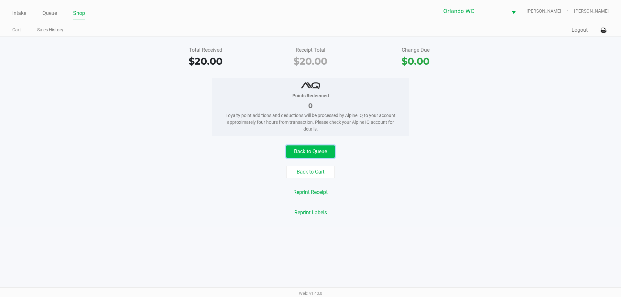
click at [321, 157] on button "Back to Queue" at bounding box center [310, 151] width 48 height 12
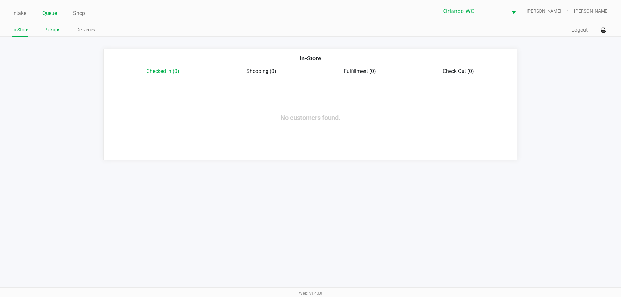
click at [54, 32] on link "Pickups" at bounding box center [52, 30] width 16 height 8
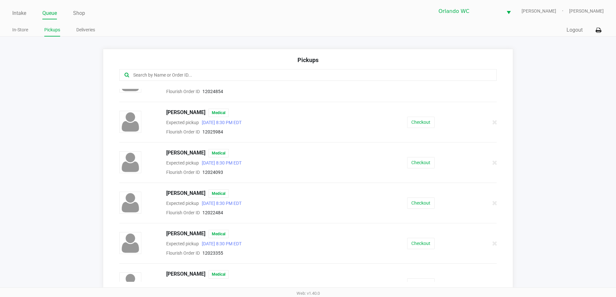
scroll to position [194, 0]
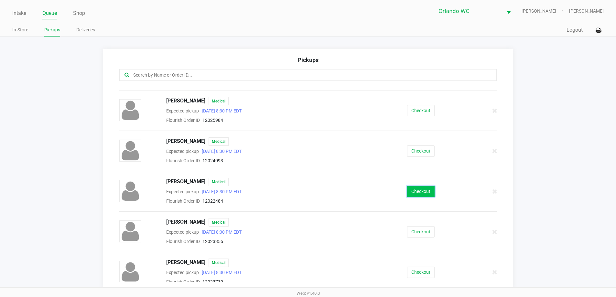
click at [422, 192] on button "Checkout" at bounding box center [420, 191] width 27 height 11
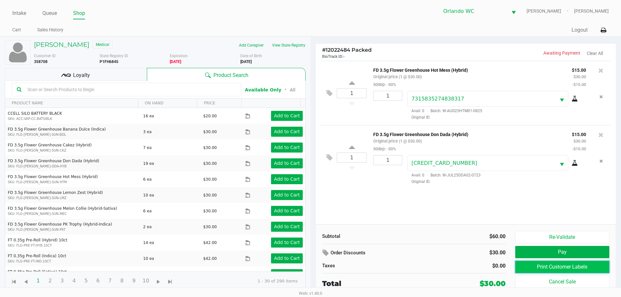
click at [573, 270] on button "Print Customer Labels" at bounding box center [562, 267] width 94 height 12
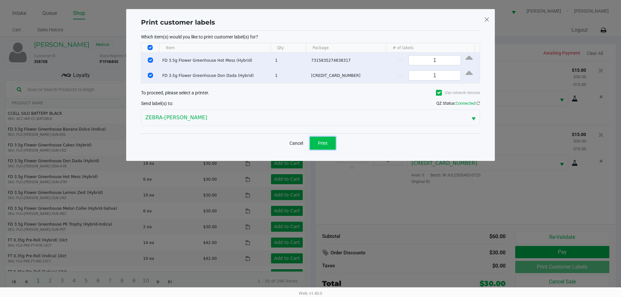
click at [315, 140] on button "Print" at bounding box center [323, 143] width 26 height 13
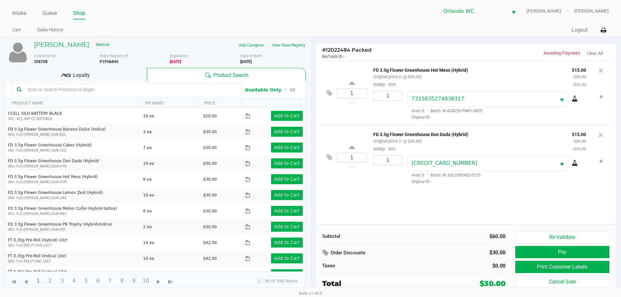
click at [89, 74] on span "Loyalty" at bounding box center [81, 75] width 17 height 8
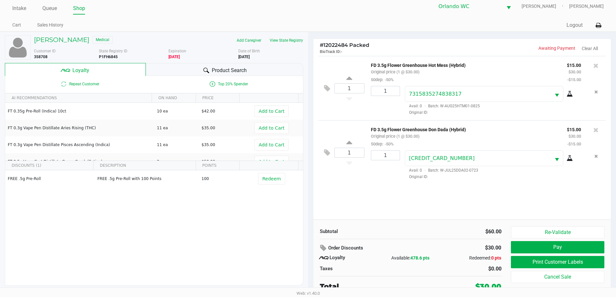
scroll to position [6, 0]
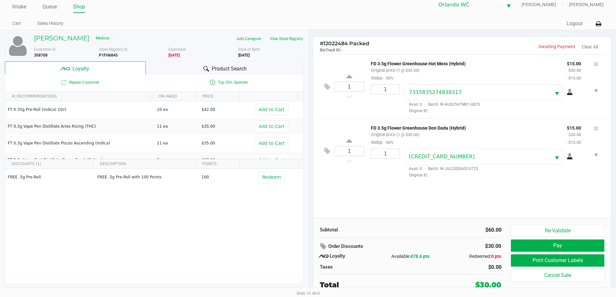
click at [418, 255] on span "478.6 pts" at bounding box center [419, 256] width 19 height 5
click at [532, 249] on button "Pay" at bounding box center [557, 245] width 93 height 12
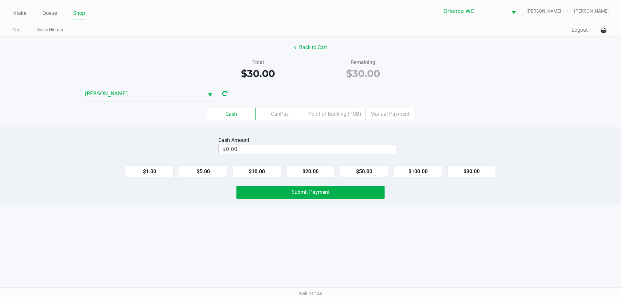
click at [313, 51] on button "Back to Cart" at bounding box center [310, 47] width 41 height 12
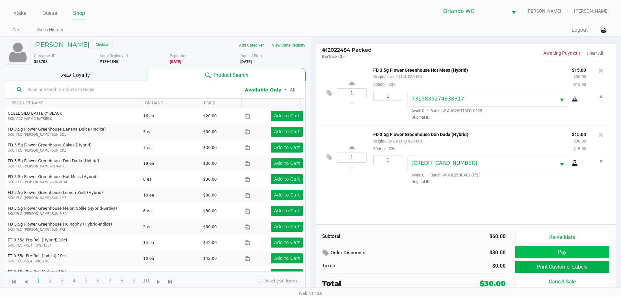
click at [560, 253] on button "Pay" at bounding box center [562, 252] width 94 height 12
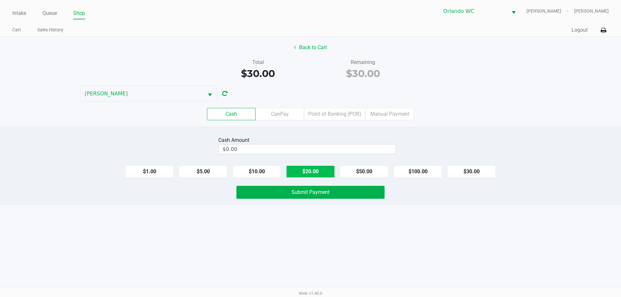
click at [306, 172] on button "$20.00" at bounding box center [310, 171] width 48 height 12
click at [310, 169] on button "$20.00" at bounding box center [310, 171] width 48 height 12
type input "$40.00"
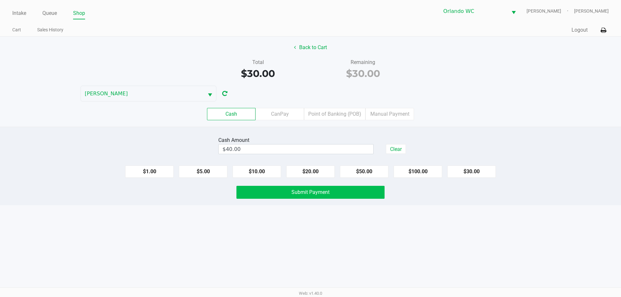
click at [318, 196] on button "Submit Payment" at bounding box center [310, 192] width 148 height 13
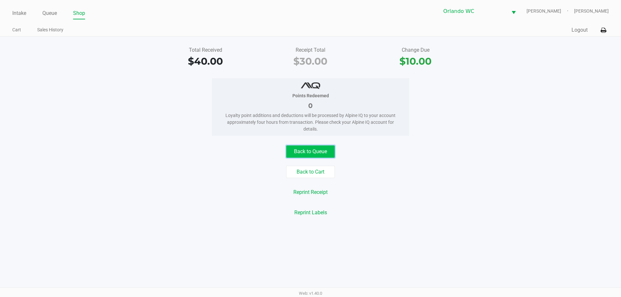
click at [322, 154] on button "Back to Queue" at bounding box center [310, 151] width 48 height 12
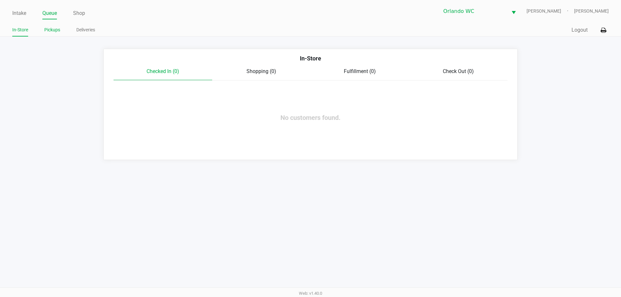
click at [54, 29] on link "Pickups" at bounding box center [52, 30] width 16 height 8
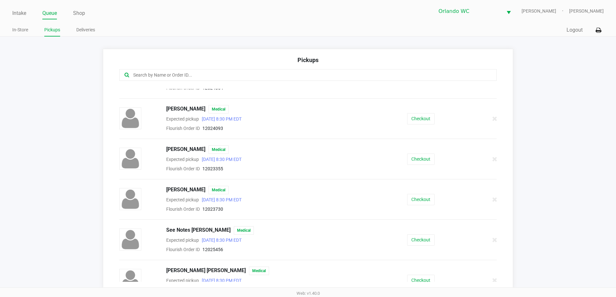
scroll to position [238, 0]
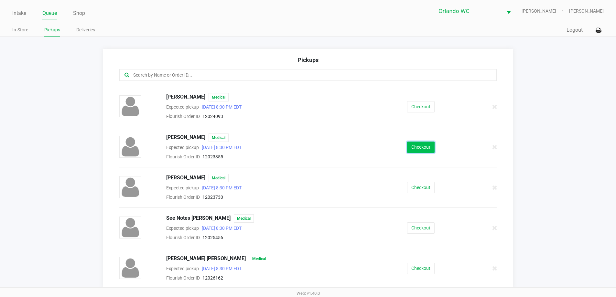
click at [418, 146] on button "Checkout" at bounding box center [420, 147] width 27 height 11
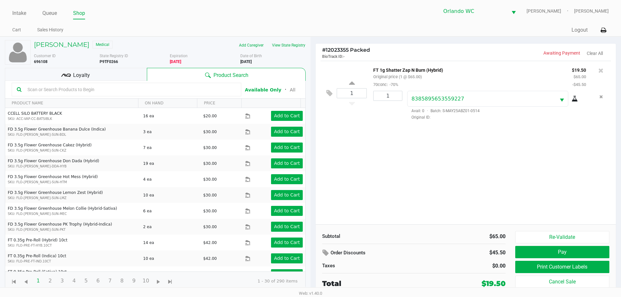
click at [134, 88] on input "text" at bounding box center [130, 90] width 211 height 10
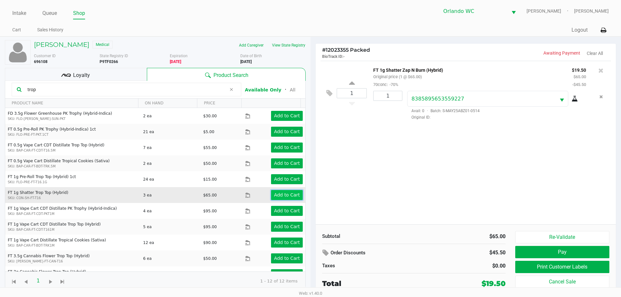
click at [293, 196] on app-button-loader "Add to Cart" at bounding box center [287, 194] width 26 height 5
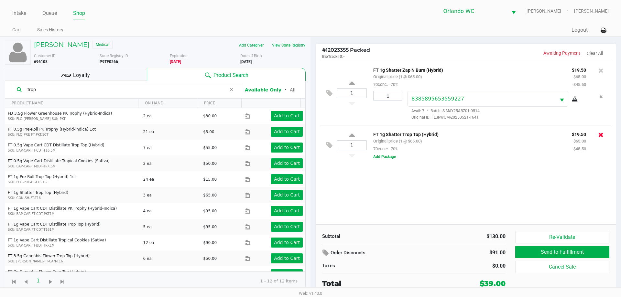
click at [602, 136] on icon at bounding box center [600, 135] width 5 height 6
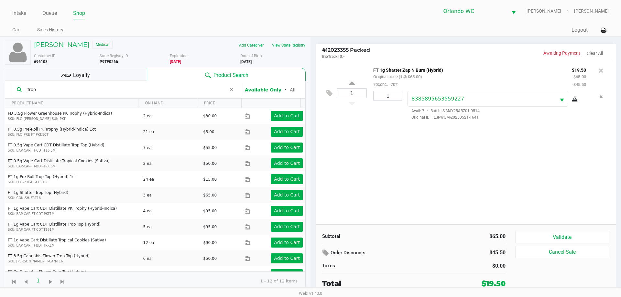
click at [60, 91] on input "trop" at bounding box center [125, 90] width 201 height 10
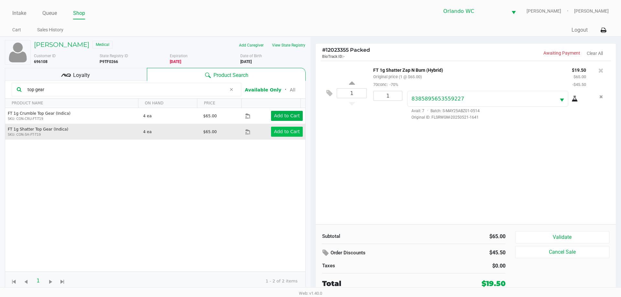
type input "top gear"
click at [293, 132] on app-button-loader "Add to Cart" at bounding box center [287, 131] width 26 height 5
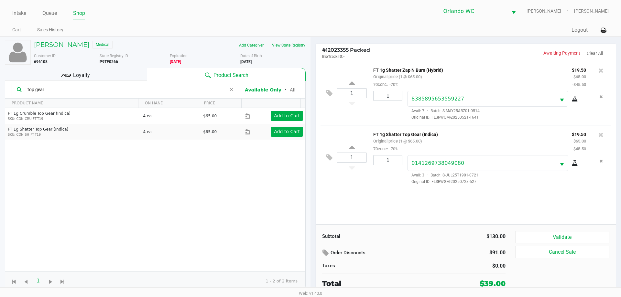
click at [70, 79] on icon at bounding box center [66, 75] width 10 height 10
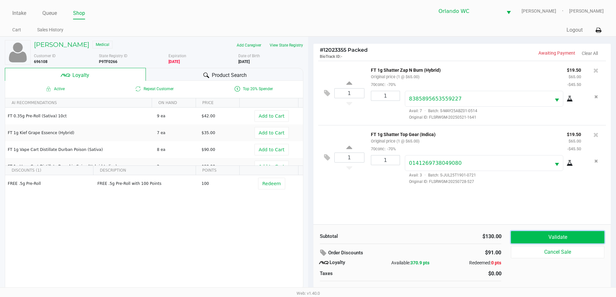
click at [538, 236] on button "Validate" at bounding box center [557, 237] width 93 height 12
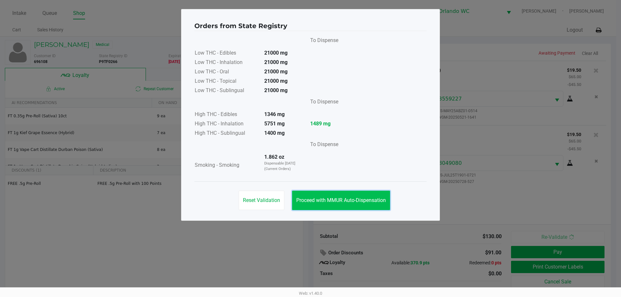
click at [331, 200] on span "Proceed with MMUR Auto-Dispensation" at bounding box center [341, 200] width 90 height 6
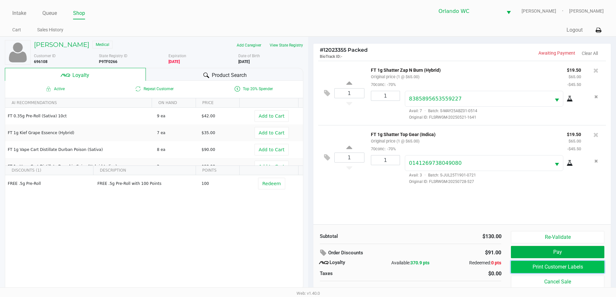
click at [523, 265] on button "Print Customer Labels" at bounding box center [557, 267] width 93 height 12
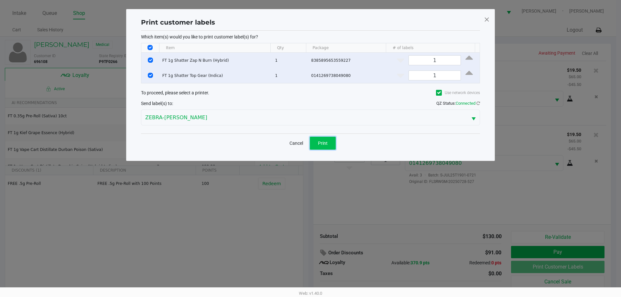
click at [316, 146] on button "Print" at bounding box center [323, 143] width 26 height 13
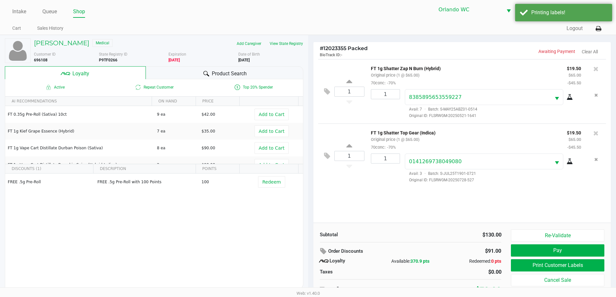
scroll to position [6, 0]
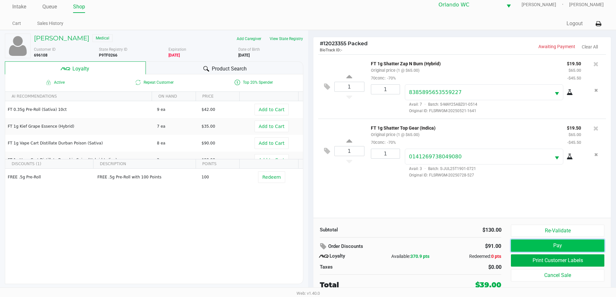
click at [561, 244] on button "Pay" at bounding box center [557, 245] width 93 height 12
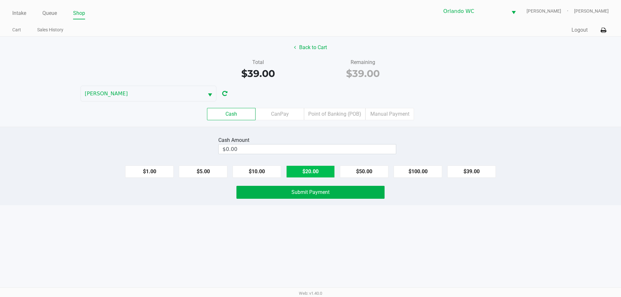
click at [313, 172] on button "$20.00" at bounding box center [310, 171] width 48 height 12
click at [312, 170] on button "$20.00" at bounding box center [310, 171] width 48 height 12
type input "$40.00"
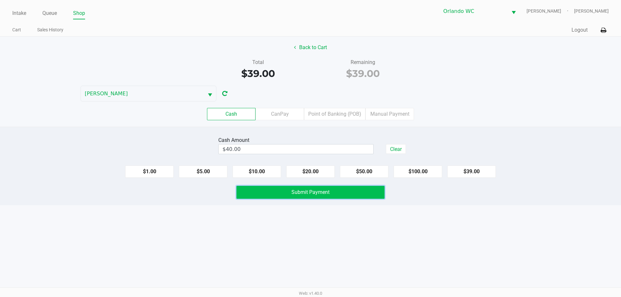
click at [313, 193] on span "Submit Payment" at bounding box center [310, 192] width 38 height 6
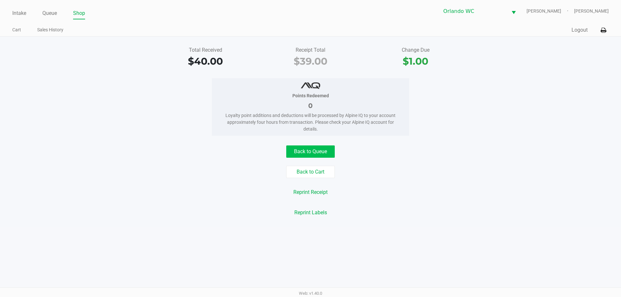
click at [299, 152] on button "Back to Queue" at bounding box center [310, 151] width 48 height 12
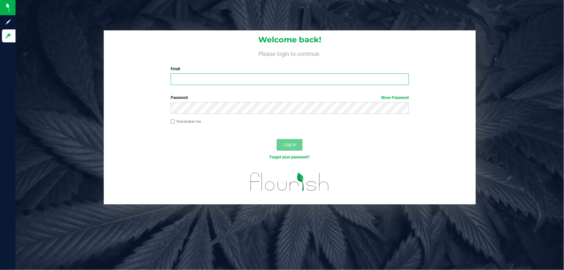
click at [276, 76] on input "Email" at bounding box center [290, 79] width 239 height 12
type input "[EMAIL_ADDRESS][DOMAIN_NAME]"
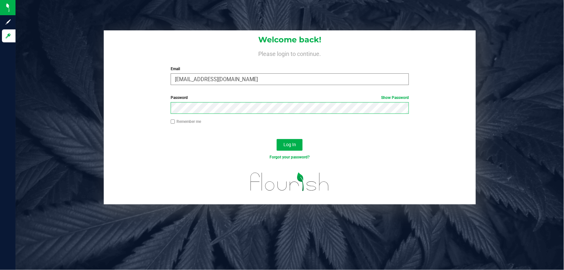
click at [277, 139] on button "Log In" at bounding box center [290, 145] width 26 height 12
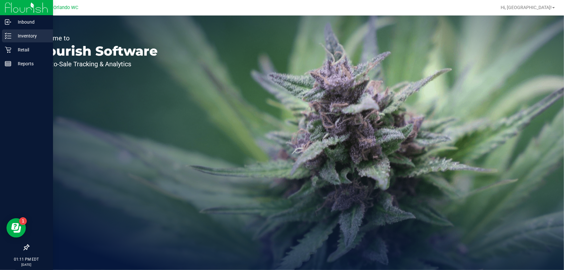
click at [13, 34] on p "Inventory" at bounding box center [30, 36] width 39 height 8
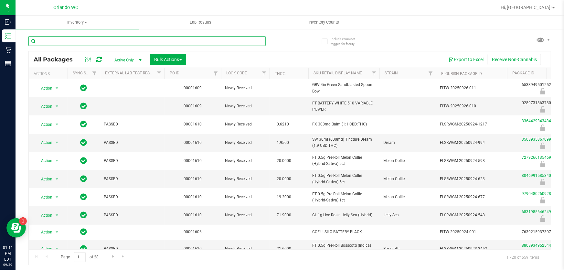
click at [104, 36] on input "text" at bounding box center [146, 41] width 237 height 10
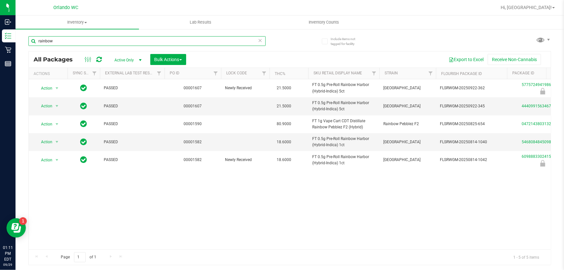
type input "rainbow"
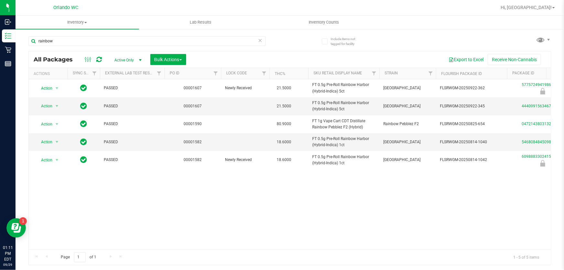
drag, startPoint x: 276, startPoint y: 244, endPoint x: 315, endPoint y: 248, distance: 39.6
click at [315, 248] on div "Action Action Edit attributes Global inventory Locate package Package audit log…" at bounding box center [290, 164] width 522 height 170
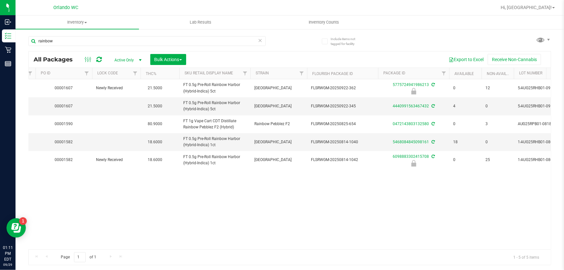
scroll to position [0, 125]
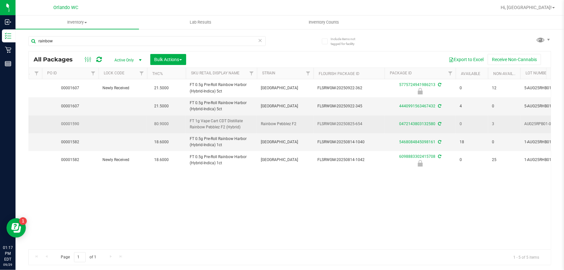
click at [226, 122] on span "FT 1g Vape Cart CDT Distillate Rainbow Pebblez F2 (Hybrid)" at bounding box center [221, 124] width 63 height 12
copy tr "FT 1g Vape Cart CDT Distillate Rainbow Pebblez F2 (Hybrid)"
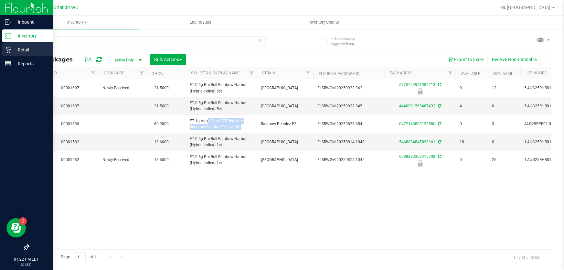
click at [9, 50] on icon at bounding box center [8, 50] width 6 height 6
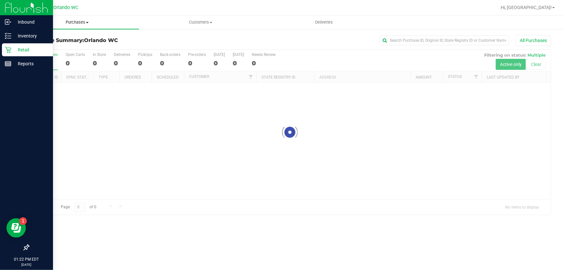
click at [80, 23] on span "Purchases" at bounding box center [77, 22] width 123 height 6
click at [41, 48] on span "Fulfillment" at bounding box center [36, 46] width 40 height 5
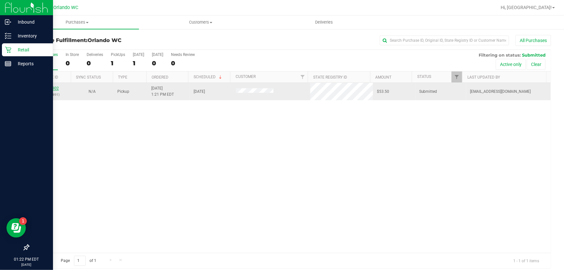
click at [52, 90] on link "12022302" at bounding box center [50, 88] width 18 height 5
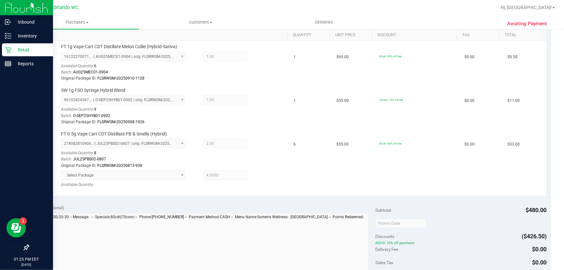
scroll to position [264, 0]
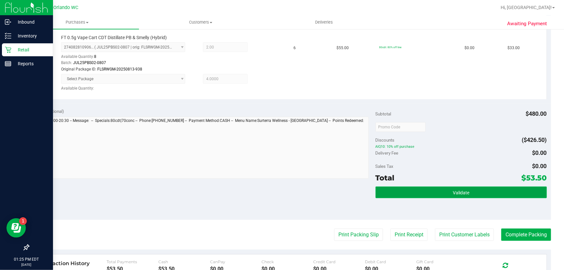
click at [487, 197] on button "Validate" at bounding box center [461, 192] width 171 height 12
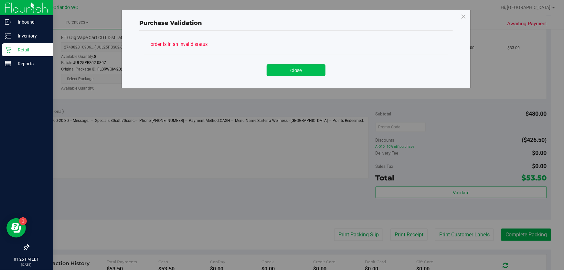
click at [309, 70] on button "Close" at bounding box center [296, 70] width 59 height 12
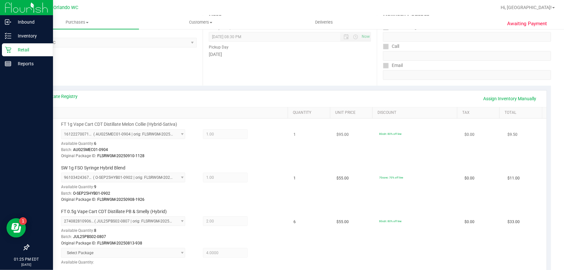
scroll to position [0, 0]
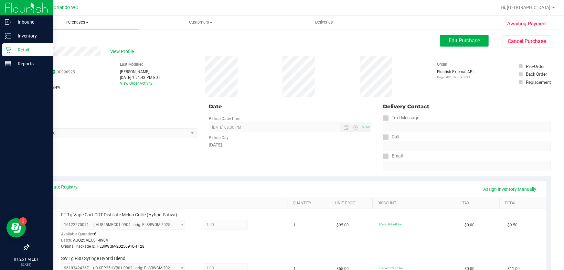
click at [72, 21] on span "Purchases" at bounding box center [77, 22] width 123 height 6
click at [41, 44] on span "Fulfillment" at bounding box center [36, 46] width 40 height 5
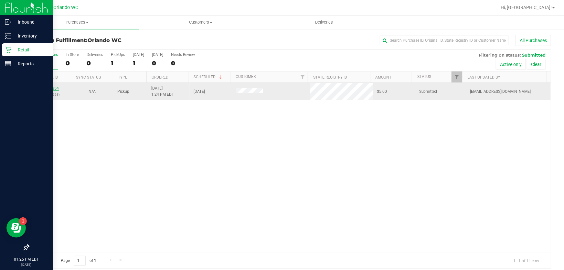
click at [55, 89] on link "12024854" at bounding box center [50, 88] width 18 height 5
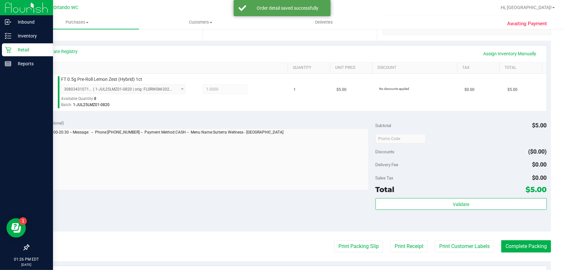
scroll to position [176, 0]
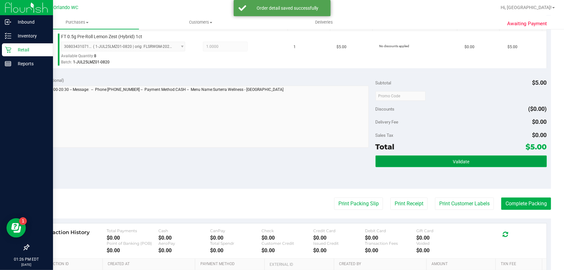
click at [481, 158] on button "Validate" at bounding box center [461, 161] width 171 height 12
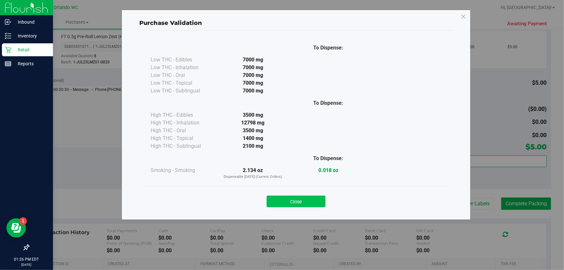
click at [291, 199] on button "Close" at bounding box center [296, 202] width 59 height 12
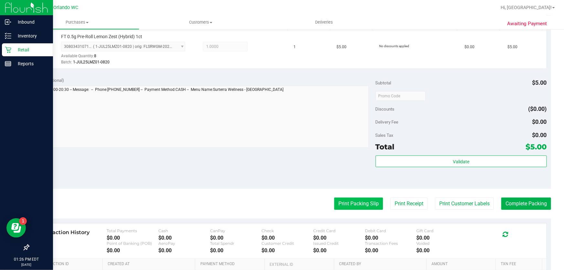
click at [362, 200] on button "Print Packing Slip" at bounding box center [358, 203] width 49 height 12
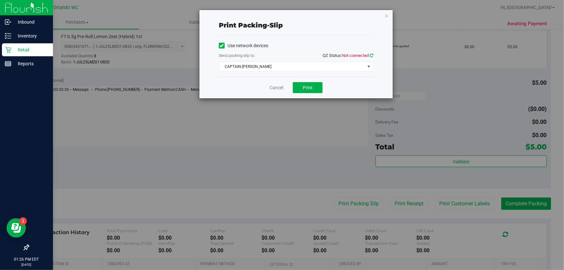
click at [372, 55] on icon at bounding box center [372, 55] width 4 height 4
click at [293, 62] on span "CAPTAIN-[PERSON_NAME]" at bounding box center [292, 66] width 146 height 9
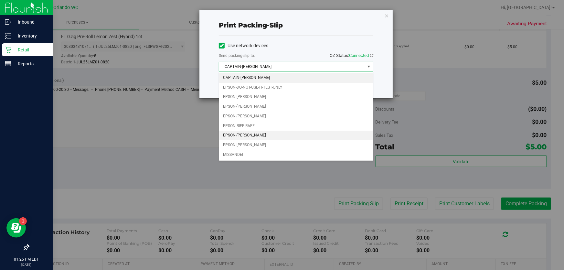
click at [264, 137] on li "EPSON-[PERSON_NAME]" at bounding box center [296, 136] width 154 height 10
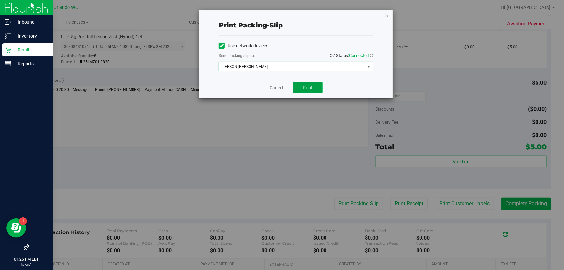
click at [313, 90] on button "Print" at bounding box center [308, 87] width 30 height 11
click at [281, 84] on link "Cancel" at bounding box center [277, 87] width 14 height 7
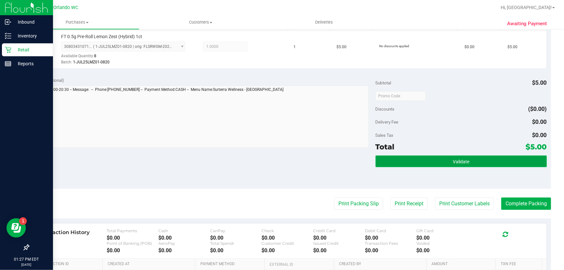
click at [443, 160] on button "Validate" at bounding box center [461, 161] width 171 height 12
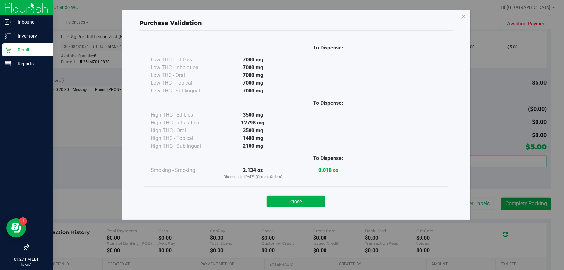
drag, startPoint x: 283, startPoint y: 201, endPoint x: 564, endPoint y: 202, distance: 280.2
click at [289, 201] on button "Close" at bounding box center [296, 202] width 59 height 12
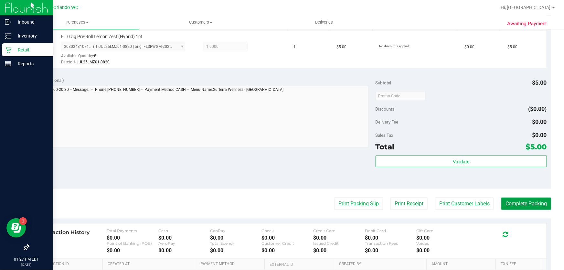
click at [545, 202] on button "Complete Packing" at bounding box center [526, 203] width 50 height 12
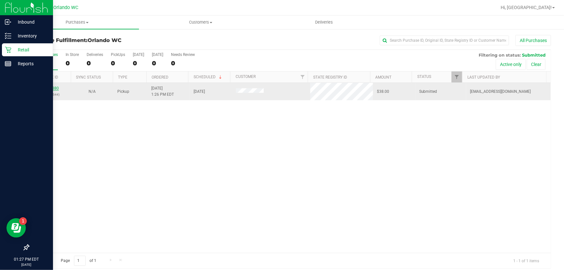
click at [55, 87] on link "12024880" at bounding box center [50, 88] width 18 height 5
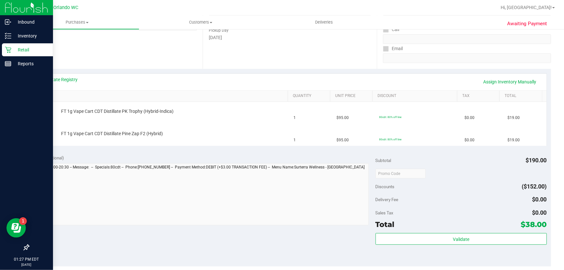
scroll to position [108, 0]
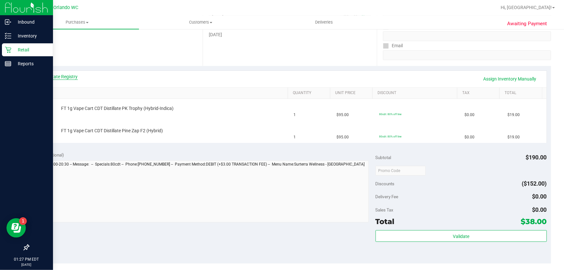
click at [77, 78] on link "View State Registry" at bounding box center [58, 76] width 39 height 6
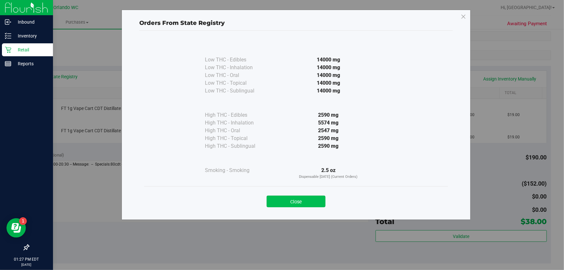
click at [277, 205] on button "Close" at bounding box center [296, 202] width 59 height 12
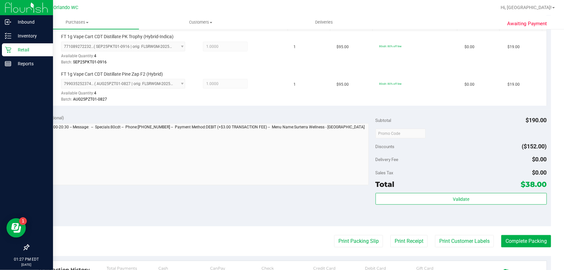
scroll to position [197, 0]
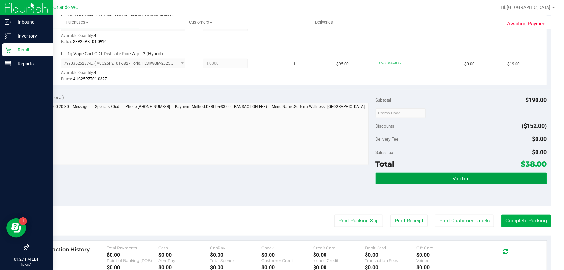
click at [435, 181] on button "Validate" at bounding box center [461, 179] width 171 height 12
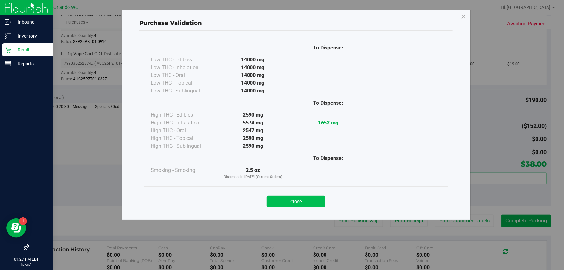
click at [280, 202] on button "Close" at bounding box center [296, 202] width 59 height 12
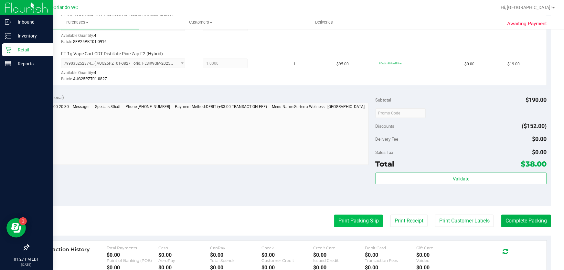
click at [363, 219] on button "Print Packing Slip" at bounding box center [358, 221] width 49 height 12
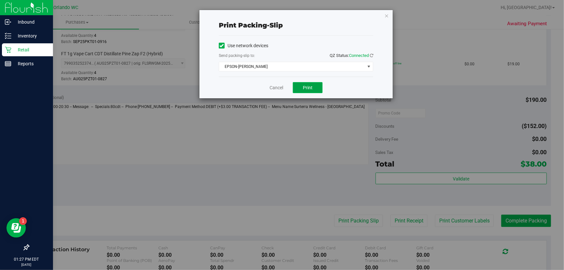
click at [321, 85] on button "Print" at bounding box center [308, 87] width 30 height 11
click at [278, 87] on link "Cancel" at bounding box center [277, 87] width 14 height 7
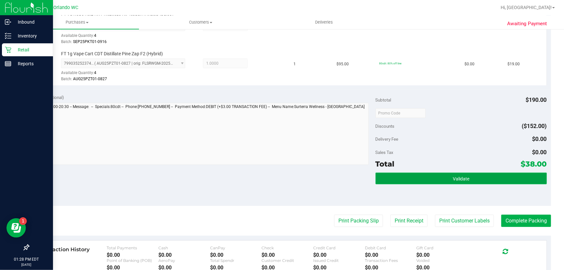
click at [465, 173] on button "Validate" at bounding box center [461, 179] width 171 height 12
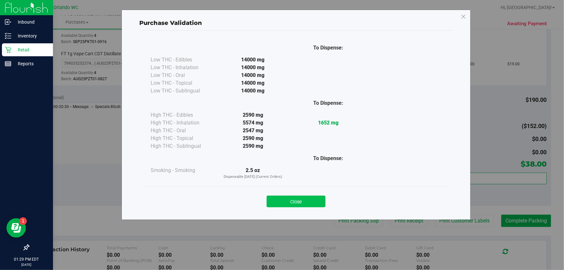
click at [311, 204] on button "Close" at bounding box center [296, 202] width 59 height 12
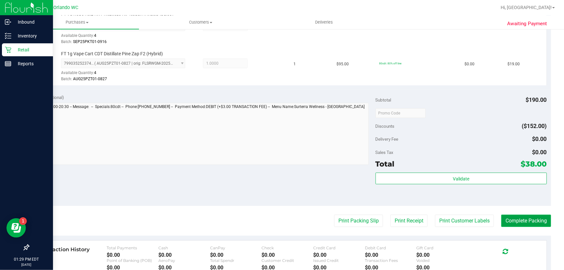
click at [533, 222] on button "Complete Packing" at bounding box center [526, 221] width 50 height 12
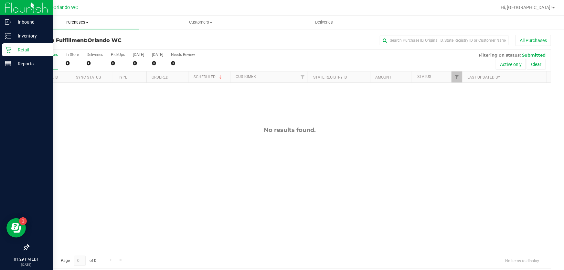
click at [79, 26] on uib-tab-heading "Purchases Summary of purchases Fulfillment All purchases" at bounding box center [77, 23] width 123 height 14
click at [47, 46] on span "Fulfillment" at bounding box center [36, 46] width 40 height 5
click at [8, 38] on icon at bounding box center [8, 36] width 6 height 6
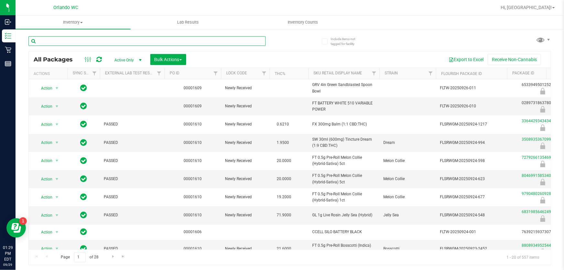
click at [152, 39] on input "text" at bounding box center [146, 41] width 237 height 10
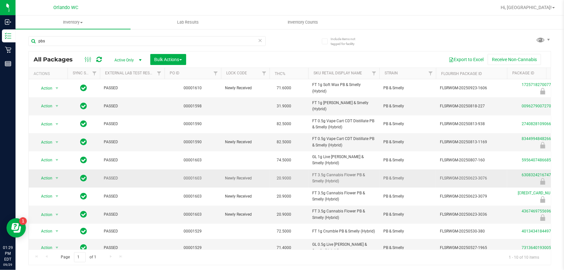
click at [339, 172] on span "FT 3.5g Cannabis Flower PB & Smelly (Hybrid)" at bounding box center [343, 178] width 63 height 12
copy tr "FT 3.5g Cannabis Flower PB & Smelly (Hybrid)"
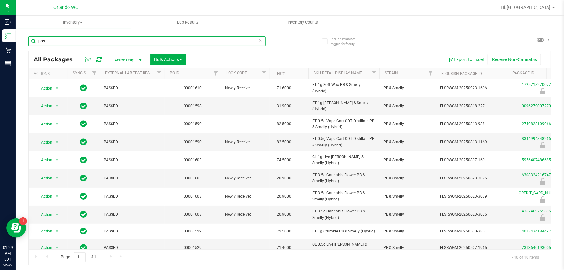
click at [109, 44] on input "pbs" at bounding box center [146, 41] width 237 height 10
paste input "FT 3.5g Cannabis Flower PB & Smelly (Hybrid)"
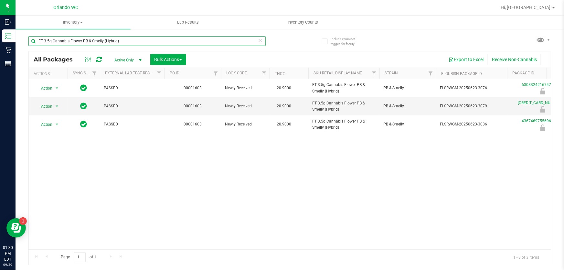
type input "FT 3.5g Cannabis Flower PB & Smelly (Hybrid)"
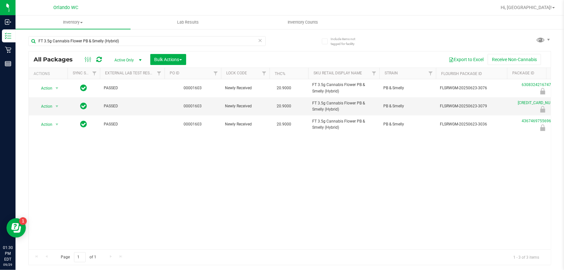
click at [141, 190] on div "Action Action Edit attributes Global inventory Locate package Package audit log…" at bounding box center [290, 164] width 522 height 170
click at [262, 39] on icon at bounding box center [260, 40] width 5 height 8
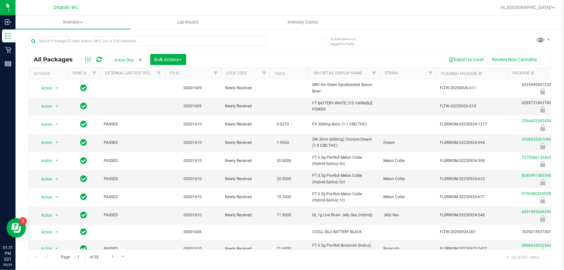
click at [366, 76] on th "Sku Retail Display Name" at bounding box center [343, 73] width 71 height 11
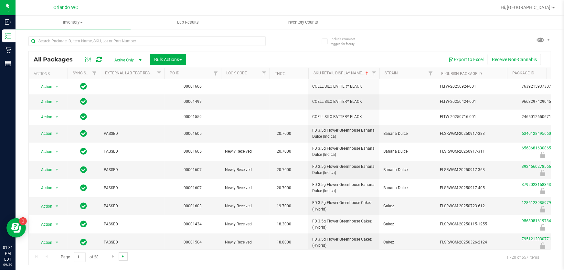
click at [123, 256] on span "Go to the last page" at bounding box center [123, 256] width 5 height 5
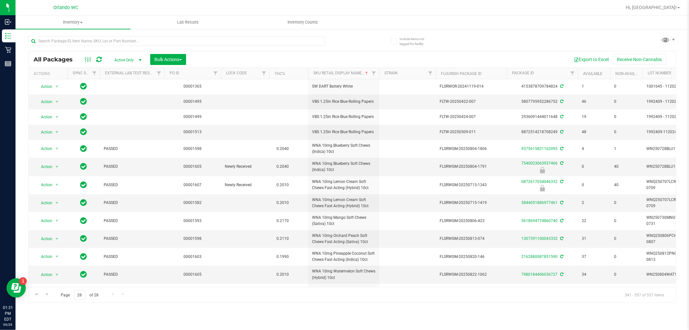
drag, startPoint x: 556, startPoint y: 0, endPoint x: 529, endPoint y: 50, distance: 57.1
click at [529, 50] on div "All Packages Active Only Active Only Lab Samples Locked All External Internal B…" at bounding box center [352, 166] width 648 height 273
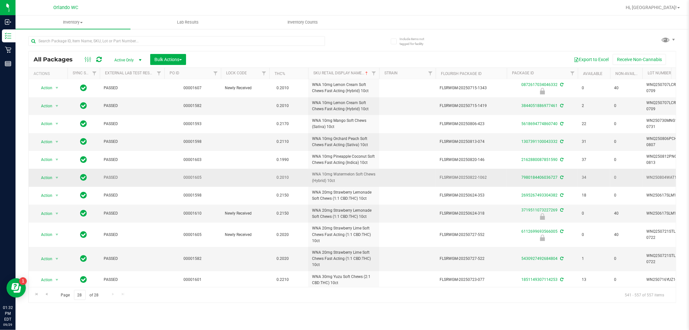
scroll to position [104, 0]
click at [48, 270] on span "Go to the previous page" at bounding box center [46, 294] width 5 height 5
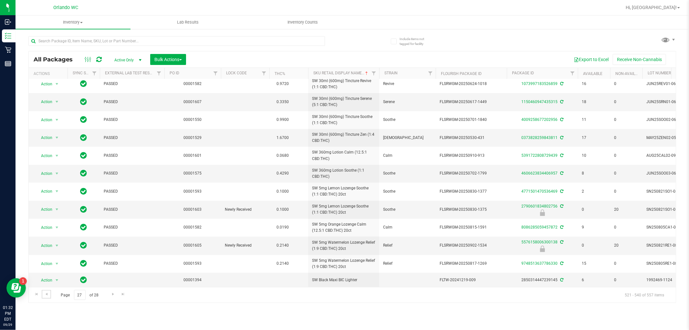
scroll to position [149, 0]
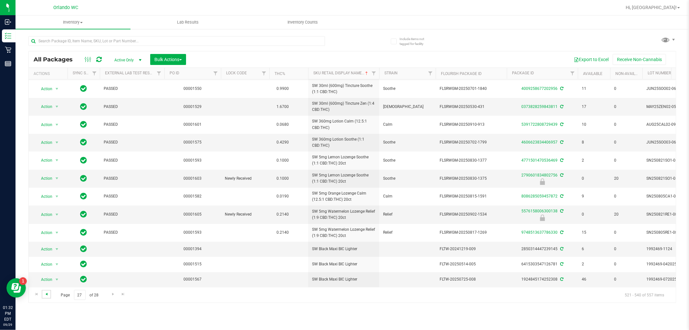
click at [48, 270] on span "Go to the previous page" at bounding box center [46, 294] width 5 height 5
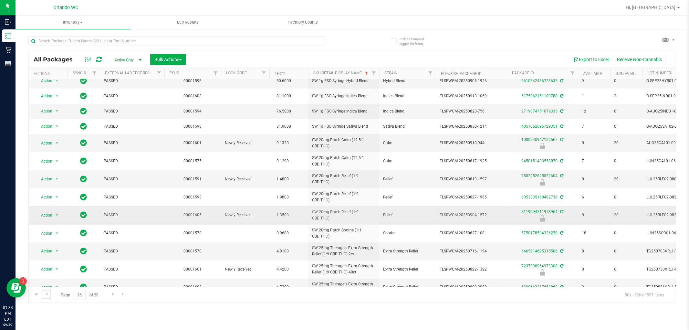
scroll to position [146, 0]
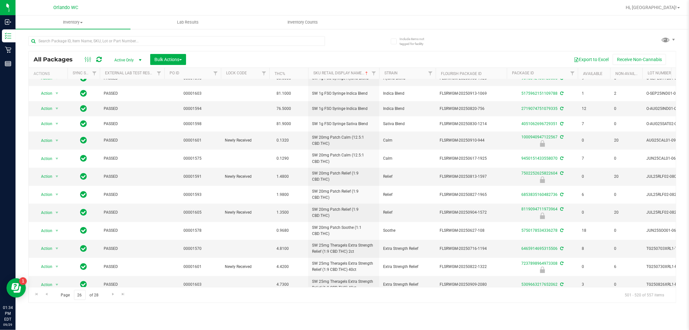
click at [362, 57] on div "Export to Excel Receive Non-Cannabis" at bounding box center [431, 59] width 480 height 11
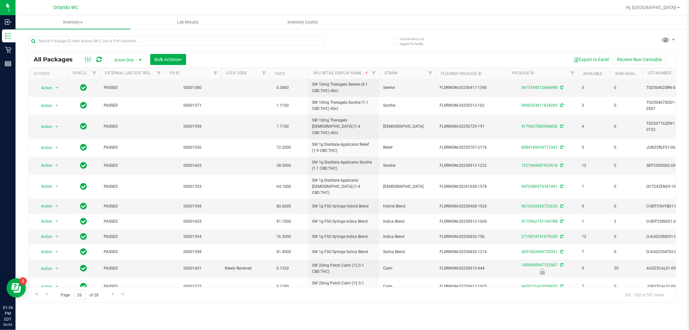
scroll to position [0, 0]
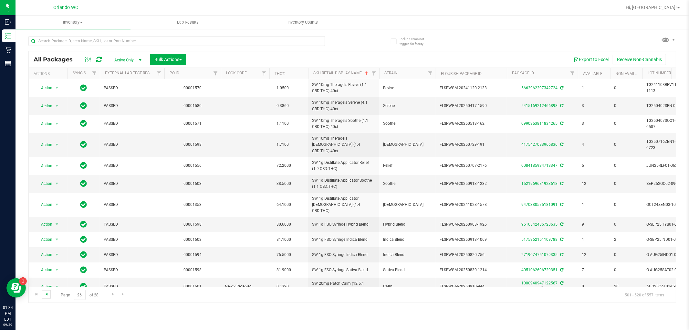
click at [48, 270] on span "Go to the previous page" at bounding box center [46, 294] width 5 height 5
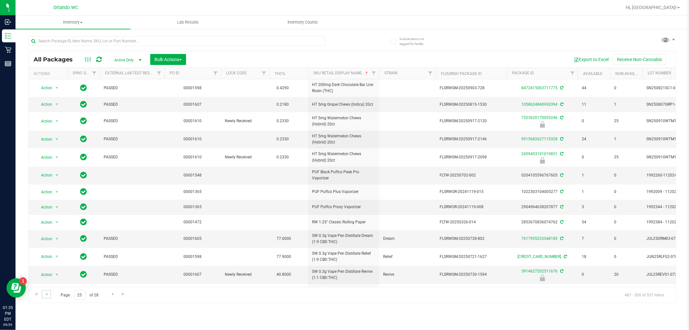
click at [47, 270] on link "Go to the previous page" at bounding box center [46, 294] width 9 height 9
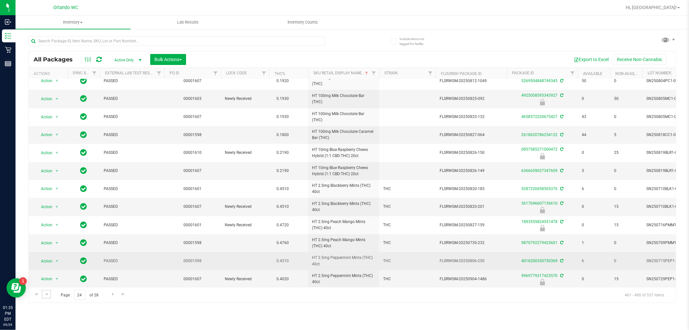
scroll to position [150, 0]
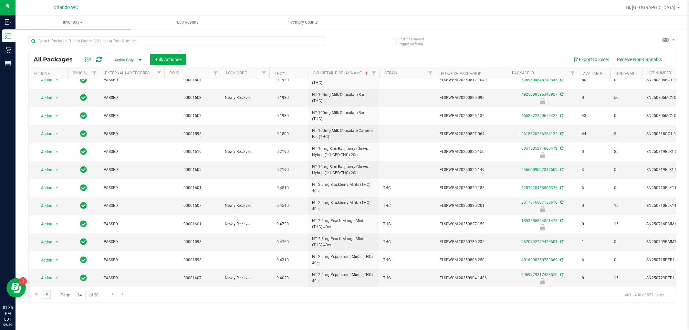
click at [46, 270] on span "Go to the previous page" at bounding box center [46, 294] width 5 height 5
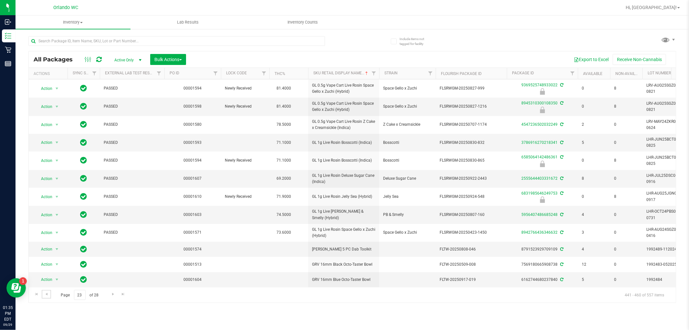
scroll to position [149, 0]
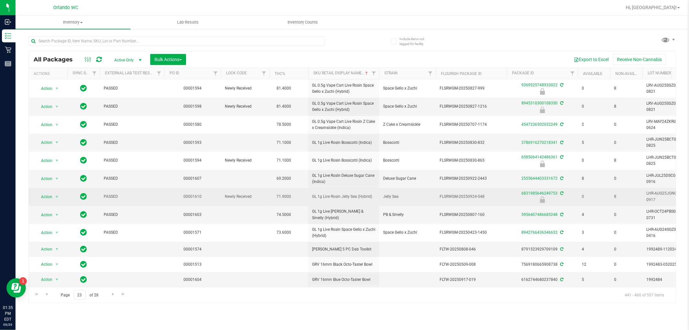
click at [351, 194] on span "GL 1g Live Rosin Jelly Sea (Hybrid)" at bounding box center [343, 197] width 63 height 6
copy tr "GL 1g Live Rosin Jelly Sea (Hybrid)"
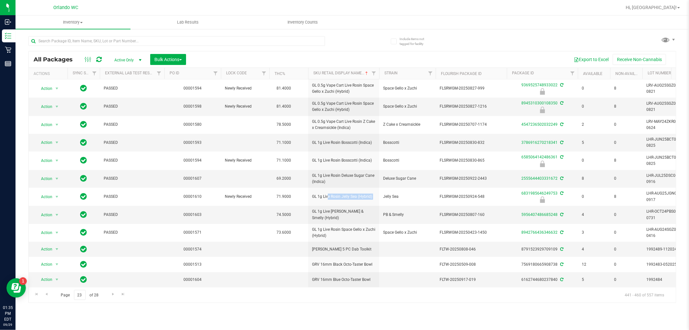
drag, startPoint x: 285, startPoint y: 308, endPoint x: 344, endPoint y: 310, distance: 58.8
click at [285, 270] on div "Inventory All packages All inventory Waste log Create inventory Lab Results Inv…" at bounding box center [353, 173] width 674 height 314
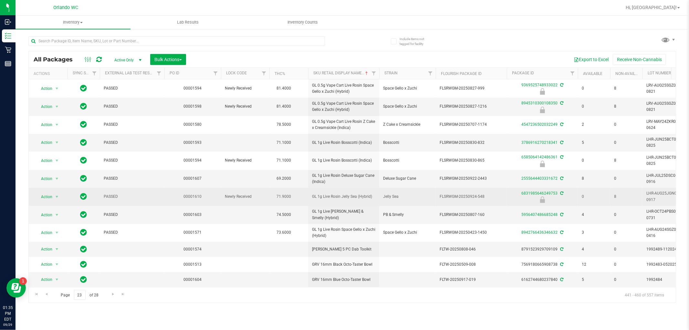
click at [469, 194] on span "FLSRWGM-20250924-548" at bounding box center [471, 197] width 63 height 6
copy tr "FLSRWGM-20250924-548"
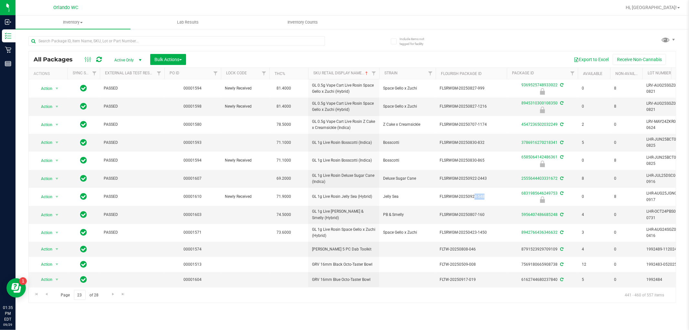
click at [272, 270] on div "Inventory All packages All inventory Waste log Create inventory Lab Results Inv…" at bounding box center [353, 173] width 674 height 314
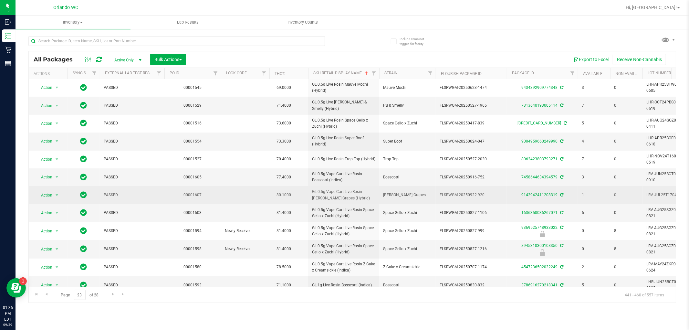
scroll to position [0, 0]
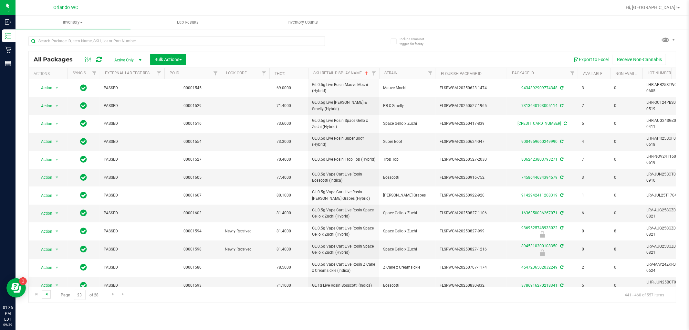
click at [44, 270] on span "Go to the previous page" at bounding box center [46, 294] width 5 height 5
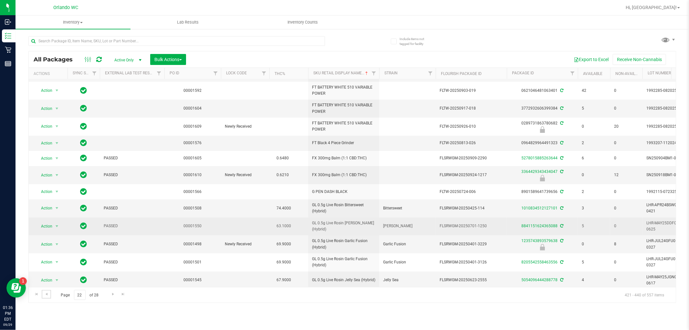
scroll to position [138, 0]
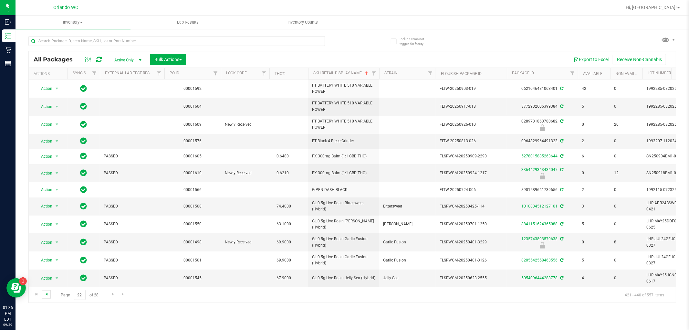
click at [46, 270] on span "Go to the previous page" at bounding box center [46, 294] width 5 height 5
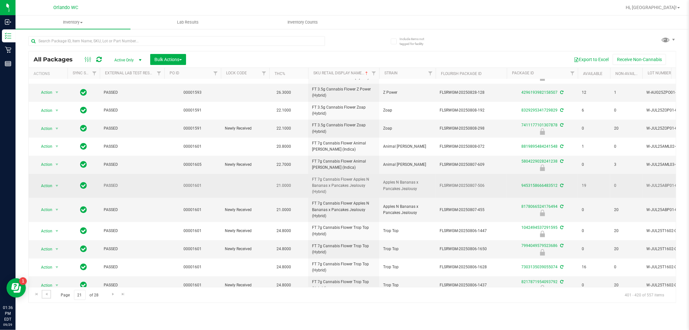
scroll to position [171, 0]
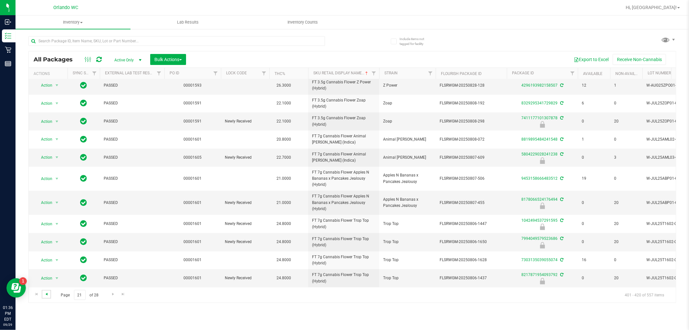
click at [48, 270] on span "Go to the previous page" at bounding box center [46, 294] width 5 height 5
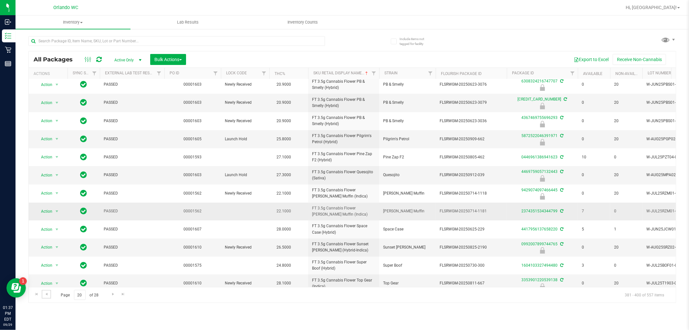
scroll to position [158, 0]
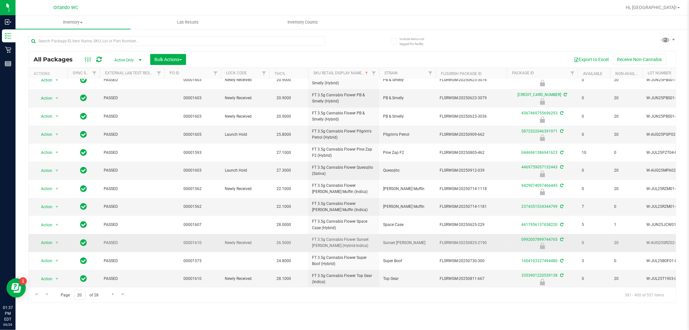
click at [323, 237] on span "FT 3.5g Cannabis Flower Sunset Runtz (Hybrid-Indica)" at bounding box center [343, 243] width 63 height 12
copy tr "FT 3.5g Cannabis Flower Sunset Runtz (Hybrid-Indica)"
click at [270, 270] on div "Inventory All packages All inventory Waste log Create inventory Lab Results Inv…" at bounding box center [353, 173] width 674 height 314
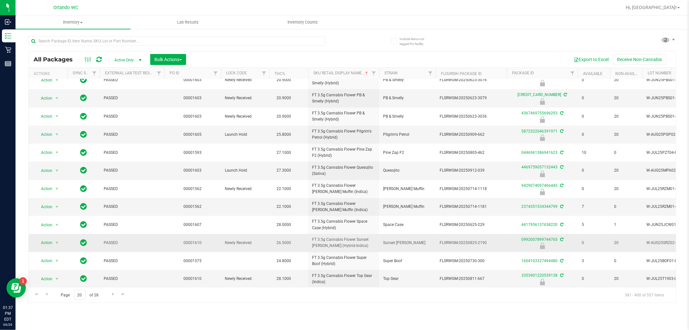
click at [479, 240] on span "FLSRWGM-20250825-2190" at bounding box center [471, 243] width 63 height 6
copy tr "FLSRWGM-20250825-2190"
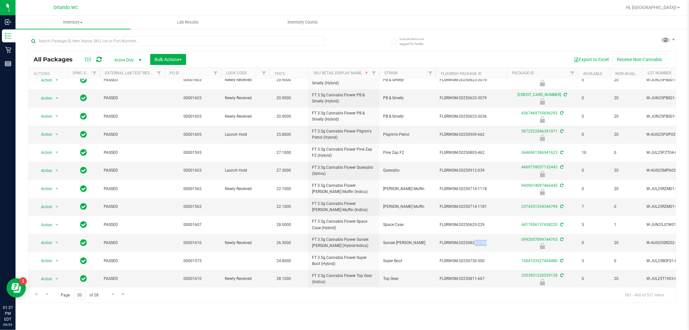
click at [319, 270] on div "Inventory All packages All inventory Waste log Create inventory Lab Results Inv…" at bounding box center [353, 173] width 674 height 314
click at [111, 270] on span "Go to the next page" at bounding box center [113, 294] width 5 height 5
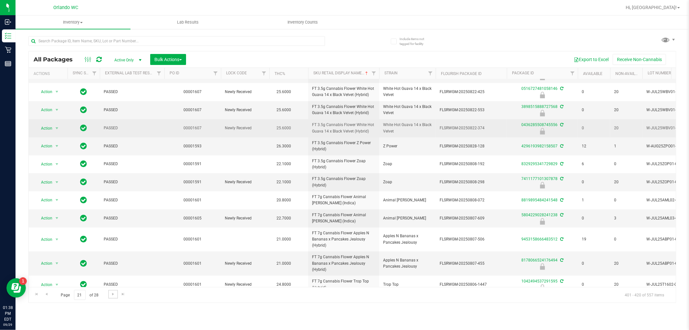
scroll to position [108, 0]
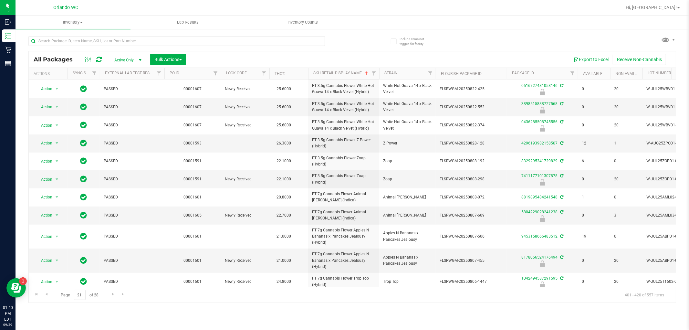
click at [564, 270] on div "Inventory All packages All inventory Waste log Create inventory Lab Results Inv…" at bounding box center [353, 173] width 674 height 314
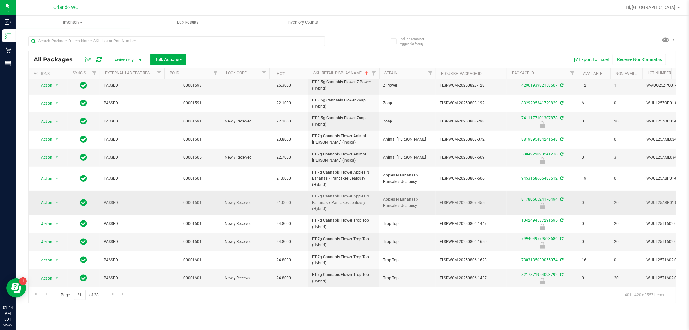
scroll to position [171, 0]
click at [44, 270] on span "Go to the previous page" at bounding box center [46, 294] width 5 height 5
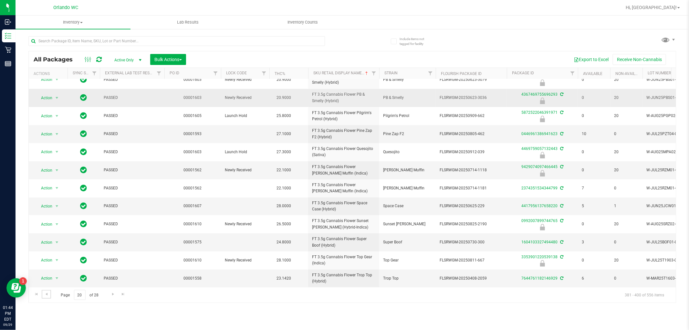
scroll to position [158, 0]
click at [48, 270] on span "Go to the previous page" at bounding box center [46, 294] width 5 height 5
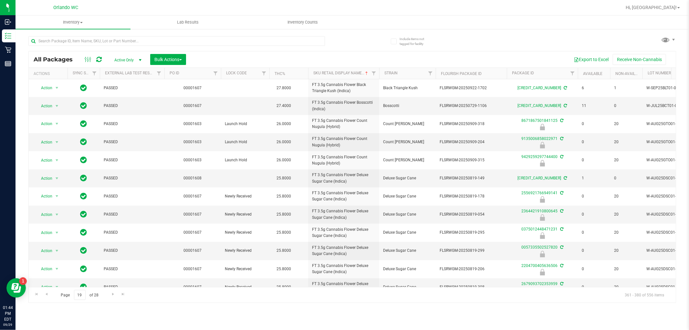
click at [310, 270] on div "Inventory All packages All inventory Waste log Create inventory Lab Results Inv…" at bounding box center [353, 173] width 674 height 314
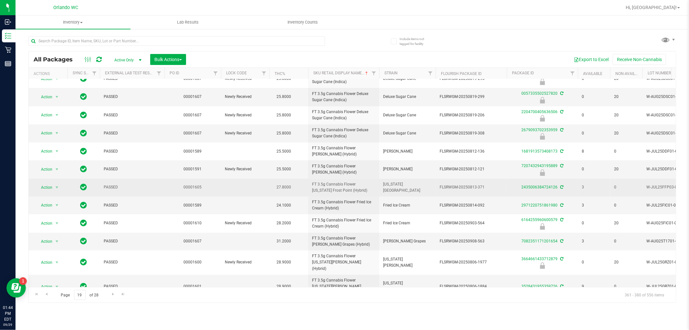
scroll to position [159, 0]
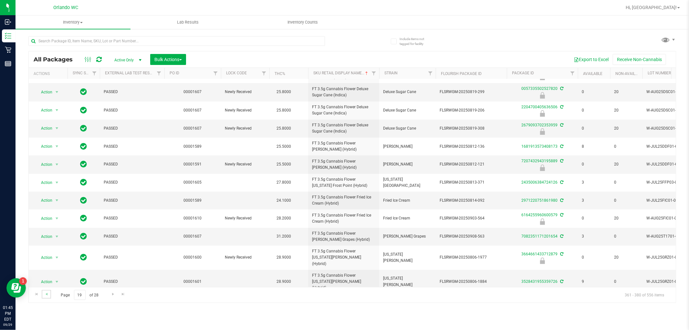
click at [43, 270] on link "Go to the previous page" at bounding box center [46, 294] width 9 height 9
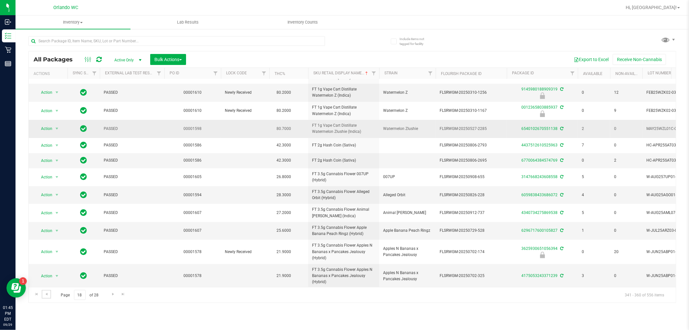
scroll to position [164, 0]
click at [49, 270] on link "Go to the previous page" at bounding box center [46, 294] width 9 height 9
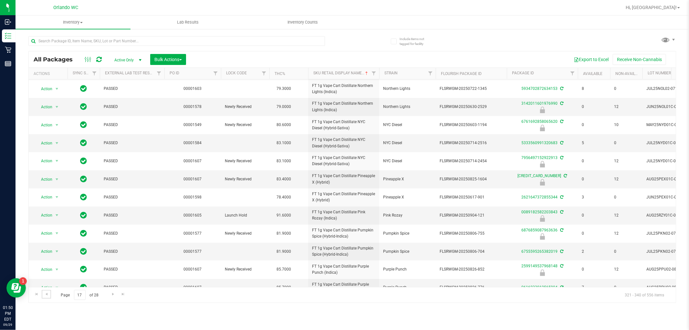
scroll to position [144, 0]
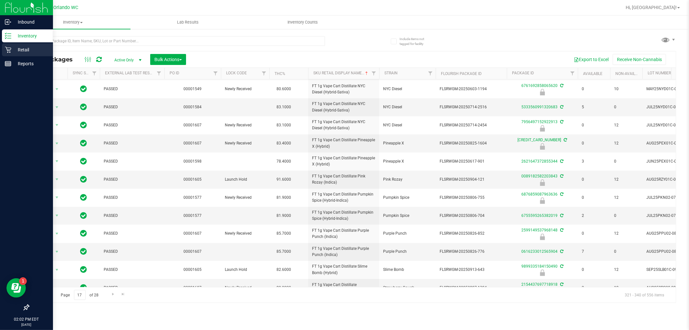
click at [14, 51] on p "Retail" at bounding box center [30, 50] width 39 height 8
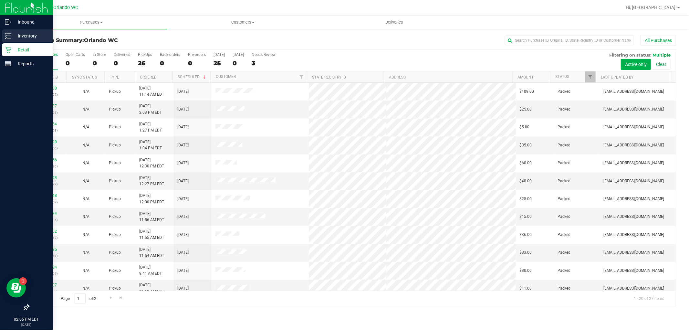
click at [19, 33] on p "Inventory" at bounding box center [30, 36] width 39 height 8
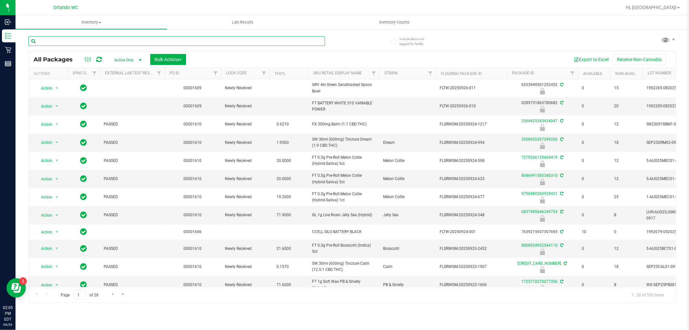
click at [133, 41] on input "text" at bounding box center [176, 41] width 297 height 10
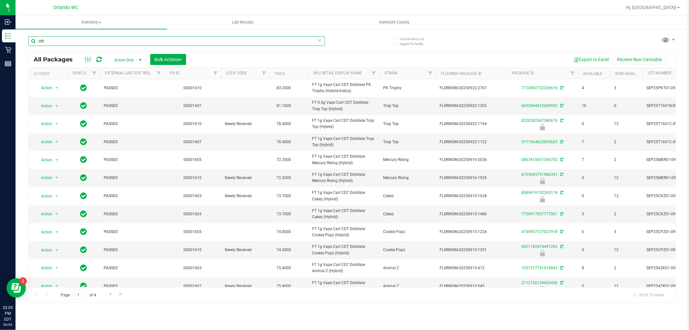
type input "cdt"
click at [367, 73] on th "Sku Retail Display Name" at bounding box center [343, 73] width 71 height 11
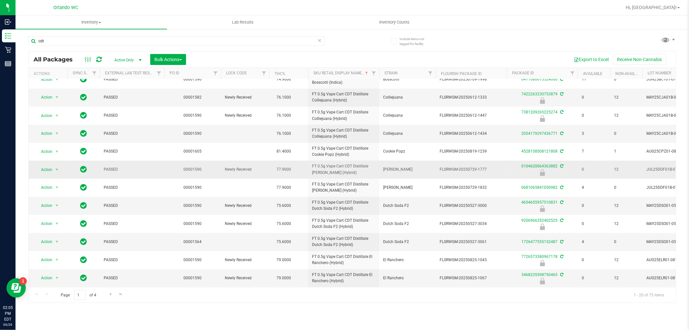
scroll to position [159, 0]
click at [112, 270] on span "Go to the next page" at bounding box center [110, 294] width 5 height 5
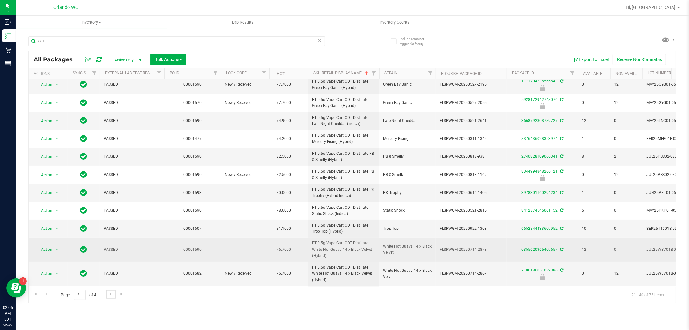
scroll to position [170, 0]
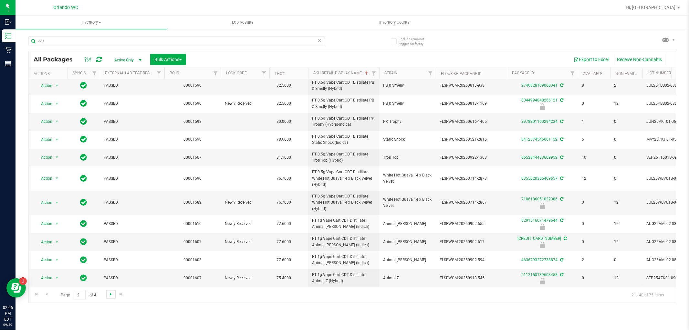
click at [111, 270] on span "Go to the next page" at bounding box center [110, 294] width 5 height 5
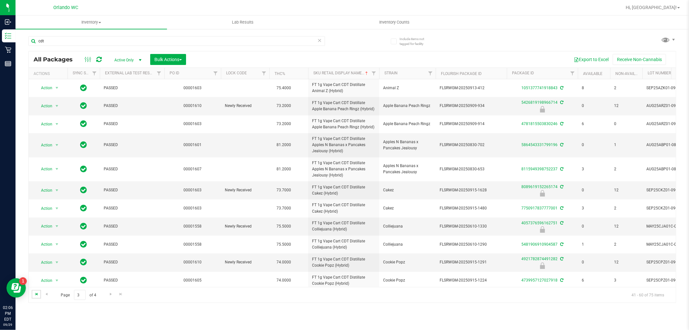
click at [37, 270] on span "Go to the first page" at bounding box center [36, 294] width 5 height 5
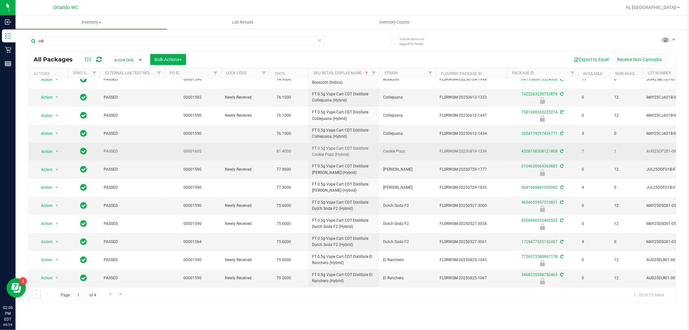
scroll to position [159, 0]
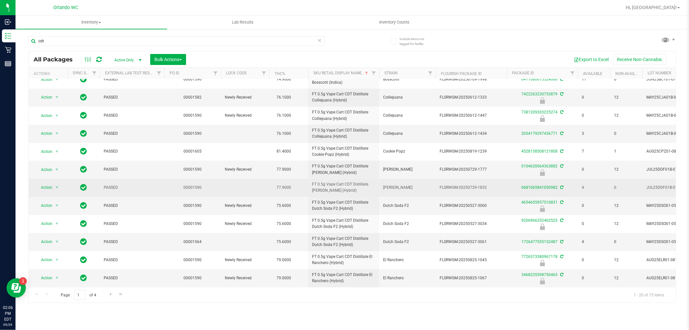
click at [337, 183] on span "FT 0.5g Vape Cart CDT Distillate Dulce De Fresa (Hybrid)" at bounding box center [343, 187] width 63 height 12
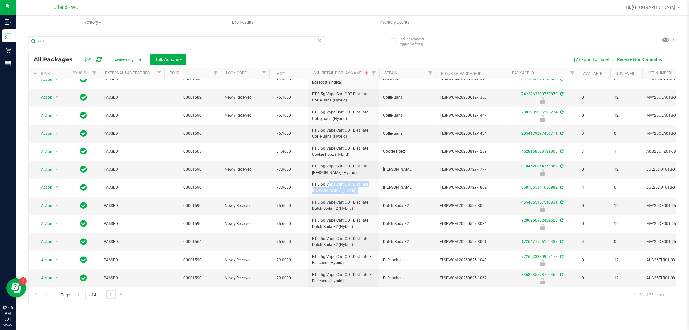
click at [109, 270] on link "Go to the next page" at bounding box center [110, 294] width 9 height 9
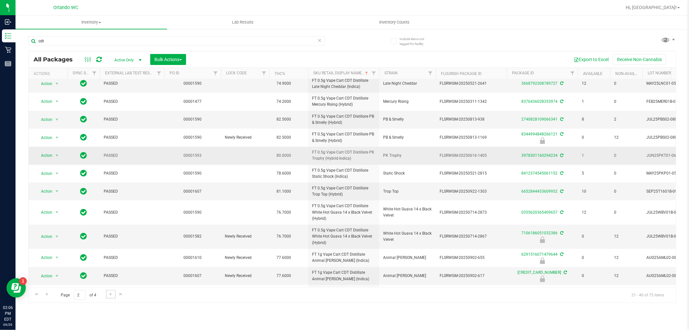
scroll to position [144, 0]
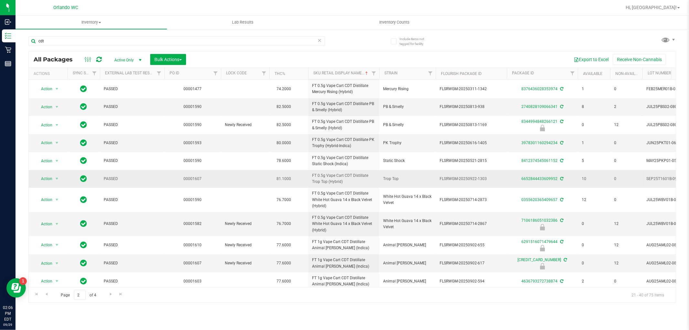
click at [324, 181] on span "FT 0.5g Vape Cart CDT Distillate Trop Top (Hybrid)" at bounding box center [343, 179] width 63 height 12
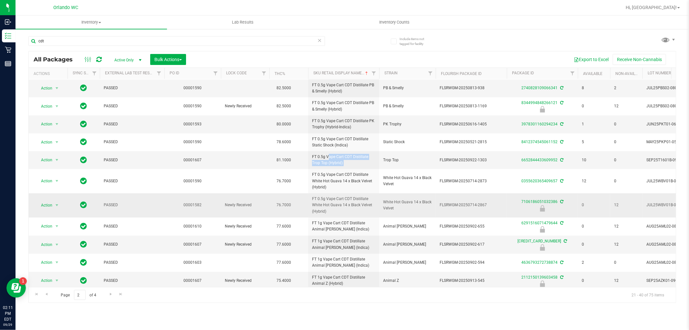
scroll to position [170, 0]
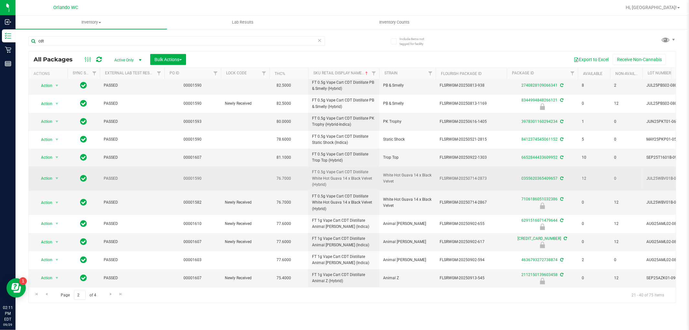
click at [564, 166] on td "12" at bounding box center [594, 178] width 32 height 24
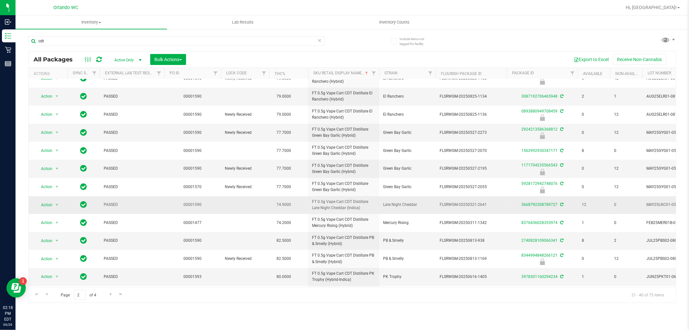
scroll to position [0, 0]
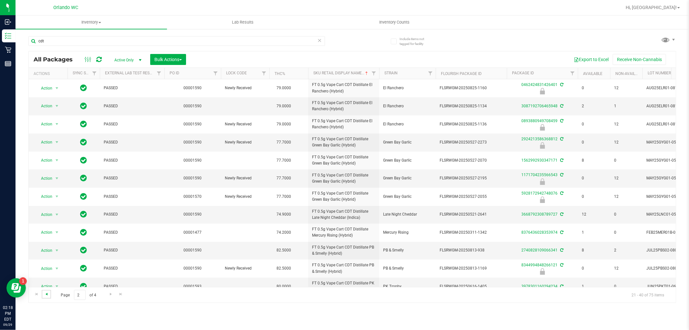
click at [44, 270] on span "Go to the previous page" at bounding box center [46, 294] width 5 height 5
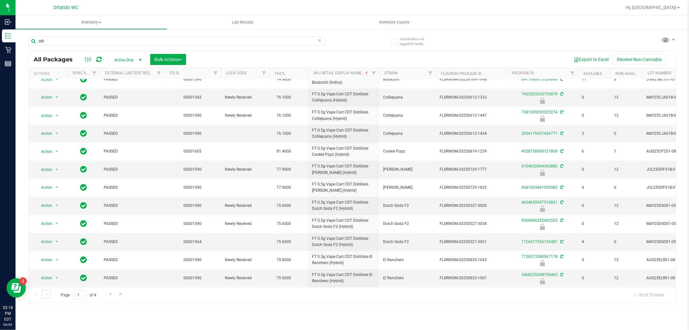
scroll to position [159, 0]
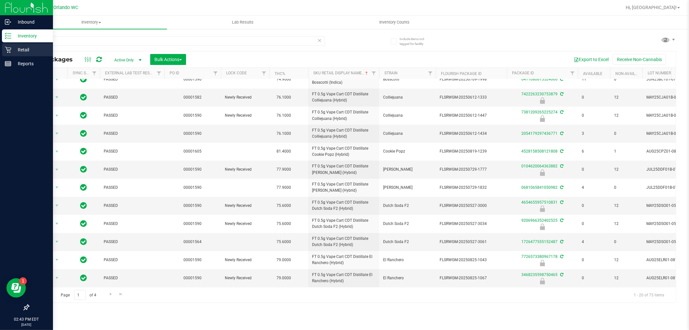
click at [7, 51] on icon at bounding box center [8, 50] width 6 height 6
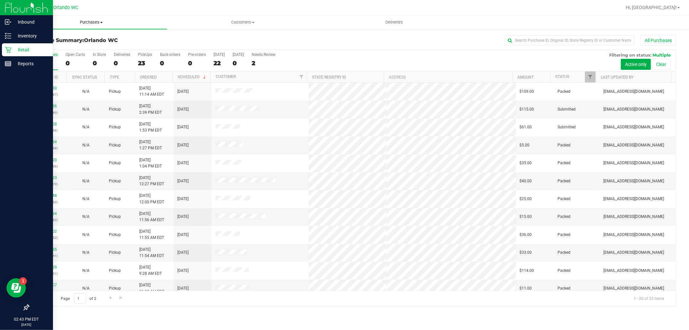
click at [93, 24] on span "Purchases" at bounding box center [92, 22] width 152 height 6
click at [68, 43] on li "Fulfillment" at bounding box center [92, 47] width 152 height 8
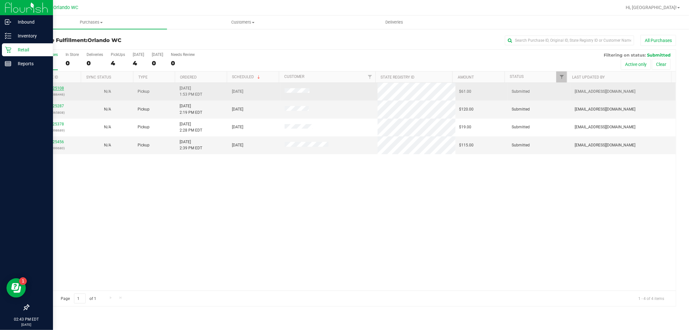
click at [62, 87] on link "12025108" at bounding box center [55, 88] width 18 height 5
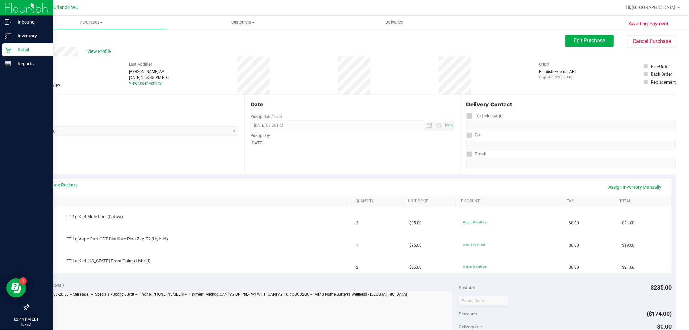
click at [327, 128] on span "09/29/2025 08:30 PM Now" at bounding box center [352, 126] width 204 height 10
click at [390, 170] on div "Date Pickup Date/Time 09/29/2025 Now 09/29/2025 08:30 PM Now Pickup Day Monday" at bounding box center [352, 134] width 216 height 79
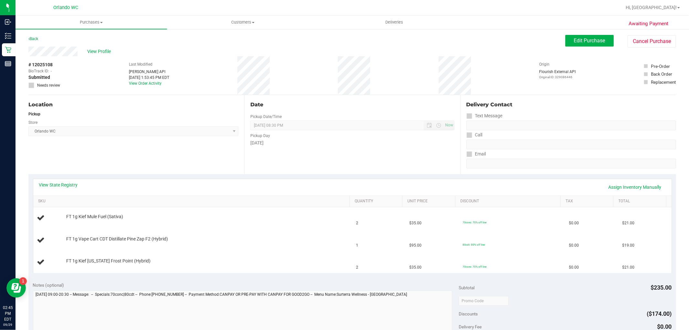
click at [352, 10] on div at bounding box center [369, 7] width 506 height 13
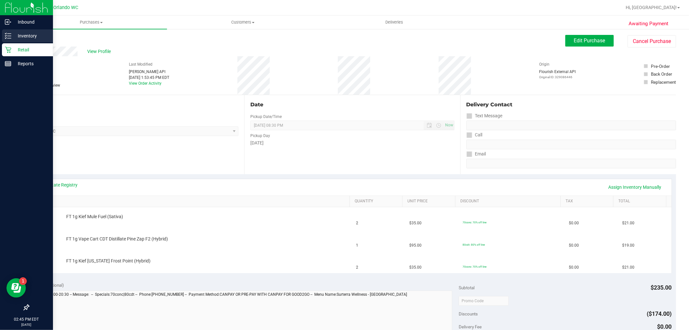
click at [11, 30] on div "Inventory" at bounding box center [27, 35] width 51 height 13
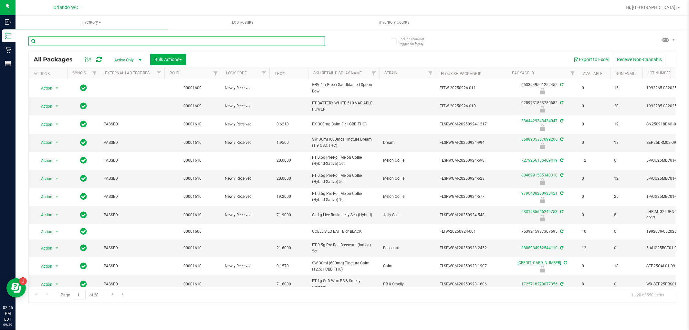
click at [145, 43] on input "text" at bounding box center [176, 41] width 297 height 10
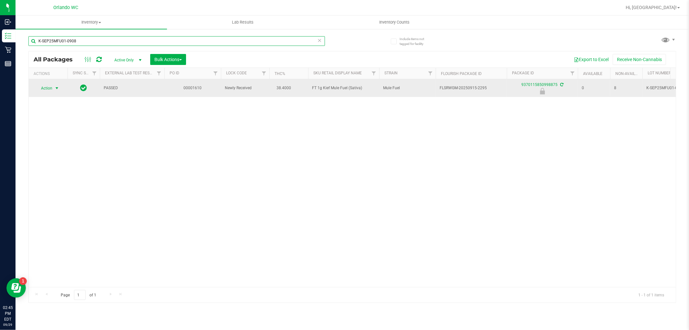
type input "K-SEP25MFU01-0908"
click at [58, 88] on span "select" at bounding box center [56, 88] width 5 height 5
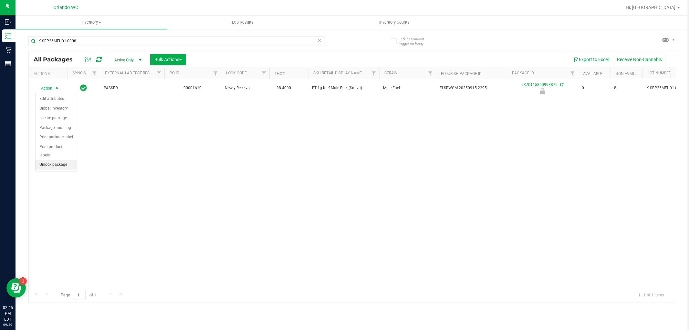
click at [55, 166] on li "Unlock package" at bounding box center [56, 165] width 41 height 10
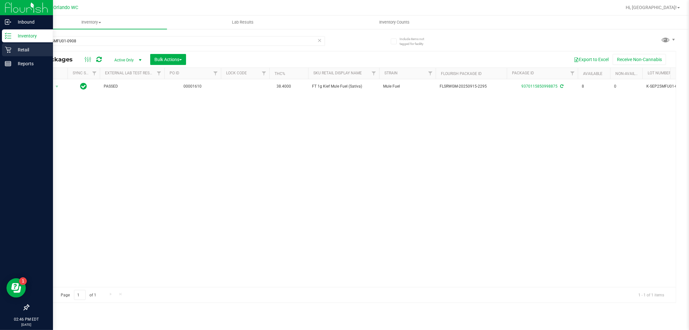
click at [7, 52] on icon at bounding box center [8, 50] width 6 height 6
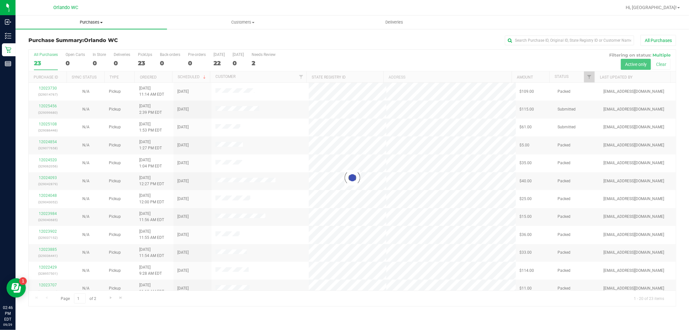
click at [101, 24] on span "Purchases" at bounding box center [92, 22] width 152 height 6
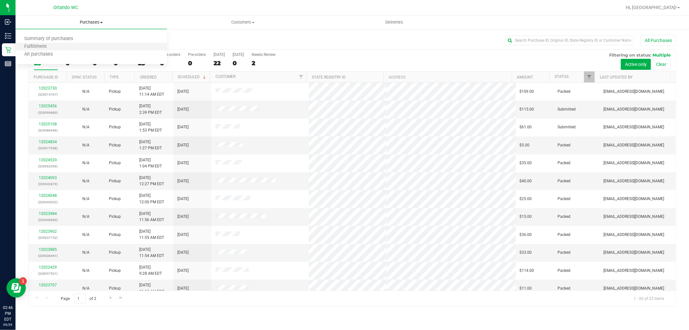
click at [71, 47] on li "Fulfillment" at bounding box center [92, 47] width 152 height 8
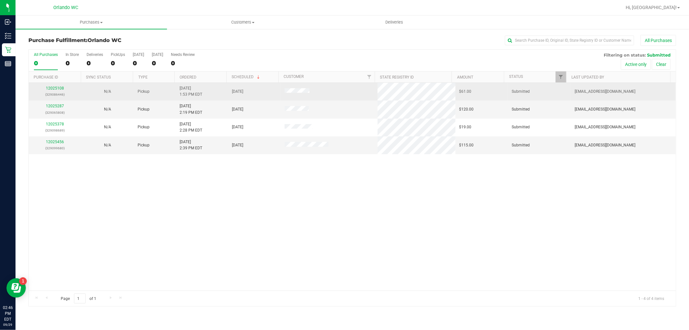
click at [49, 91] on p "(329086446)" at bounding box center [55, 94] width 45 height 6
click at [52, 89] on link "12025108" at bounding box center [55, 88] width 18 height 5
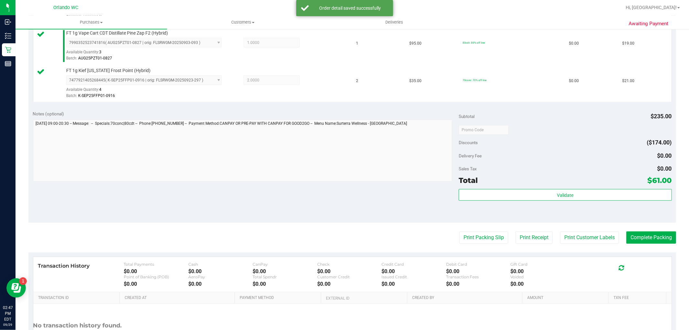
scroll to position [219, 0]
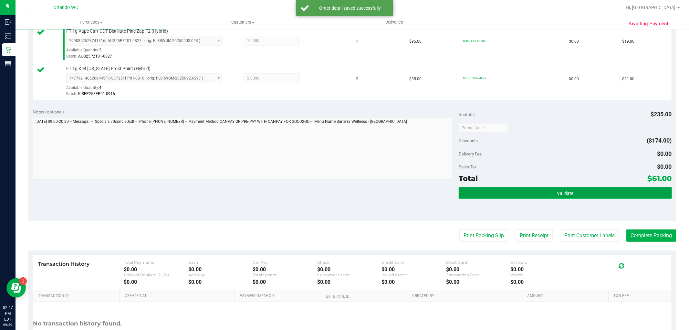
click at [565, 196] on button "Validate" at bounding box center [565, 193] width 213 height 12
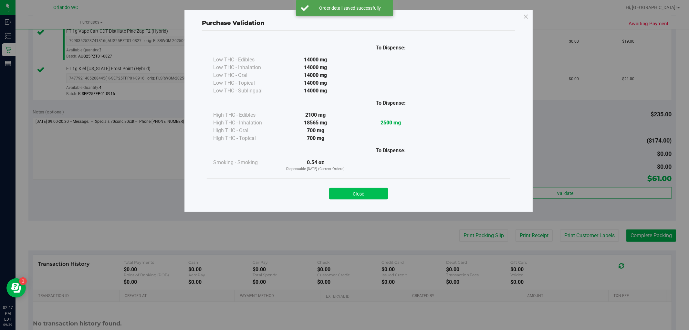
click at [332, 197] on button "Close" at bounding box center [358, 194] width 59 height 12
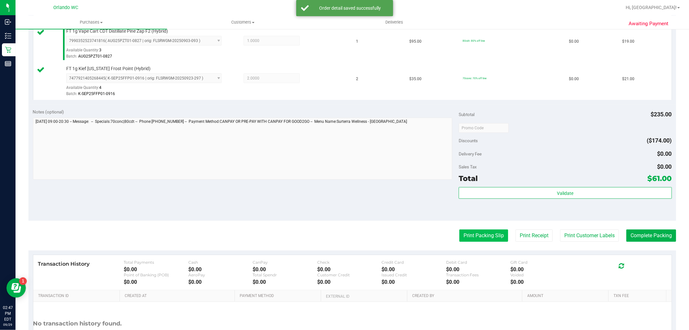
click at [480, 235] on button "Print Packing Slip" at bounding box center [484, 235] width 49 height 12
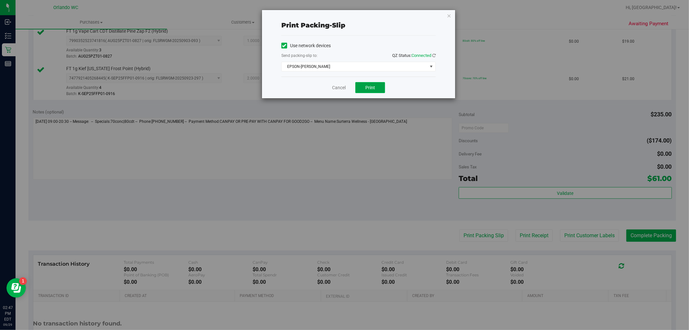
click at [358, 86] on button "Print" at bounding box center [371, 87] width 30 height 11
click at [335, 89] on link "Cancel" at bounding box center [339, 87] width 14 height 7
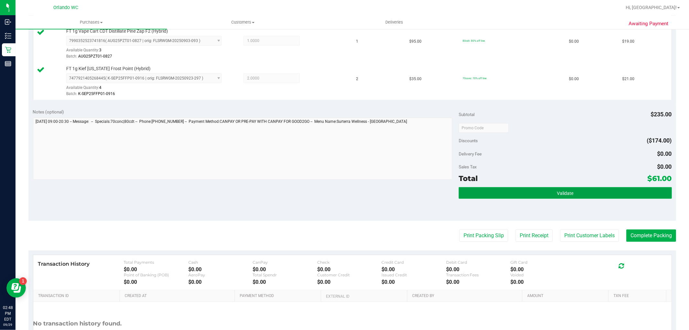
click at [550, 192] on button "Validate" at bounding box center [565, 193] width 213 height 12
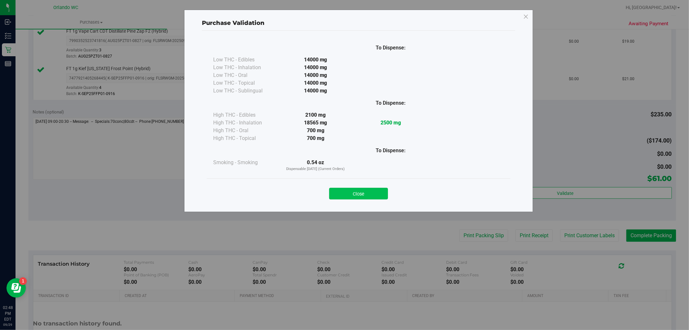
click at [358, 197] on button "Close" at bounding box center [358, 194] width 59 height 12
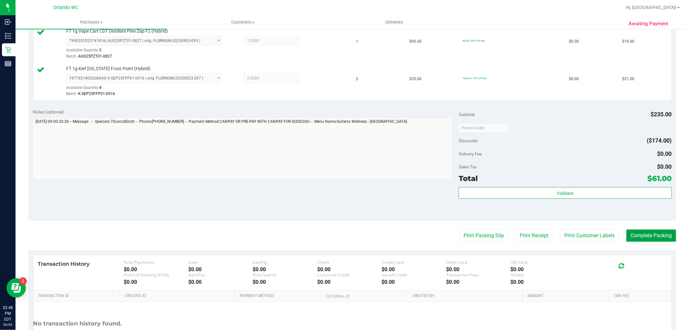
click at [644, 231] on button "Complete Packing" at bounding box center [652, 235] width 50 height 12
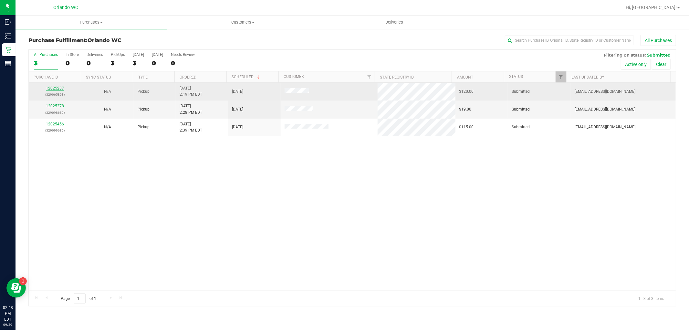
click at [47, 89] on link "12025287" at bounding box center [55, 88] width 18 height 5
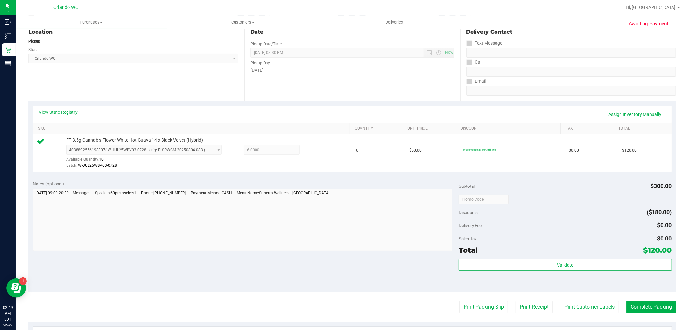
scroll to position [199, 0]
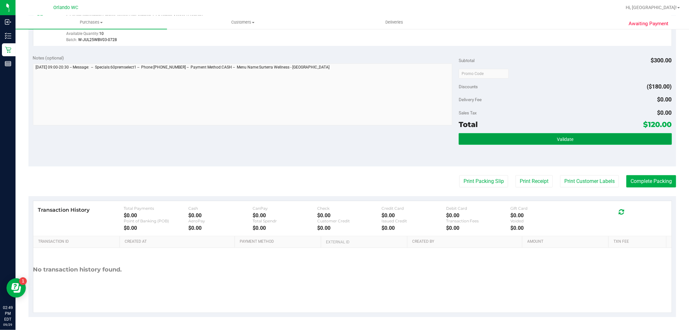
click at [546, 140] on button "Validate" at bounding box center [565, 139] width 213 height 12
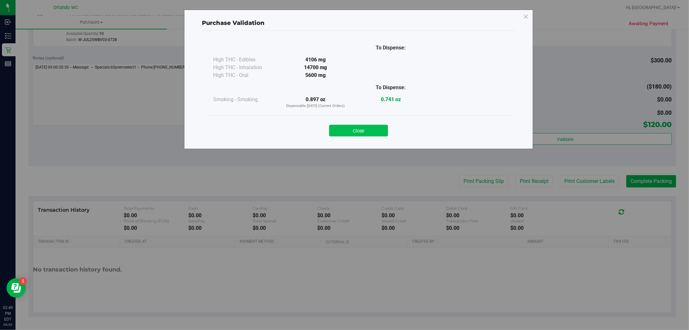
click at [361, 131] on button "Close" at bounding box center [358, 131] width 59 height 12
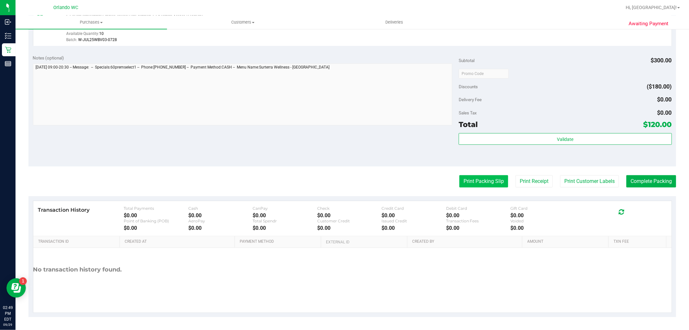
click at [487, 178] on button "Print Packing Slip" at bounding box center [484, 181] width 49 height 12
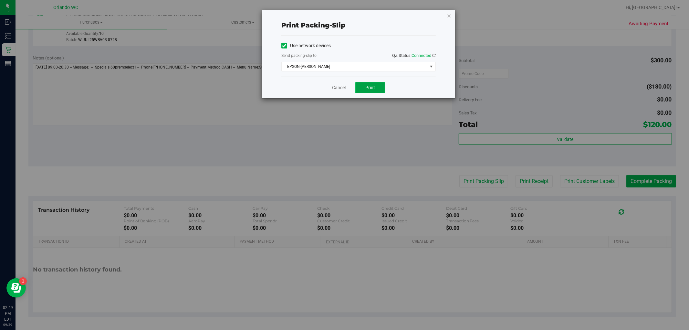
click at [372, 87] on span "Print" at bounding box center [371, 87] width 10 height 5
click at [345, 89] on link "Cancel" at bounding box center [339, 87] width 14 height 7
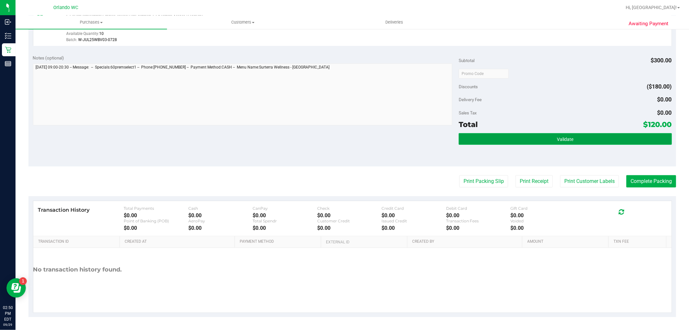
click at [566, 137] on span "Validate" at bounding box center [565, 139] width 16 height 5
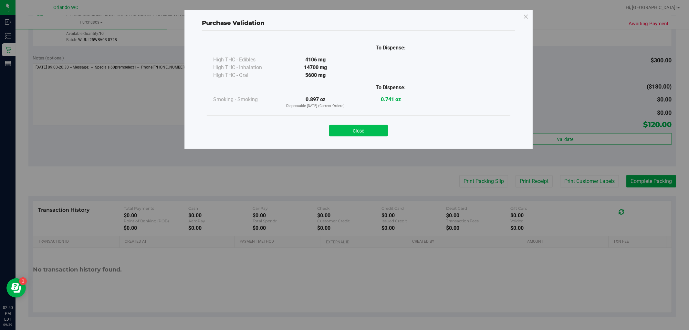
click at [383, 130] on button "Close" at bounding box center [358, 131] width 59 height 12
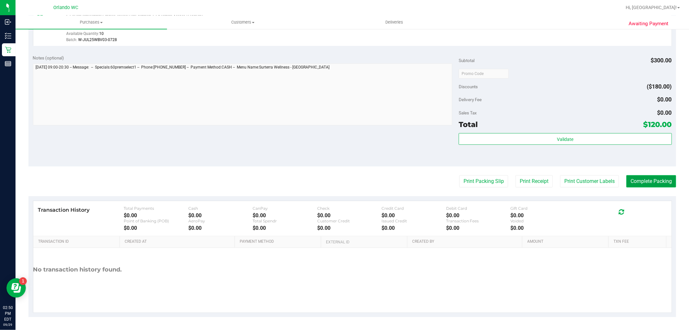
click at [628, 180] on button "Complete Packing" at bounding box center [652, 181] width 50 height 12
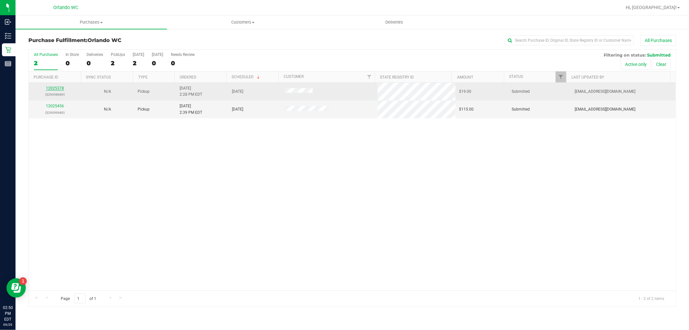
click at [56, 89] on link "12025378" at bounding box center [55, 88] width 18 height 5
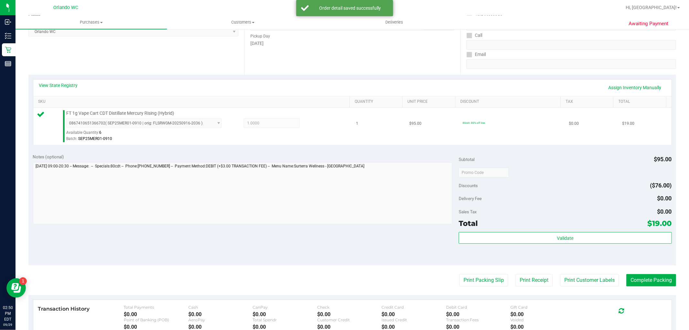
scroll to position [108, 0]
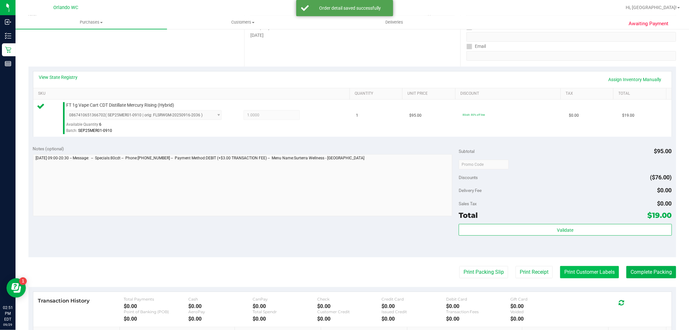
click at [595, 273] on button "Print Customer Labels" at bounding box center [589, 272] width 59 height 12
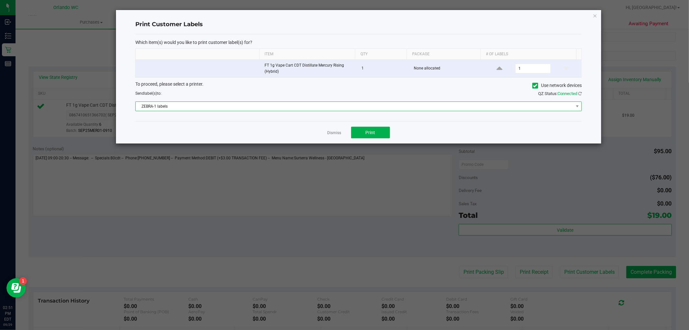
click at [347, 103] on span "ZEBRA-1 labels" at bounding box center [355, 106] width 438 height 9
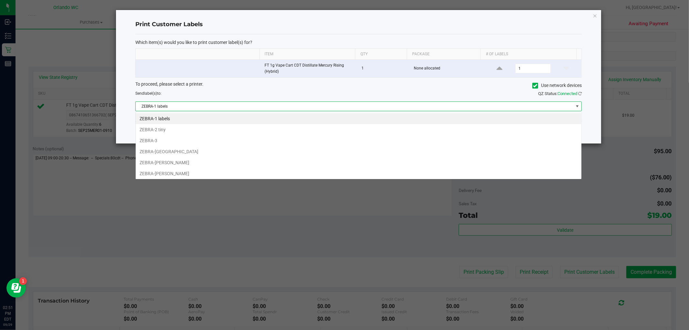
scroll to position [10, 447]
click at [192, 159] on li "ZEBRA-RODNEY-ATKINS" at bounding box center [359, 162] width 446 height 11
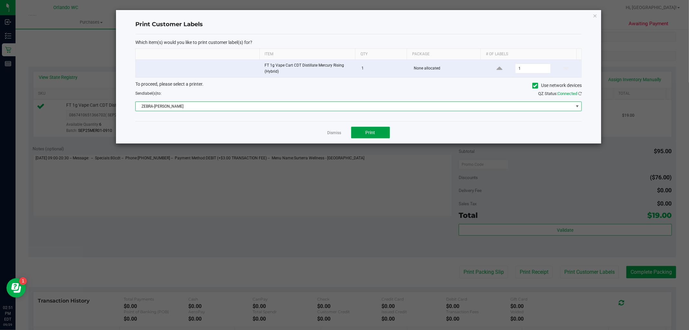
click at [376, 133] on button "Print" at bounding box center [370, 133] width 39 height 12
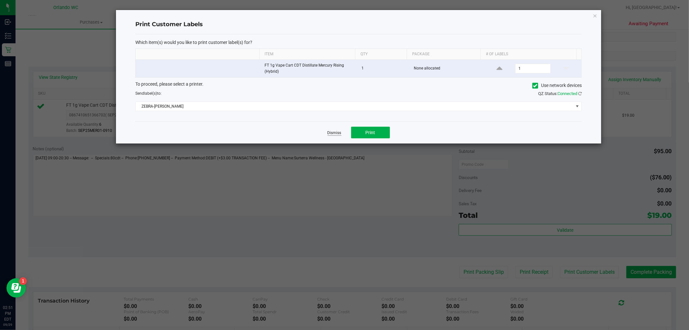
click at [334, 131] on link "Dismiss" at bounding box center [335, 132] width 14 height 5
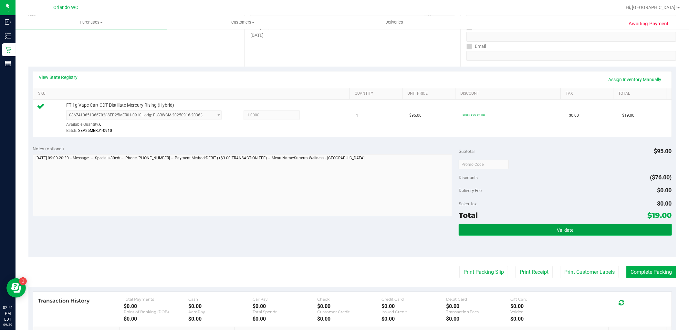
click at [599, 228] on button "Validate" at bounding box center [565, 230] width 213 height 12
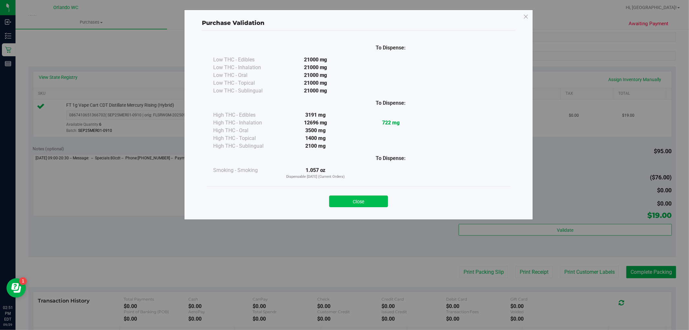
click at [347, 204] on button "Close" at bounding box center [358, 202] width 59 height 12
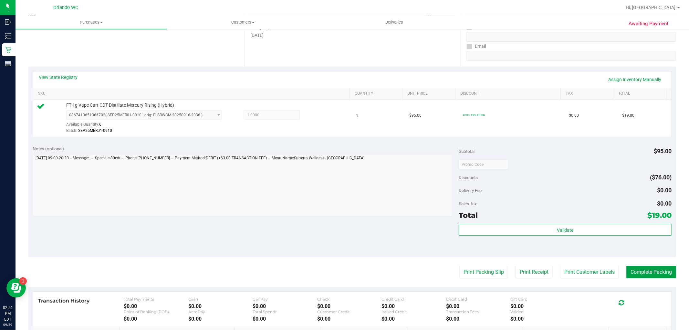
click at [661, 270] on button "Complete Packing" at bounding box center [652, 272] width 50 height 12
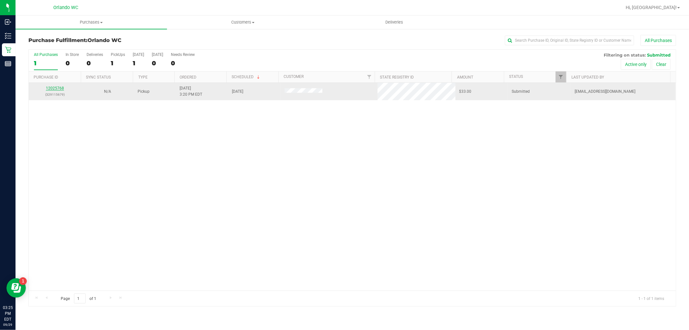
click at [59, 90] on link "12025768" at bounding box center [55, 88] width 18 height 5
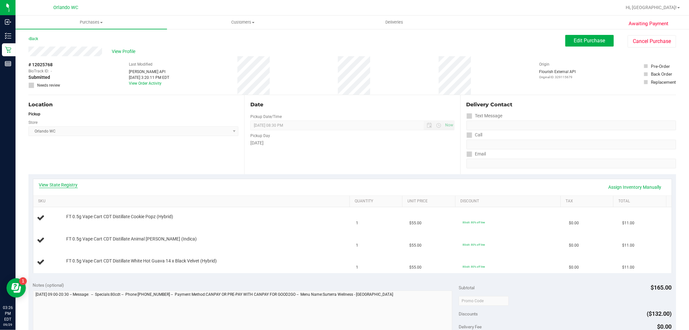
click at [67, 185] on link "View State Registry" at bounding box center [58, 185] width 39 height 6
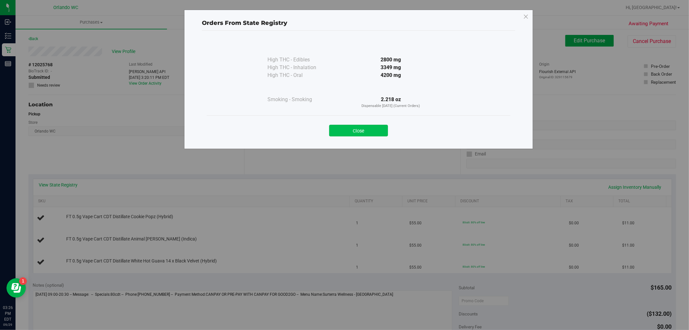
click at [355, 131] on button "Close" at bounding box center [358, 131] width 59 height 12
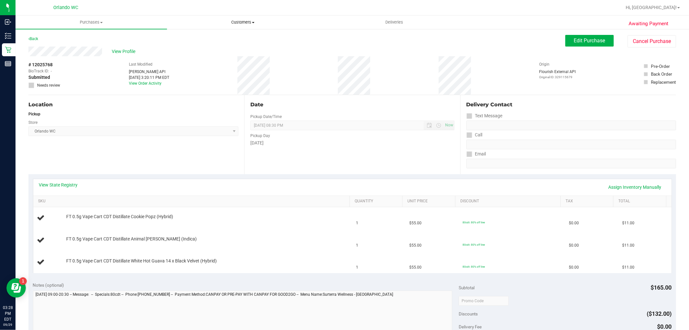
click at [252, 26] on uib-tab-heading "Customers All customers Add a new customer All physicians" at bounding box center [242, 22] width 151 height 13
click at [196, 40] on span "All customers" at bounding box center [190, 38] width 47 height 5
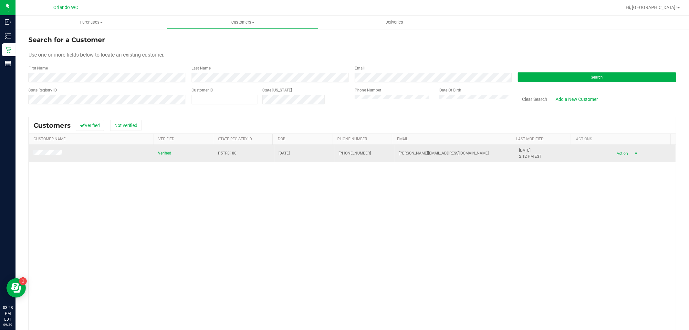
click at [615, 153] on span "Action" at bounding box center [622, 153] width 21 height 9
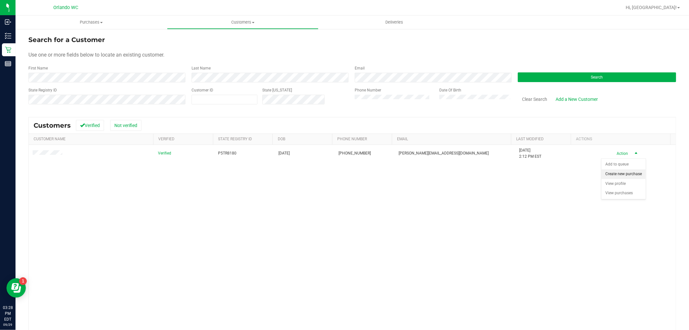
click at [626, 175] on li "Create new purchase" at bounding box center [624, 174] width 44 height 10
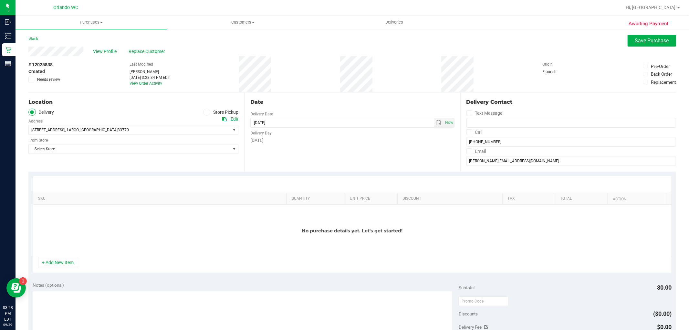
click at [205, 112] on icon at bounding box center [207, 112] width 4 height 0
click at [0, 0] on input "Store Pickup" at bounding box center [0, 0] width 0 height 0
click at [37, 127] on span "Select Store" at bounding box center [129, 129] width 201 height 9
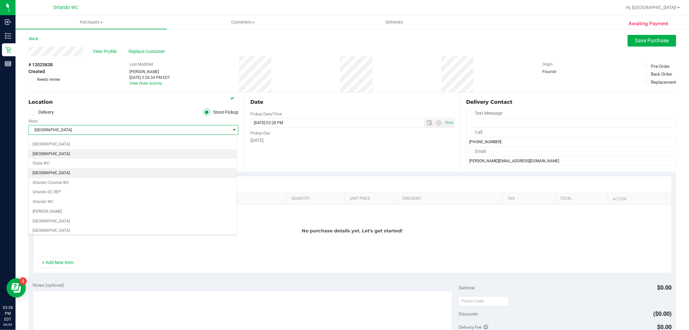
scroll to position [287, 0]
click at [68, 178] on li "Orlando WC" at bounding box center [133, 181] width 208 height 10
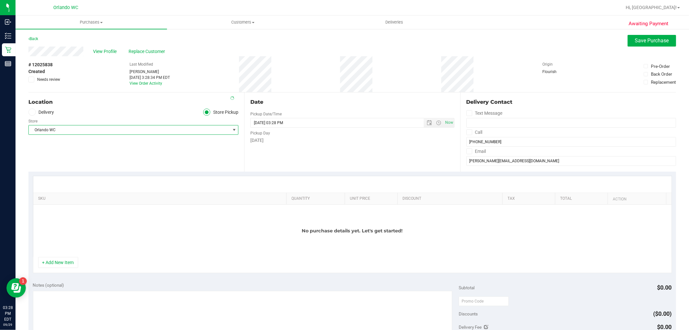
click at [129, 153] on div "Location Delivery Store Pickup Store Orlando WC Select Store Bonita Springs WC …" at bounding box center [136, 131] width 216 height 79
click at [141, 147] on div "Location Delivery Store Pickup Store Orlando WC Select Store Bonita Springs WC …" at bounding box center [136, 131] width 216 height 79
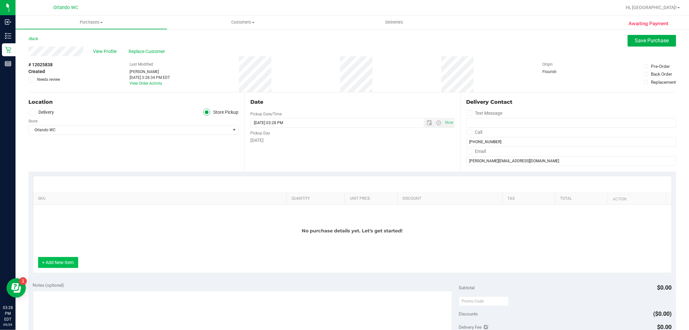
click at [49, 268] on button "+ Add New Item" at bounding box center [58, 262] width 40 height 11
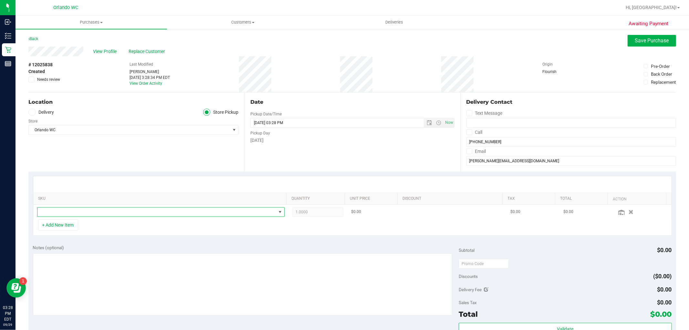
click at [83, 212] on span "NO DATA FOUND" at bounding box center [156, 212] width 239 height 9
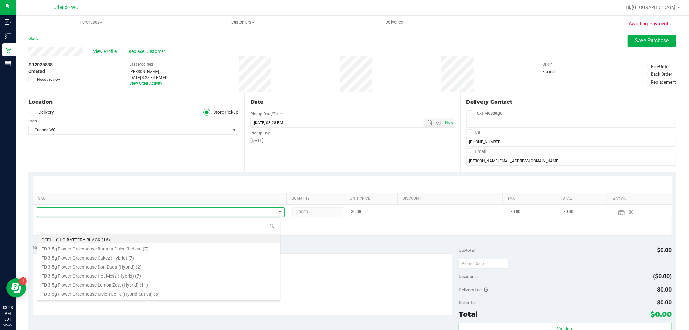
scroll to position [10, 241]
type input "pin"
click at [149, 266] on li "FT 1g Vape Cart CDT Distillate Pine Zap F2 (Hybrid) (3)" at bounding box center [158, 265] width 243 height 9
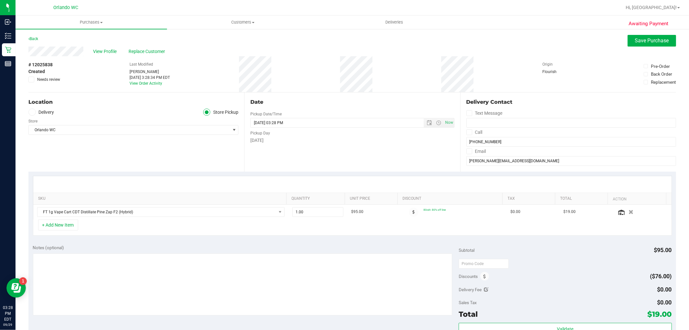
click at [195, 227] on div "+ Add New Item" at bounding box center [352, 227] width 639 height 16
click at [652, 42] on span "Save Purchase" at bounding box center [652, 40] width 34 height 6
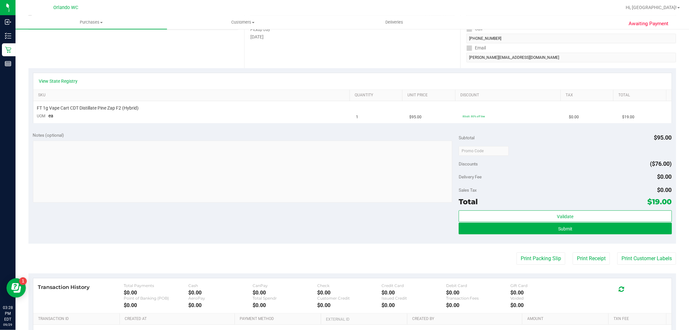
scroll to position [108, 0]
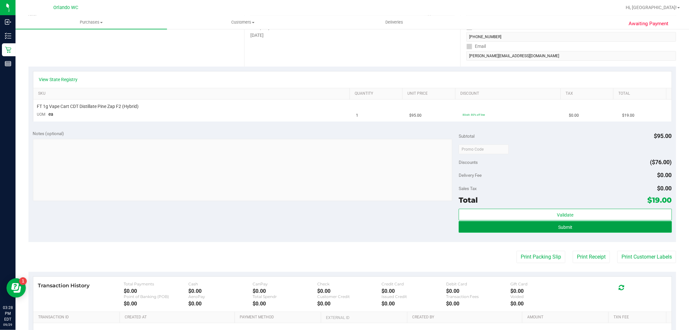
click at [558, 231] on button "Submit" at bounding box center [565, 227] width 213 height 12
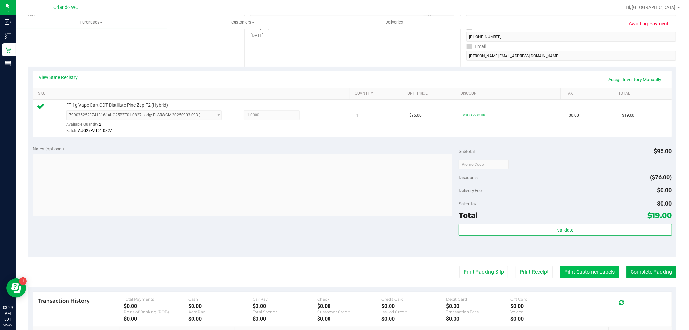
click at [589, 270] on button "Print Customer Labels" at bounding box center [589, 272] width 59 height 12
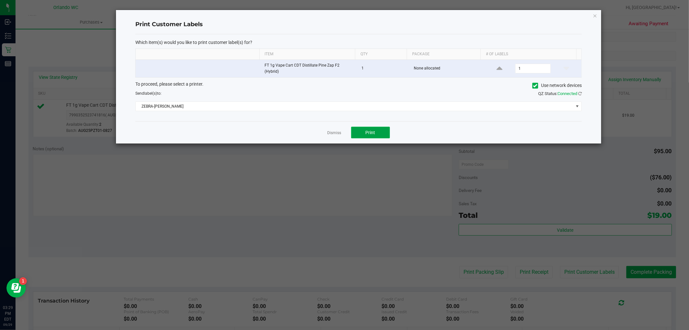
click at [372, 128] on button "Print" at bounding box center [370, 133] width 39 height 12
click at [332, 135] on link "Dismiss" at bounding box center [335, 132] width 14 height 5
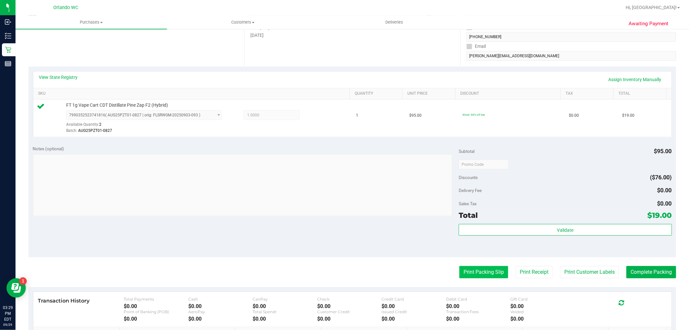
click at [474, 272] on button "Print Packing Slip" at bounding box center [484, 272] width 49 height 12
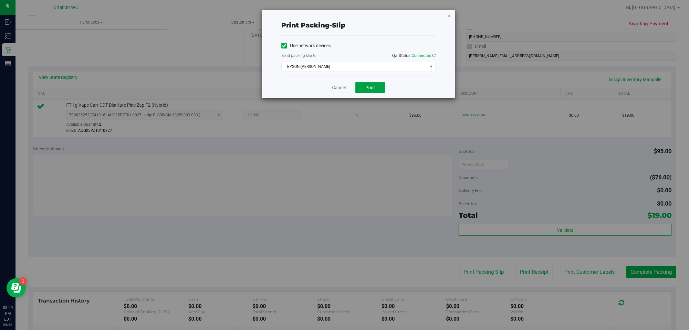
click at [361, 85] on button "Print" at bounding box center [371, 87] width 30 height 11
click at [335, 88] on link "Cancel" at bounding box center [339, 87] width 14 height 7
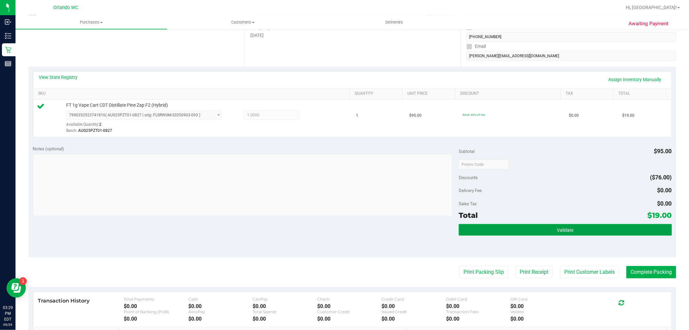
click at [548, 227] on button "Validate" at bounding box center [565, 230] width 213 height 12
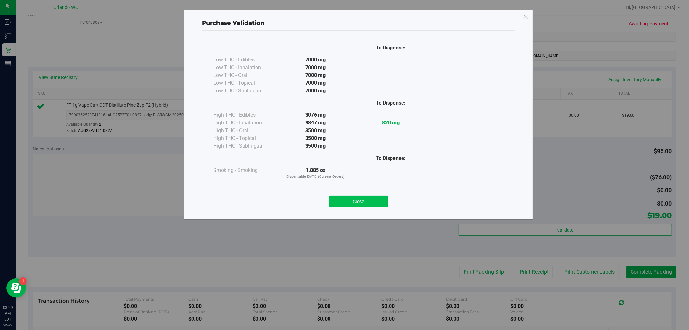
click at [373, 205] on button "Close" at bounding box center [358, 202] width 59 height 12
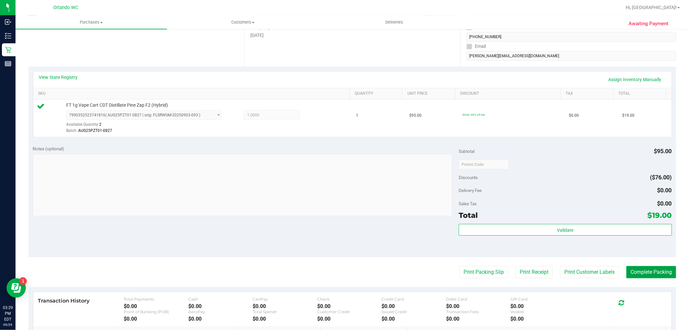
click at [644, 272] on button "Complete Packing" at bounding box center [652, 272] width 50 height 12
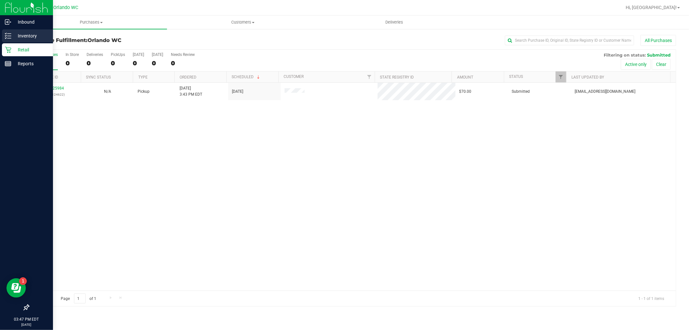
click at [8, 29] on div "Inventory" at bounding box center [27, 35] width 51 height 13
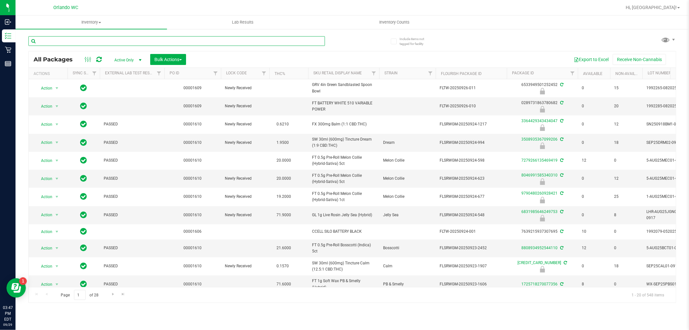
click at [80, 40] on input "text" at bounding box center [176, 41] width 297 height 10
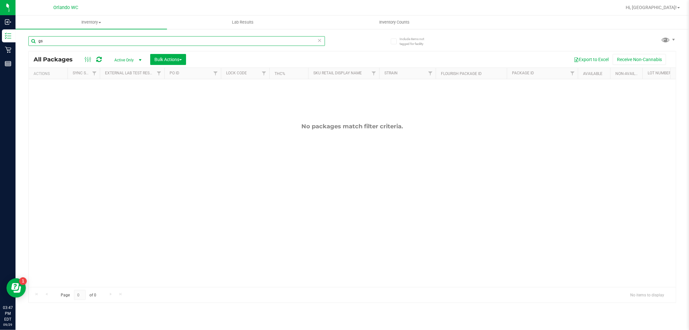
type input "g"
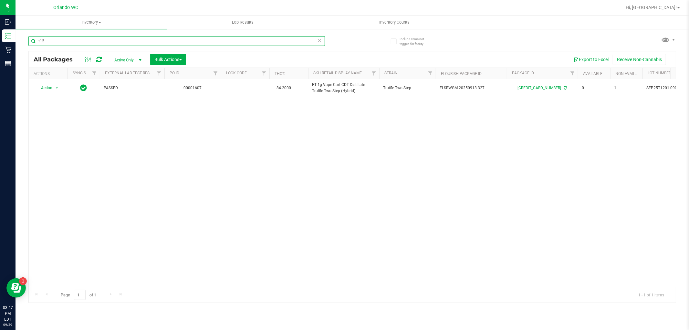
click at [162, 36] on input "t12" at bounding box center [176, 41] width 297 height 10
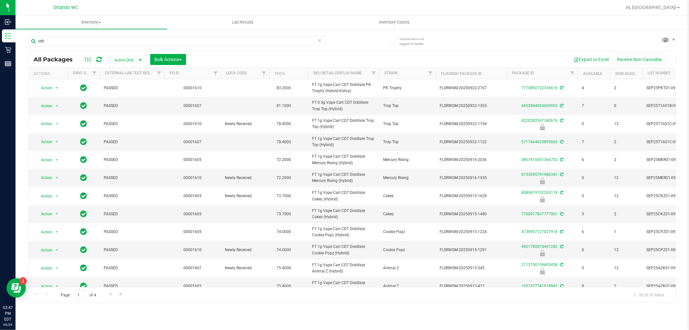
click at [366, 74] on th "Sku Retail Display Name" at bounding box center [343, 73] width 71 height 11
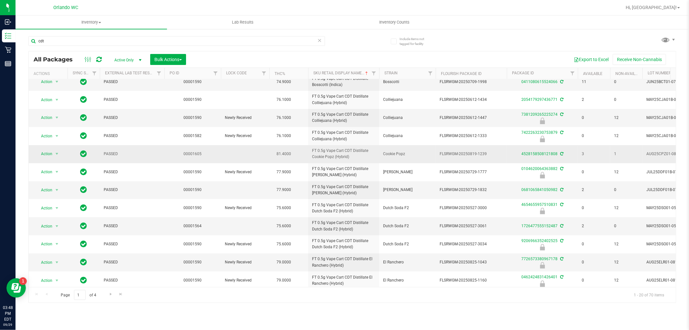
scroll to position [159, 0]
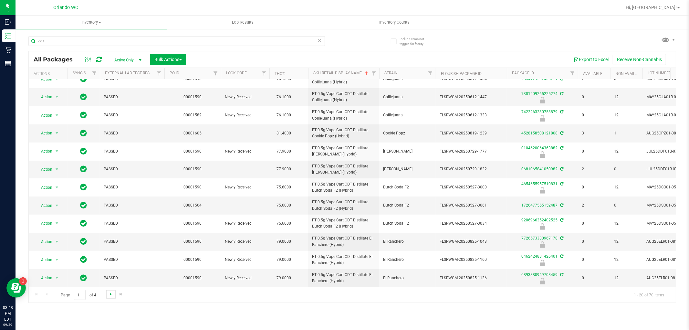
click at [109, 293] on span "Go to the next page" at bounding box center [110, 294] width 5 height 5
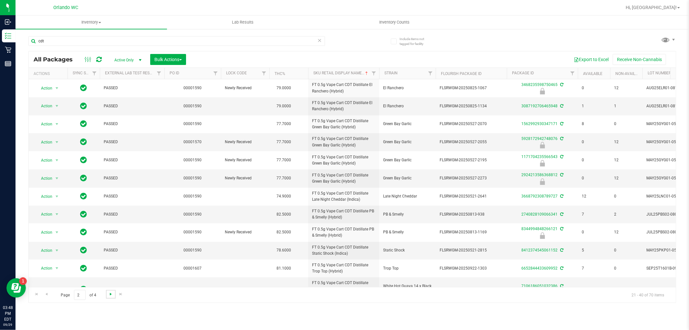
click at [109, 295] on span "Go to the next page" at bounding box center [110, 294] width 5 height 5
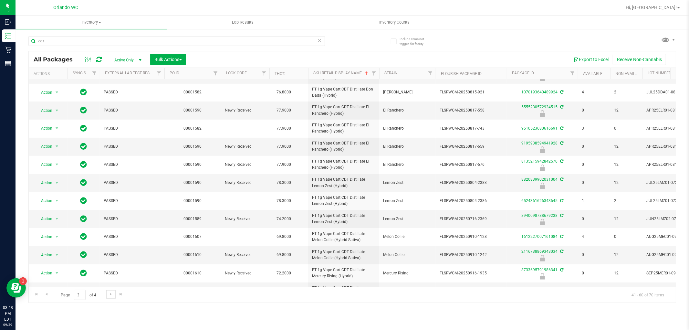
scroll to position [165, 0]
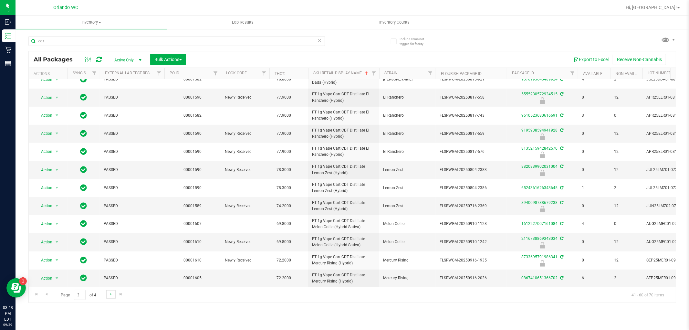
click at [107, 296] on link "Go to the next page" at bounding box center [110, 294] width 9 height 9
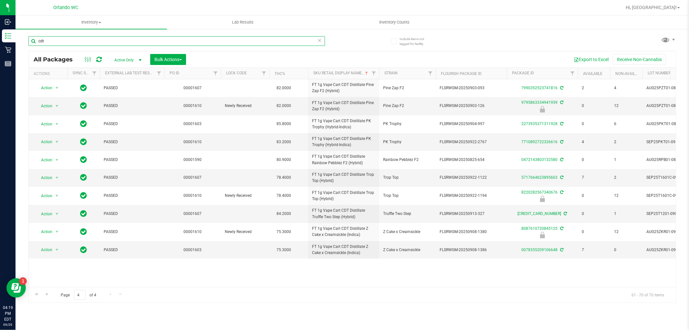
click at [143, 39] on input "cdt" at bounding box center [176, 41] width 297 height 10
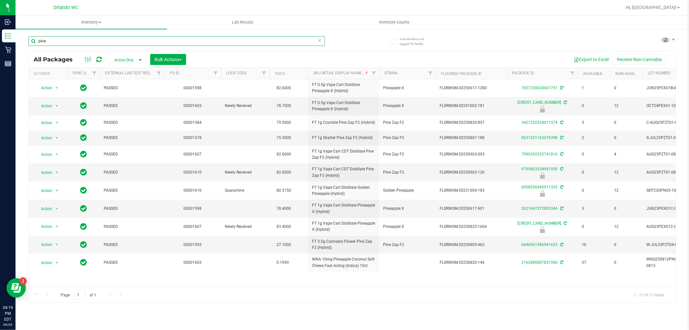
type input "pine"
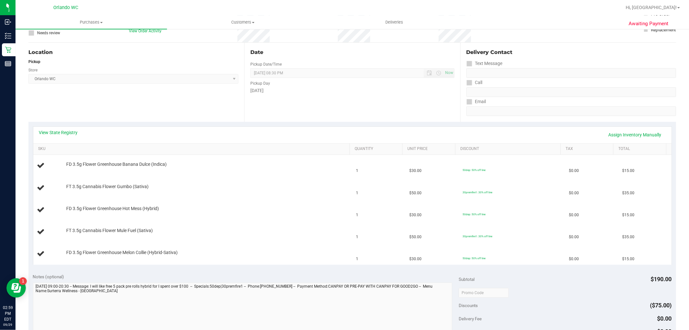
scroll to position [108, 0]
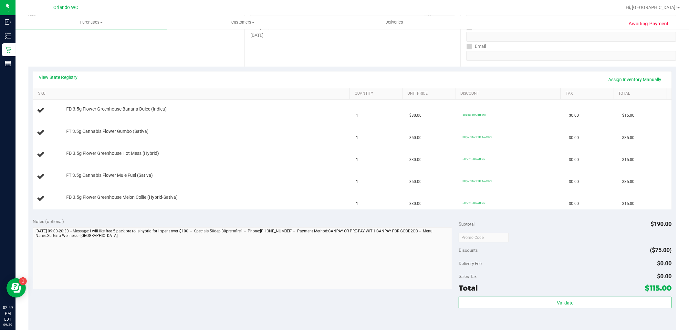
click at [645, 289] on span "$115.00" at bounding box center [658, 287] width 27 height 9
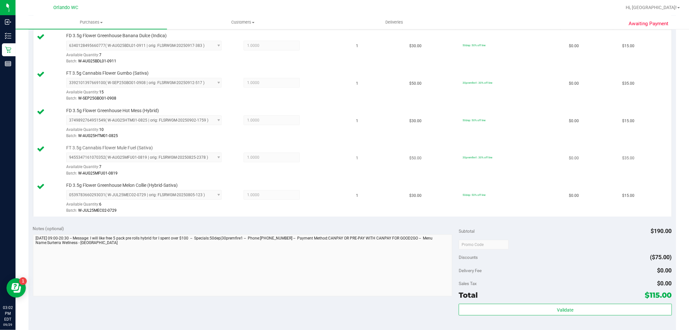
scroll to position [287, 0]
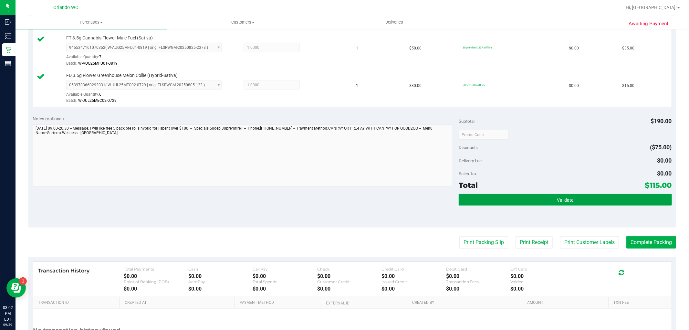
click at [537, 199] on button "Validate" at bounding box center [565, 200] width 213 height 12
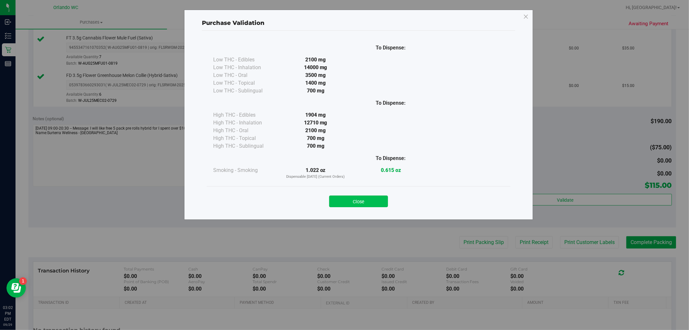
click at [372, 199] on button "Close" at bounding box center [358, 202] width 59 height 12
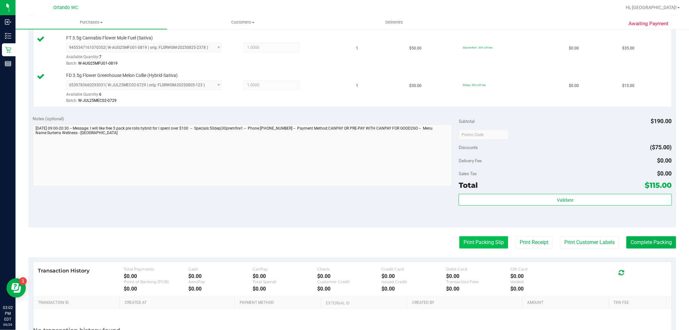
click at [483, 248] on button "Print Packing Slip" at bounding box center [484, 242] width 49 height 12
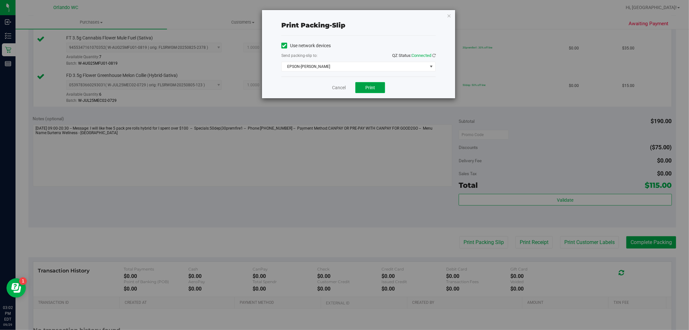
click at [373, 82] on button "Print" at bounding box center [371, 87] width 30 height 11
click at [343, 84] on div "Cancel Print" at bounding box center [359, 88] width 154 height 22
click at [343, 89] on link "Cancel" at bounding box center [339, 87] width 14 height 7
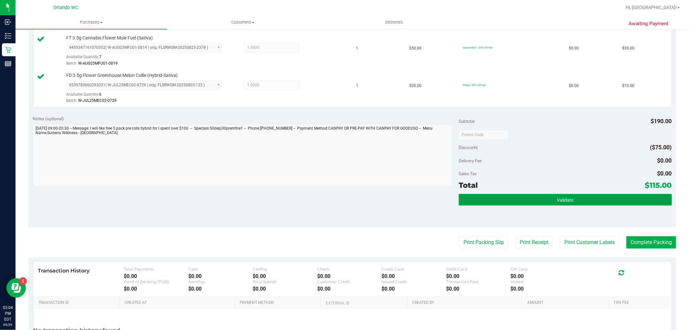
click at [551, 205] on button "Validate" at bounding box center [565, 200] width 213 height 12
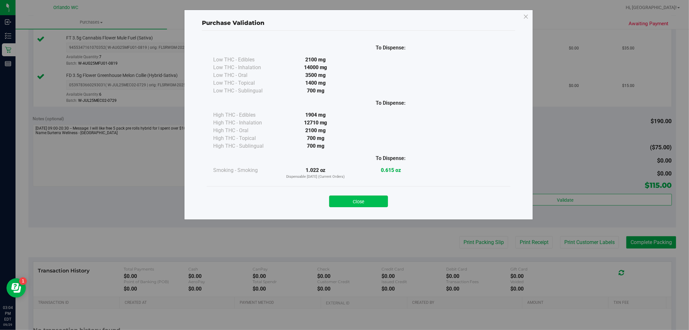
click at [357, 204] on button "Close" at bounding box center [358, 202] width 59 height 12
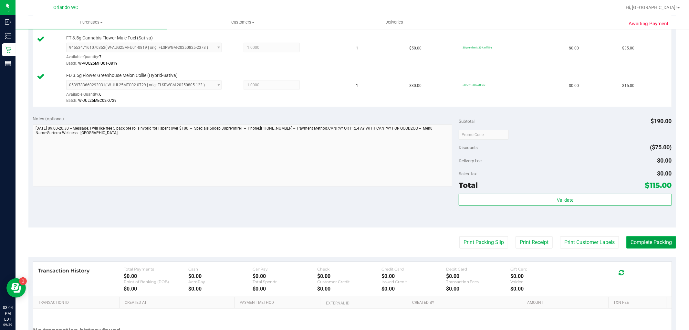
click at [665, 243] on button "Complete Packing" at bounding box center [652, 242] width 50 height 12
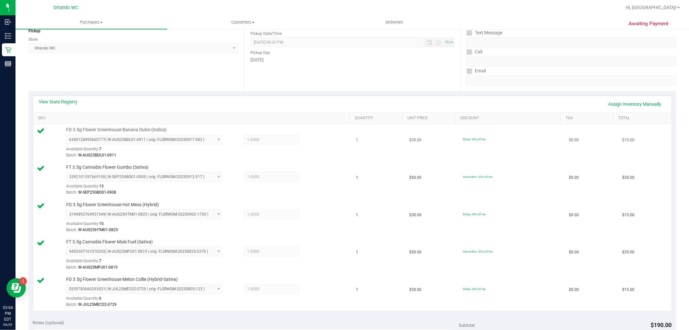
scroll to position [36, 0]
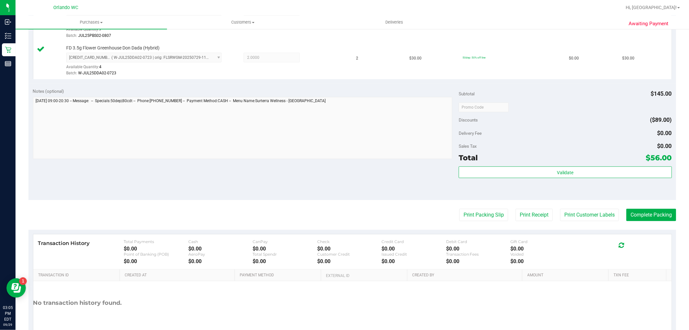
scroll to position [251, 0]
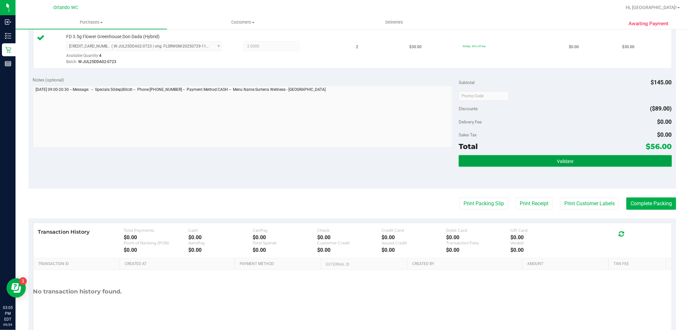
click at [544, 157] on button "Validate" at bounding box center [565, 161] width 213 height 12
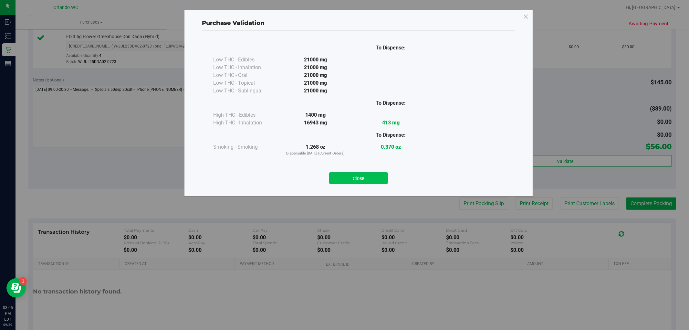
click at [351, 175] on button "Close" at bounding box center [358, 178] width 59 height 12
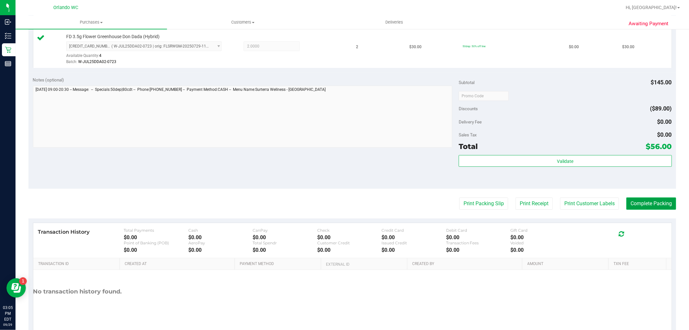
click at [648, 201] on button "Complete Packing" at bounding box center [652, 203] width 50 height 12
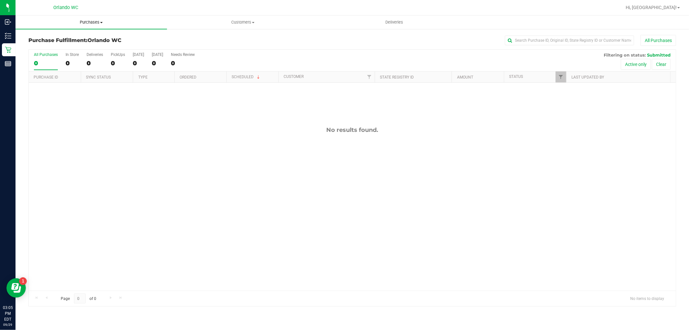
click at [84, 21] on span "Purchases" at bounding box center [92, 22] width 152 height 6
click at [66, 39] on span "Summary of purchases" at bounding box center [49, 38] width 66 height 5
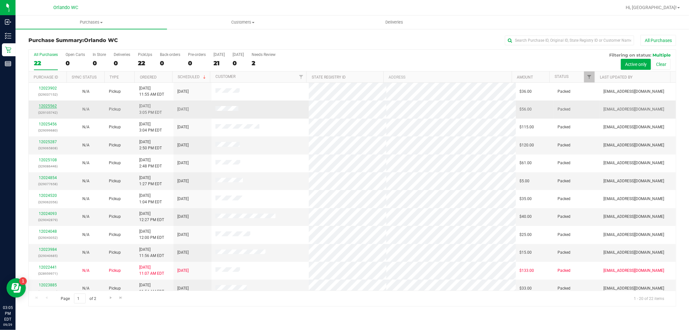
click at [43, 107] on link "12025562" at bounding box center [48, 106] width 18 height 5
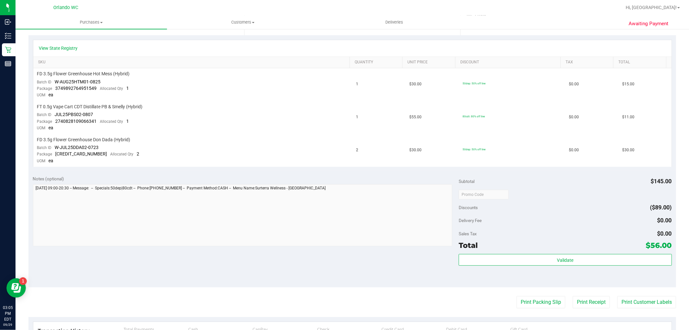
scroll to position [144, 0]
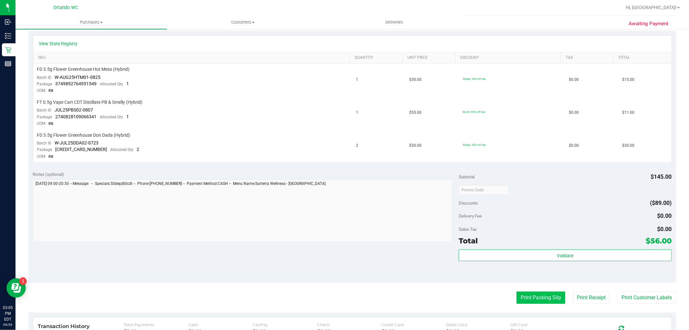
click at [551, 301] on button "Print Packing Slip" at bounding box center [541, 298] width 49 height 12
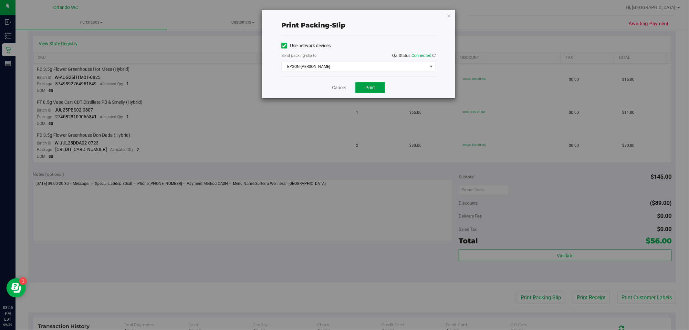
click at [376, 89] on button "Print" at bounding box center [371, 87] width 30 height 11
click at [335, 87] on link "Cancel" at bounding box center [339, 87] width 14 height 7
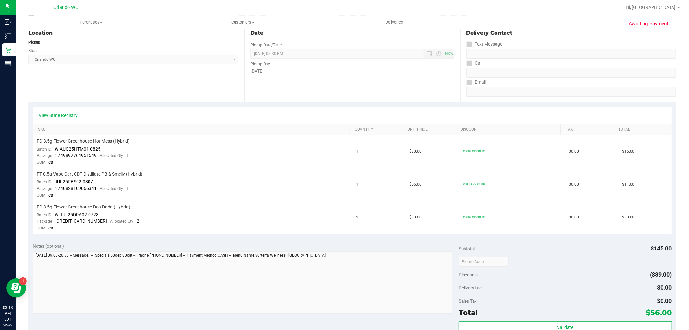
scroll to position [0, 0]
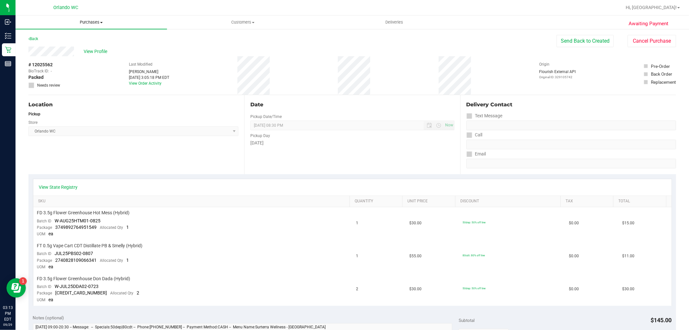
click at [97, 17] on uib-tab-heading "Purchases Summary of purchases Fulfillment All purchases" at bounding box center [92, 23] width 152 height 14
click at [93, 23] on span "Purchases" at bounding box center [92, 22] width 152 height 6
click at [98, 25] on span "Purchases" at bounding box center [92, 22] width 152 height 6
click at [56, 45] on li "Fulfillment" at bounding box center [92, 47] width 152 height 8
